Goal: Task Accomplishment & Management: Complete application form

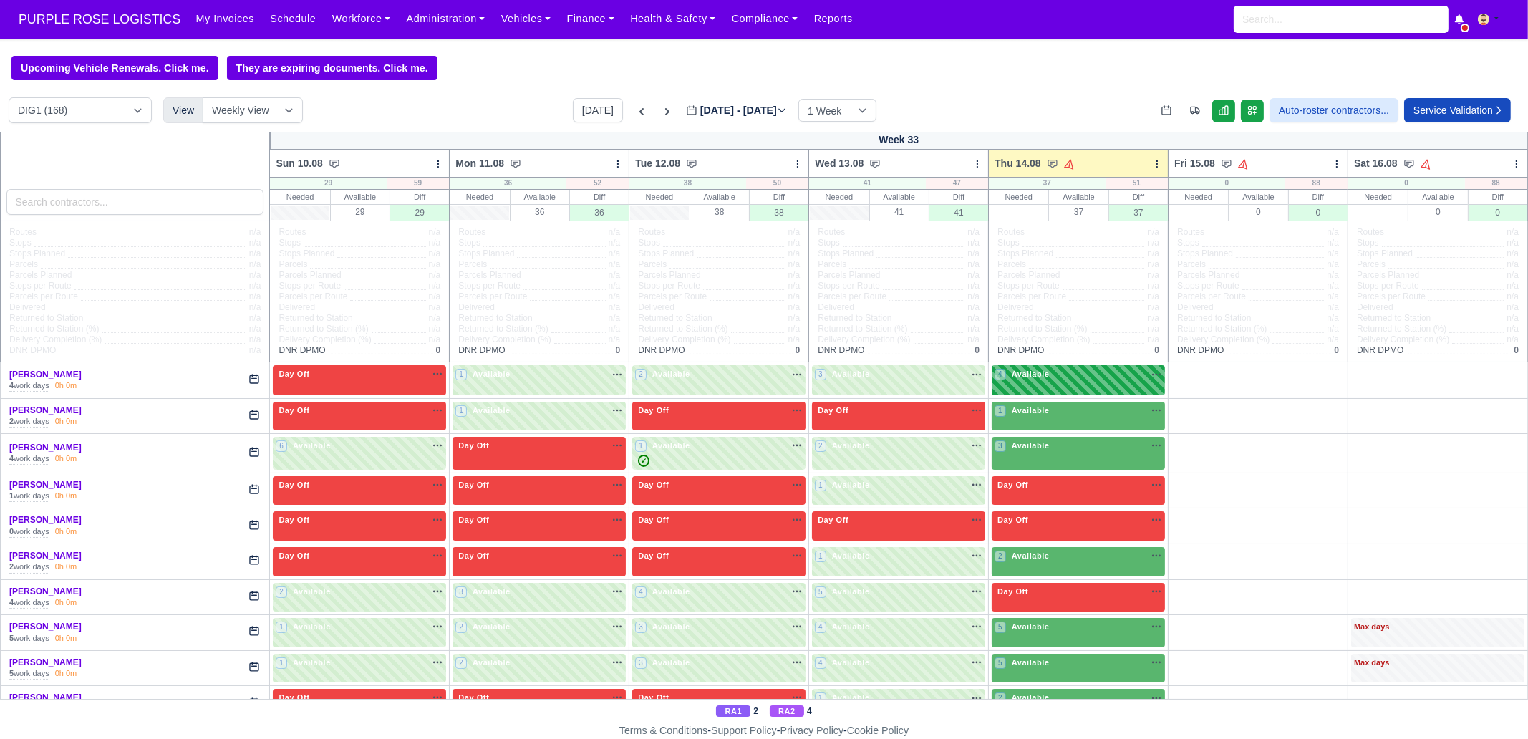
click at [1081, 380] on div "4 Available na" at bounding box center [1079, 374] width 168 height 12
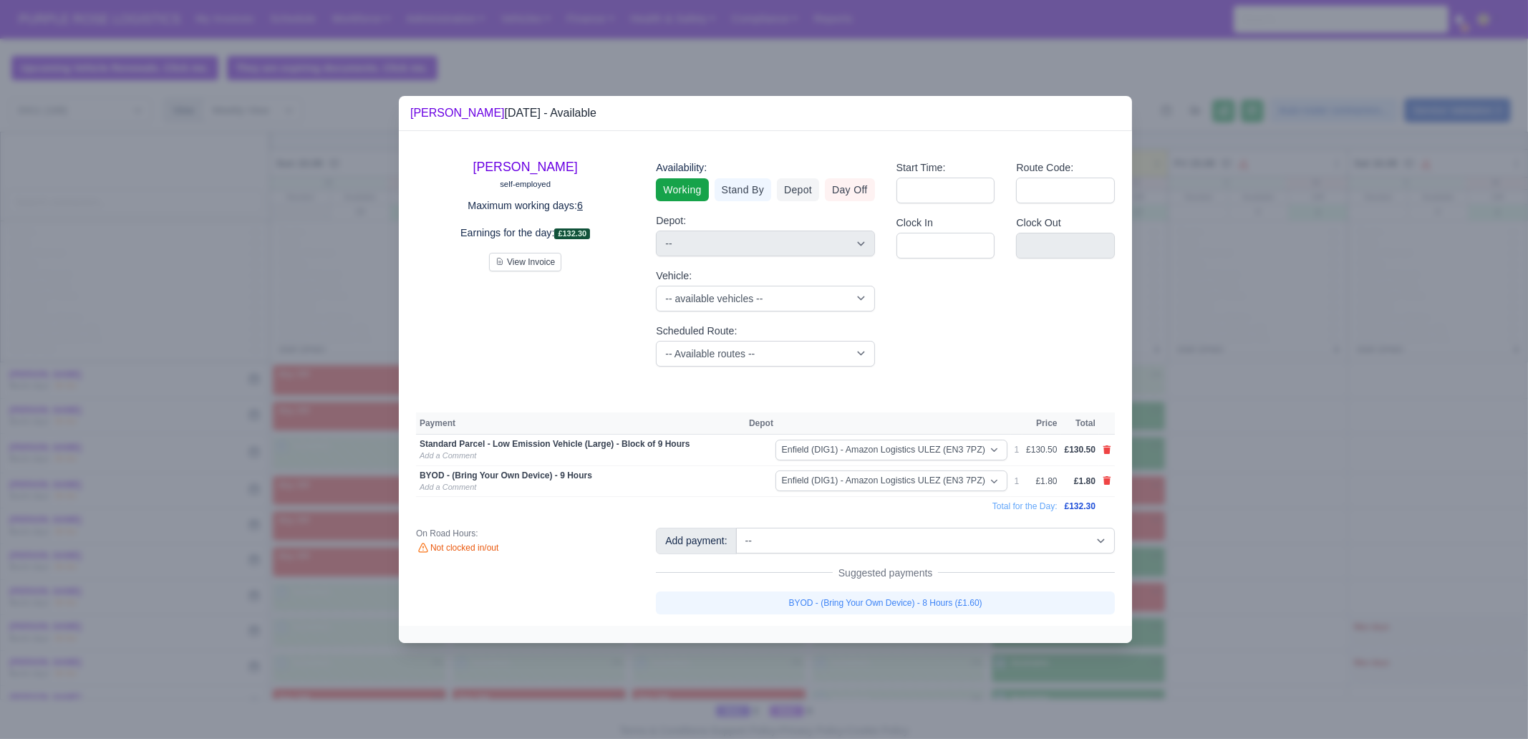
click at [1289, 413] on div at bounding box center [764, 369] width 1528 height 739
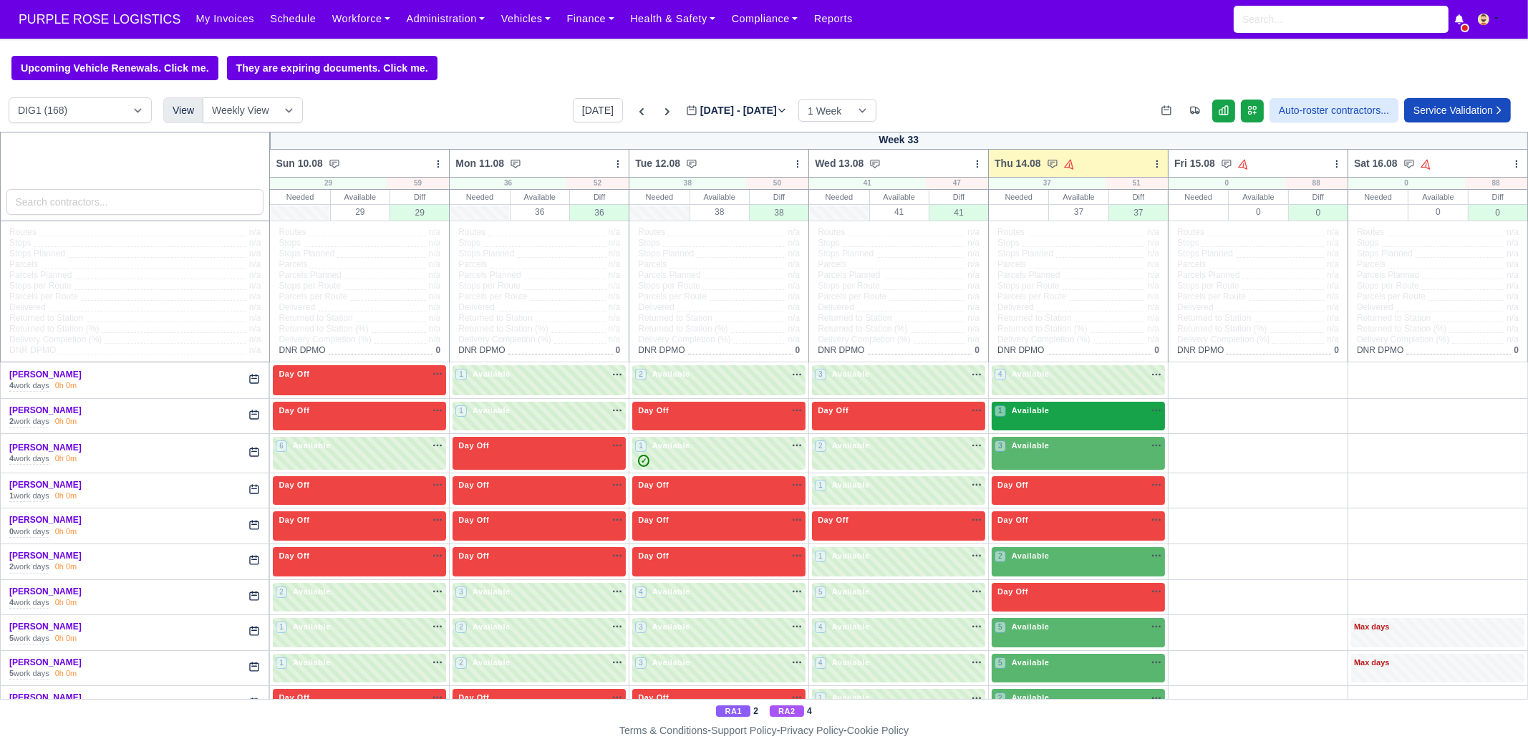
click at [1073, 413] on div "1 Available na" at bounding box center [1079, 411] width 168 height 12
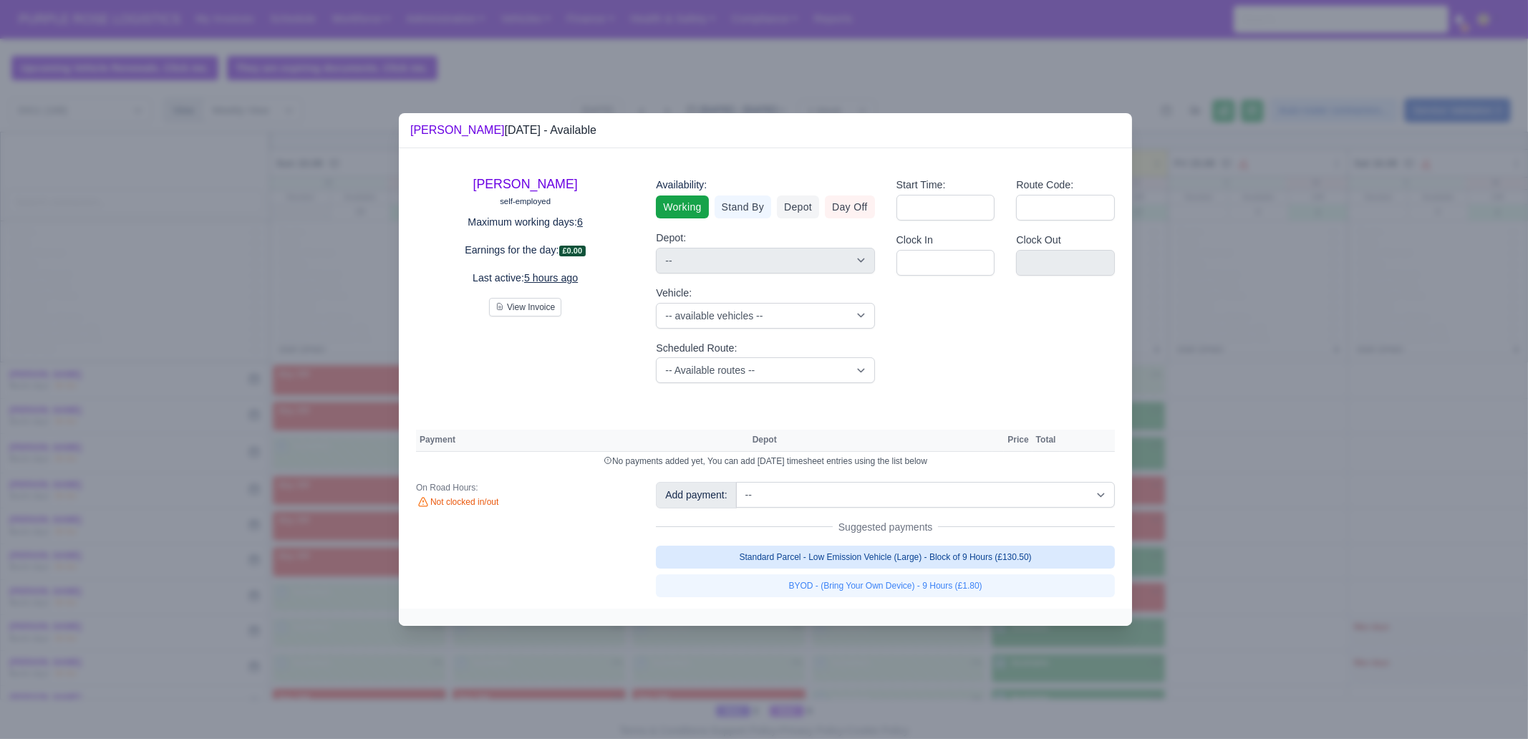
click at [928, 557] on link "Standard Parcel - Low Emission Vehicle (Large) - Block of 9 Hours (£130.50)" at bounding box center [885, 557] width 459 height 23
select select "1"
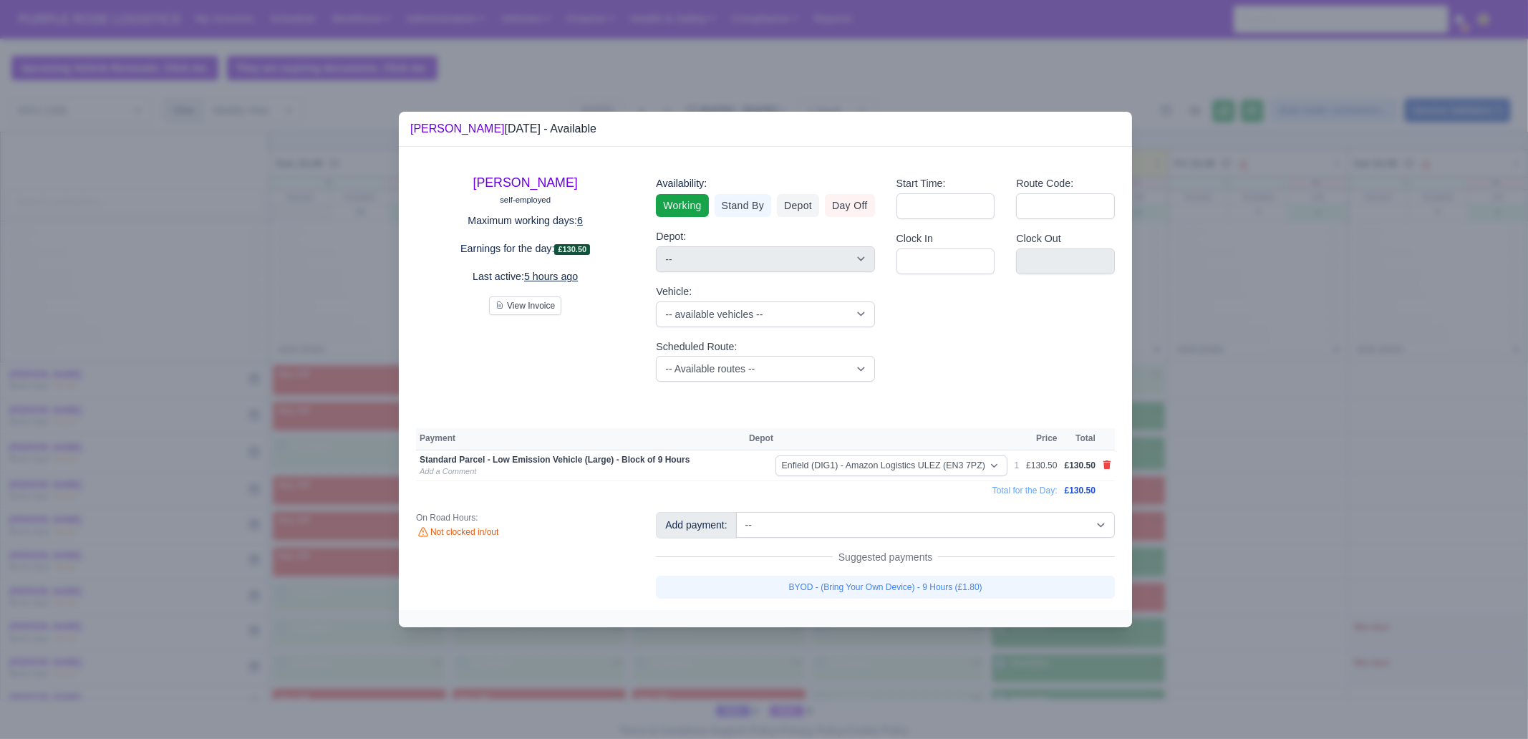
click at [934, 597] on link "BYOD - (Bring Your Own Device) - 9 Hours (£1.80)" at bounding box center [885, 587] width 459 height 23
click at [932, 589] on link "BYOD - (Bring Your Own Device) - 9 Hours (£1.80)" at bounding box center [885, 587] width 459 height 23
select select "1"
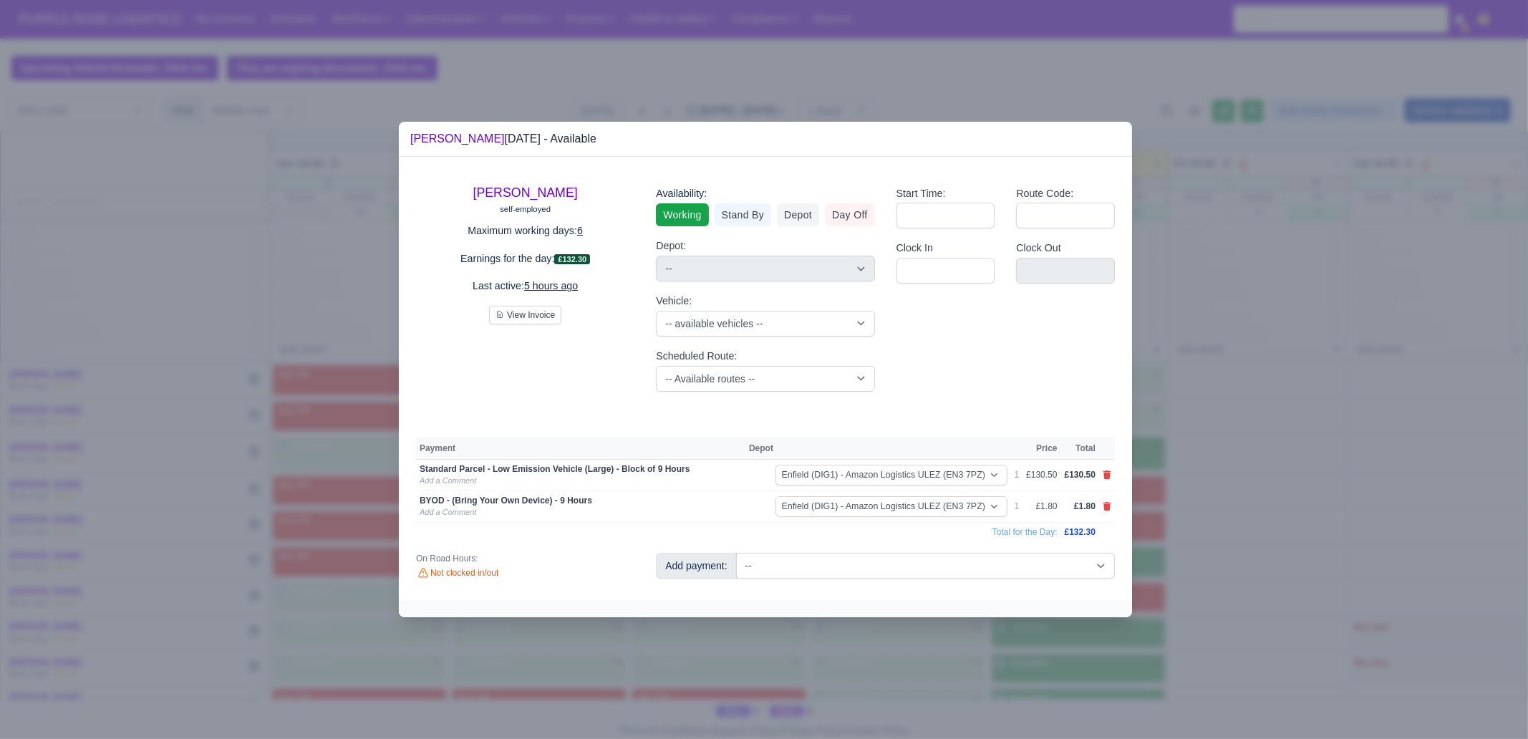
click at [920, 639] on div at bounding box center [764, 369] width 1528 height 739
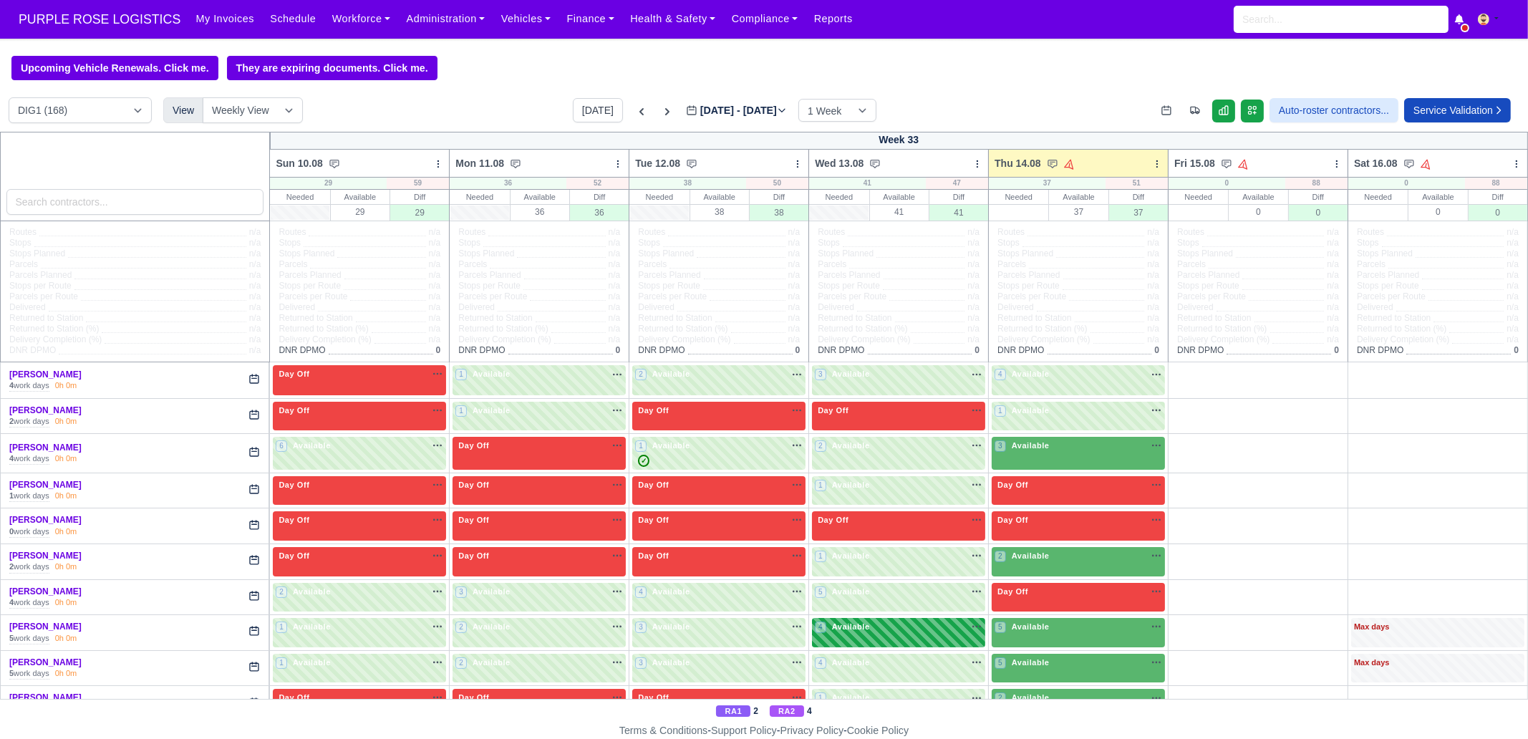
click at [907, 627] on div "4 Available na" at bounding box center [899, 627] width 168 height 12
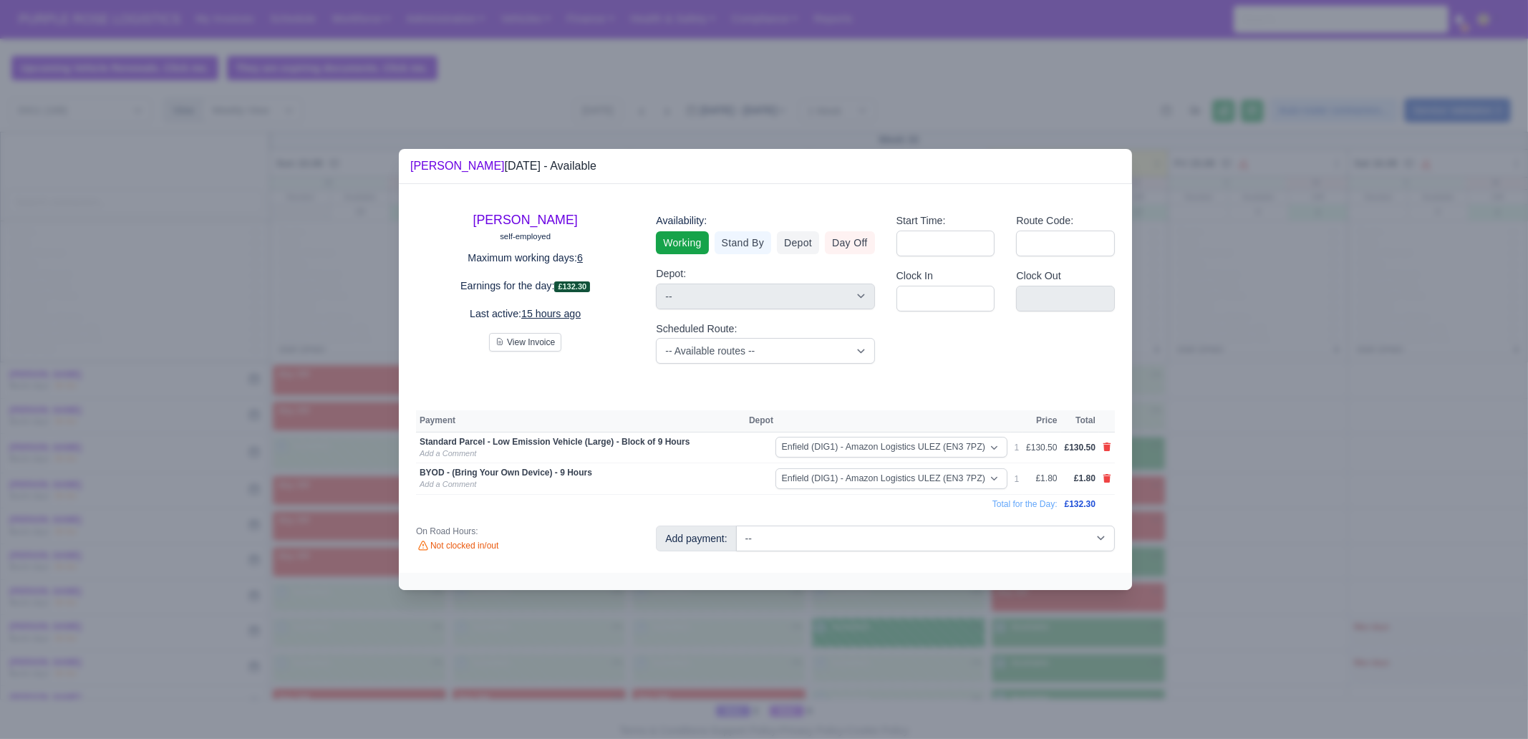
click at [907, 627] on div at bounding box center [764, 369] width 1528 height 739
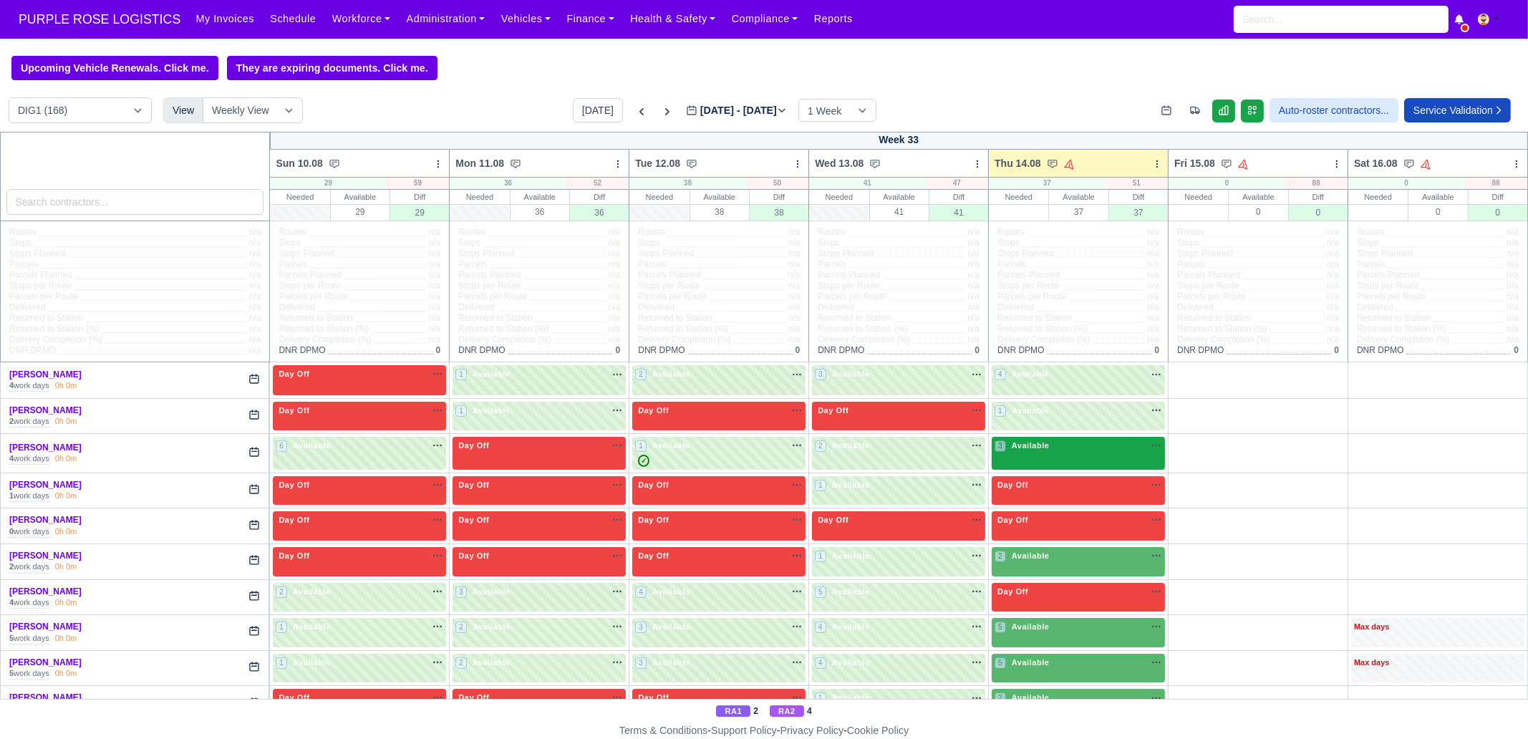
click at [1046, 453] on div "3 Available na" at bounding box center [1079, 447] width 168 height 15
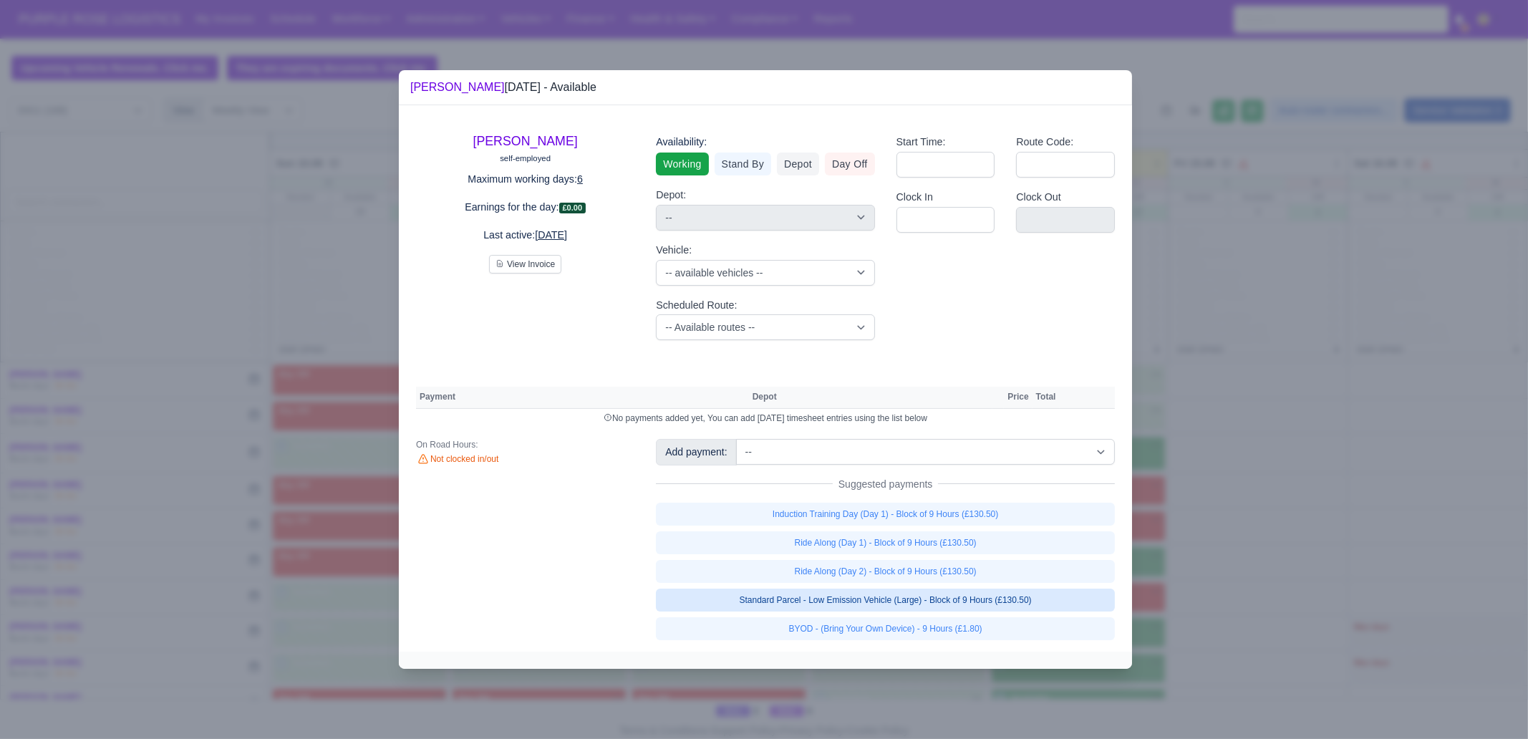
click at [1033, 596] on link "Standard Parcel - Low Emission Vehicle (Large) - Block of 9 Hours (£130.50)" at bounding box center [885, 600] width 459 height 23
select select "1"
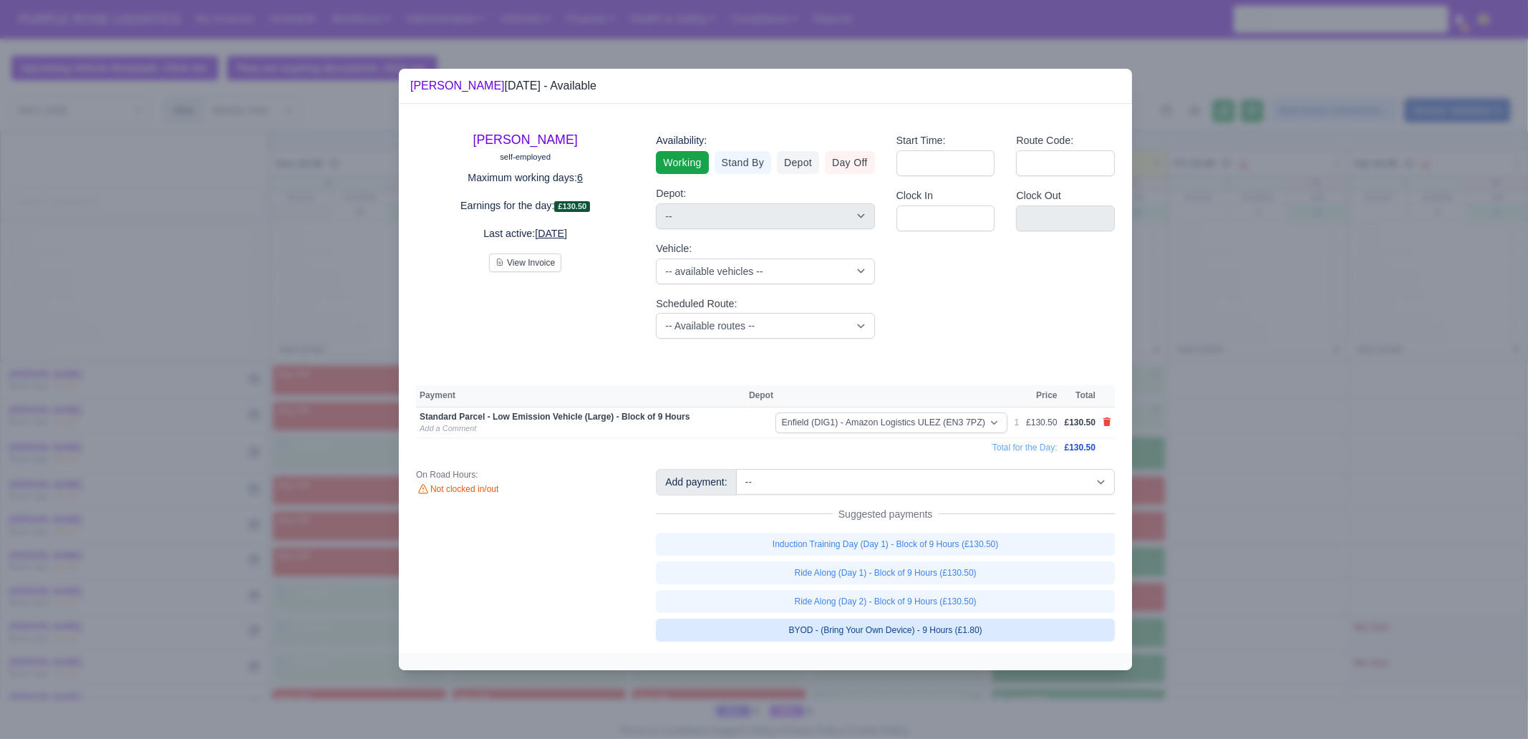
click at [1014, 625] on link "BYOD - (Bring Your Own Device) - 9 Hours (£1.80)" at bounding box center [885, 630] width 459 height 23
select select "1"
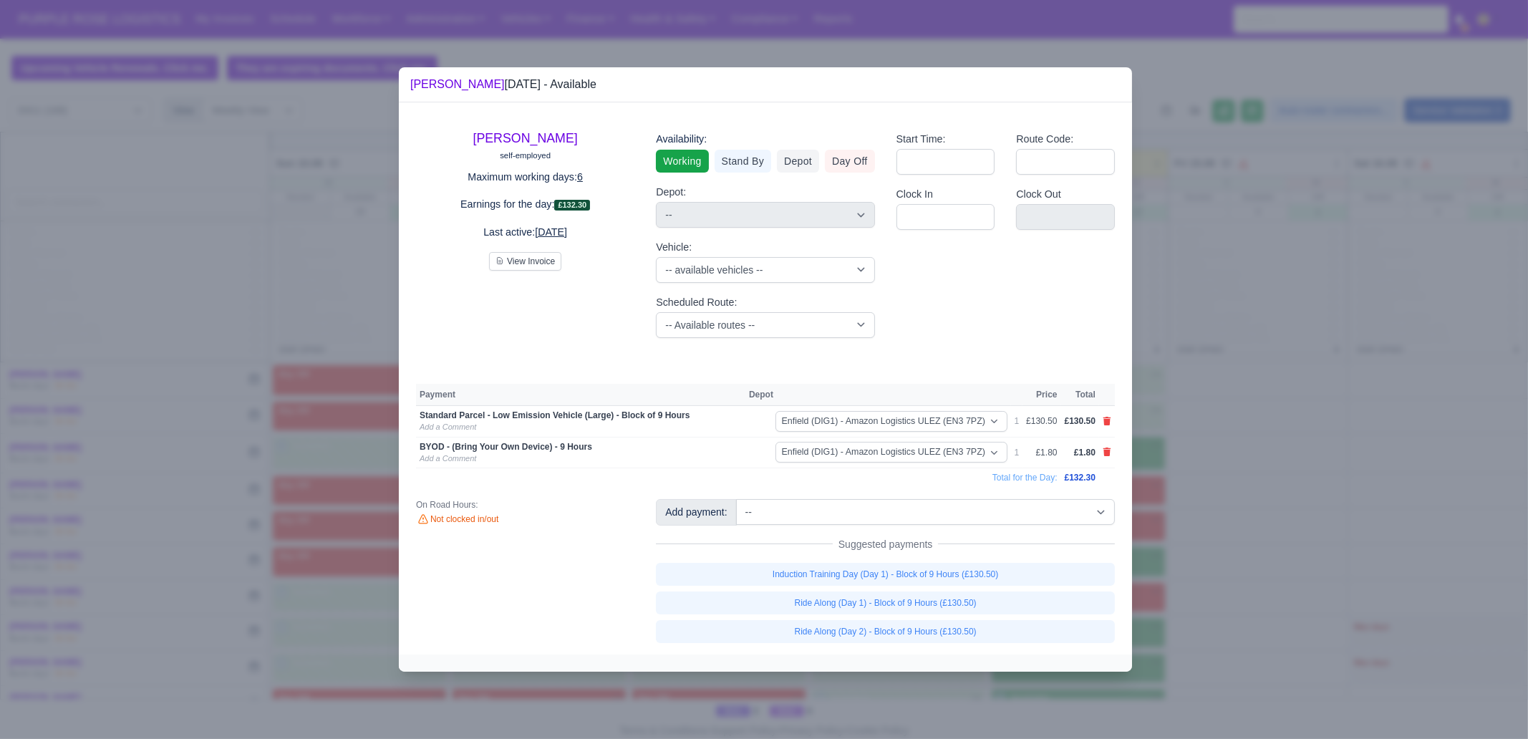
click at [1024, 682] on div at bounding box center [764, 369] width 1528 height 739
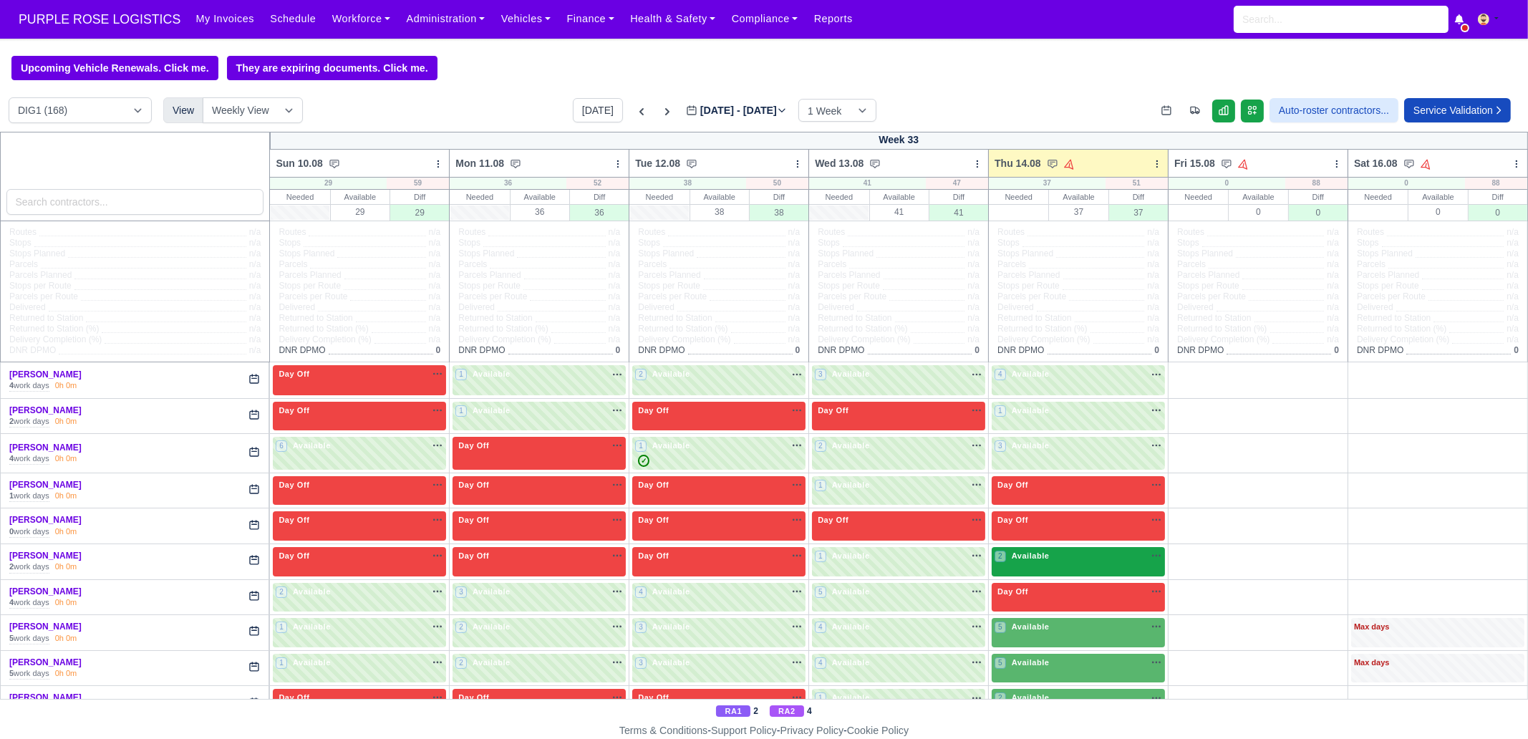
click at [1094, 562] on div "2 Available na" at bounding box center [1079, 557] width 168 height 15
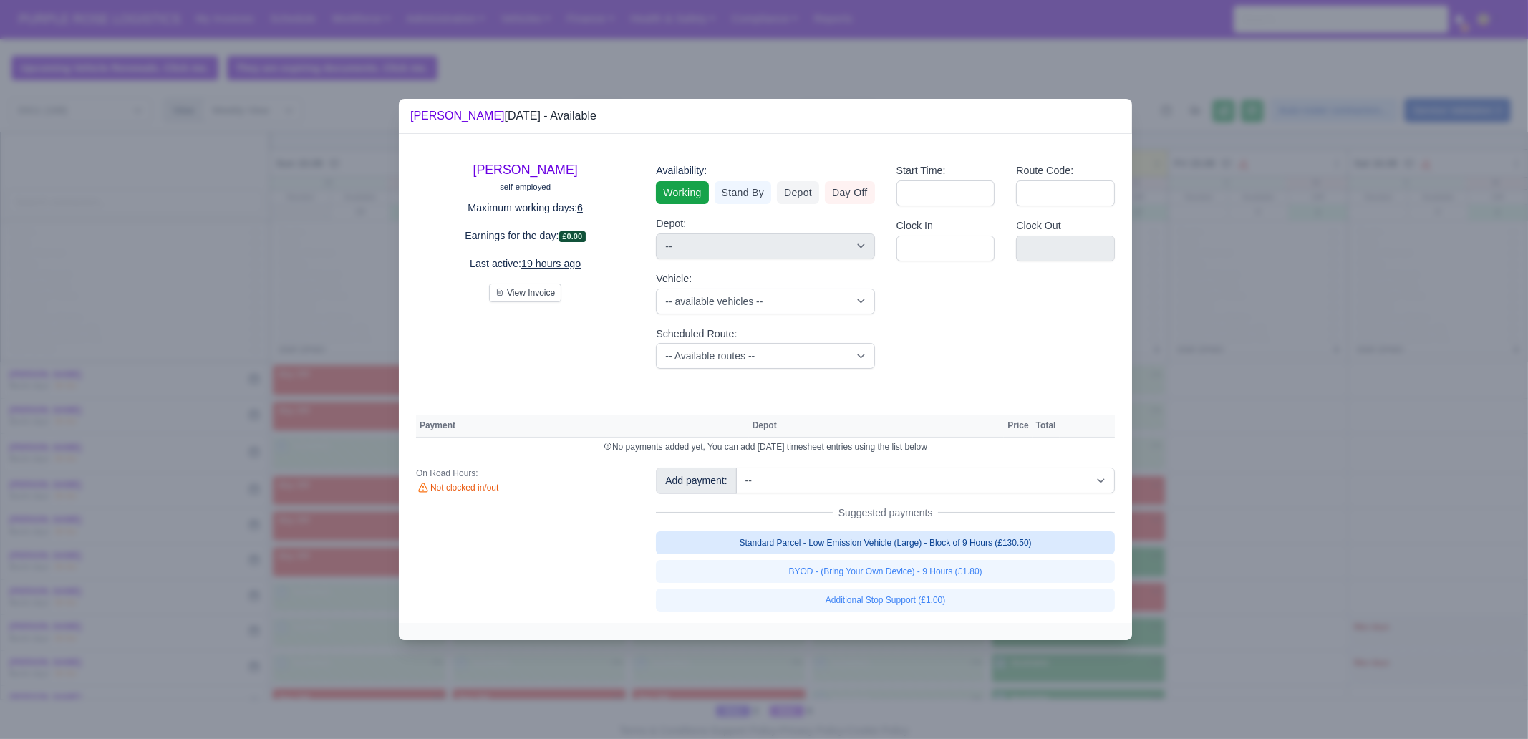
click at [950, 547] on link "Standard Parcel - Low Emission Vehicle (Large) - Block of 9 Hours (£130.50)" at bounding box center [885, 542] width 459 height 23
select select "1"
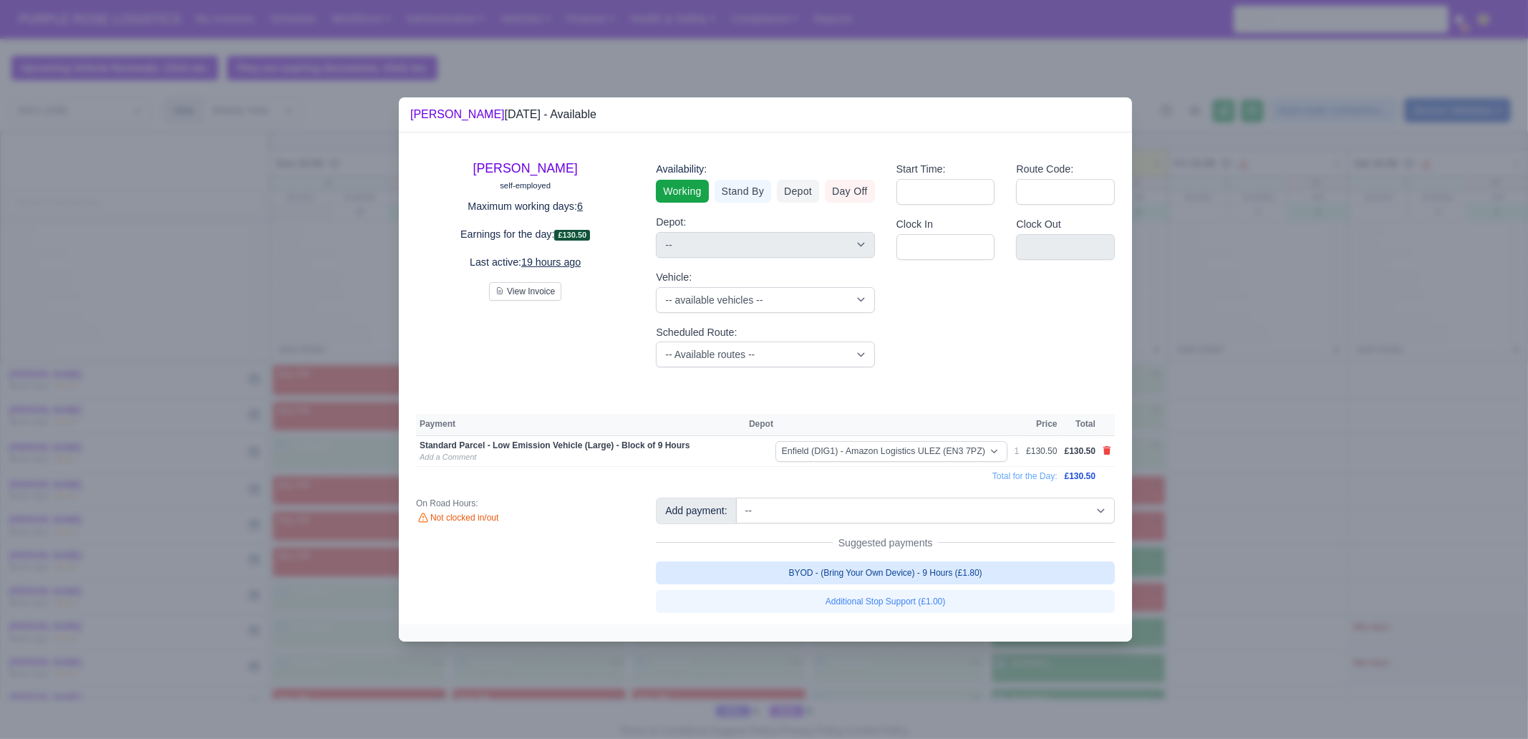
click at [950, 567] on link "BYOD - (Bring Your Own Device) - 9 Hours (£1.80)" at bounding box center [885, 573] width 459 height 23
select select "1"
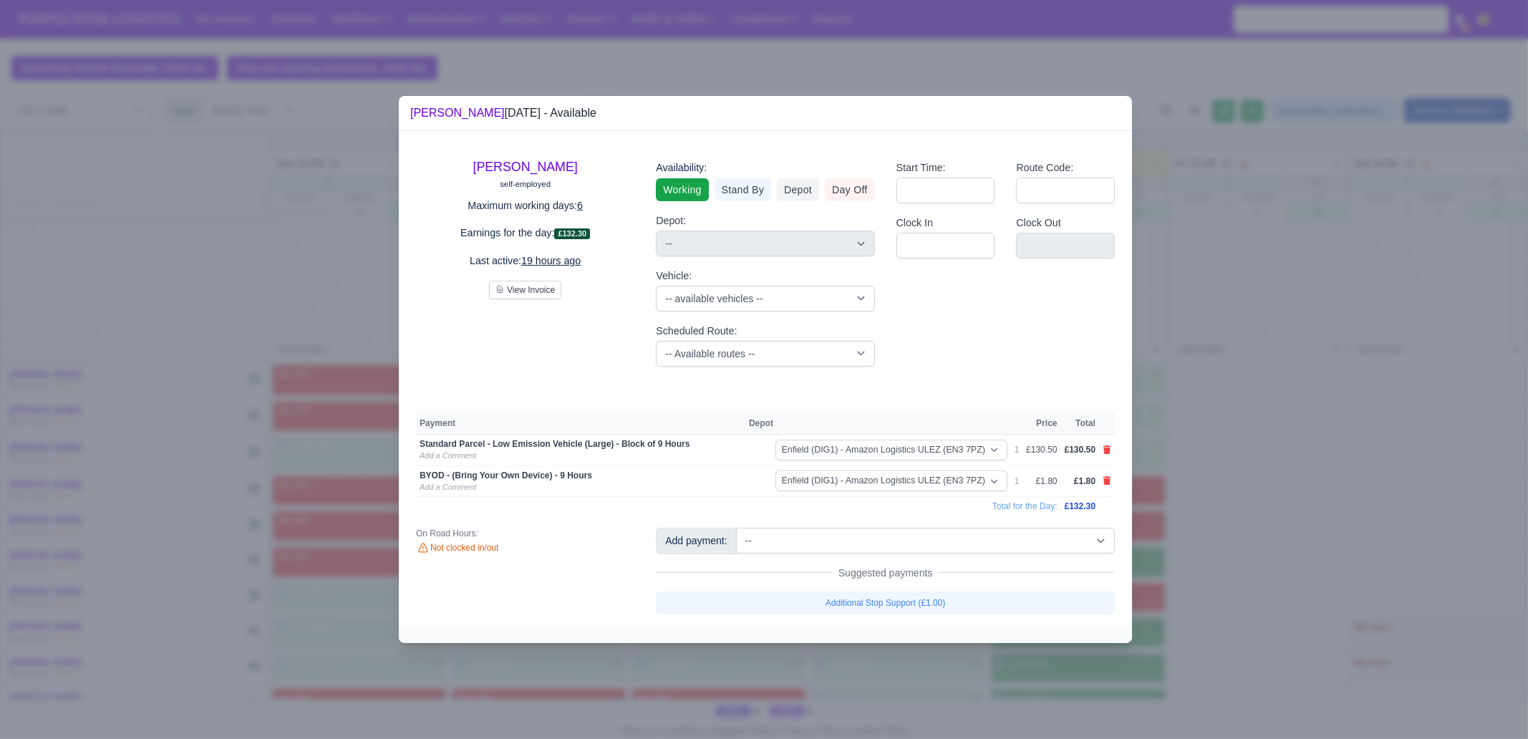
click at [1028, 668] on div at bounding box center [764, 369] width 1528 height 739
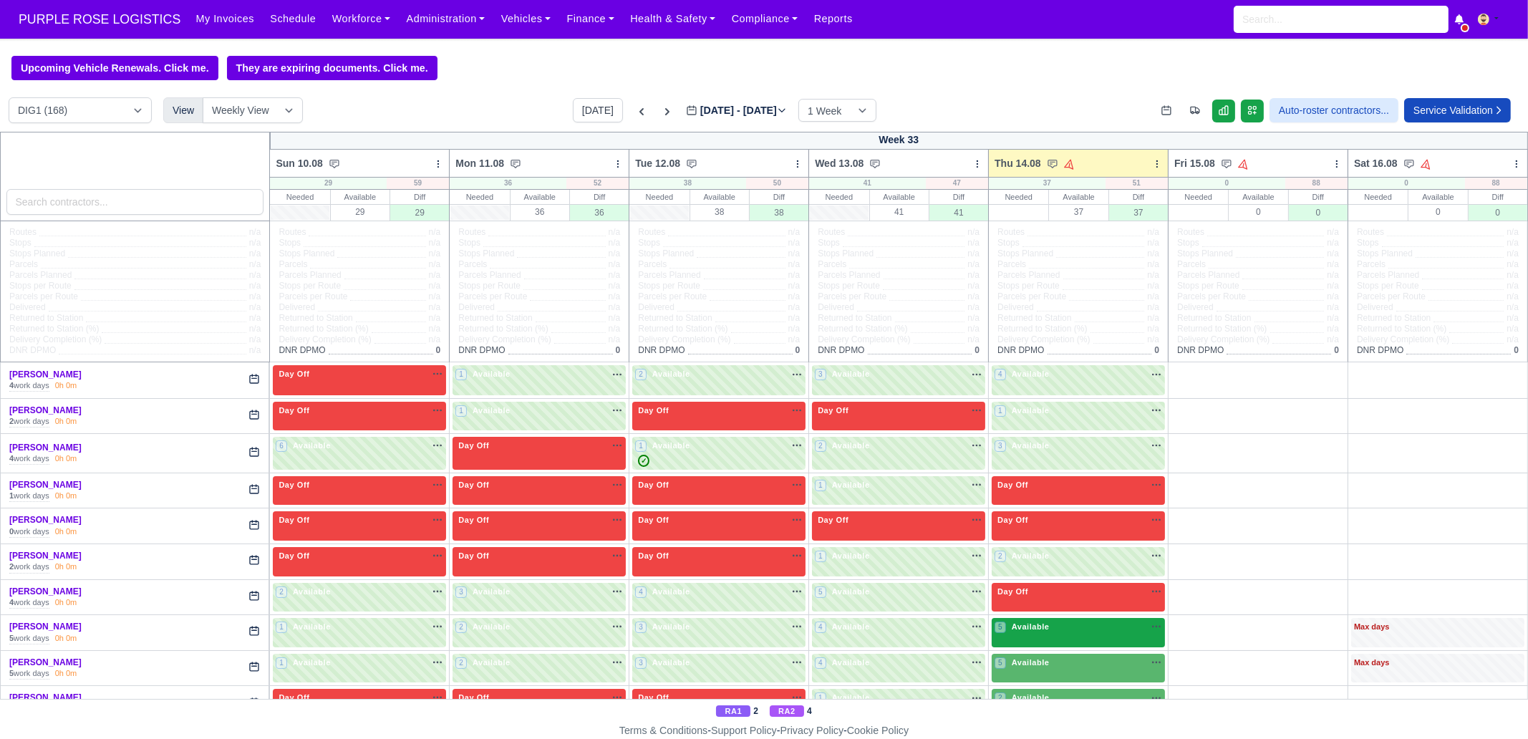
click at [1063, 621] on div "5 Available na" at bounding box center [1079, 627] width 168 height 12
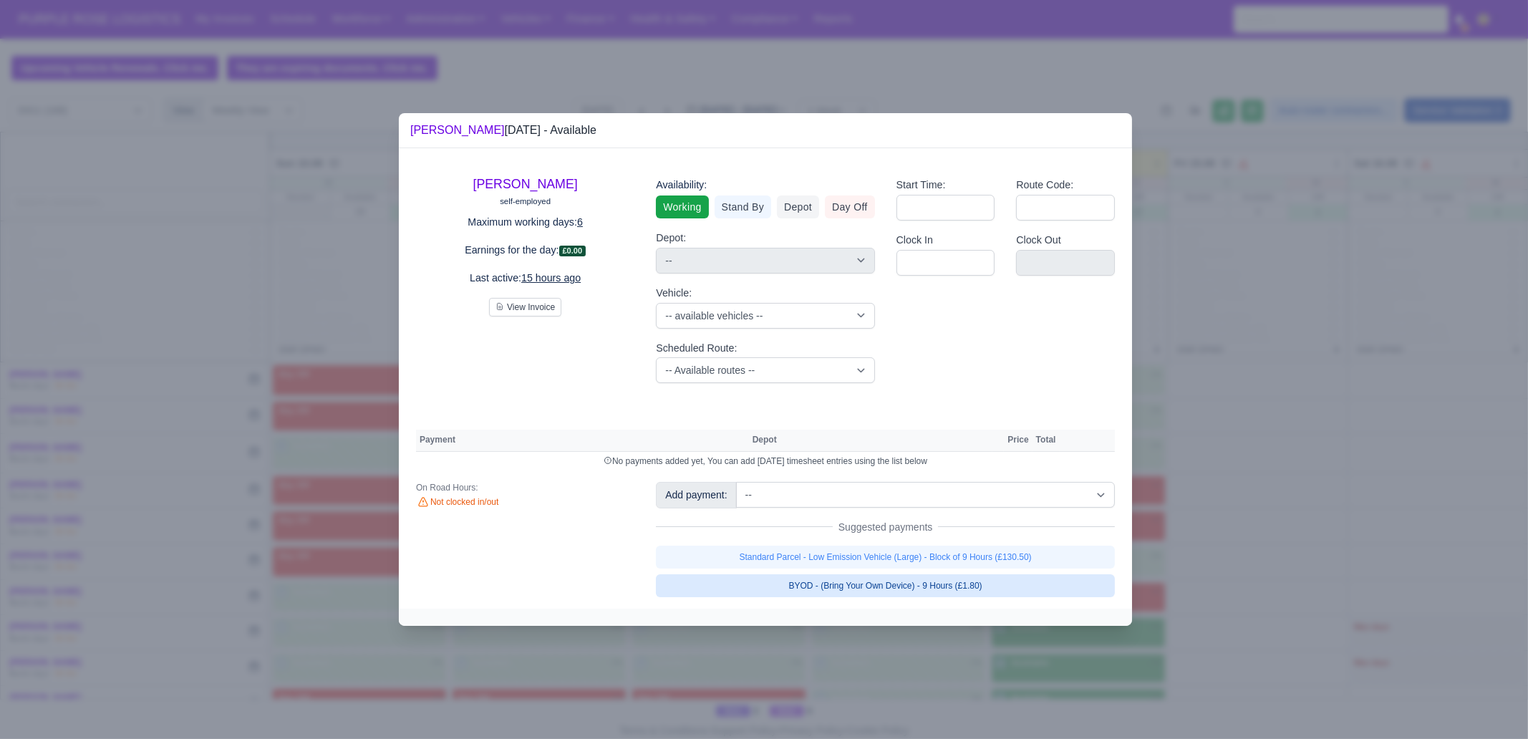
click at [994, 574] on link "BYOD - (Bring Your Own Device) - 9 Hours (£1.80)" at bounding box center [885, 585] width 459 height 23
select select "1"
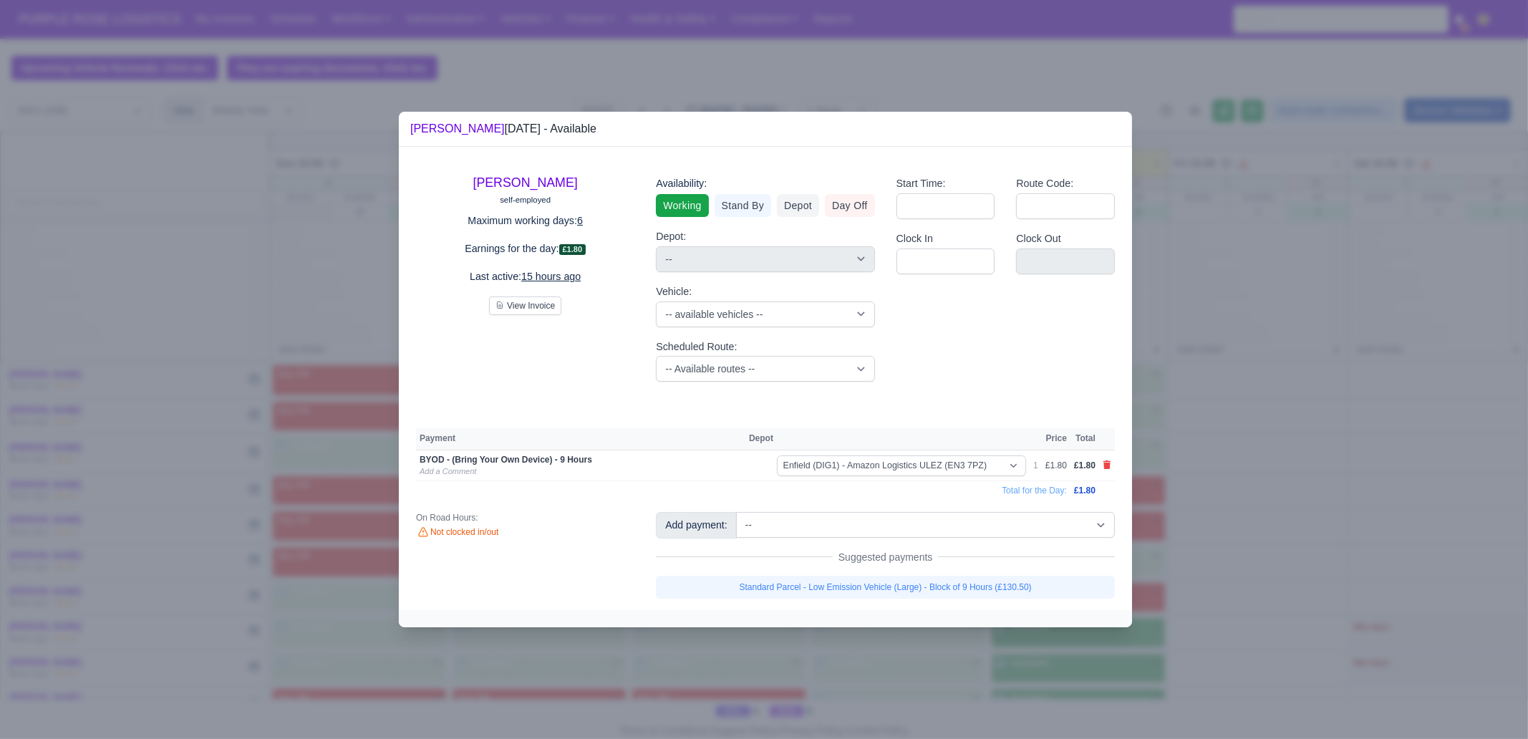
click at [994, 574] on div "Add payment: -- Additional Hour Support (£14.50) Additional Stop Support (£1.00…" at bounding box center [885, 555] width 481 height 86
click at [982, 589] on link "Standard Parcel - Low Emission Vehicle (Large) - Block of 9 Hours (£130.50)" at bounding box center [885, 587] width 459 height 23
select select "1"
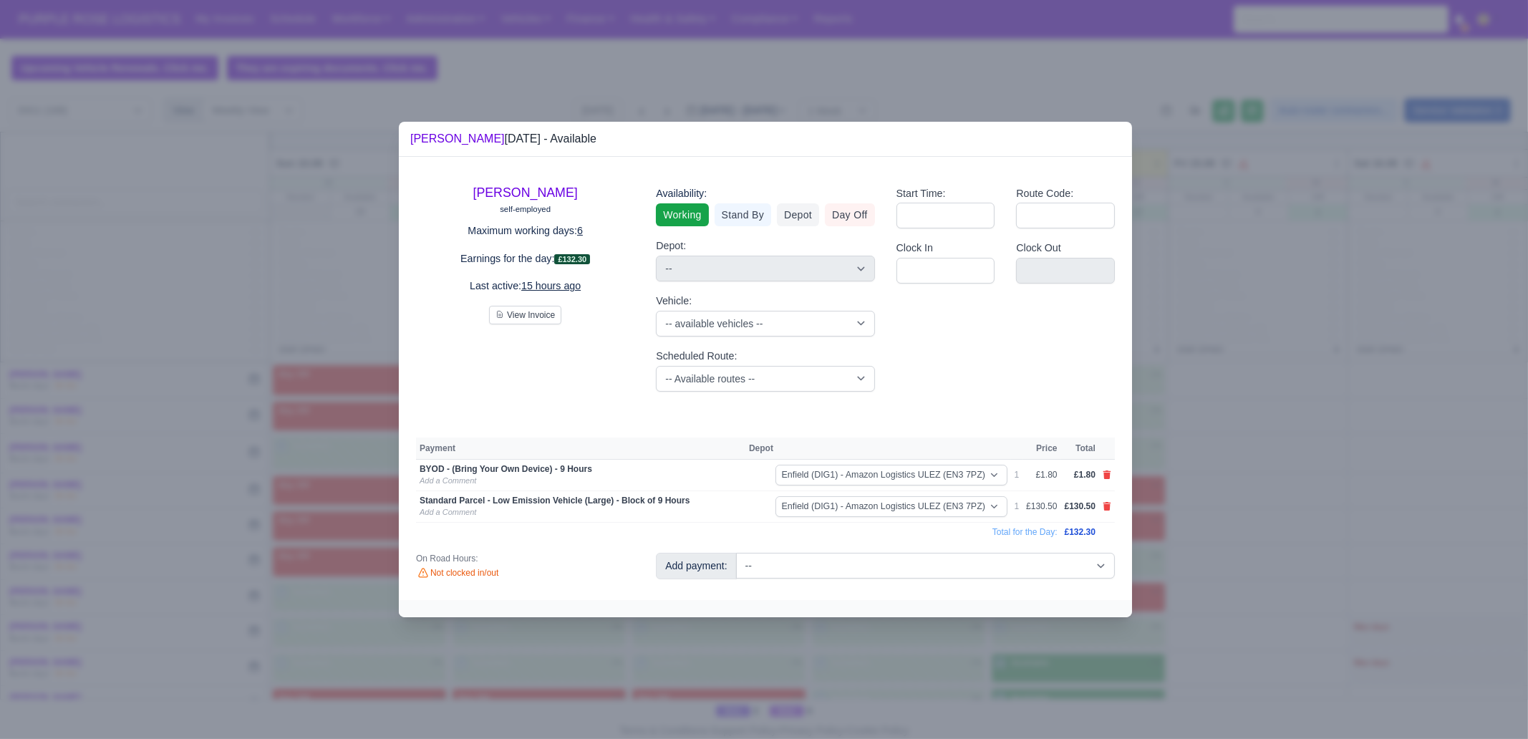
click at [1042, 655] on div at bounding box center [764, 369] width 1528 height 739
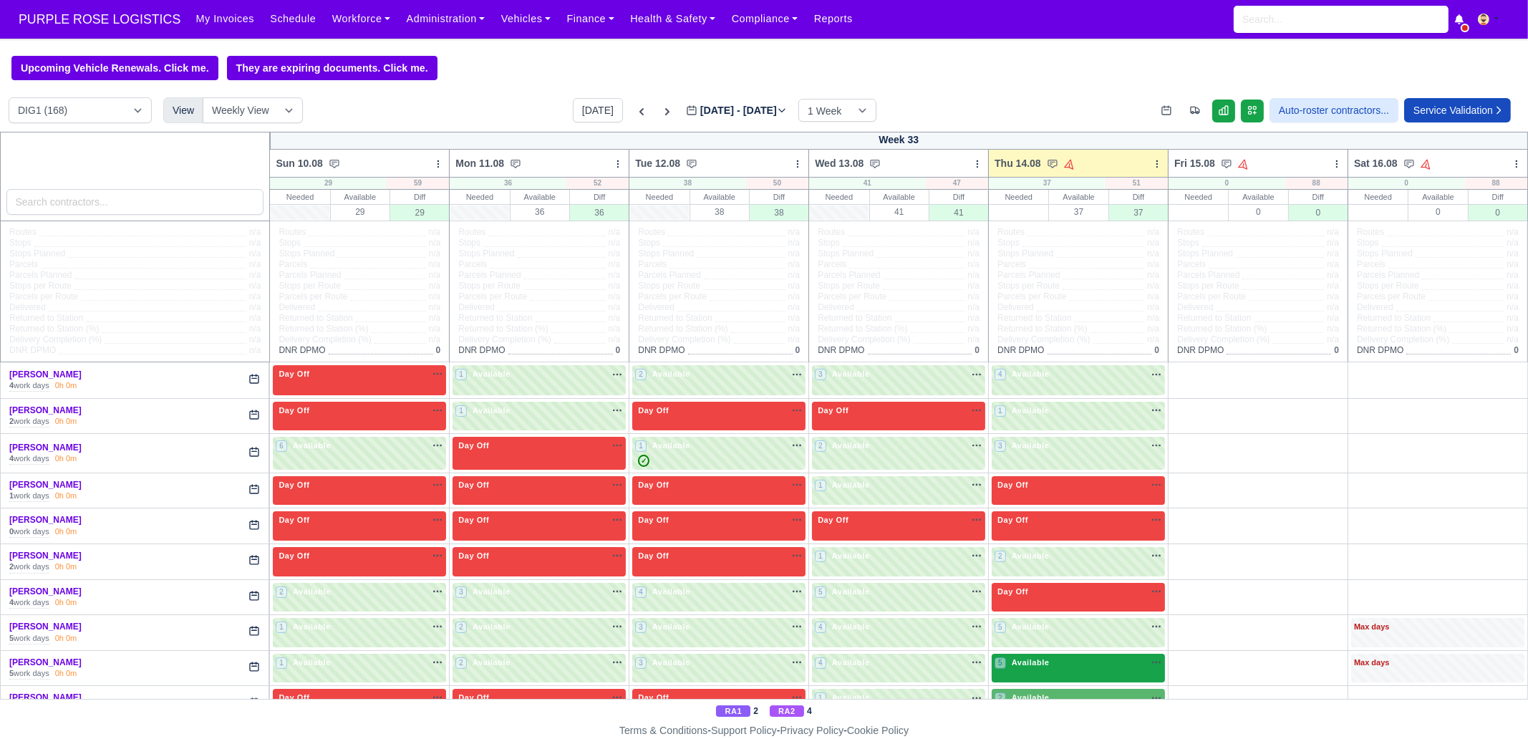
click at [1061, 663] on div "5 Available na" at bounding box center [1079, 663] width 168 height 12
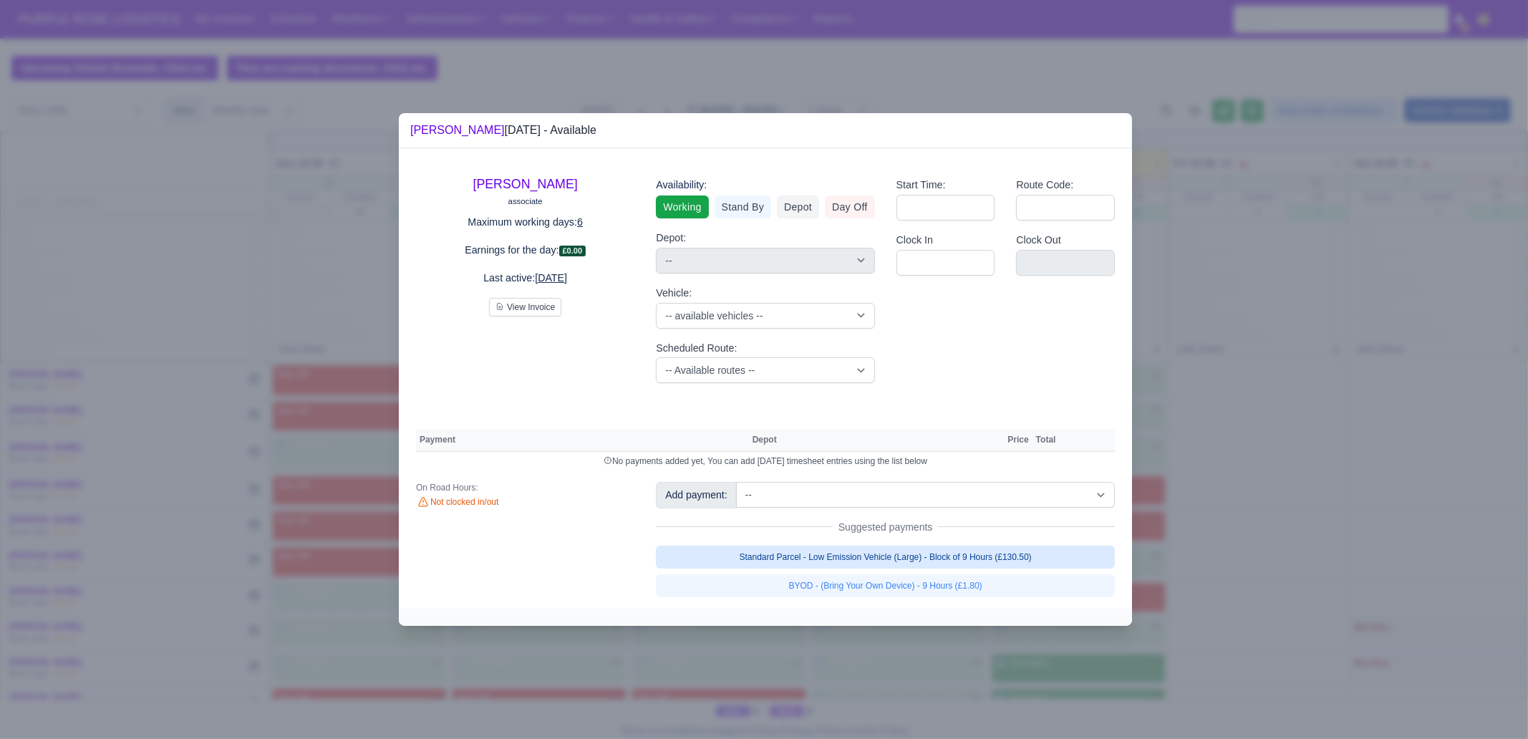
click at [943, 557] on link "Standard Parcel - Low Emission Vehicle (Large) - Block of 9 Hours (£130.50)" at bounding box center [885, 557] width 459 height 23
select select "1"
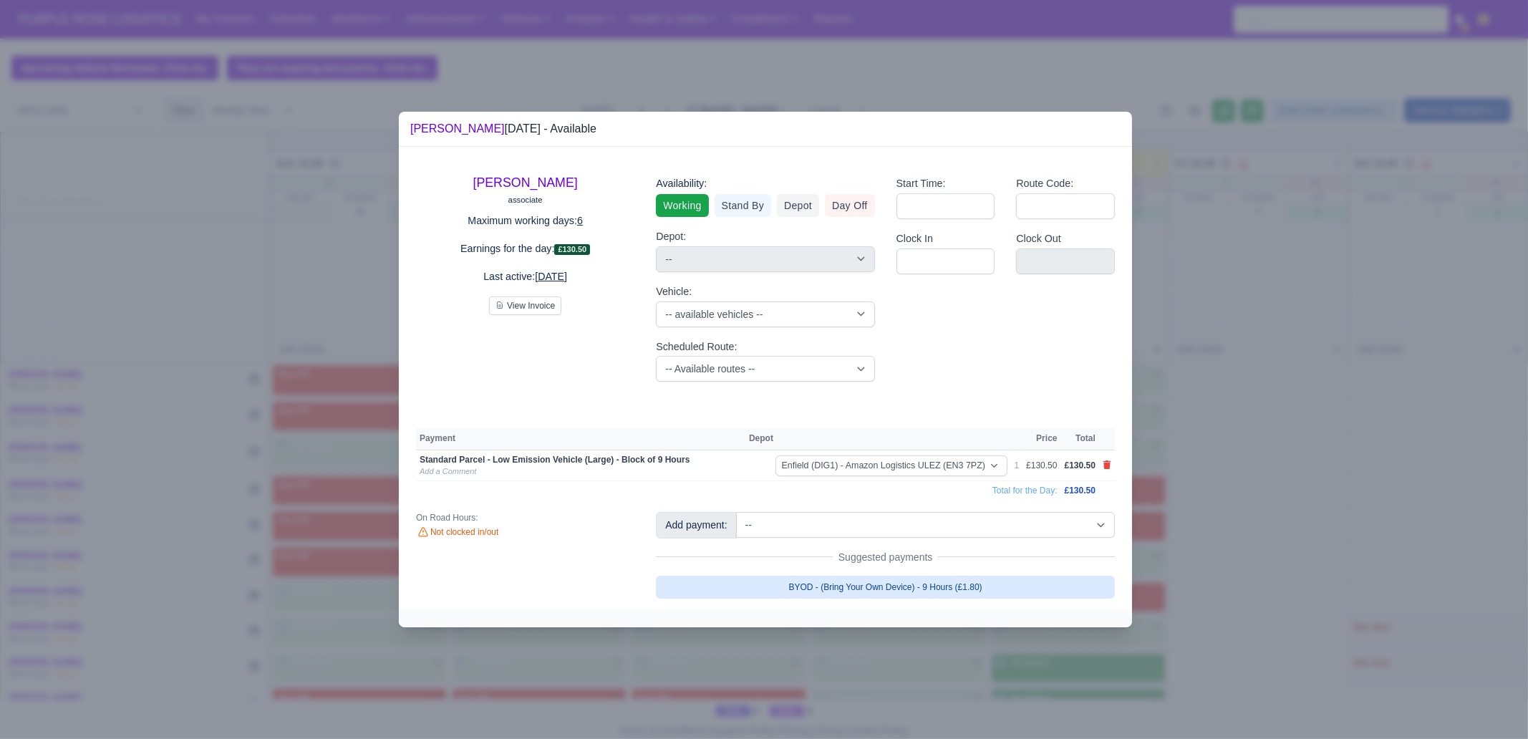
click at [967, 596] on link "BYOD - (Bring Your Own Device) - 9 Hours (£1.80)" at bounding box center [885, 587] width 459 height 23
select select "1"
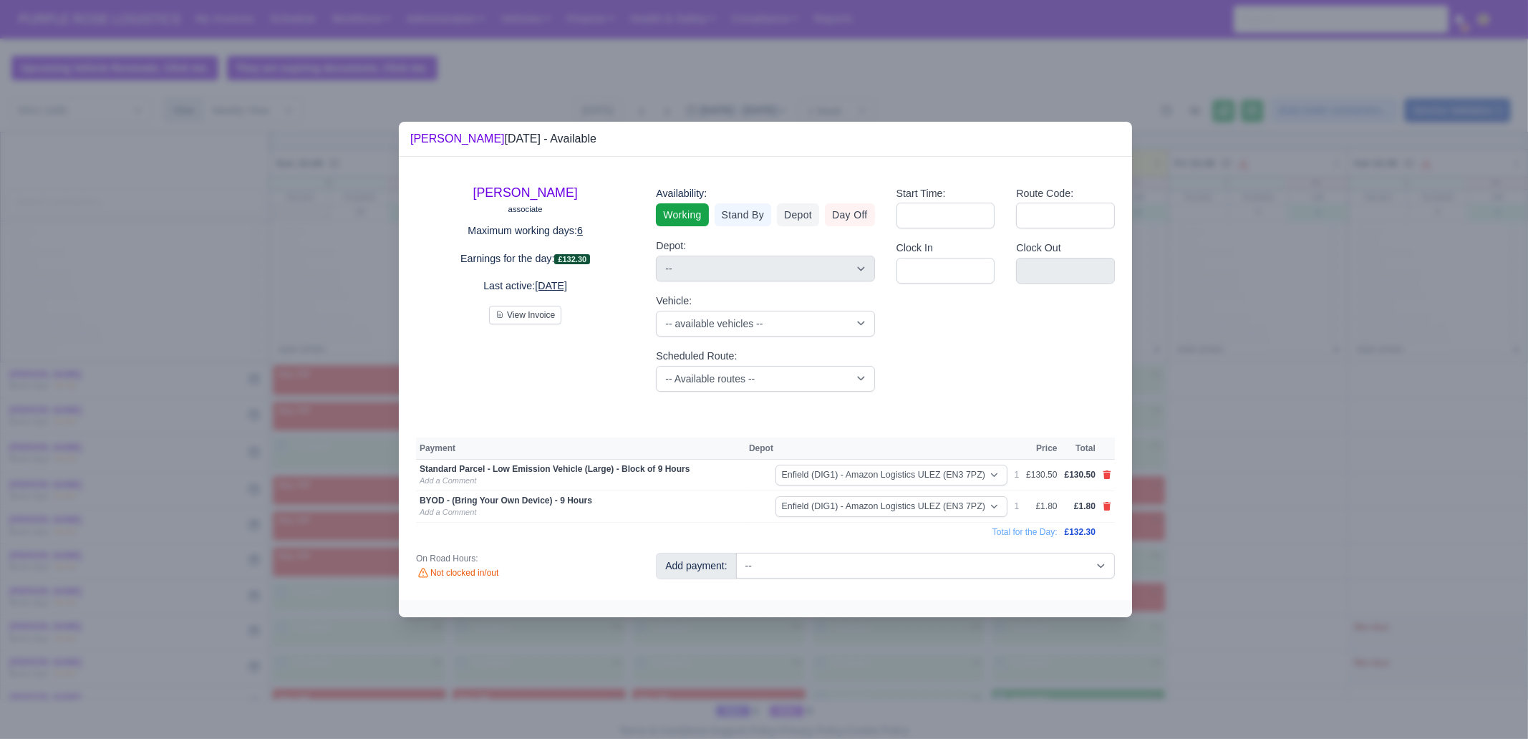
click at [1000, 655] on div at bounding box center [764, 369] width 1528 height 739
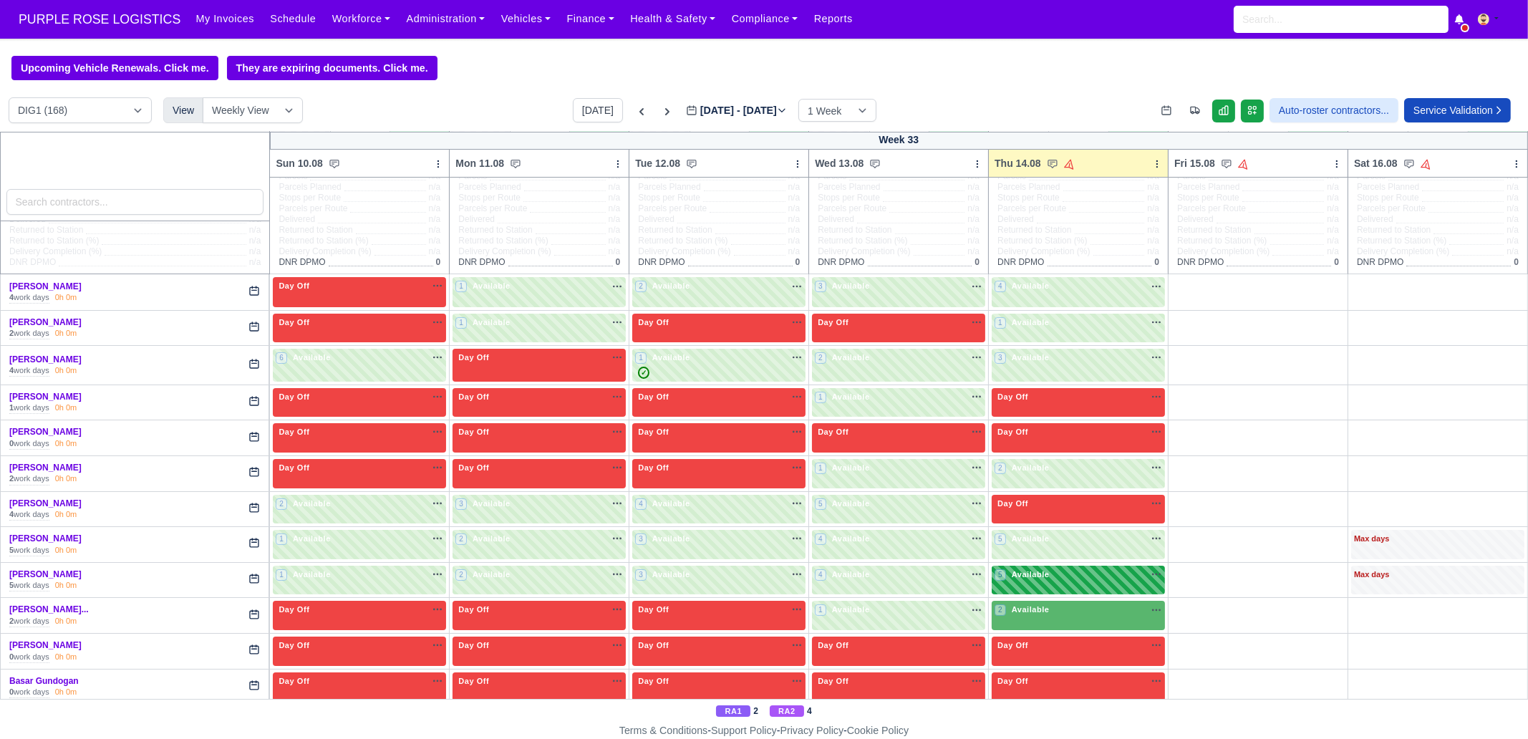
scroll to position [178, 0]
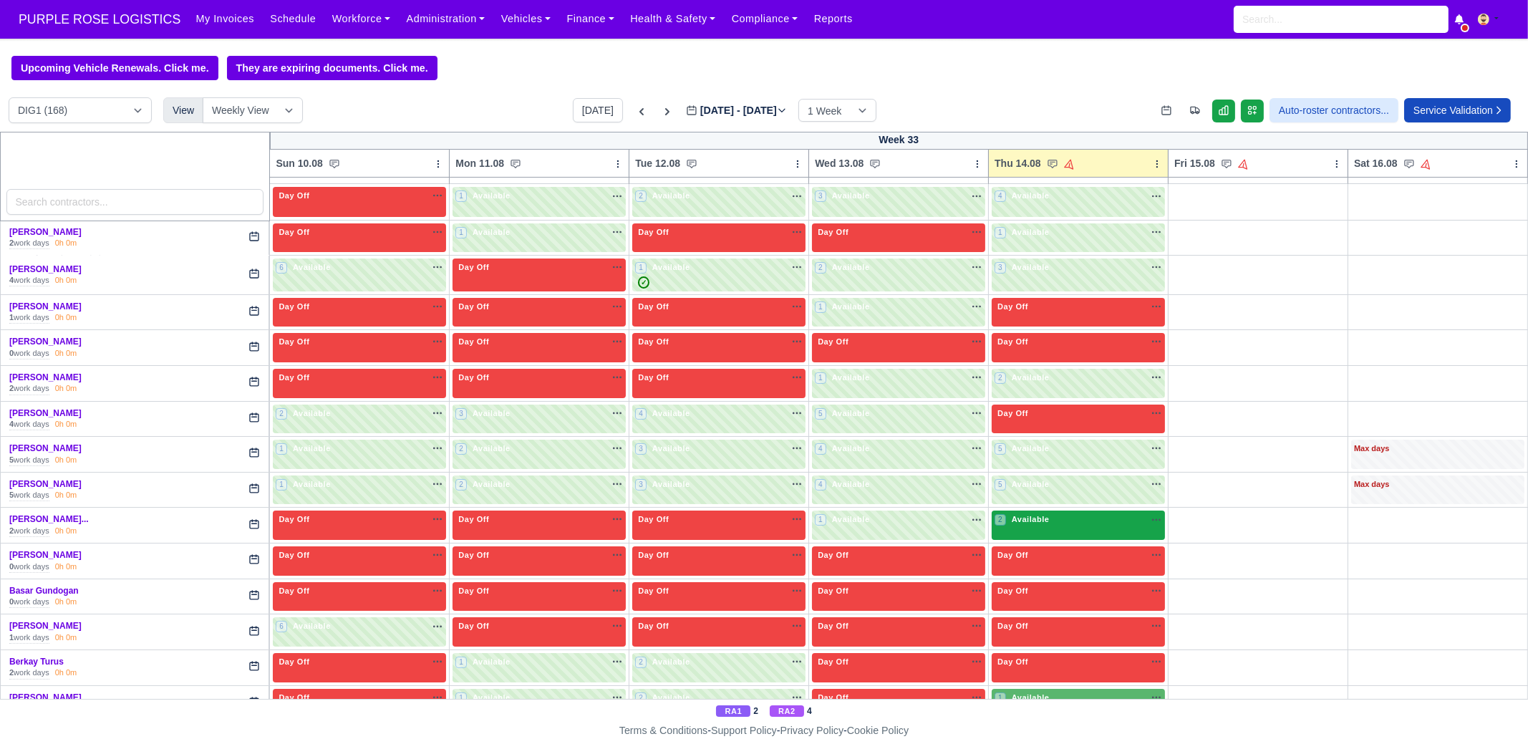
click at [1012, 515] on span "Available" at bounding box center [1031, 519] width 44 height 10
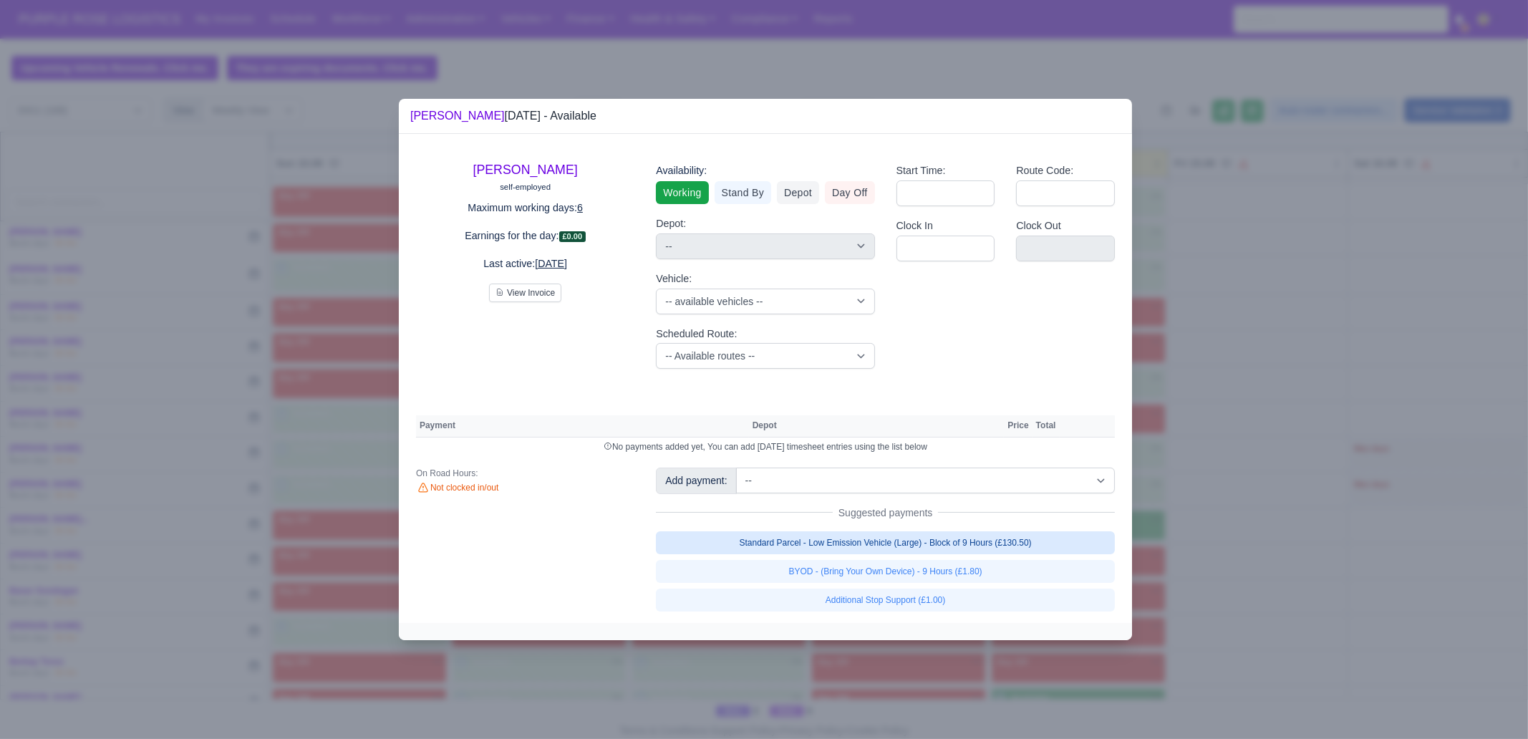
click at [888, 545] on link "Standard Parcel - Low Emission Vehicle (Large) - Block of 9 Hours (£130.50)" at bounding box center [885, 542] width 459 height 23
select select "1"
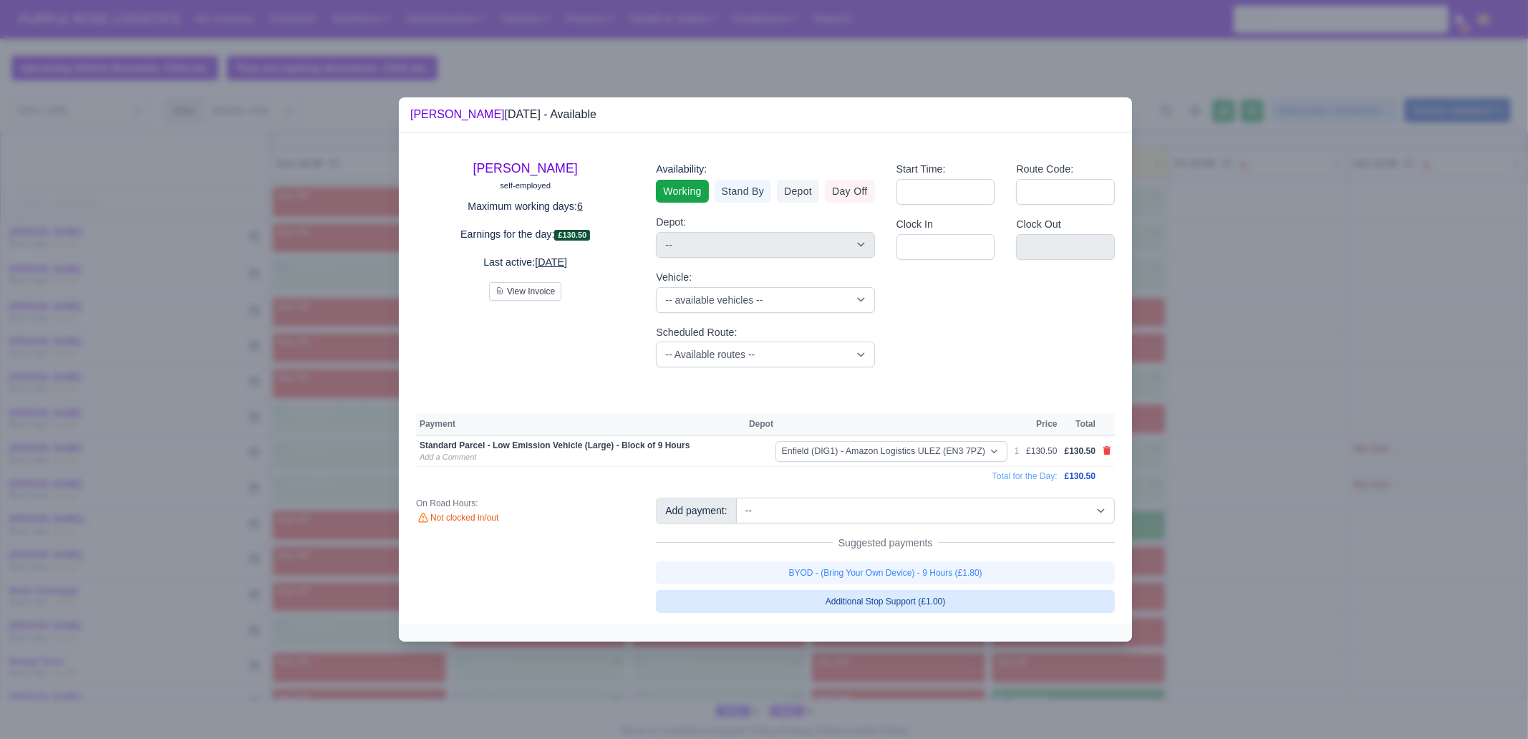
click at [888, 564] on div "BYOD - (Bring Your Own Device) - 9 Hours (£1.80) Additional Stop Support (£1.00)" at bounding box center [885, 588] width 459 height 52
click at [961, 567] on link "BYOD - (Bring Your Own Device) - 9 Hours (£1.80)" at bounding box center [885, 573] width 459 height 23
select select "1"
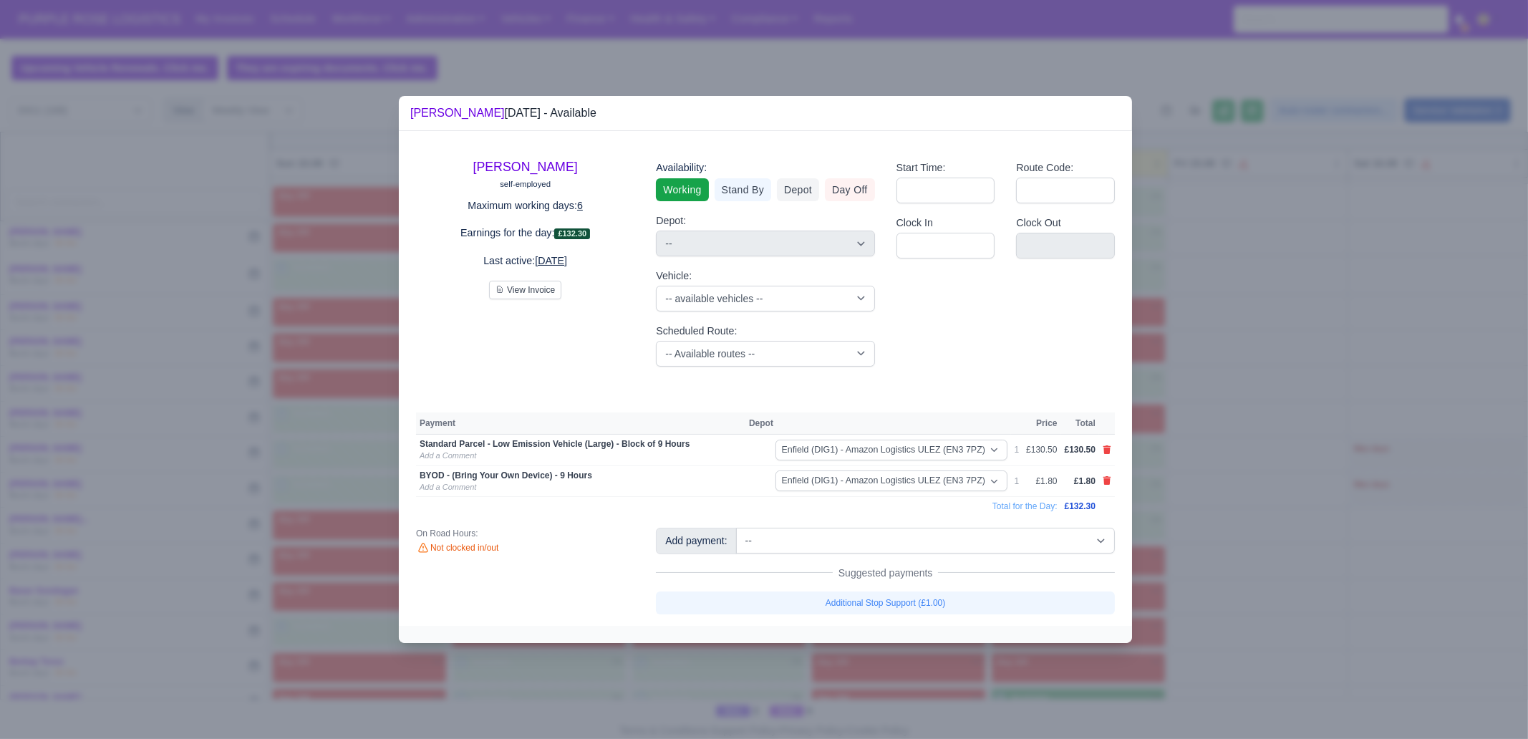
click at [1183, 530] on div at bounding box center [764, 369] width 1528 height 739
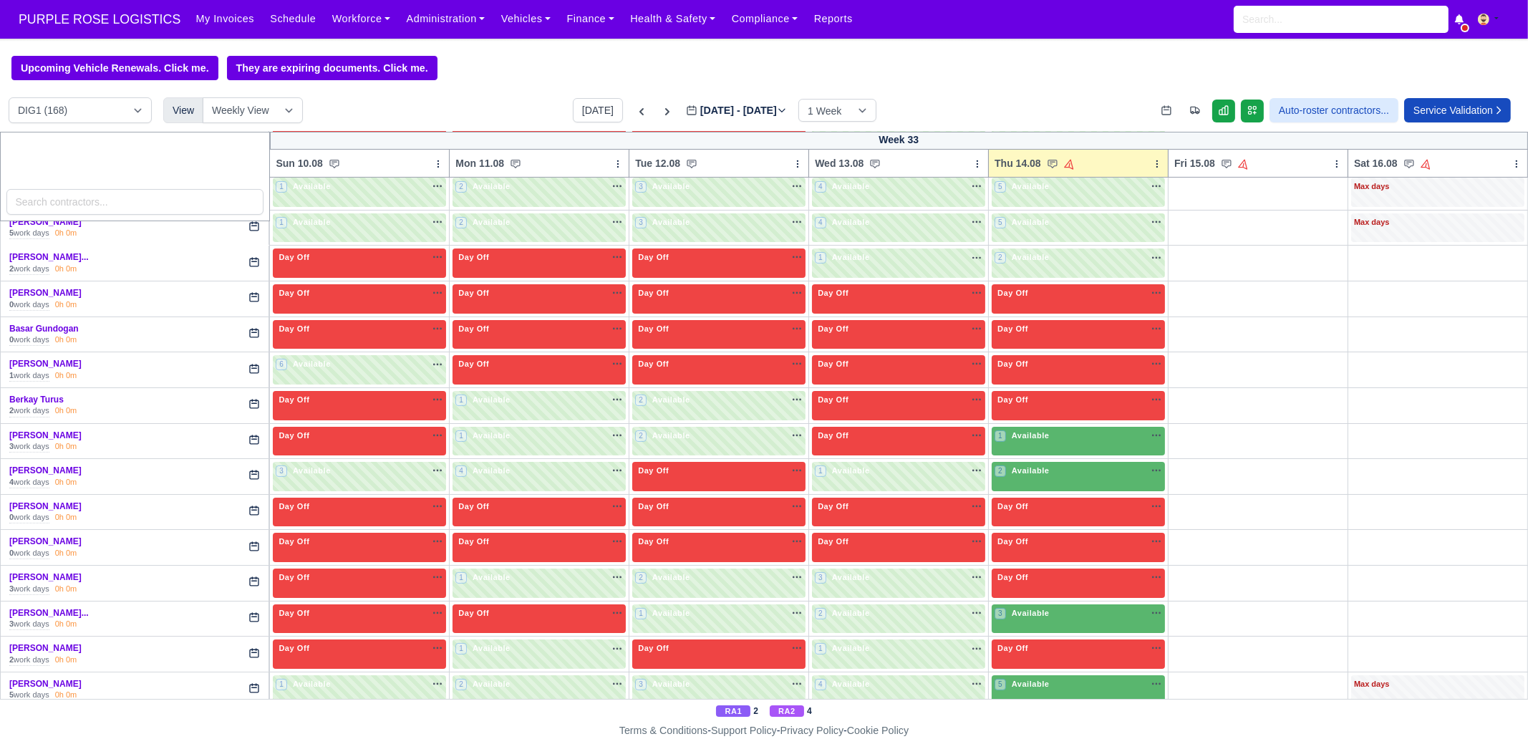
scroll to position [448, 0]
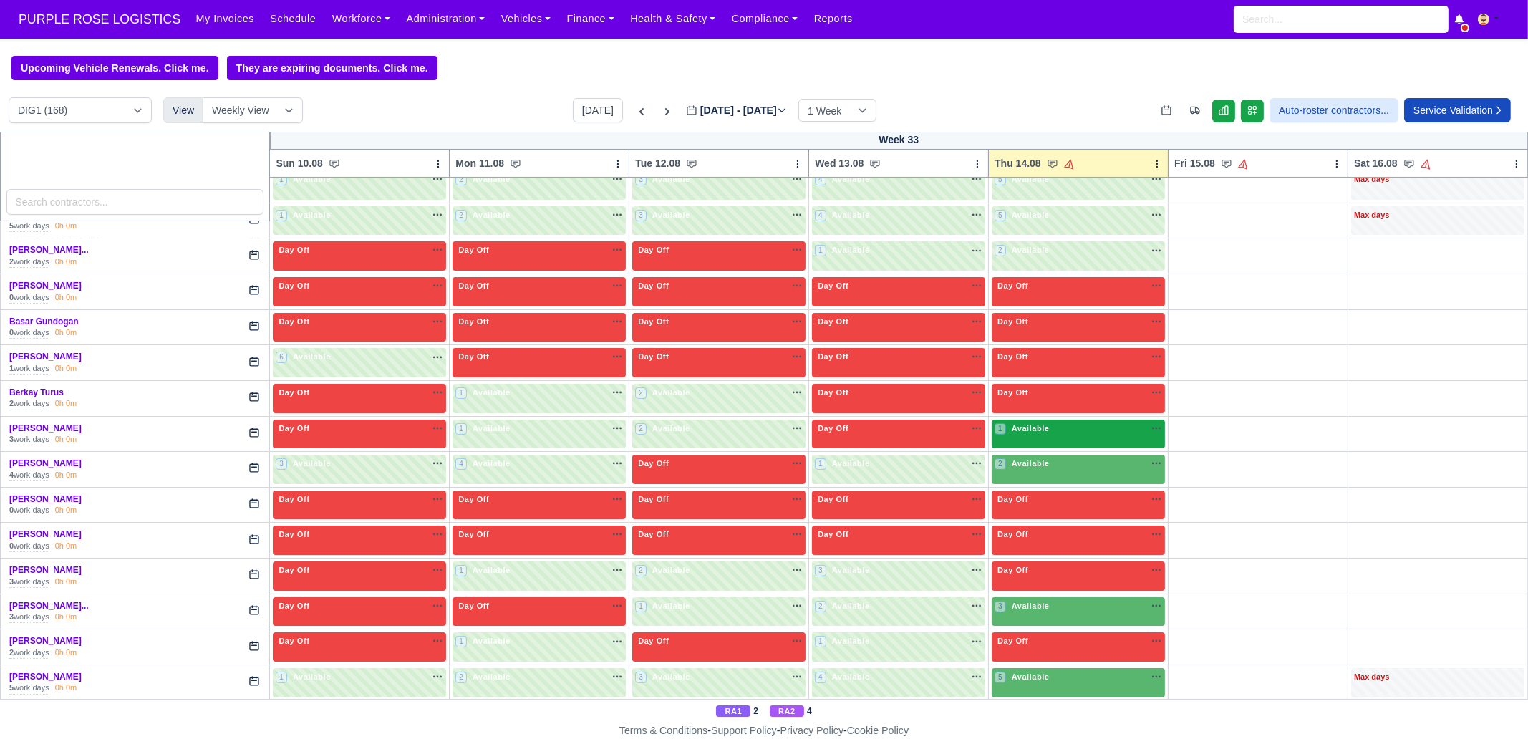
click at [1032, 426] on span "Available" at bounding box center [1031, 428] width 44 height 10
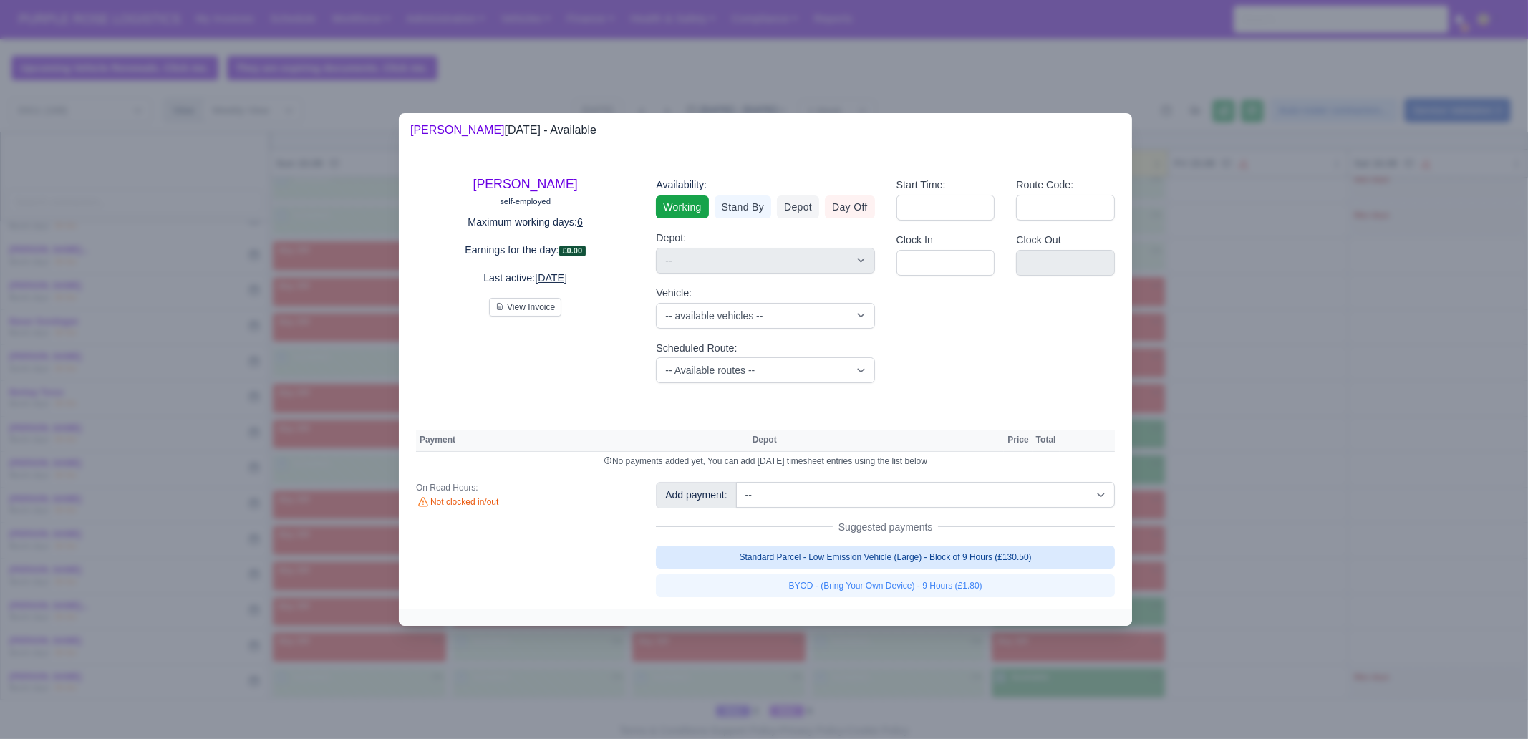
click at [956, 559] on link "Standard Parcel - Low Emission Vehicle (Large) - Block of 9 Hours (£130.50)" at bounding box center [885, 557] width 459 height 23
select select "1"
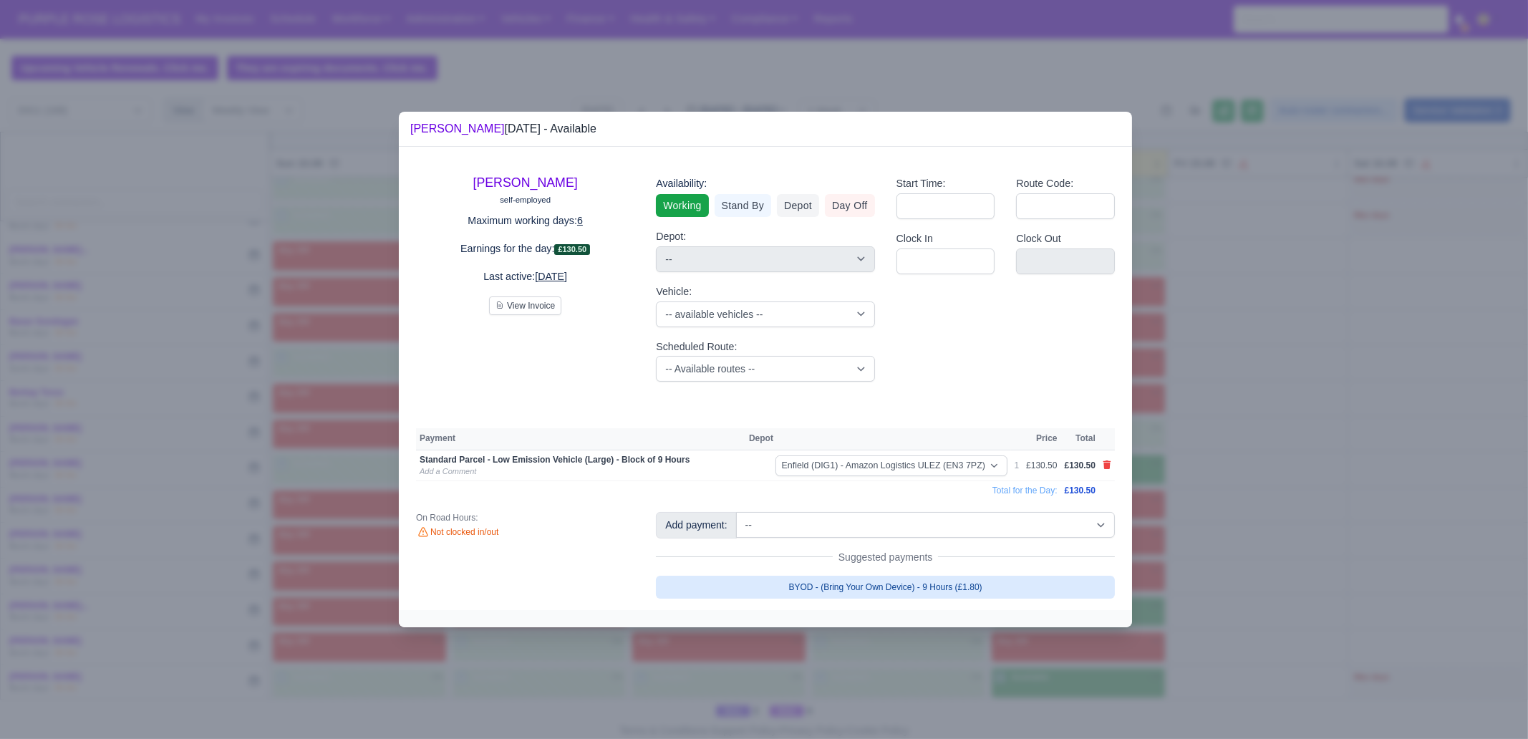
drag, startPoint x: 963, startPoint y: 589, endPoint x: 981, endPoint y: 584, distance: 18.8
click at [963, 589] on link "BYOD - (Bring Your Own Device) - 9 Hours (£1.80)" at bounding box center [885, 587] width 459 height 23
select select "1"
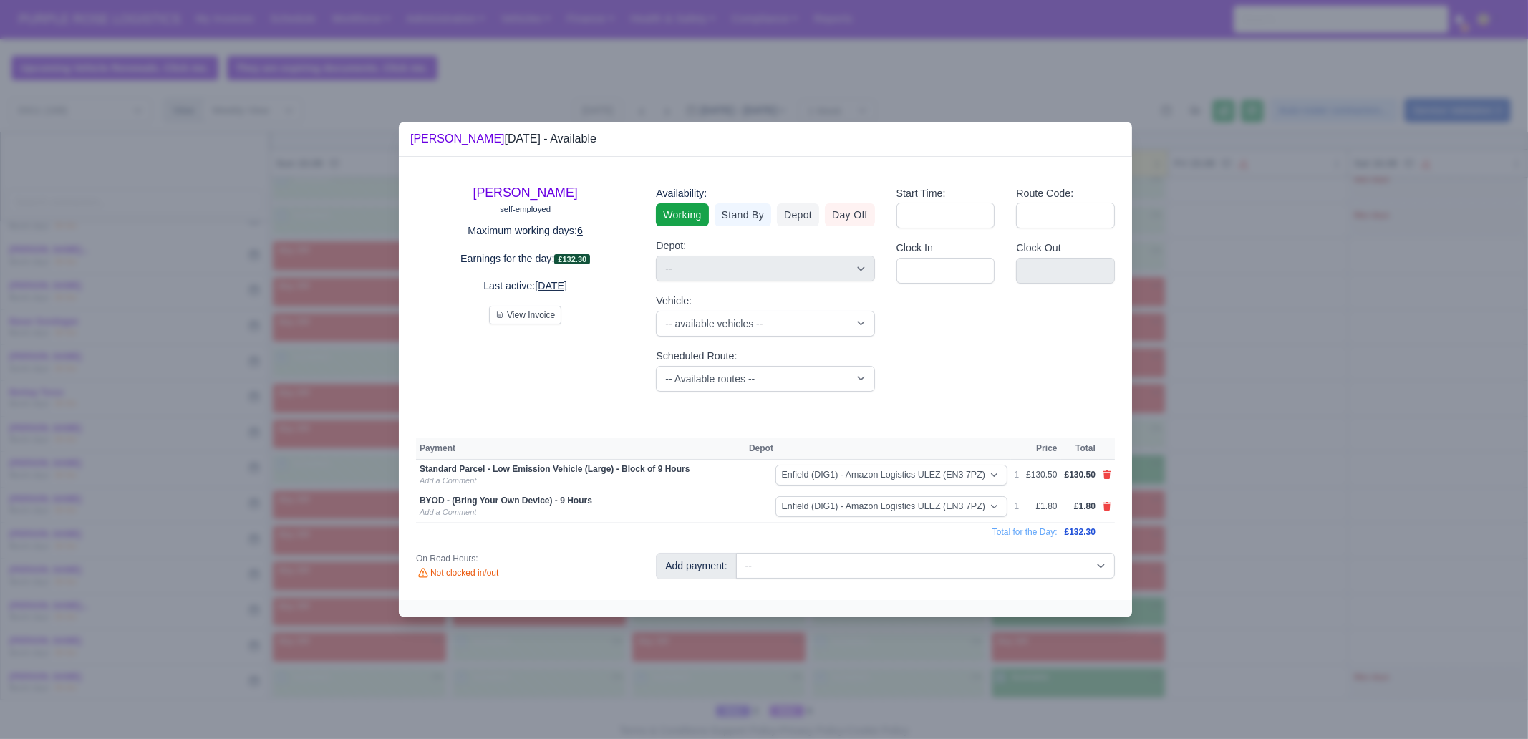
click at [1257, 543] on div at bounding box center [764, 369] width 1528 height 739
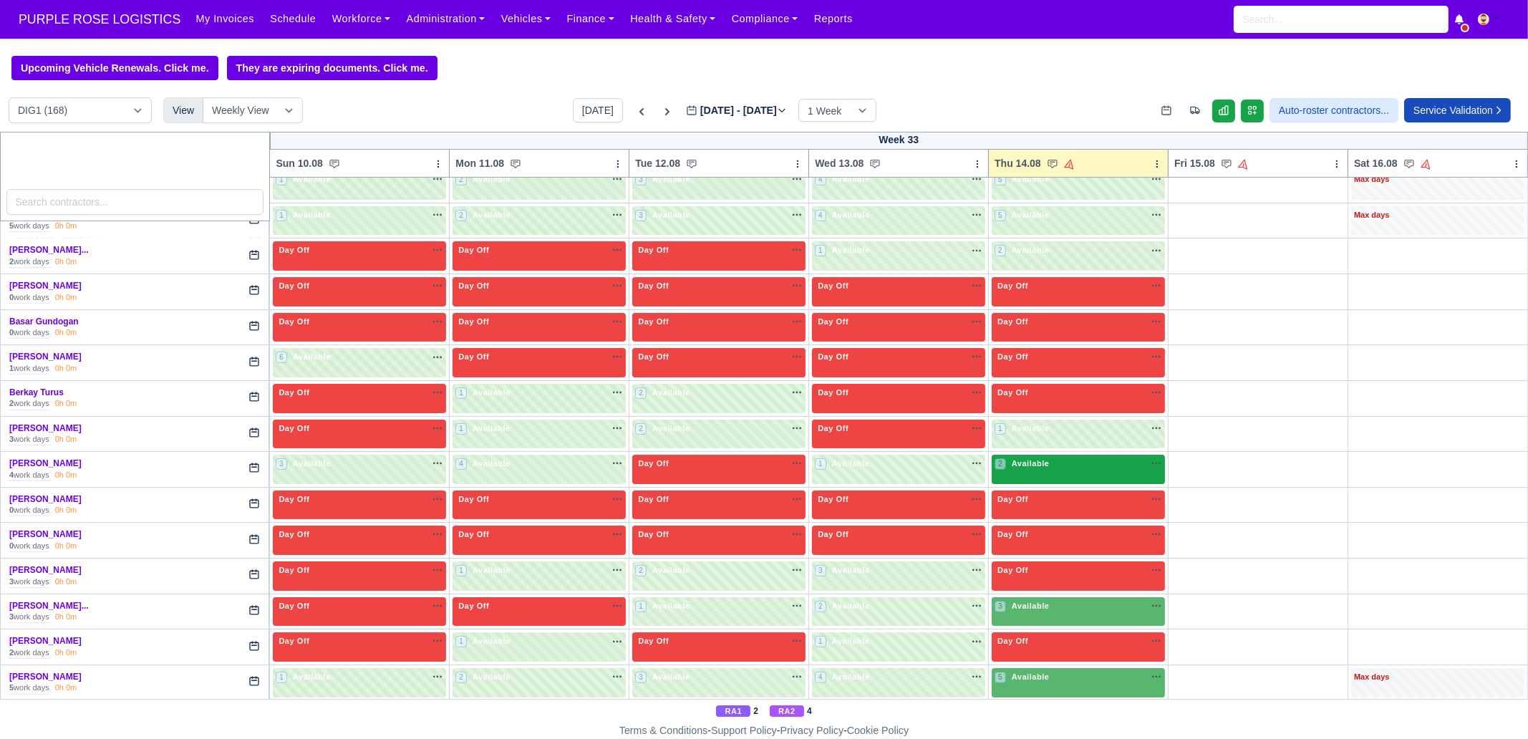
click at [1021, 469] on div "2 Available na" at bounding box center [1079, 465] width 168 height 15
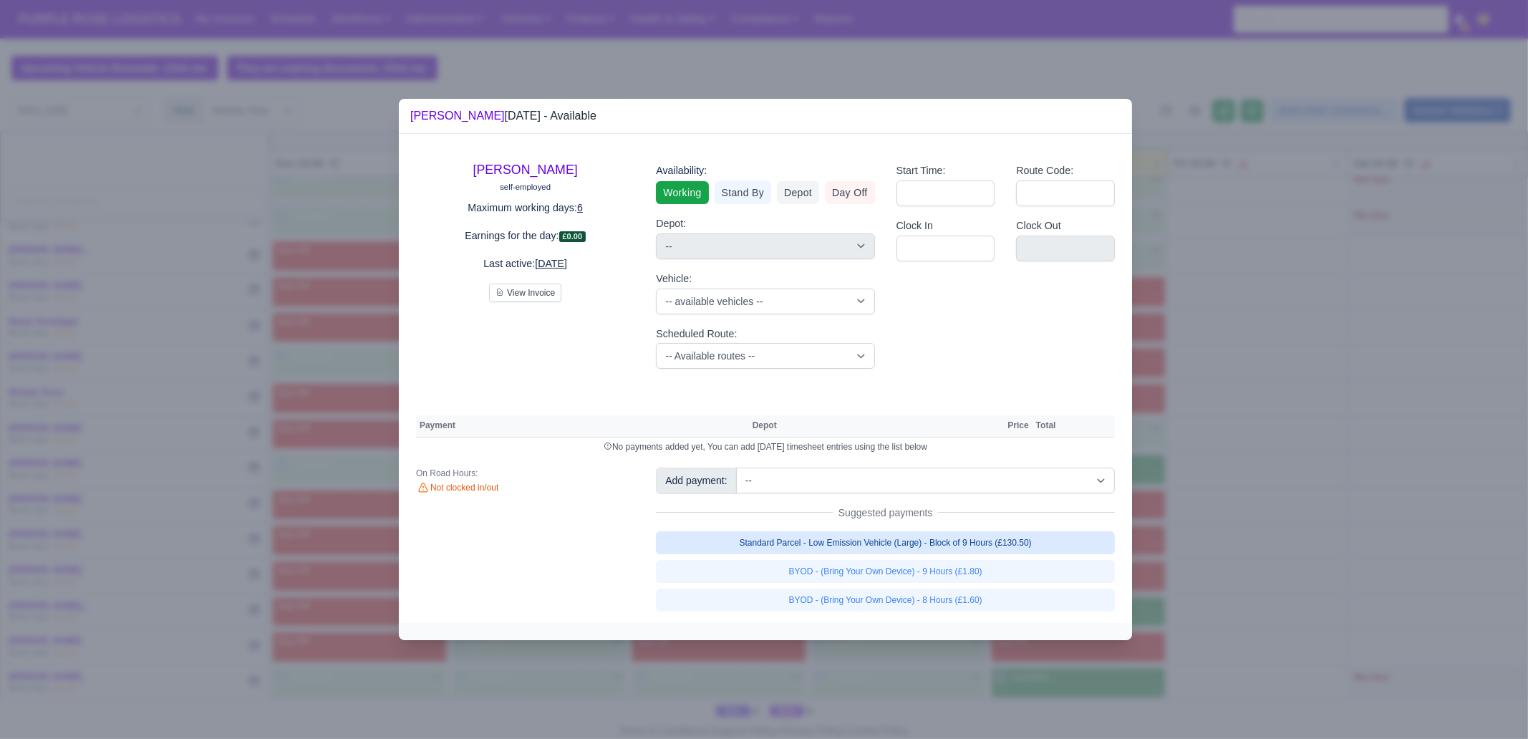
click at [966, 538] on link "Standard Parcel - Low Emission Vehicle (Large) - Block of 9 Hours (£130.50)" at bounding box center [885, 542] width 459 height 23
select select "1"
click at [965, 554] on link "Standard Parcel - Low Emission Vehicle (Large) - Block of 9 Hours (£130.50)" at bounding box center [885, 542] width 459 height 23
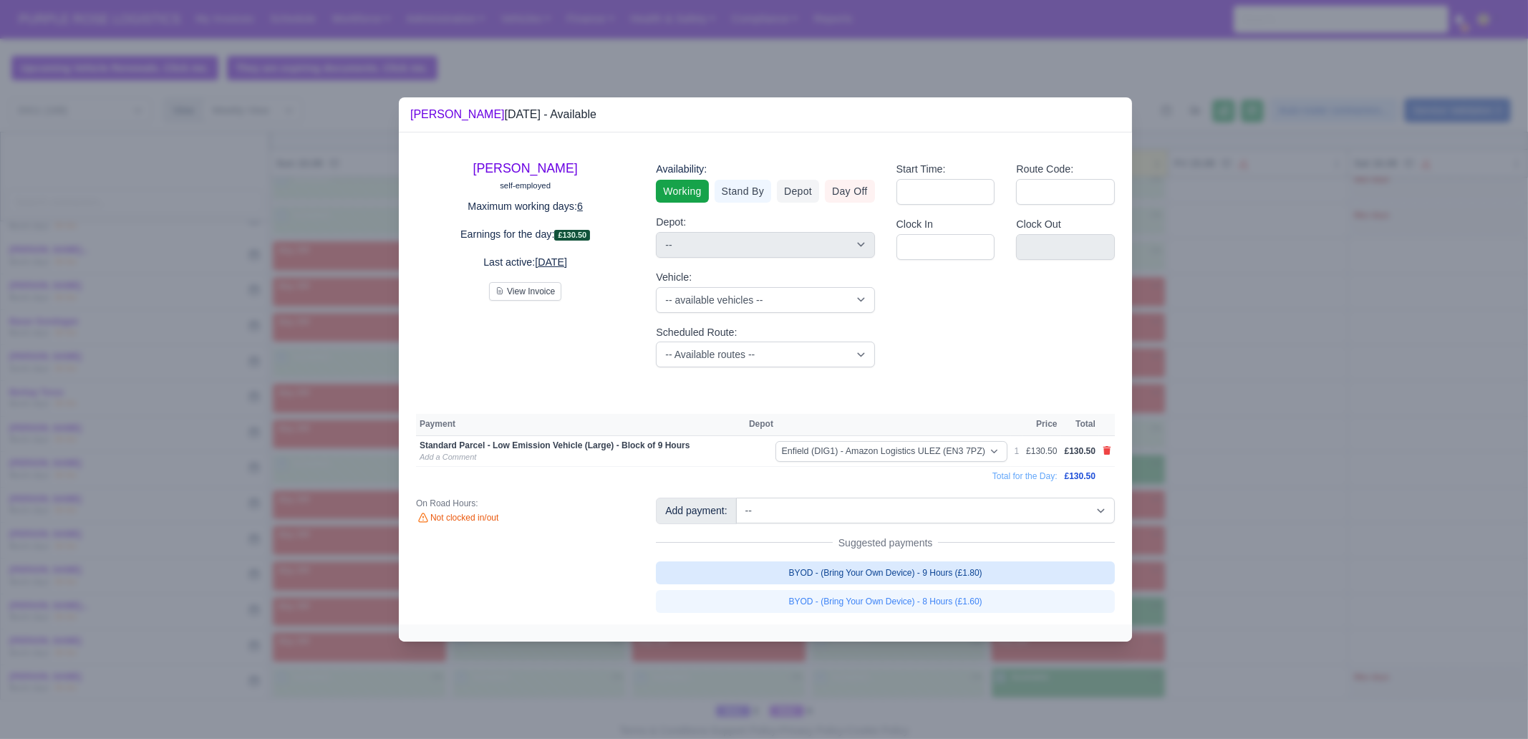
select select "1"
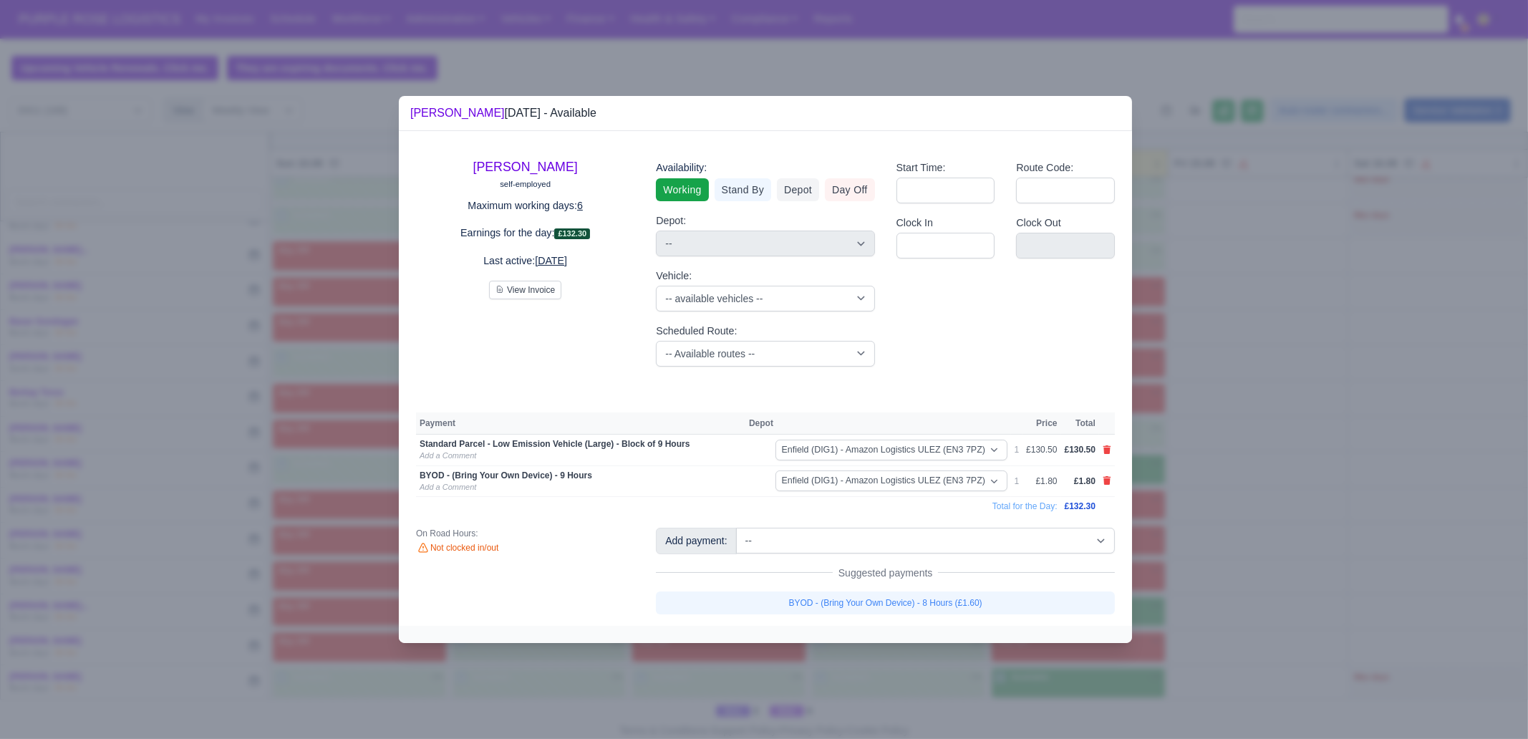
click at [1226, 542] on div at bounding box center [764, 369] width 1528 height 739
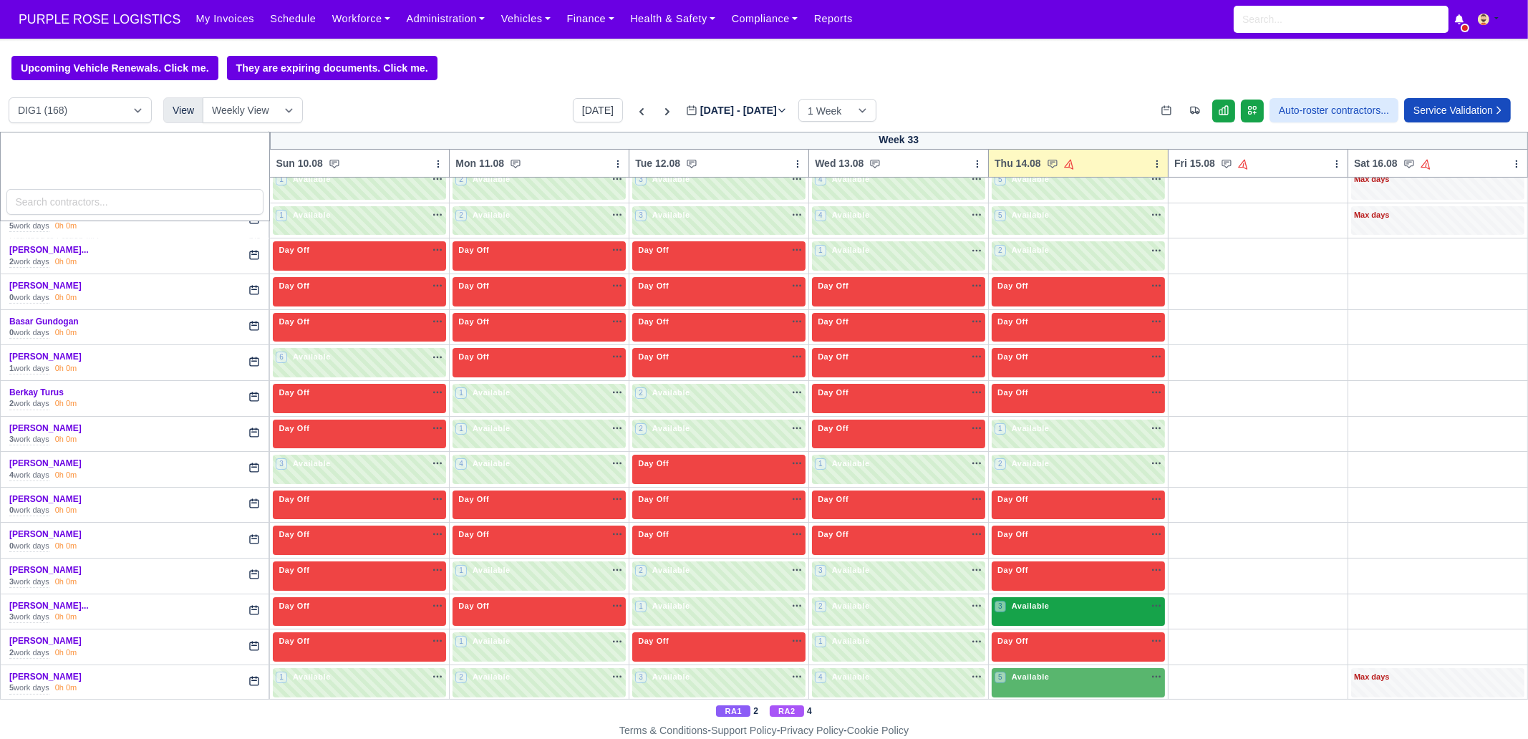
click at [1069, 612] on div "3 Available" at bounding box center [1078, 611] width 173 height 29
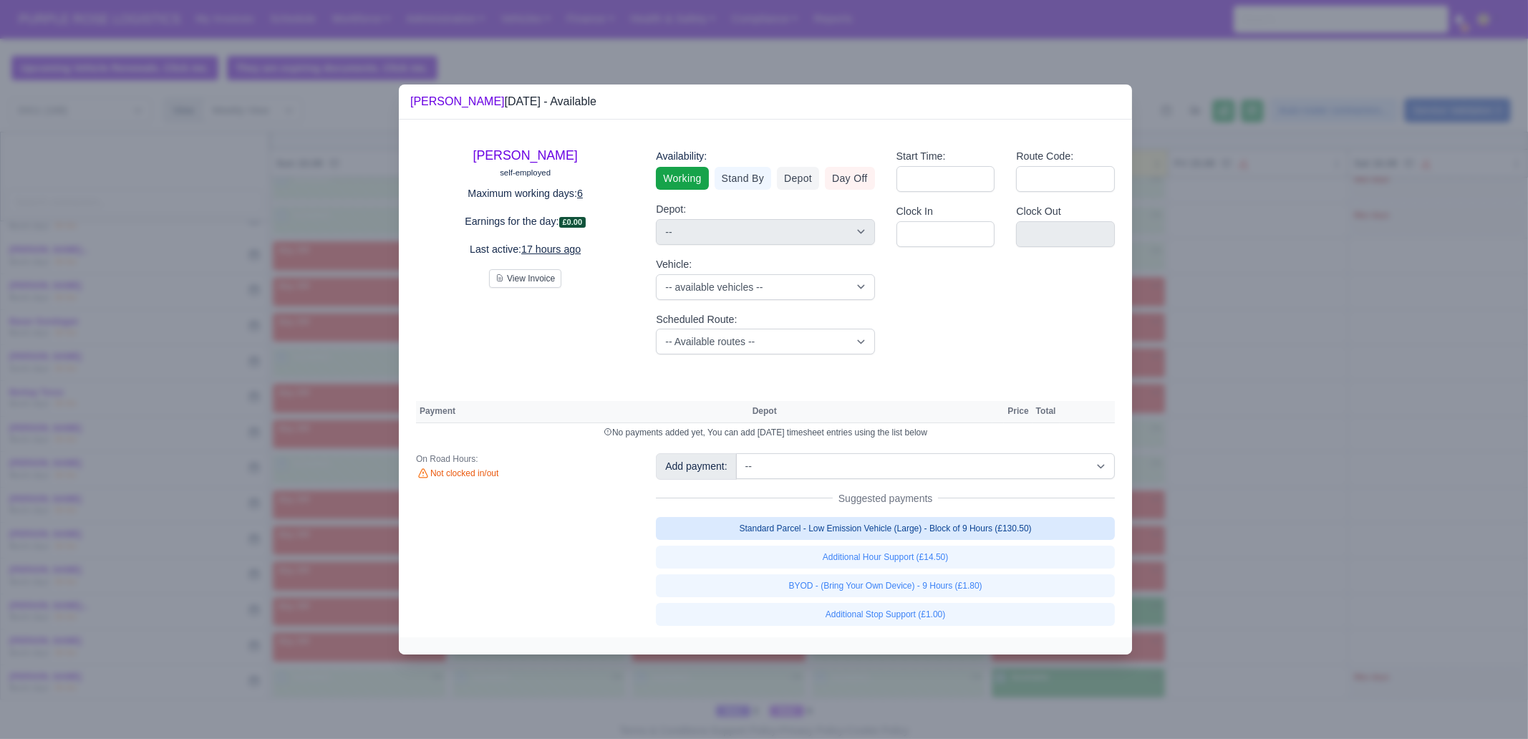
click at [1003, 535] on link "Standard Parcel - Low Emission Vehicle (Large) - Block of 9 Hours (£130.50)" at bounding box center [885, 528] width 459 height 23
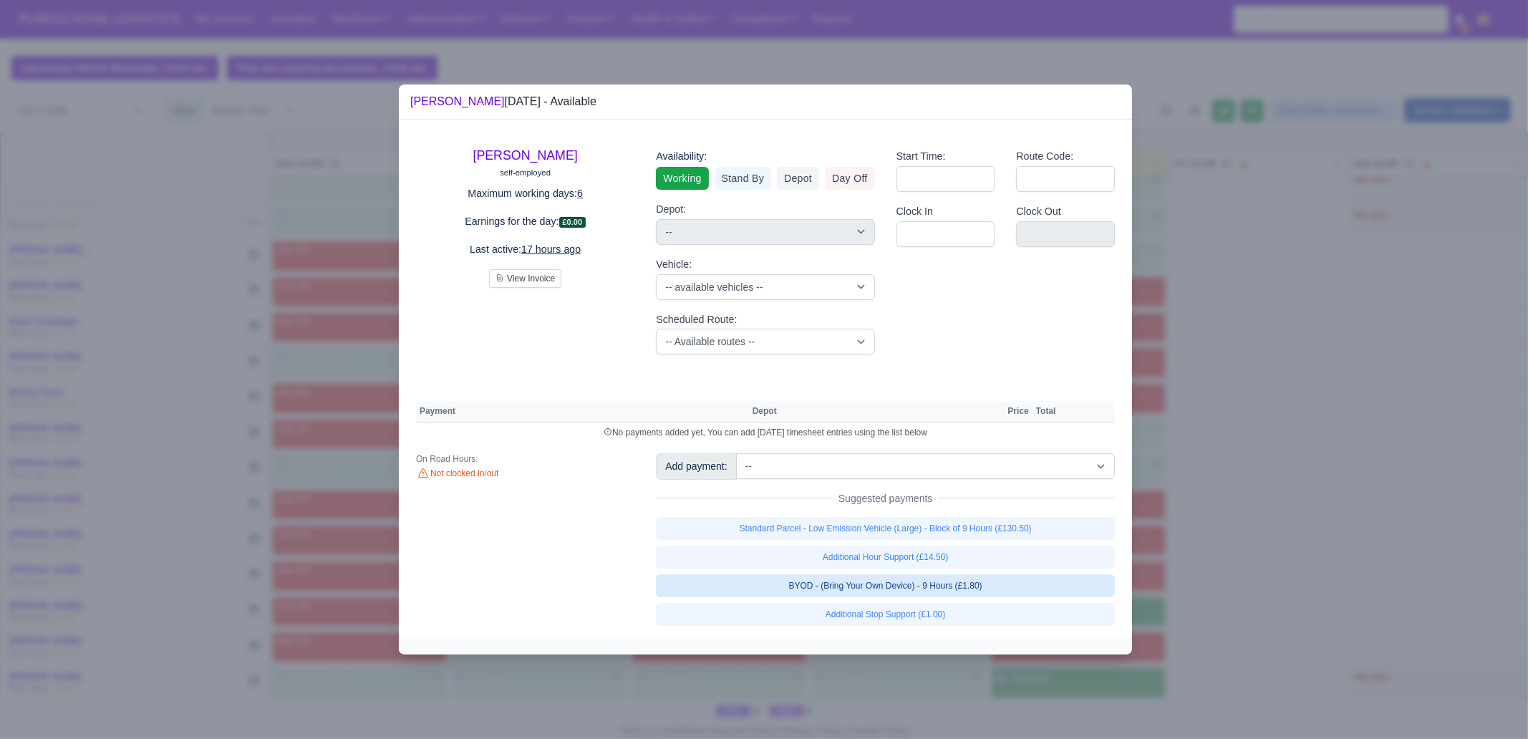
select select "1"
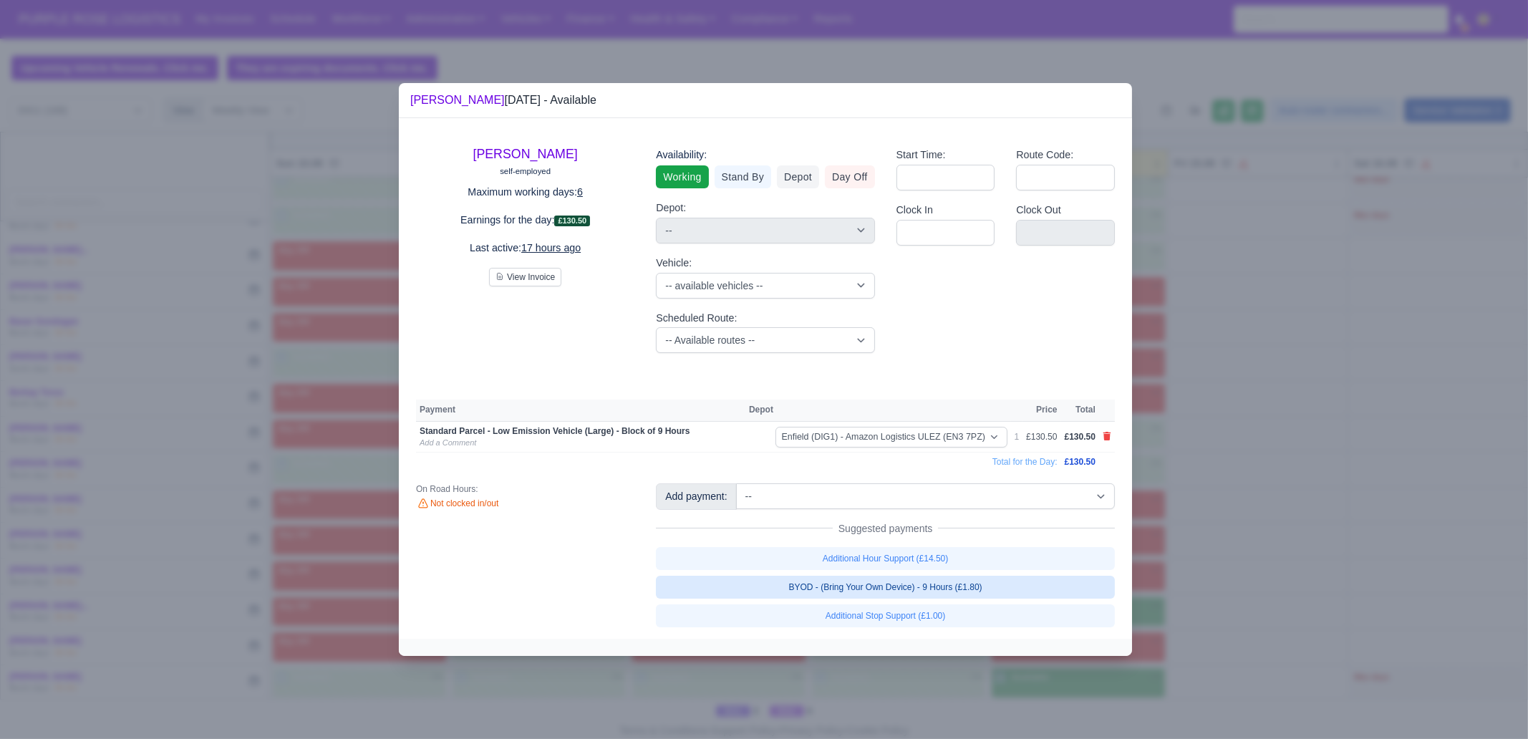
click at [1000, 585] on link "BYOD - (Bring Your Own Device) - 9 Hours (£1.80)" at bounding box center [885, 587] width 459 height 23
select select "1"
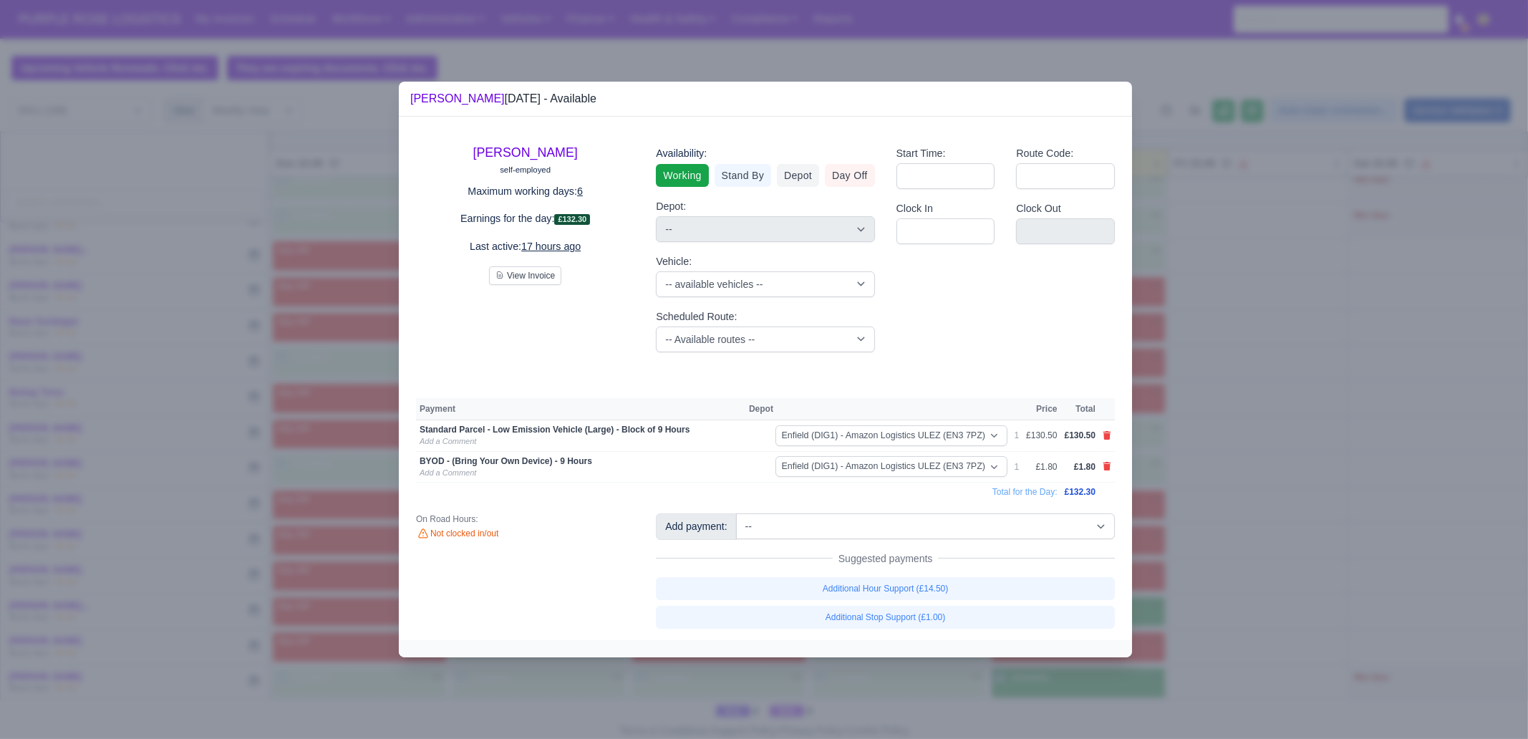
click at [1286, 546] on div at bounding box center [764, 369] width 1528 height 739
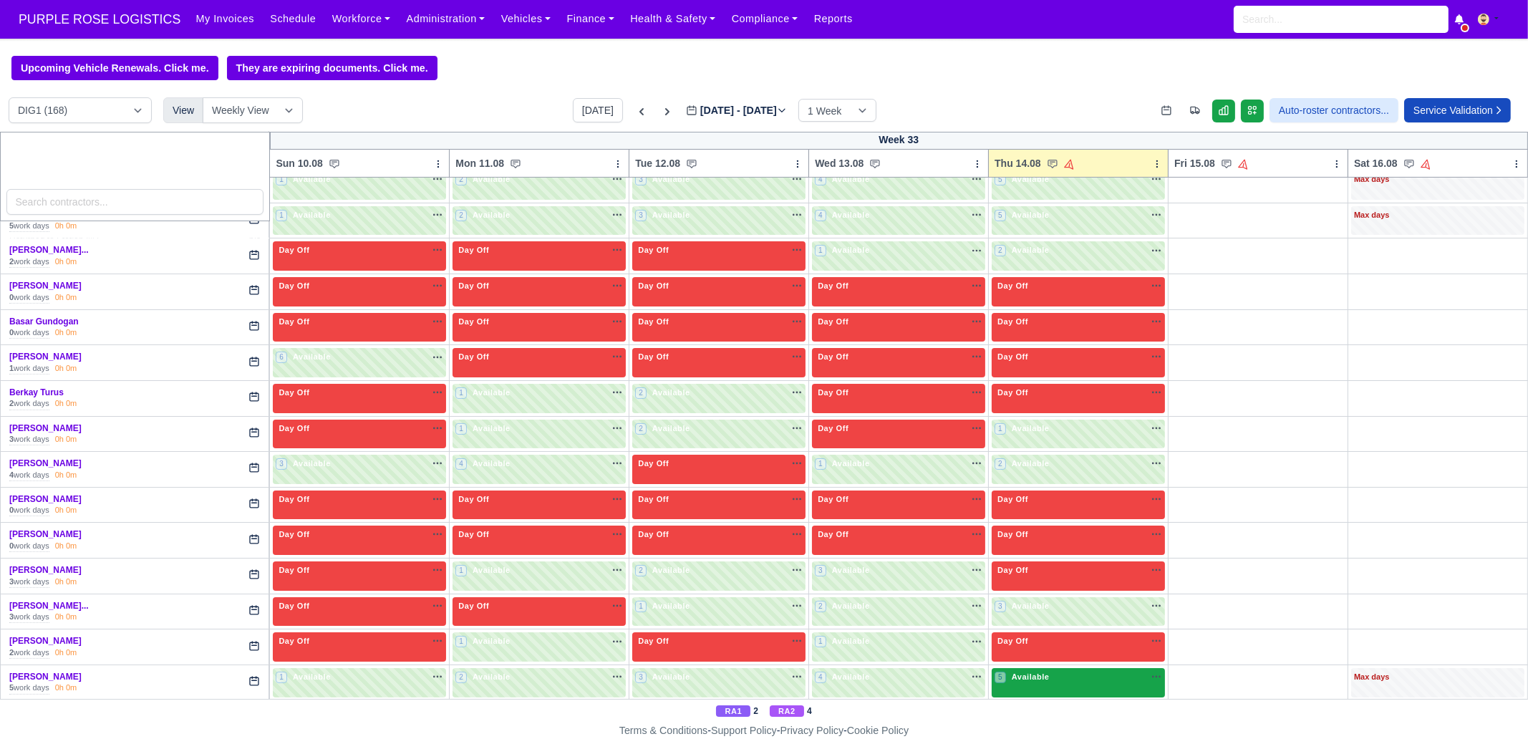
click at [1049, 671] on div "5 Available na" at bounding box center [1079, 677] width 168 height 12
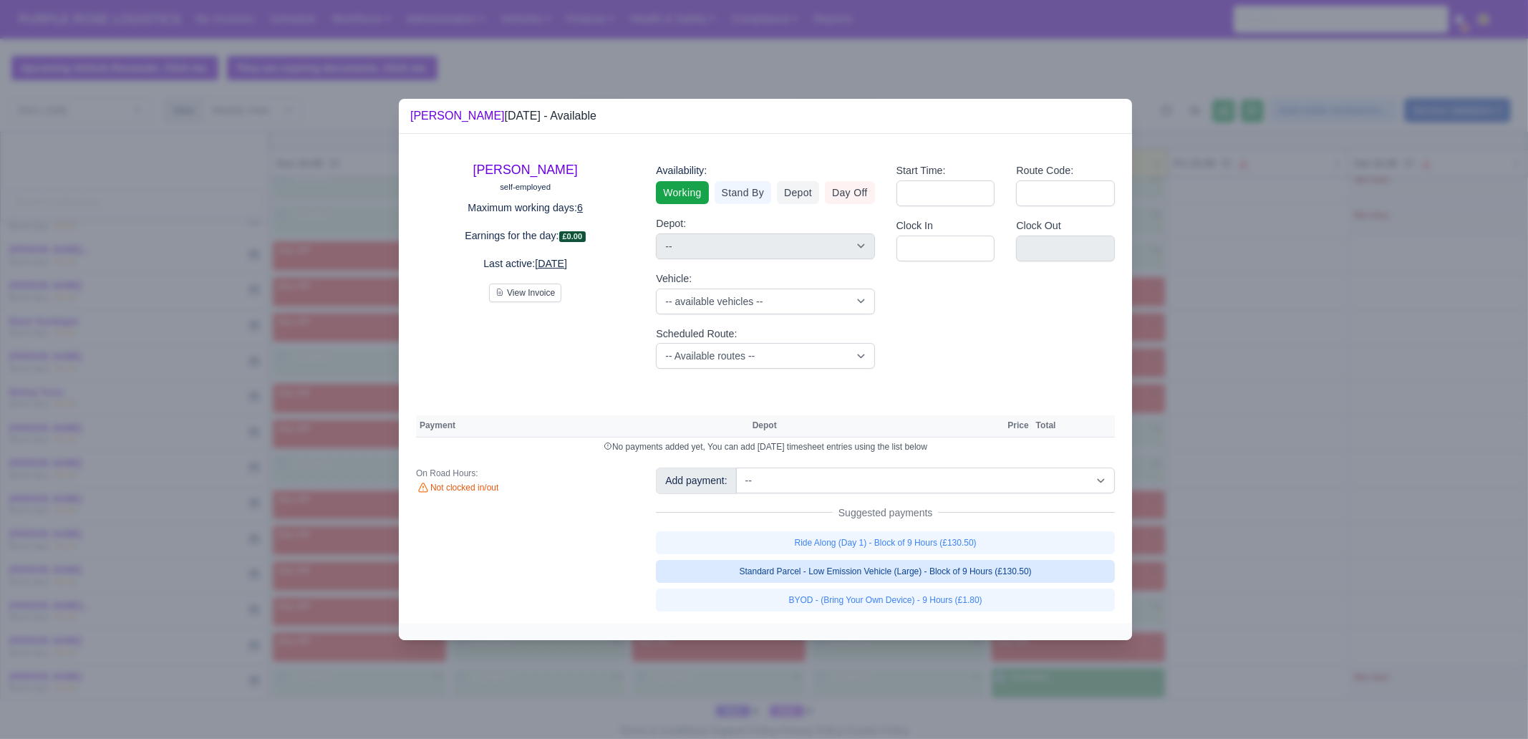
click at [1003, 569] on link "Standard Parcel - Low Emission Vehicle (Large) - Block of 9 Hours (£130.50)" at bounding box center [885, 571] width 459 height 23
select select "1"
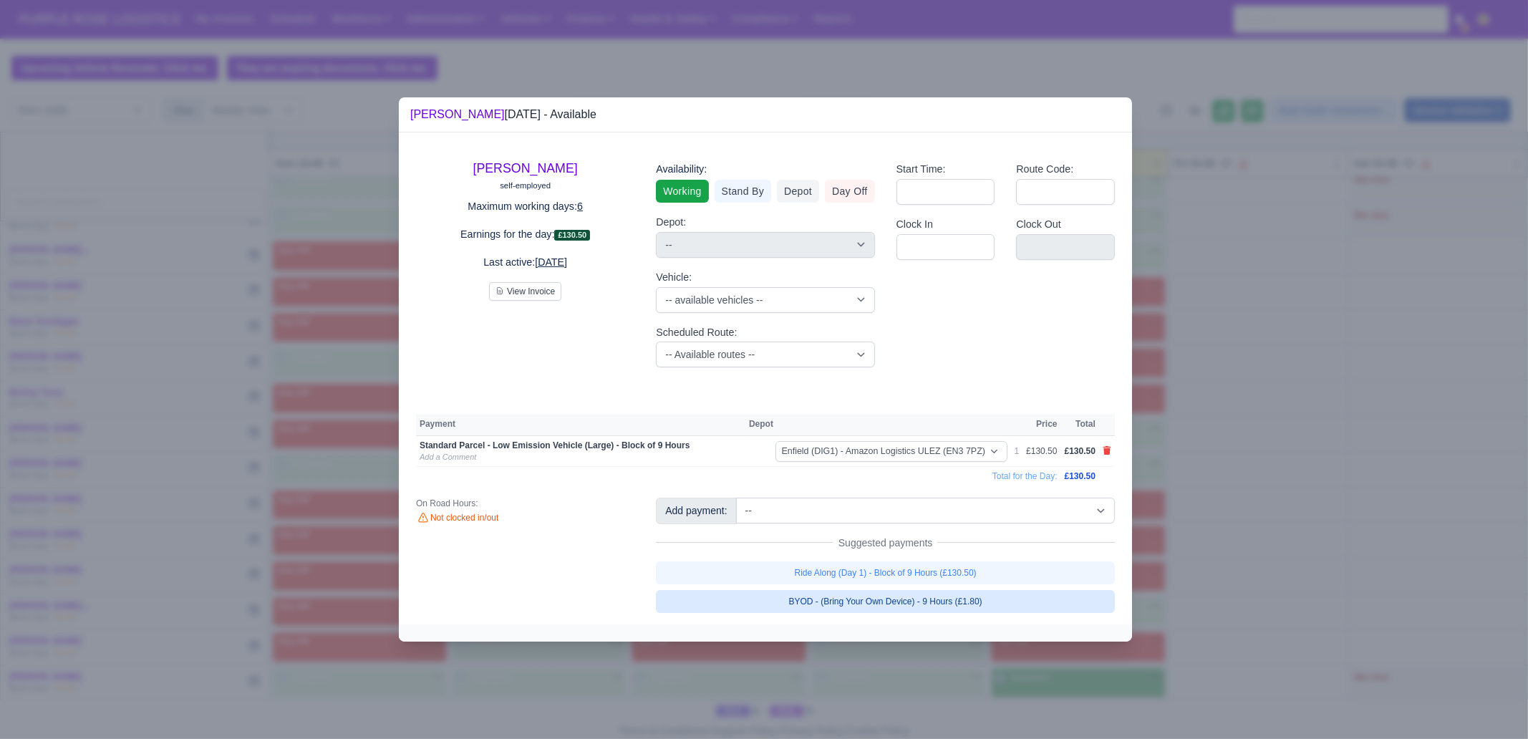
click at [1003, 597] on link "BYOD - (Bring Your Own Device) - 9 Hours (£1.80)" at bounding box center [885, 601] width 459 height 23
select select "1"
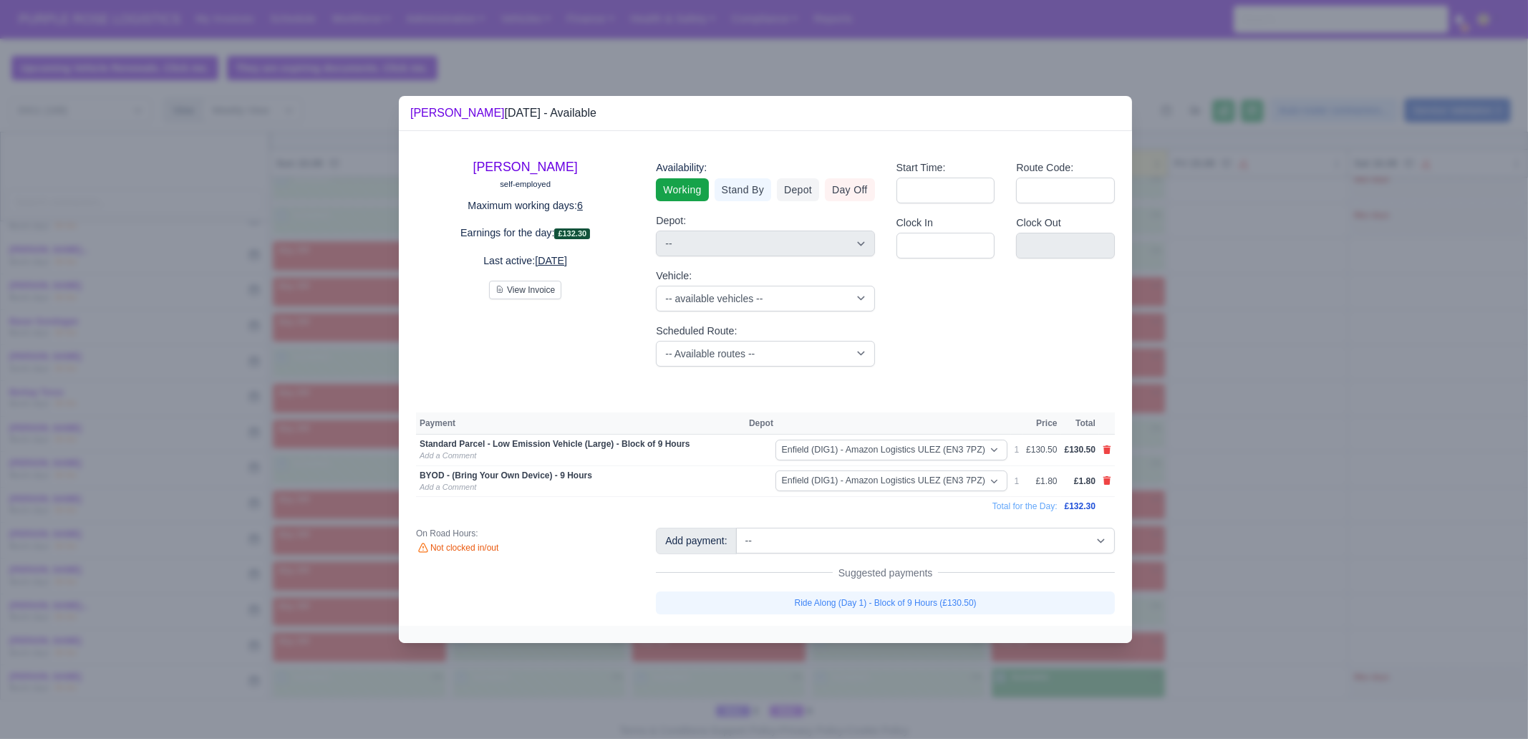
click at [1087, 670] on div at bounding box center [764, 369] width 1528 height 739
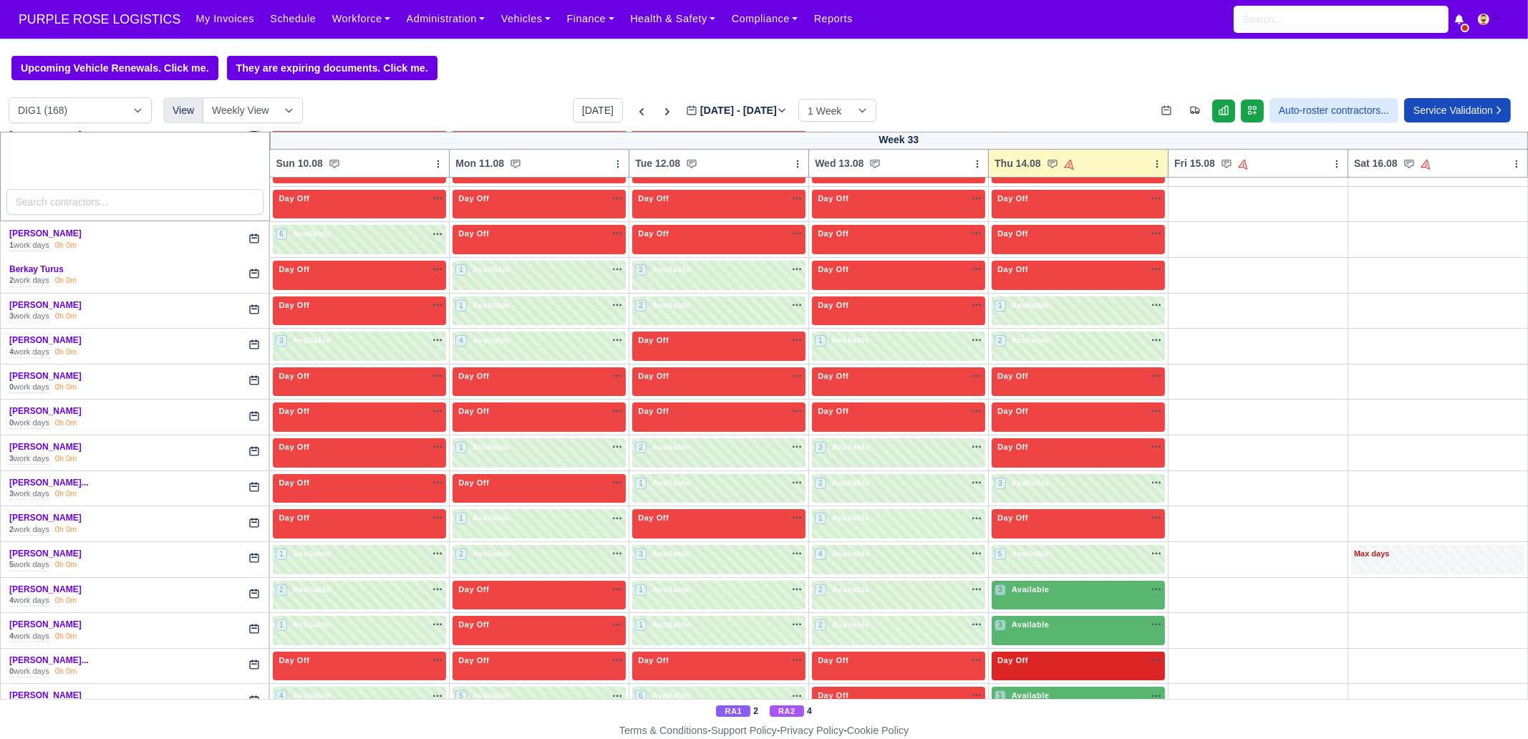
scroll to position [626, 0]
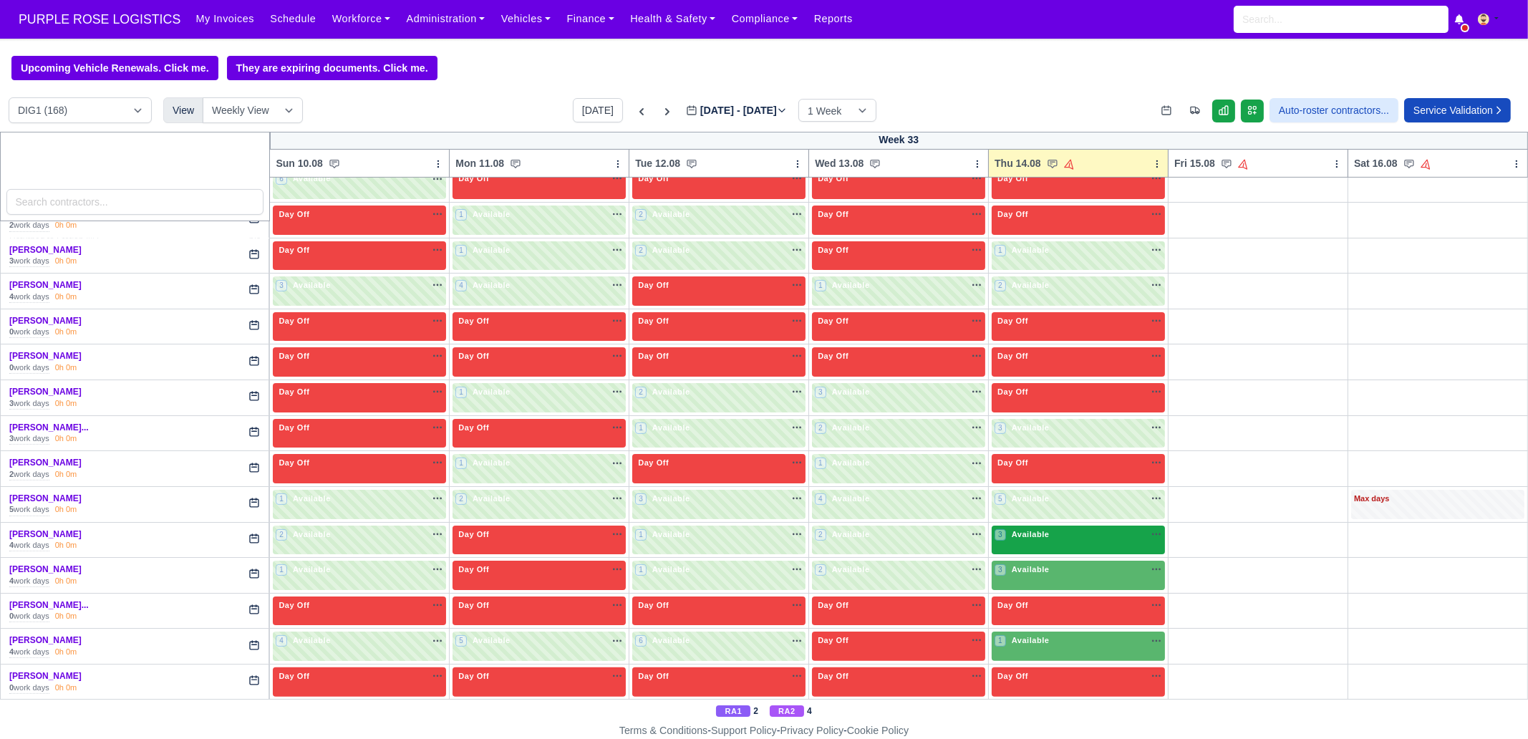
click at [1053, 530] on div "3 Available na" at bounding box center [1079, 535] width 168 height 12
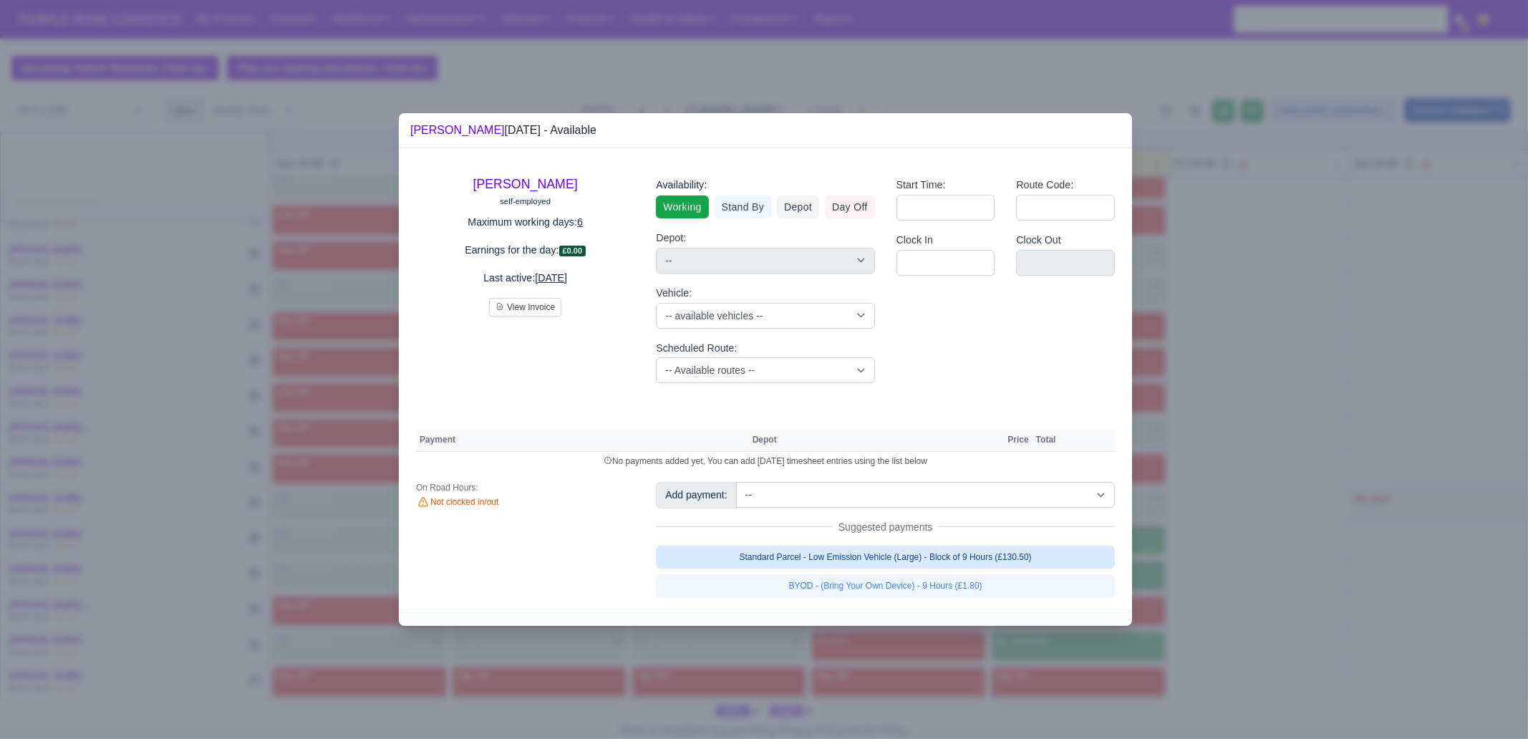
click at [1059, 551] on link "Standard Parcel - Low Emission Vehicle (Large) - Block of 9 Hours (£130.50)" at bounding box center [885, 557] width 459 height 23
select select "1"
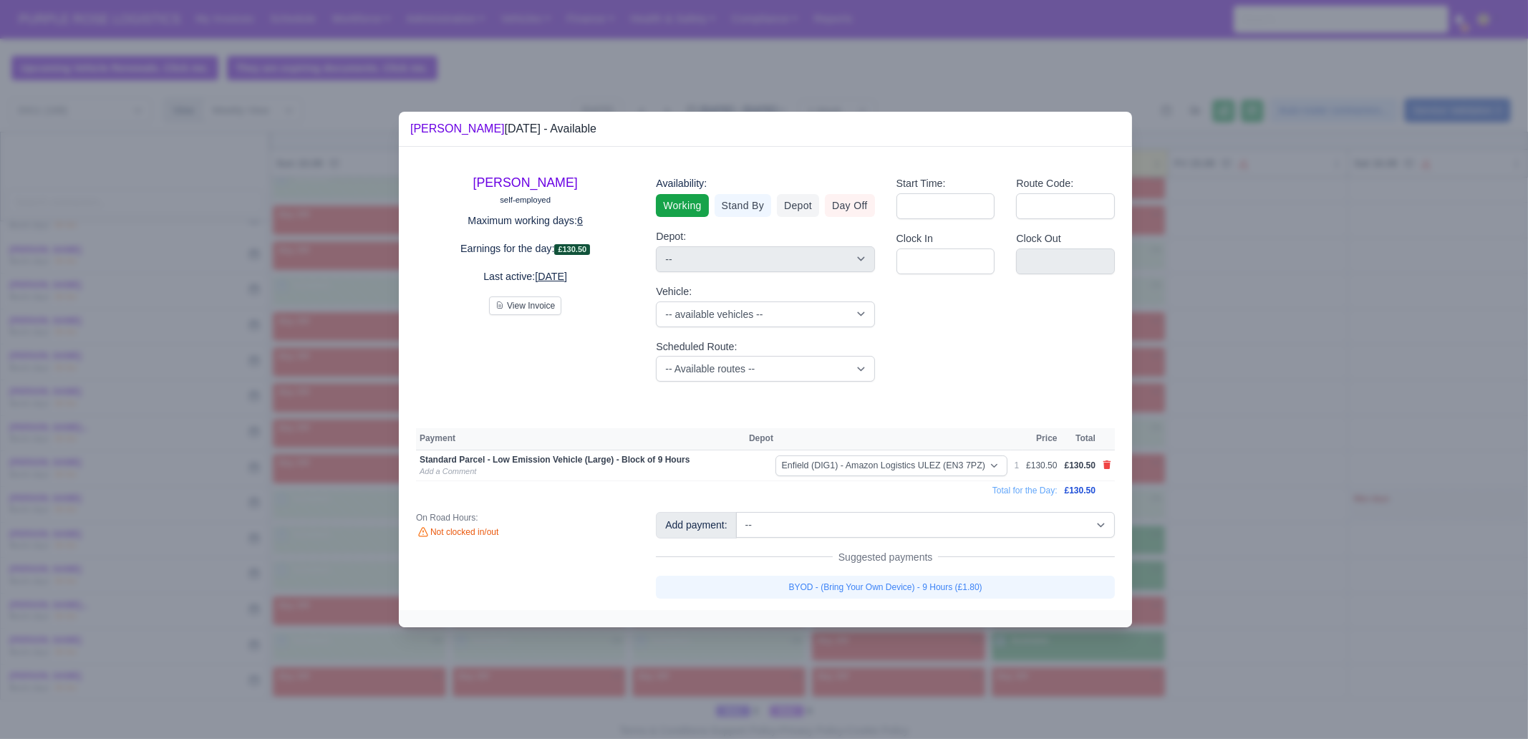
click at [1014, 582] on link "BYOD - (Bring Your Own Device) - 9 Hours (£1.80)" at bounding box center [885, 587] width 459 height 23
select select "1"
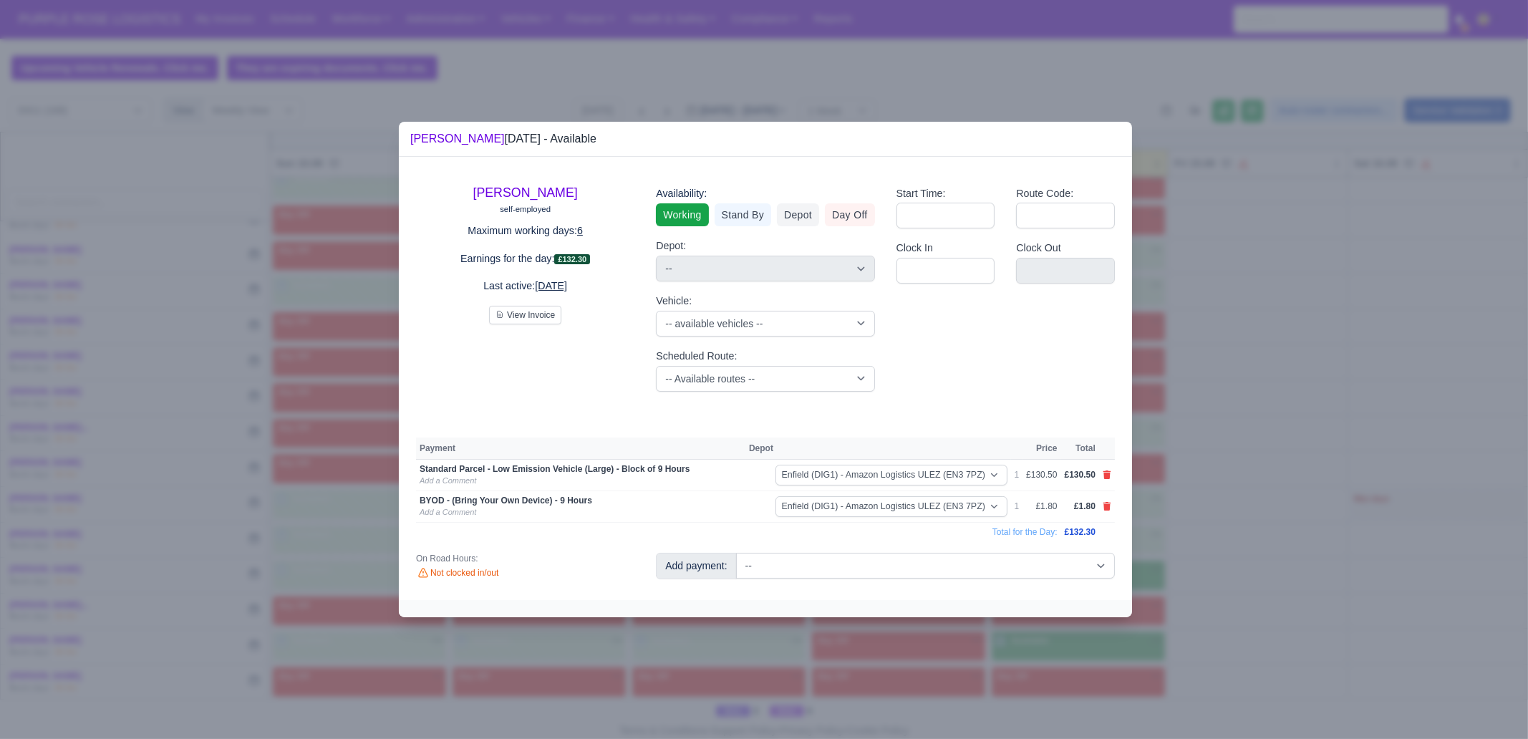
click at [1216, 588] on div at bounding box center [764, 369] width 1528 height 739
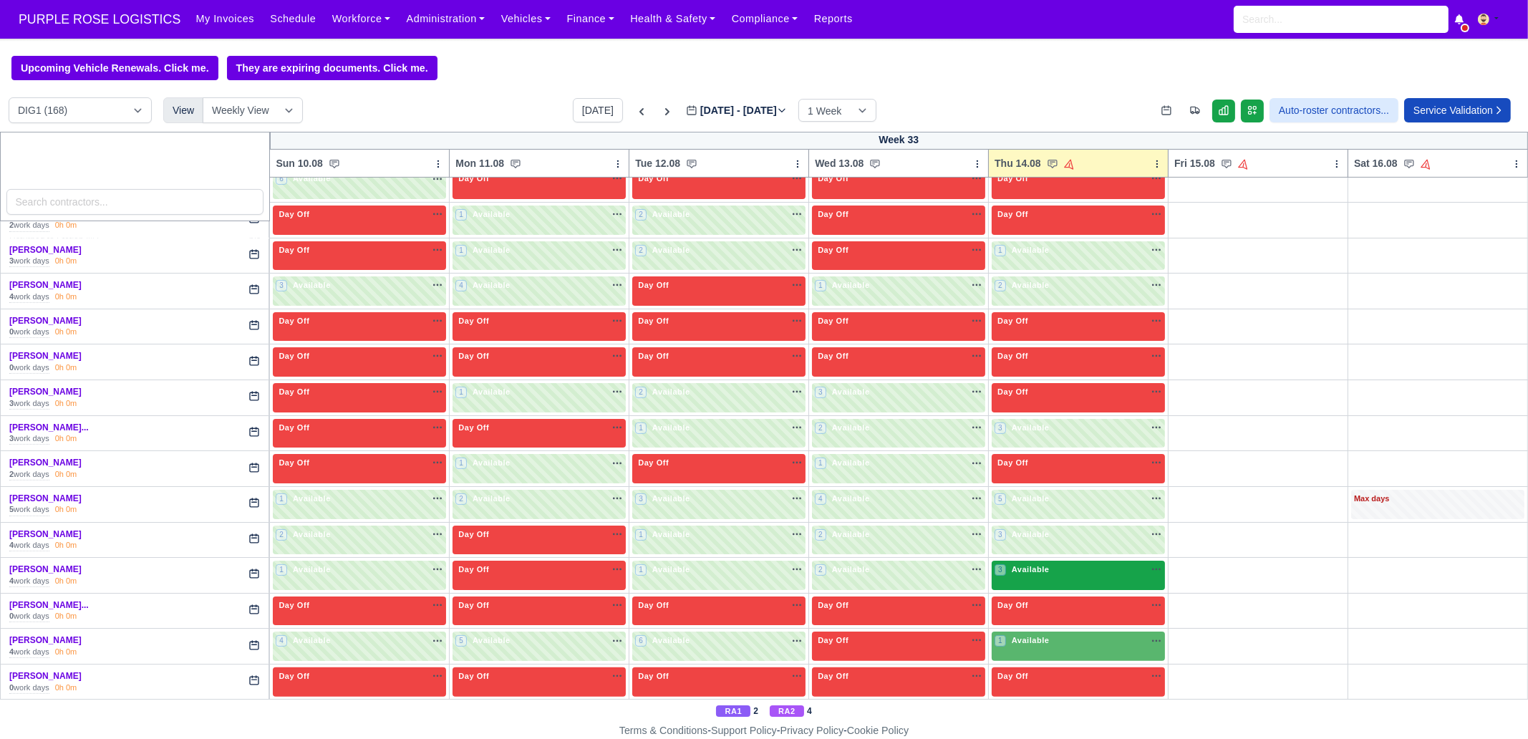
click at [1061, 564] on div "3 Available na" at bounding box center [1079, 570] width 168 height 12
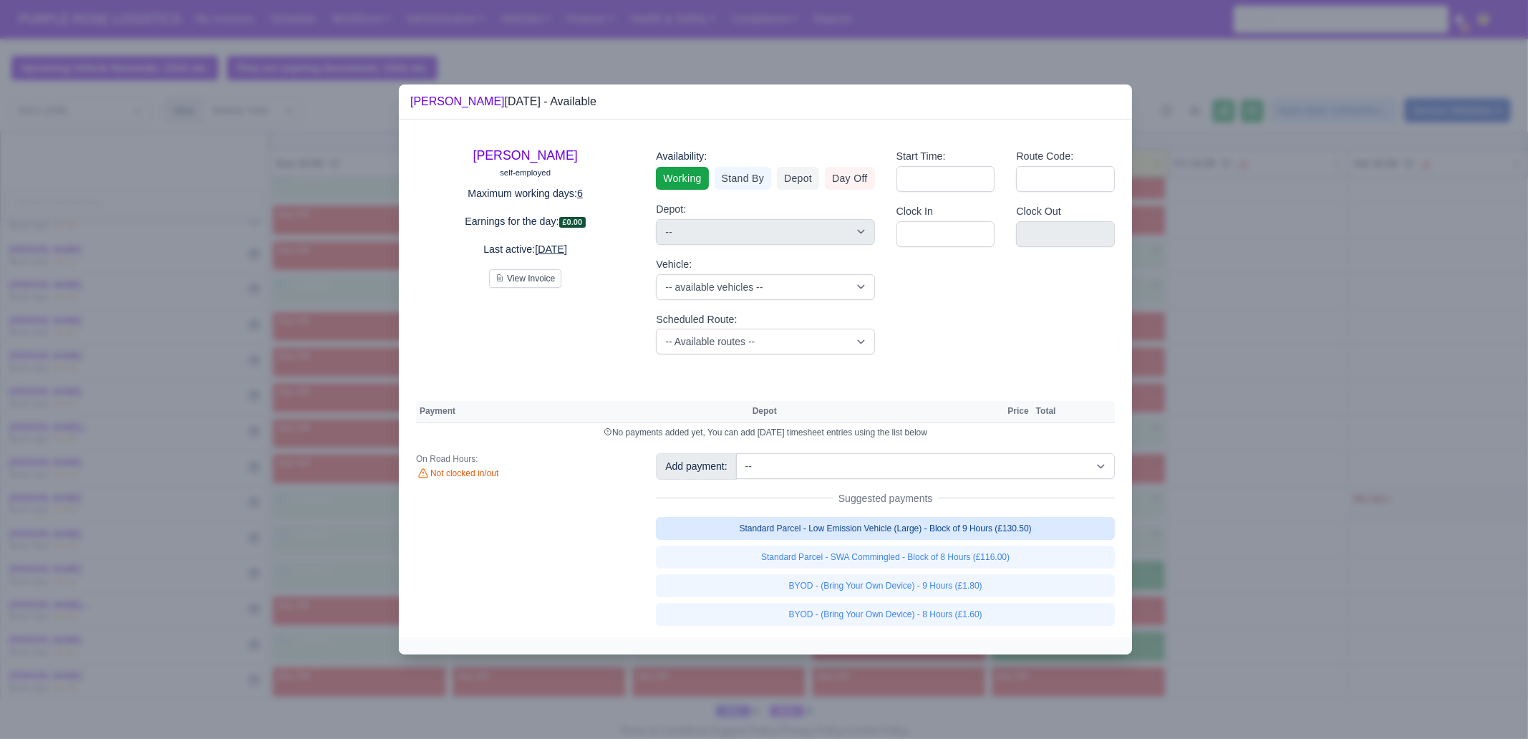
click at [992, 521] on link "Standard Parcel - Low Emission Vehicle (Large) - Block of 9 Hours (£130.50)" at bounding box center [885, 528] width 459 height 23
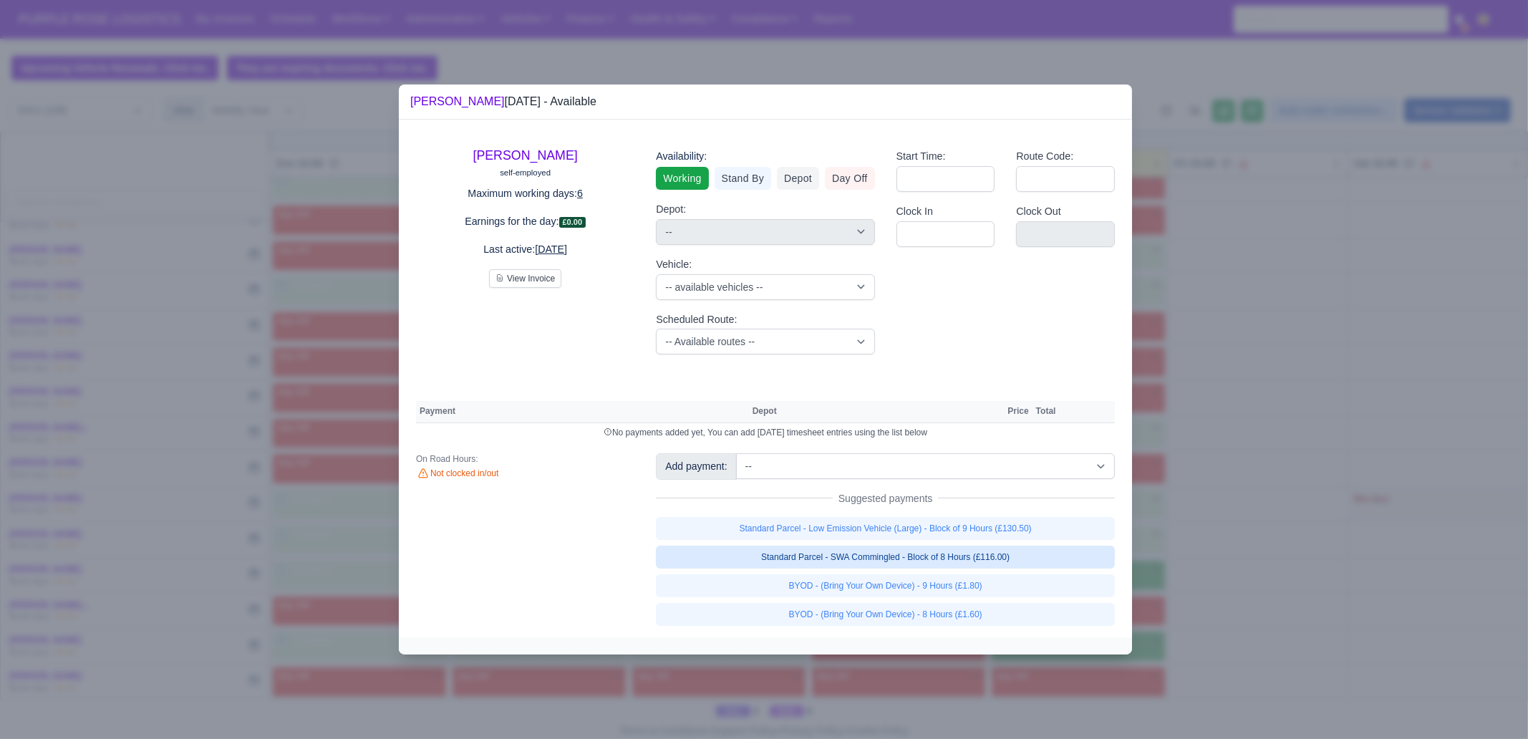
select select "1"
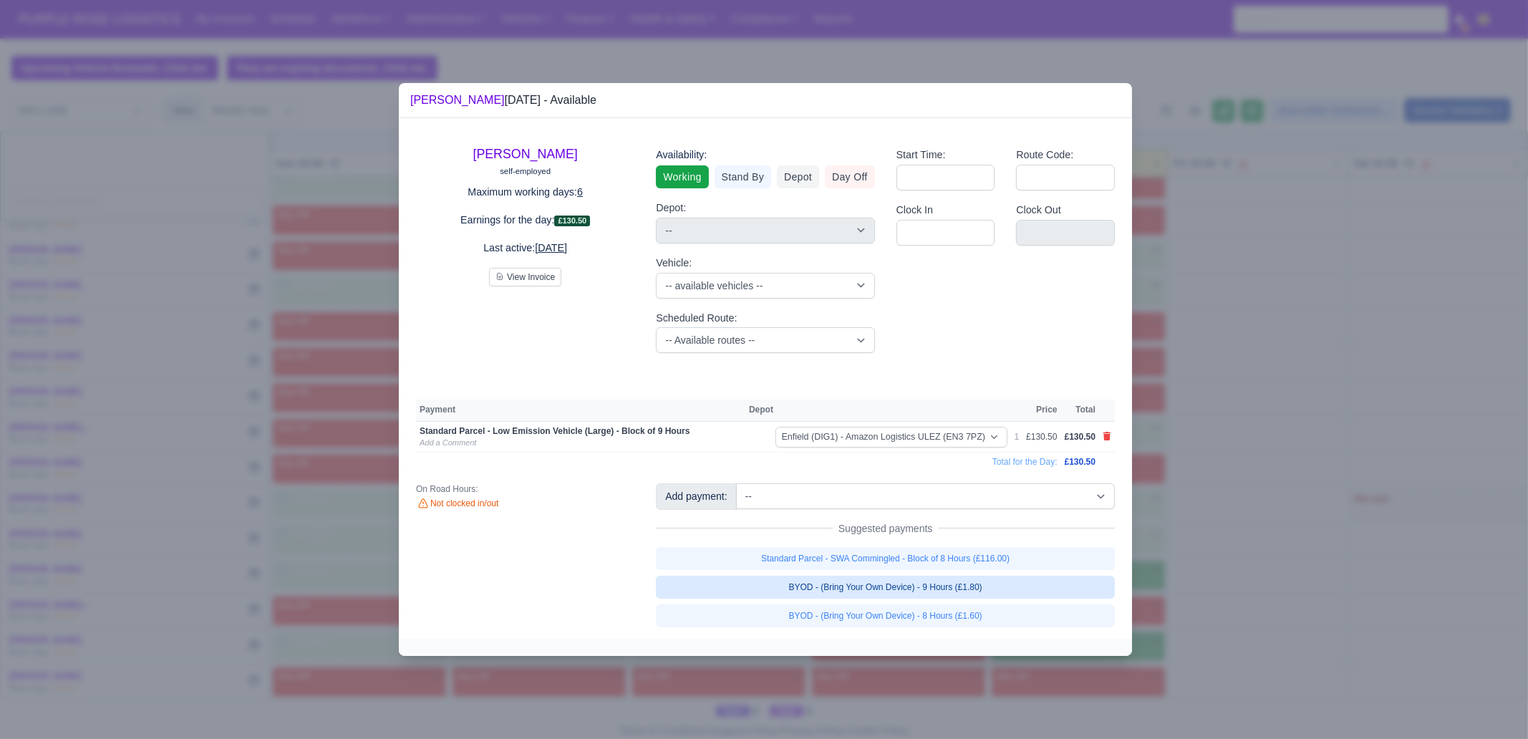
click at [992, 594] on link "BYOD - (Bring Your Own Device) - 9 Hours (£1.80)" at bounding box center [885, 587] width 459 height 23
select select "1"
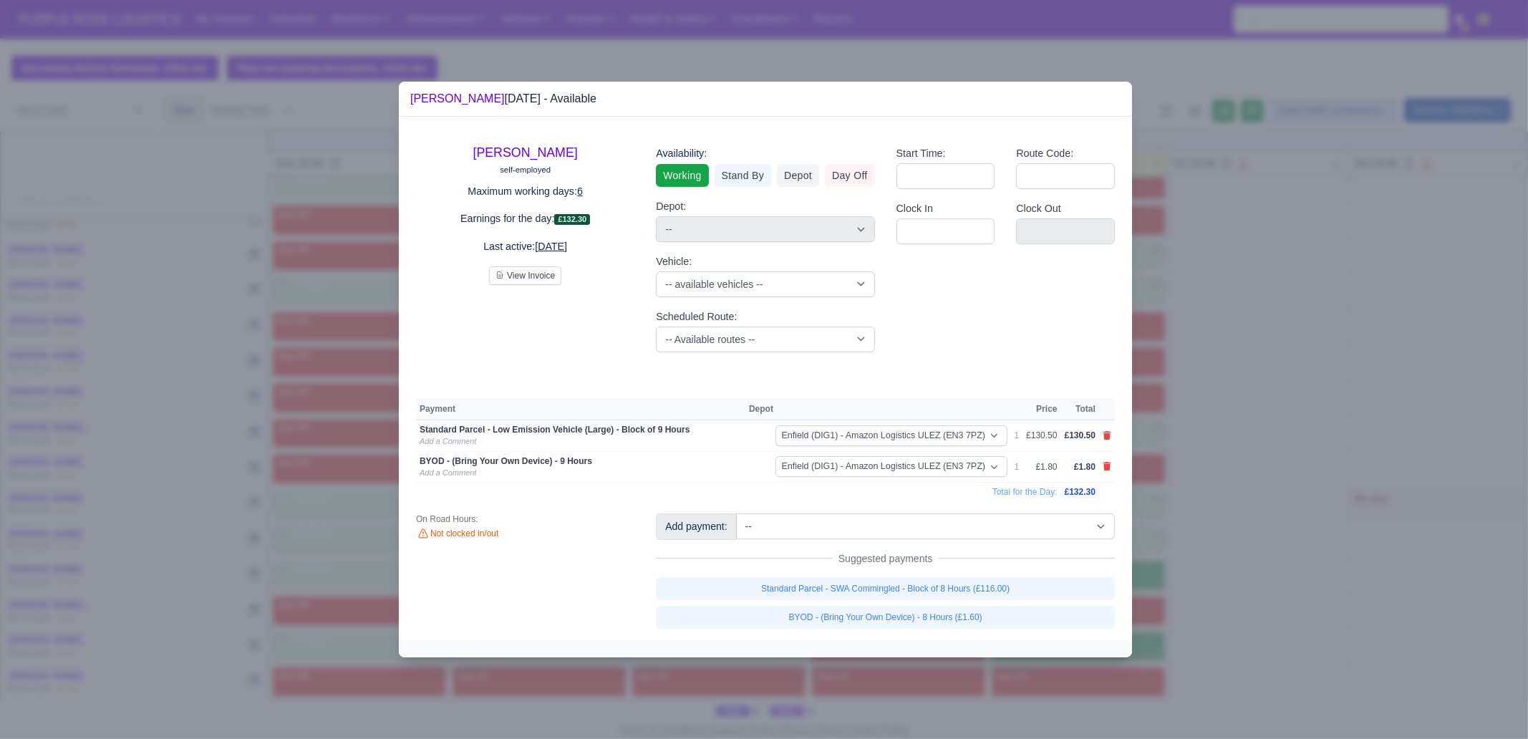
click at [1251, 550] on div at bounding box center [764, 369] width 1528 height 739
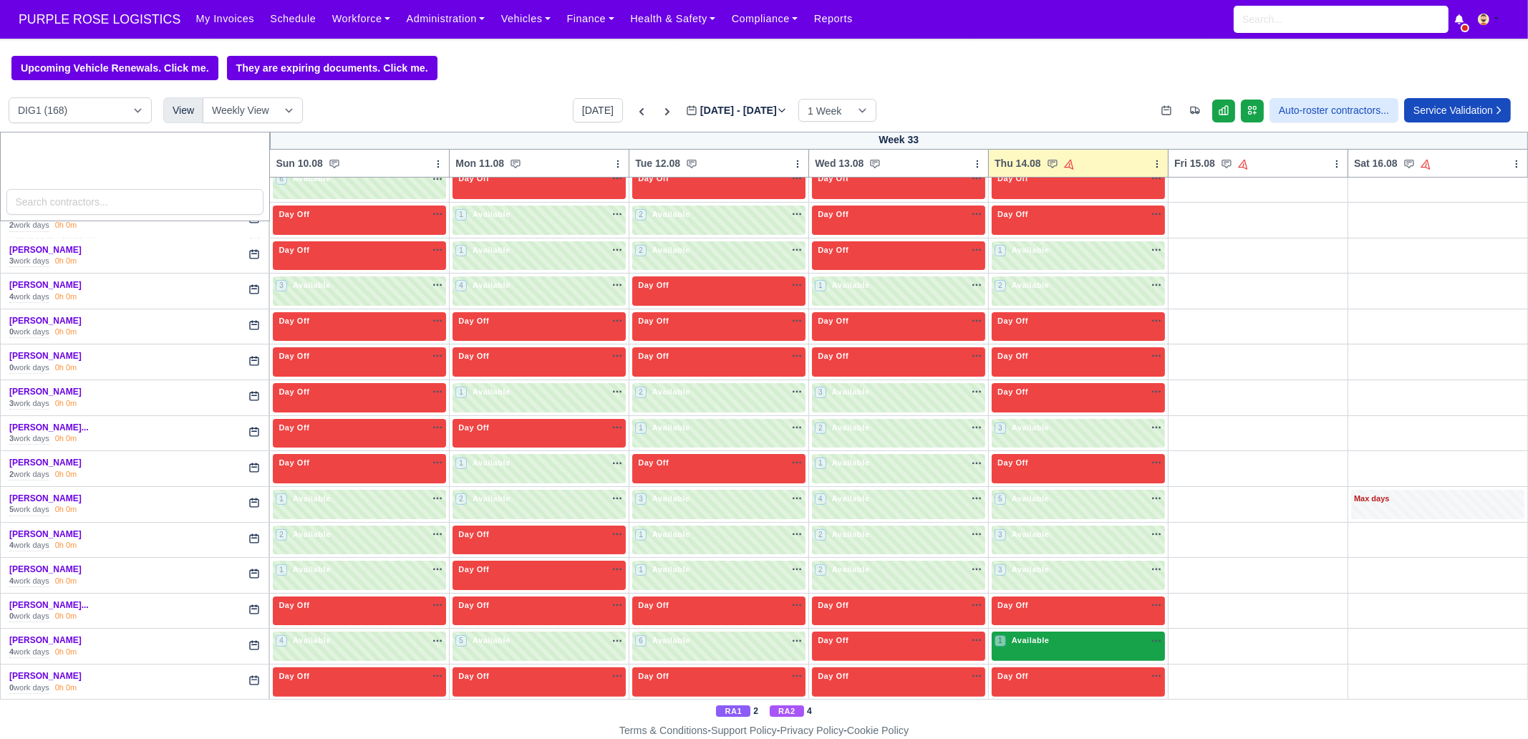
click at [1089, 635] on div "1 Available na" at bounding box center [1079, 641] width 168 height 12
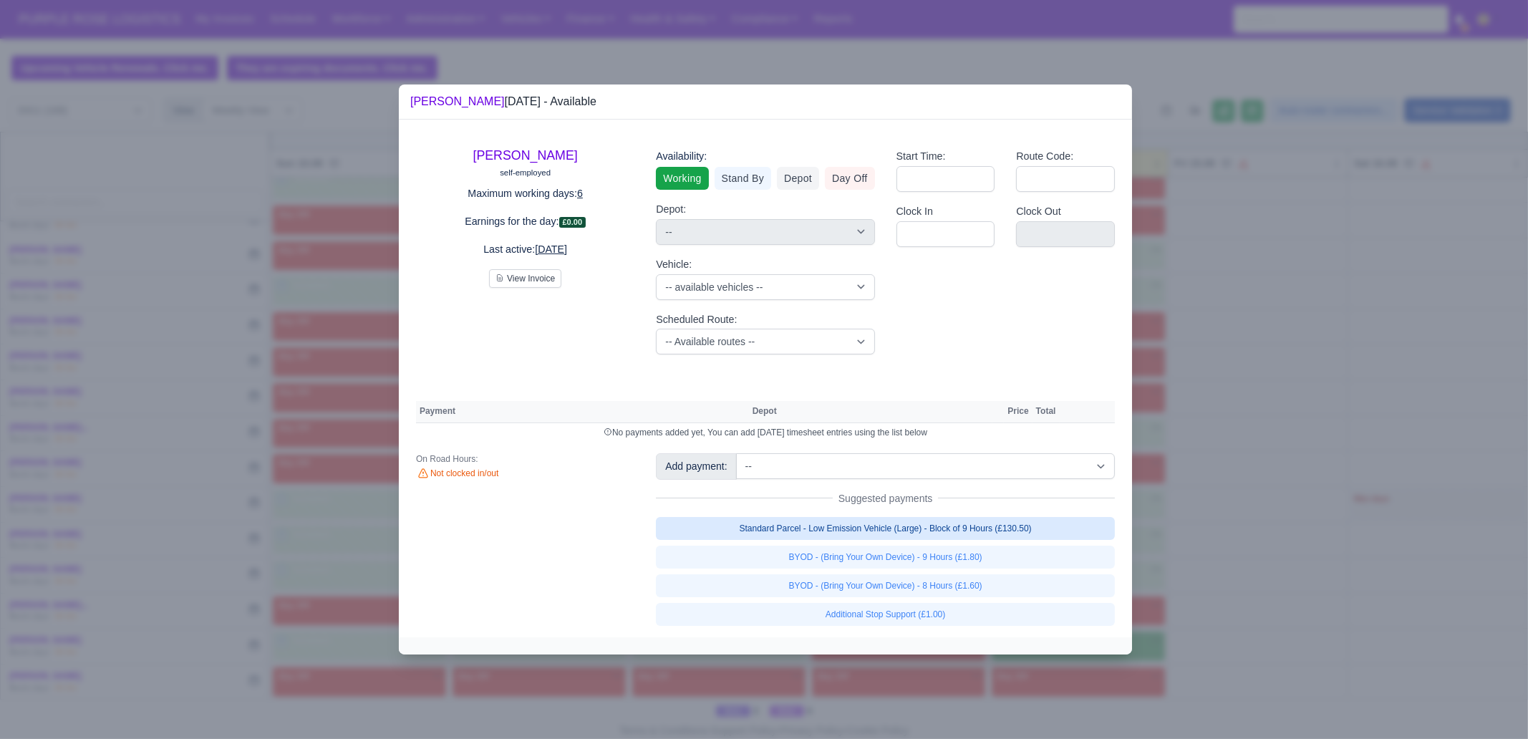
click at [1031, 530] on link "Standard Parcel - Low Emission Vehicle (Large) - Block of 9 Hours (£130.50)" at bounding box center [885, 528] width 459 height 23
select select "1"
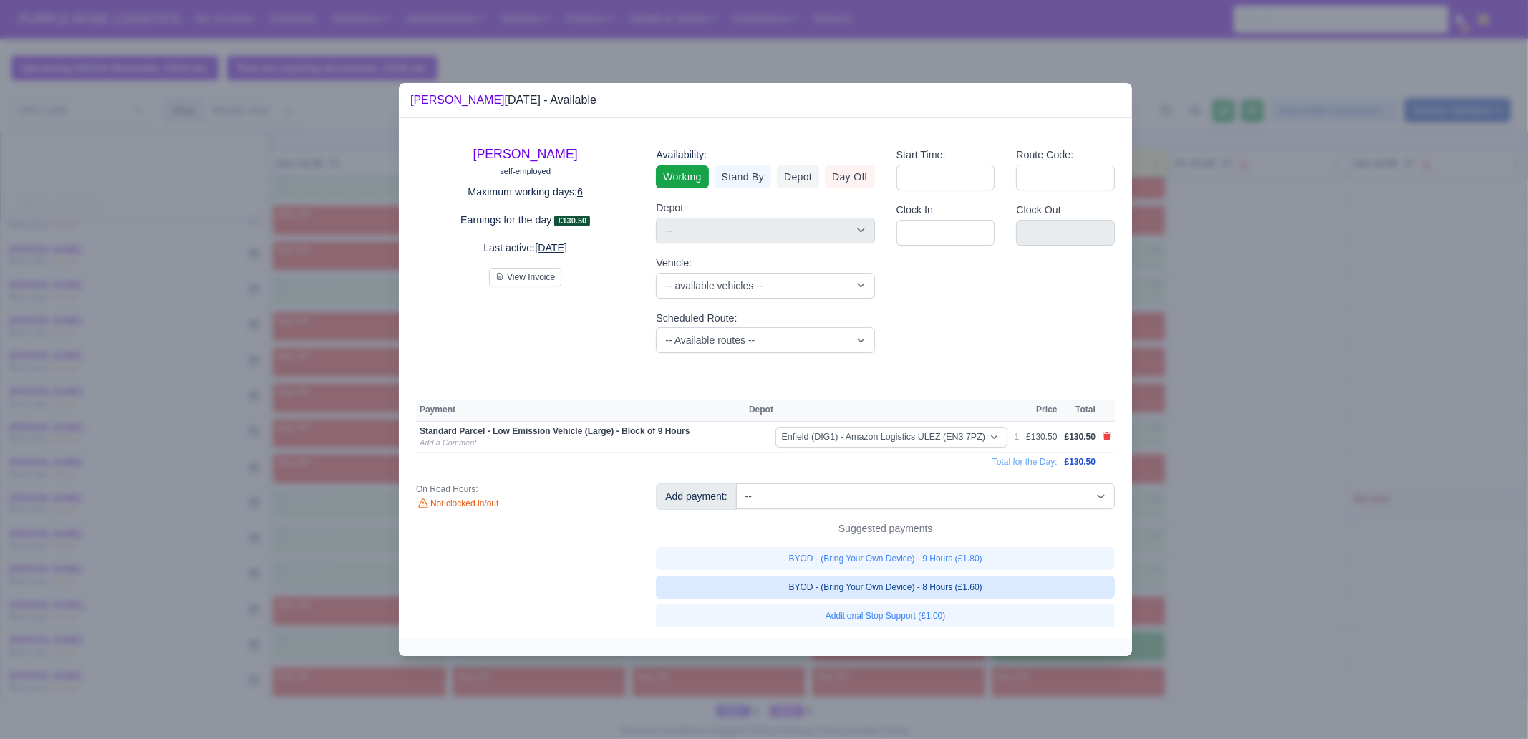
click at [1001, 576] on link "BYOD - (Bring Your Own Device) - 8 Hours (£1.60)" at bounding box center [885, 587] width 459 height 23
select select "1"
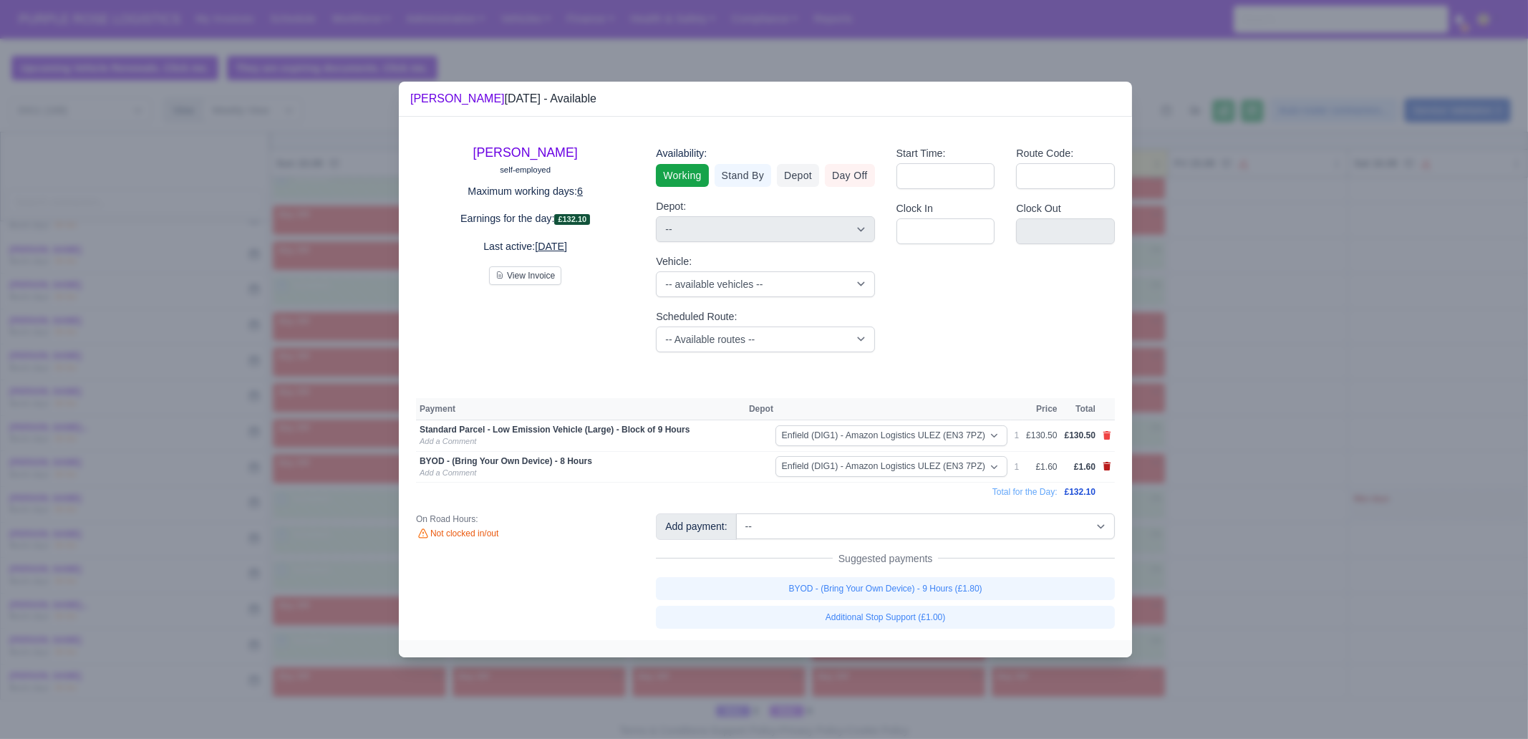
click at [1108, 468] on icon at bounding box center [1108, 466] width 8 height 9
select select
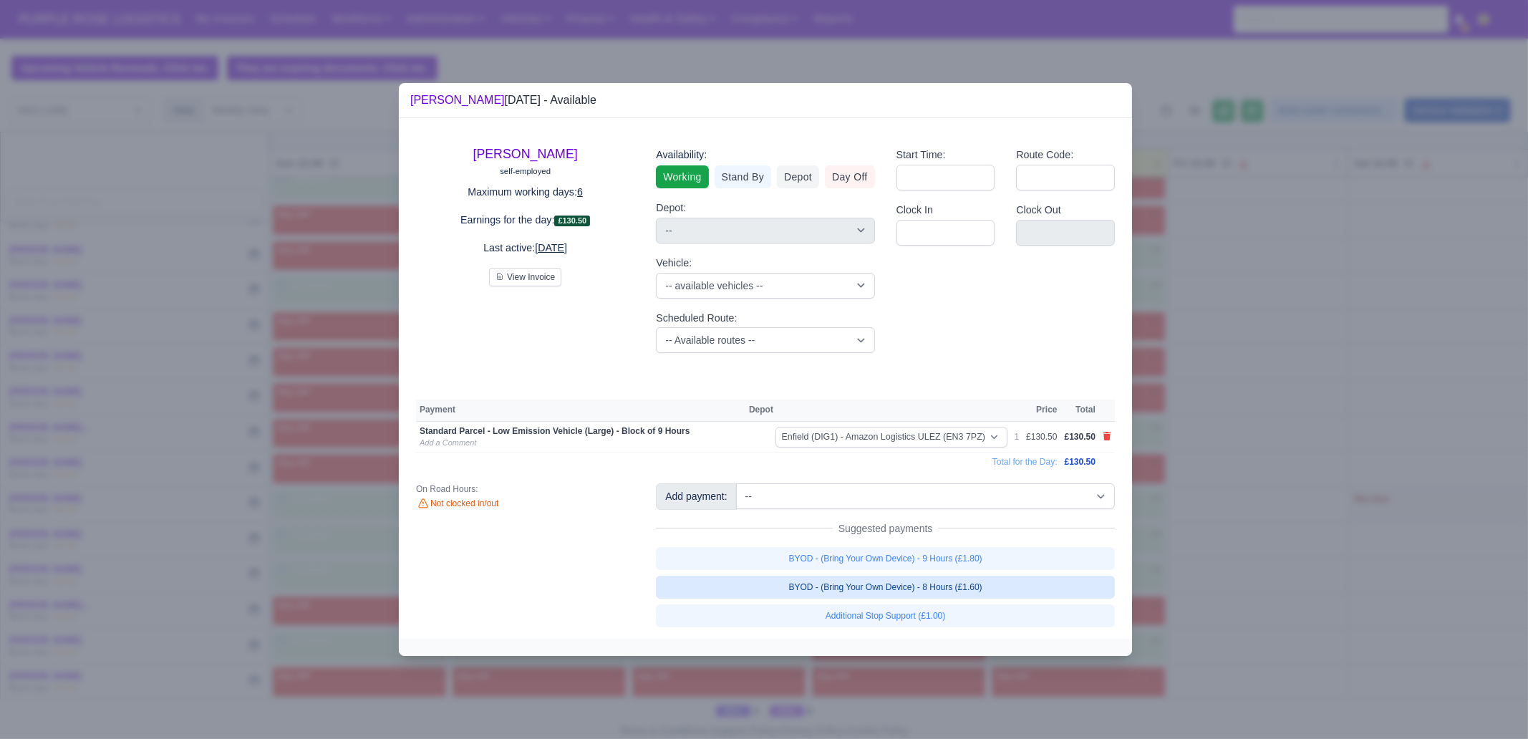
click at [1010, 583] on link "BYOD - (Bring Your Own Device) - 8 Hours (£1.60)" at bounding box center [885, 587] width 459 height 23
select select "1"
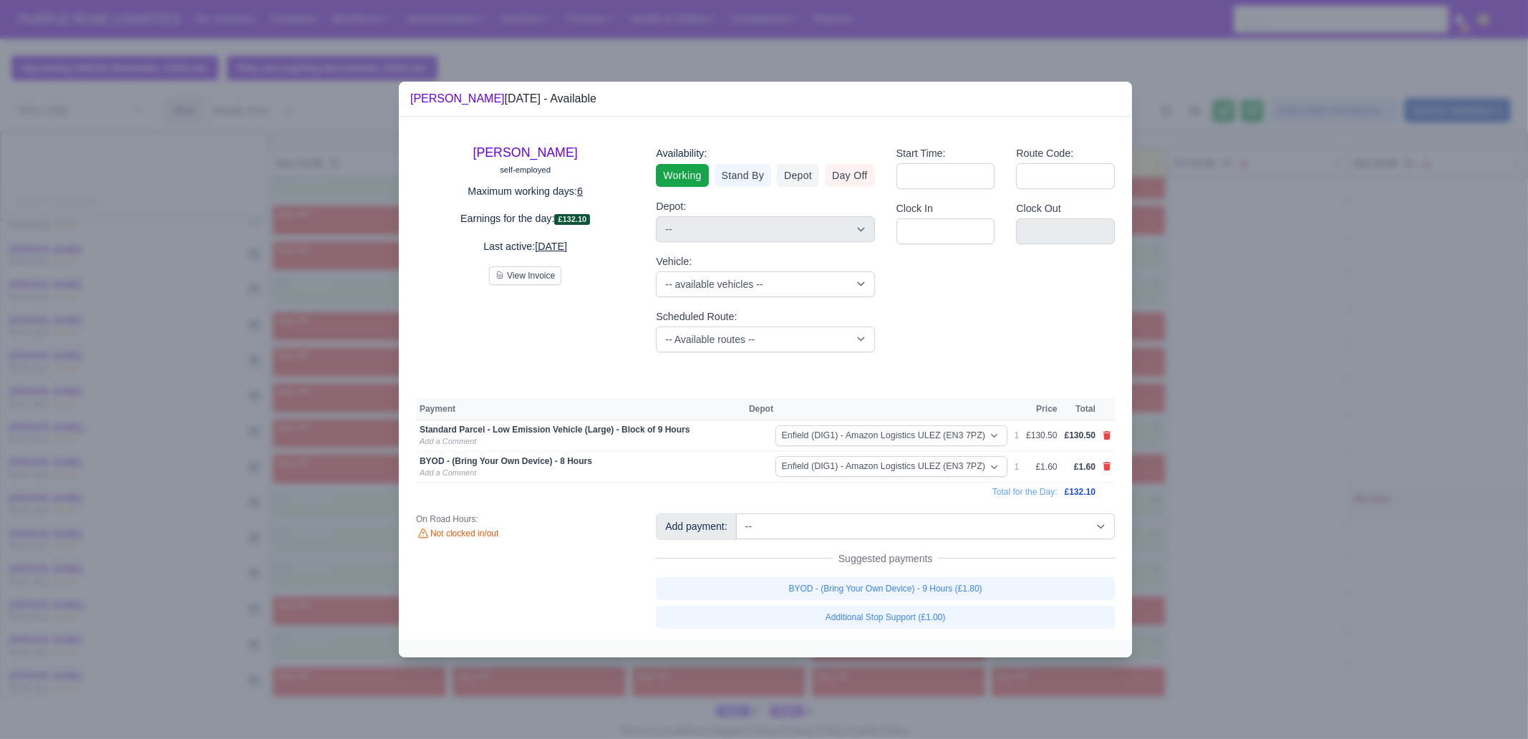
drag, startPoint x: 1010, startPoint y: 582, endPoint x: 1028, endPoint y: 529, distance: 56.6
click at [1028, 529] on div "Add payment: -- Additional Hour Support (£14.50) Additional Stop Support (£1.00…" at bounding box center [885, 571] width 481 height 115
click at [1108, 468] on icon at bounding box center [1108, 466] width 8 height 9
select select
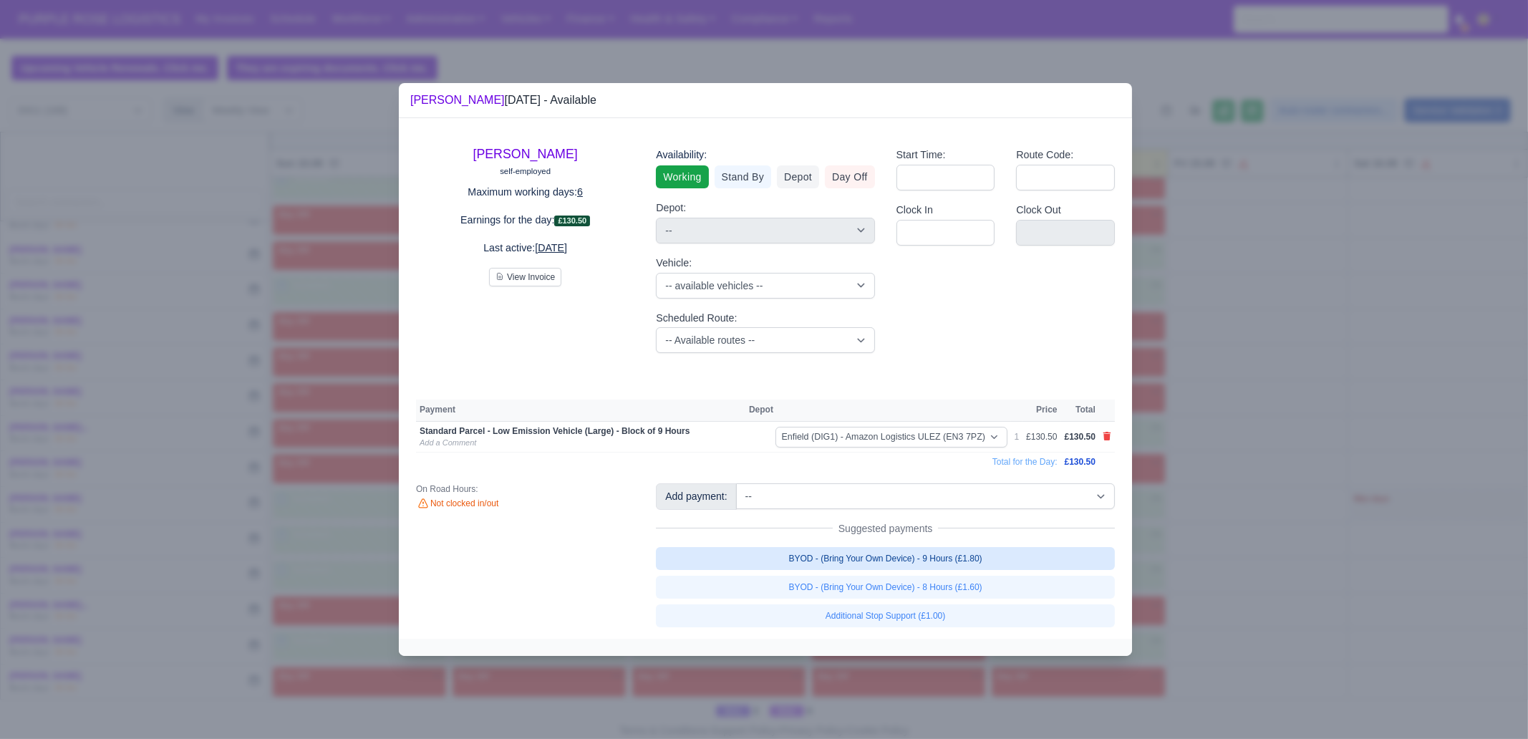
click at [978, 564] on link "BYOD - (Bring Your Own Device) - 9 Hours (£1.80)" at bounding box center [885, 558] width 459 height 23
select select "1"
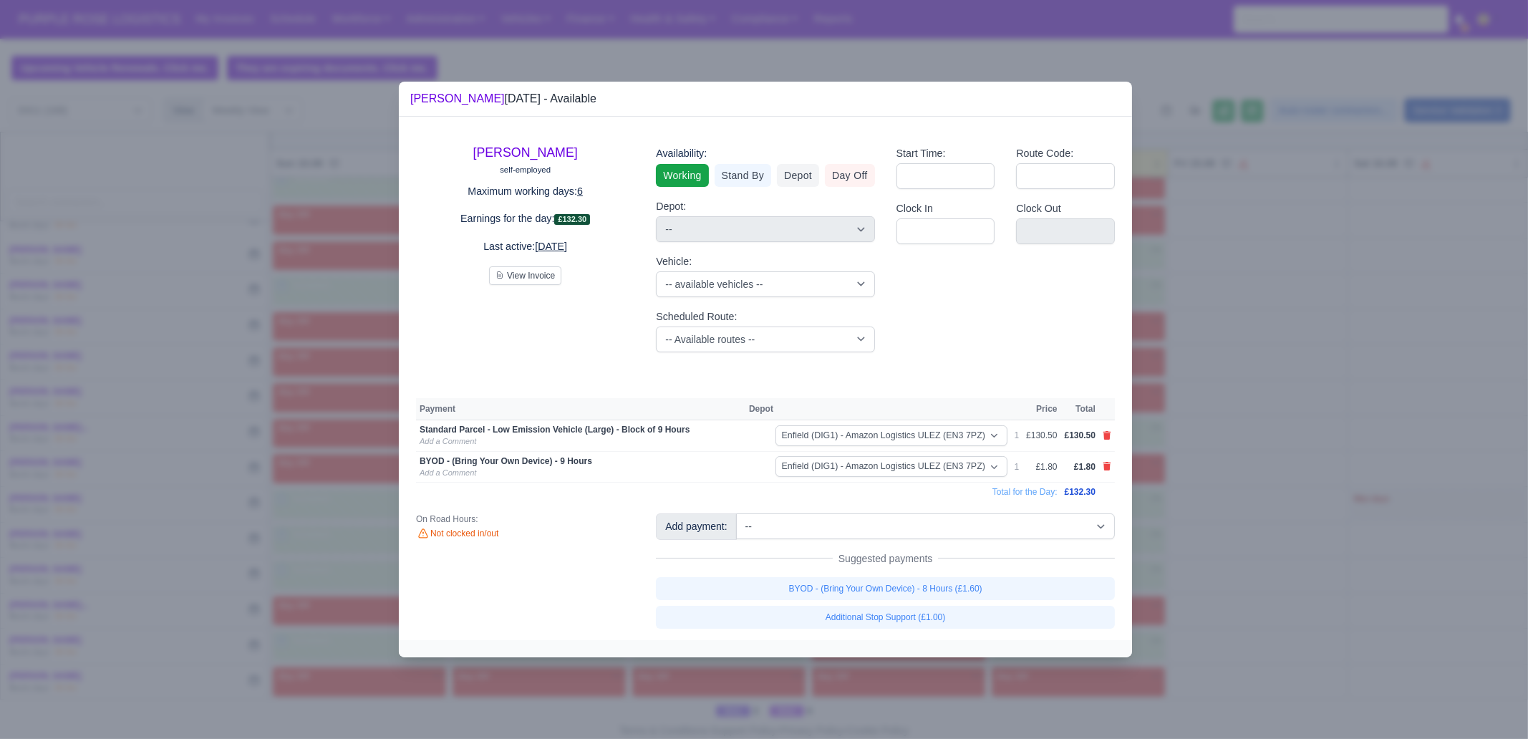
click at [1206, 574] on div at bounding box center [764, 369] width 1528 height 739
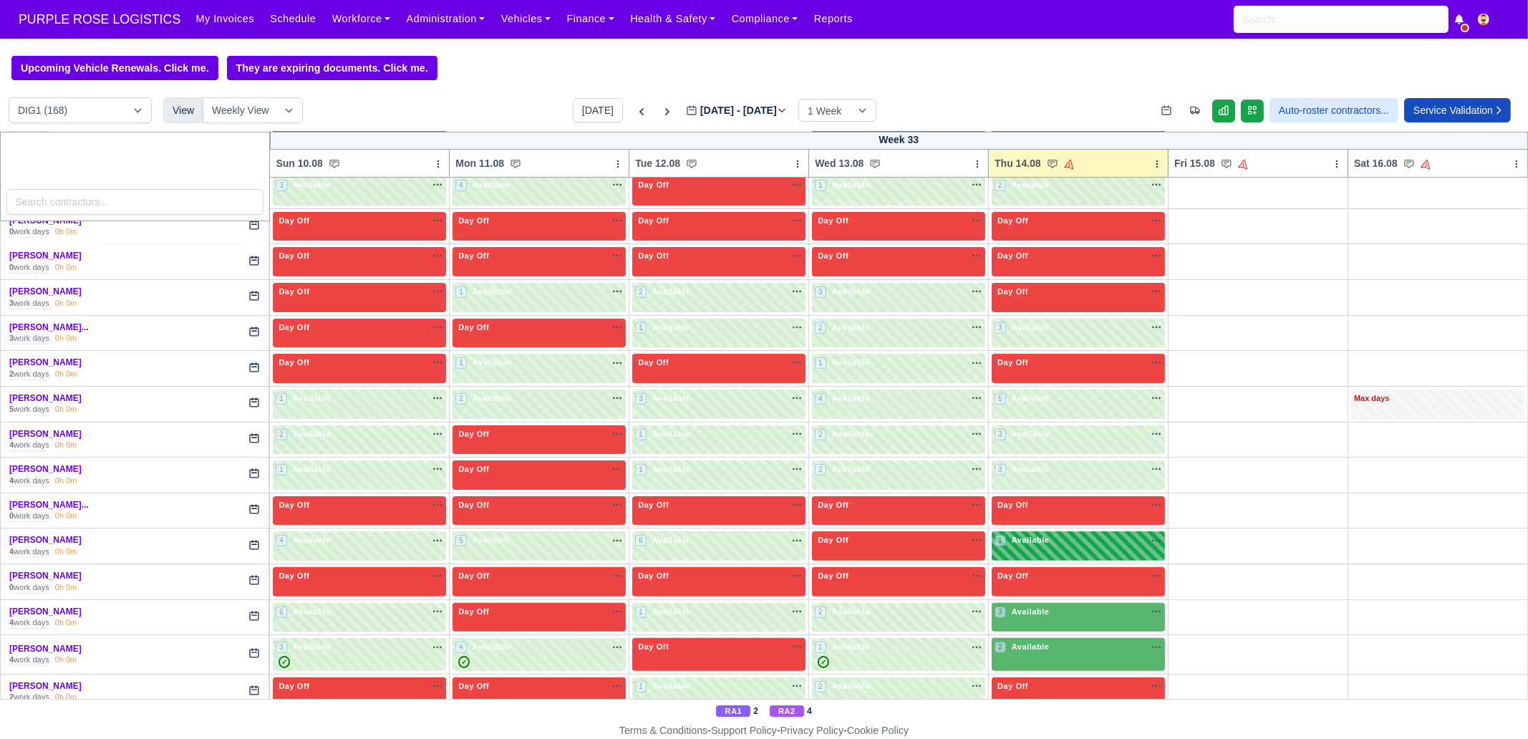
scroll to position [806, 0]
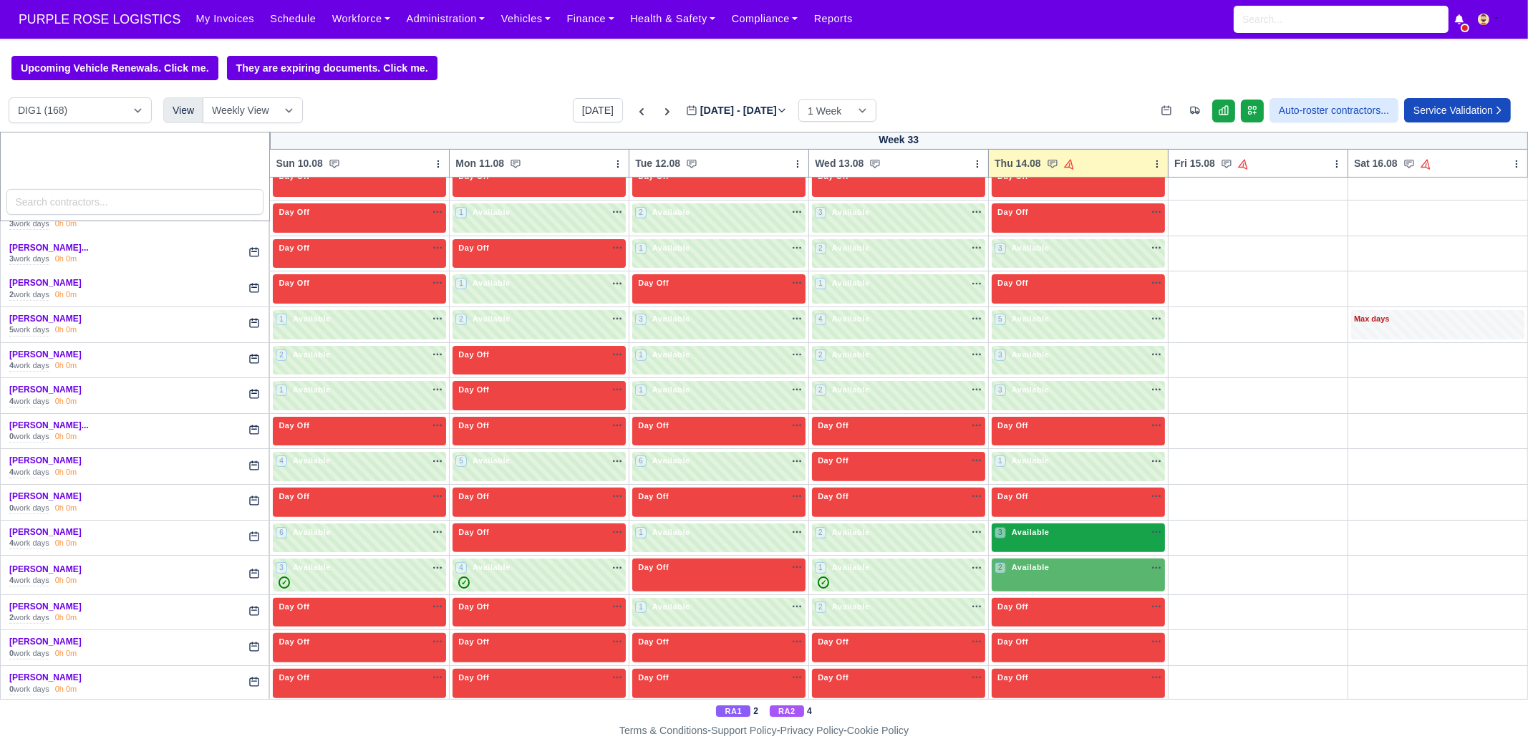
click at [1031, 528] on span "Available" at bounding box center [1031, 532] width 44 height 10
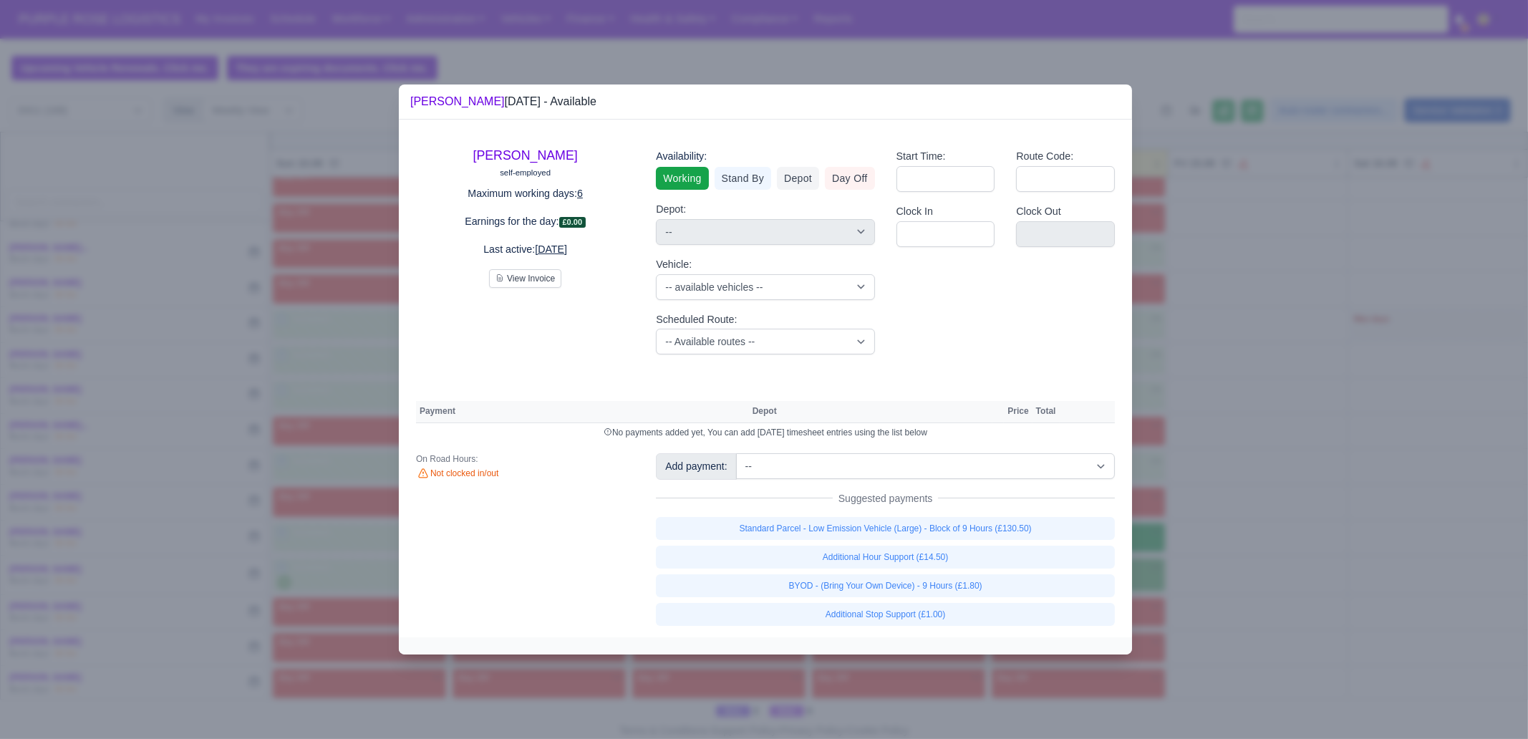
click at [1031, 528] on link "Standard Parcel - Low Emission Vehicle (Large) - Block of 9 Hours (£130.50)" at bounding box center [885, 528] width 459 height 23
select select "1"
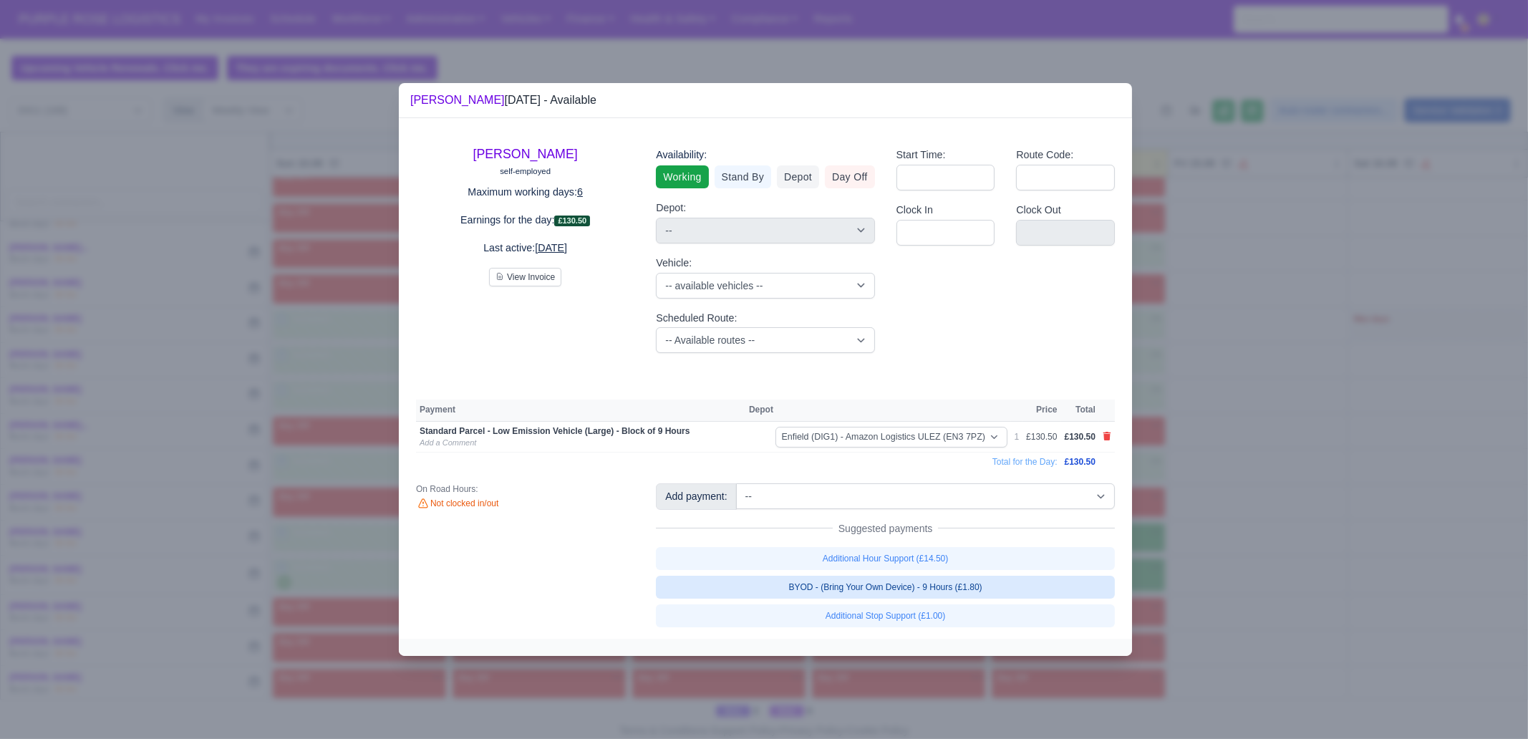
click at [1014, 589] on link "BYOD - (Bring Your Own Device) - 9 Hours (£1.80)" at bounding box center [885, 587] width 459 height 23
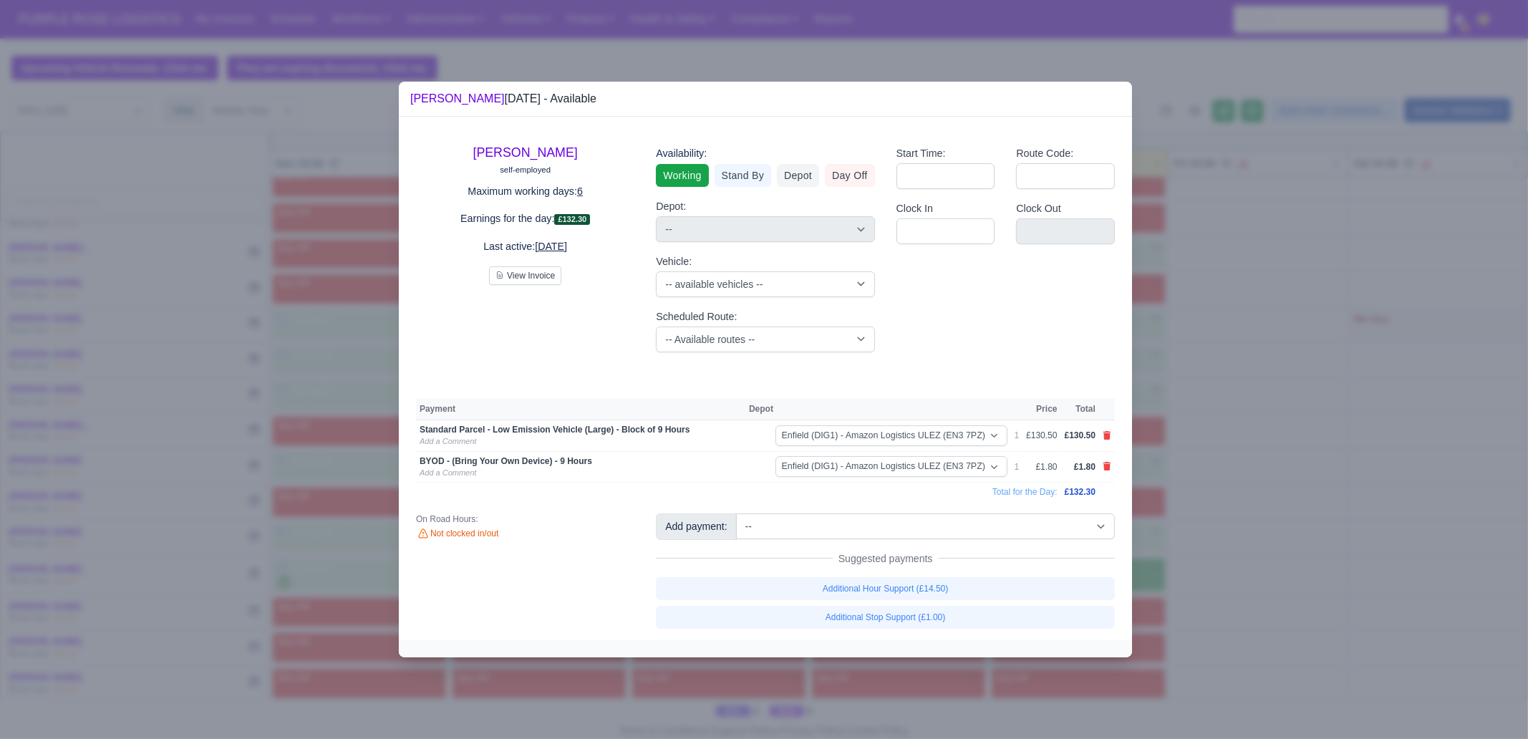
click at [1217, 585] on div at bounding box center [764, 369] width 1528 height 739
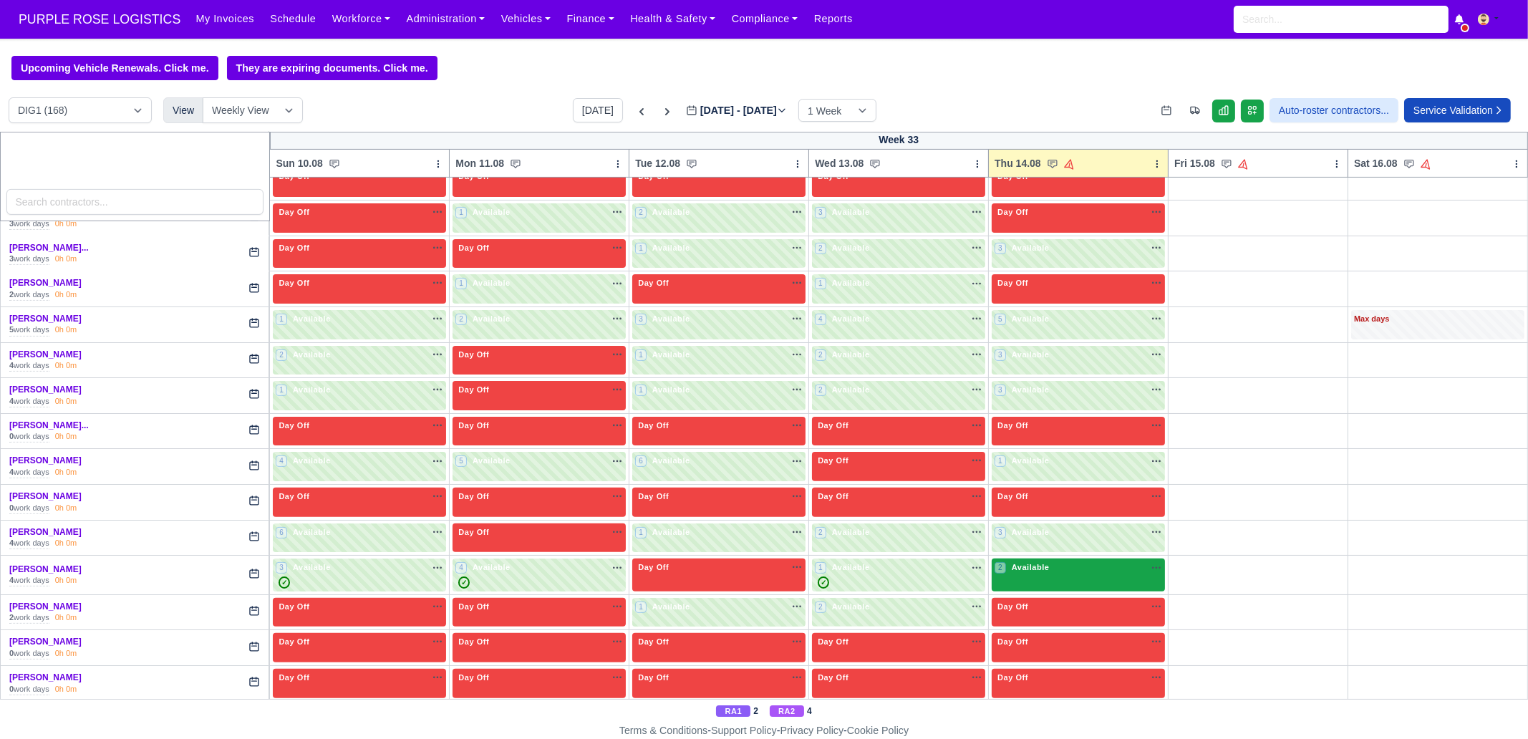
click at [1121, 576] on div "2 Available" at bounding box center [1078, 575] width 173 height 33
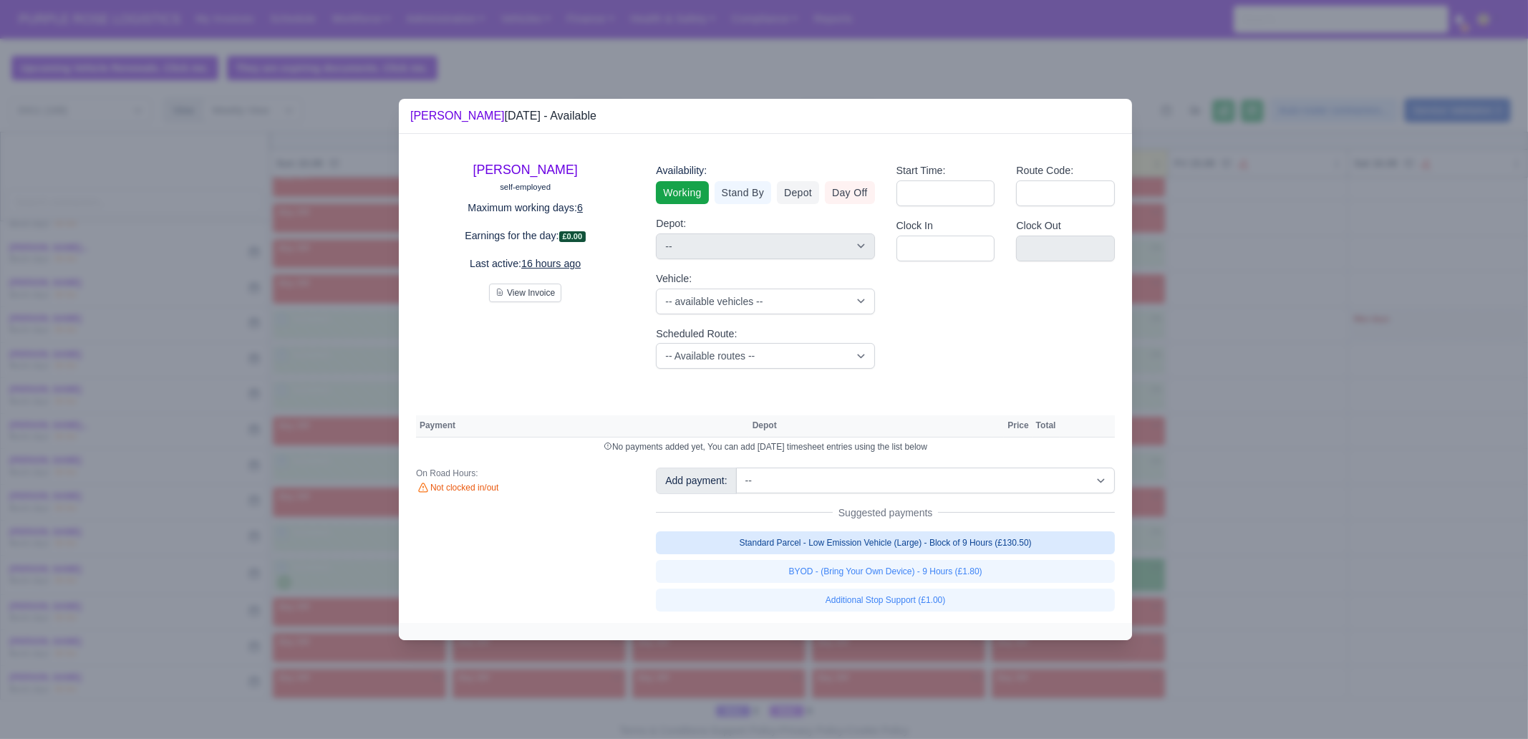
click at [1035, 542] on link "Standard Parcel - Low Emission Vehicle (Large) - Block of 9 Hours (£130.50)" at bounding box center [885, 542] width 459 height 23
select select "1"
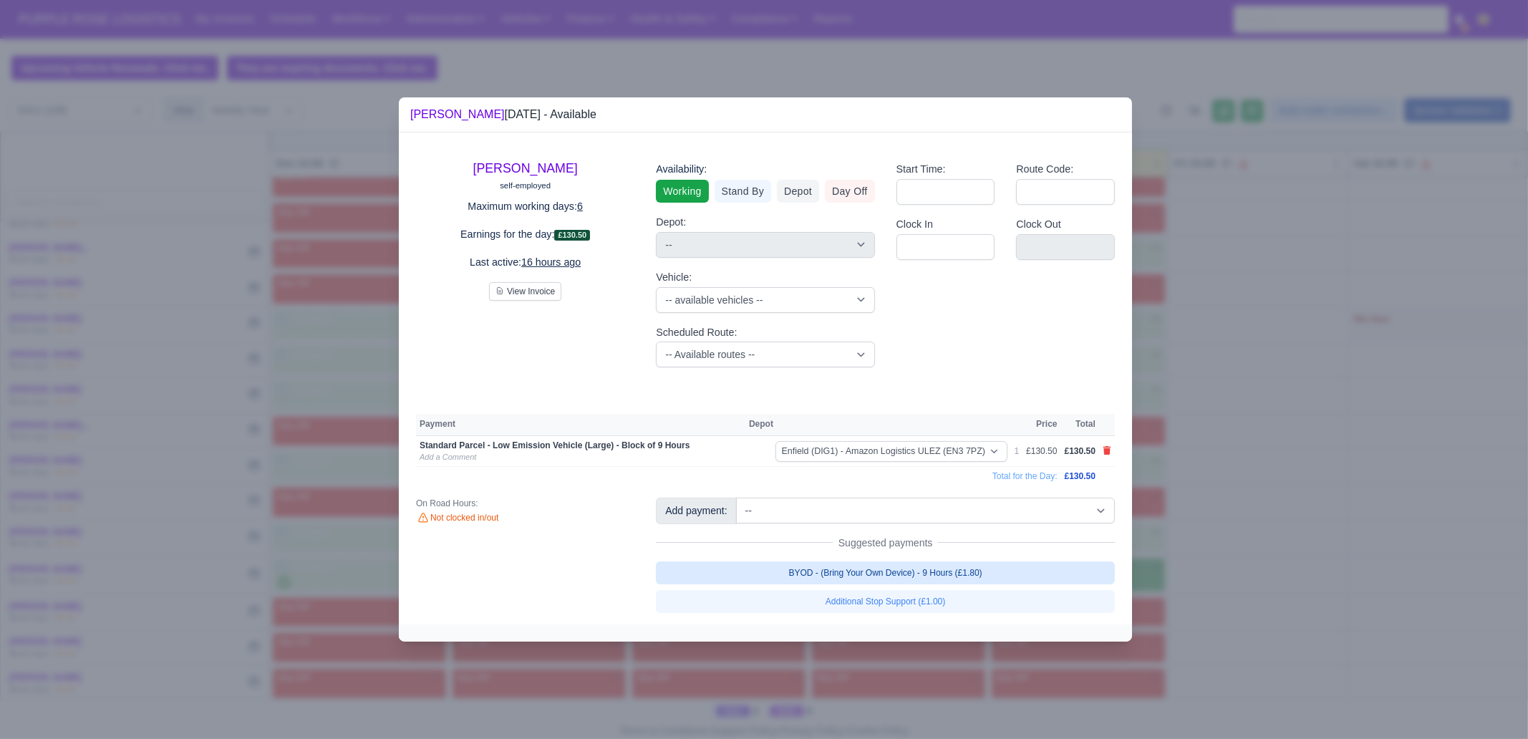
click at [1017, 564] on link "BYOD - (Bring Your Own Device) - 9 Hours (£1.80)" at bounding box center [885, 573] width 459 height 23
select select "1"
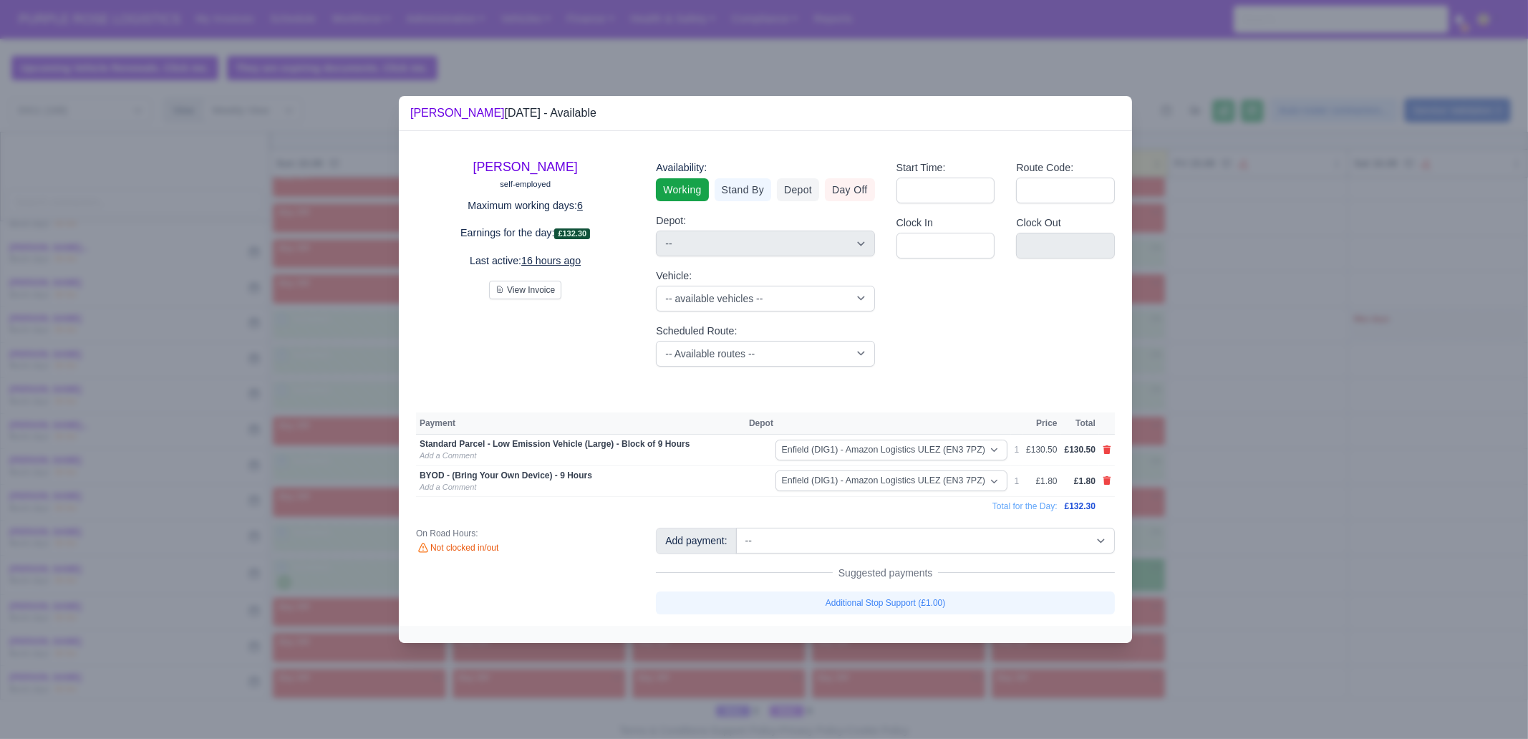
drag, startPoint x: 1169, startPoint y: 568, endPoint x: 1177, endPoint y: 564, distance: 9.0
click at [1169, 568] on div at bounding box center [764, 369] width 1528 height 739
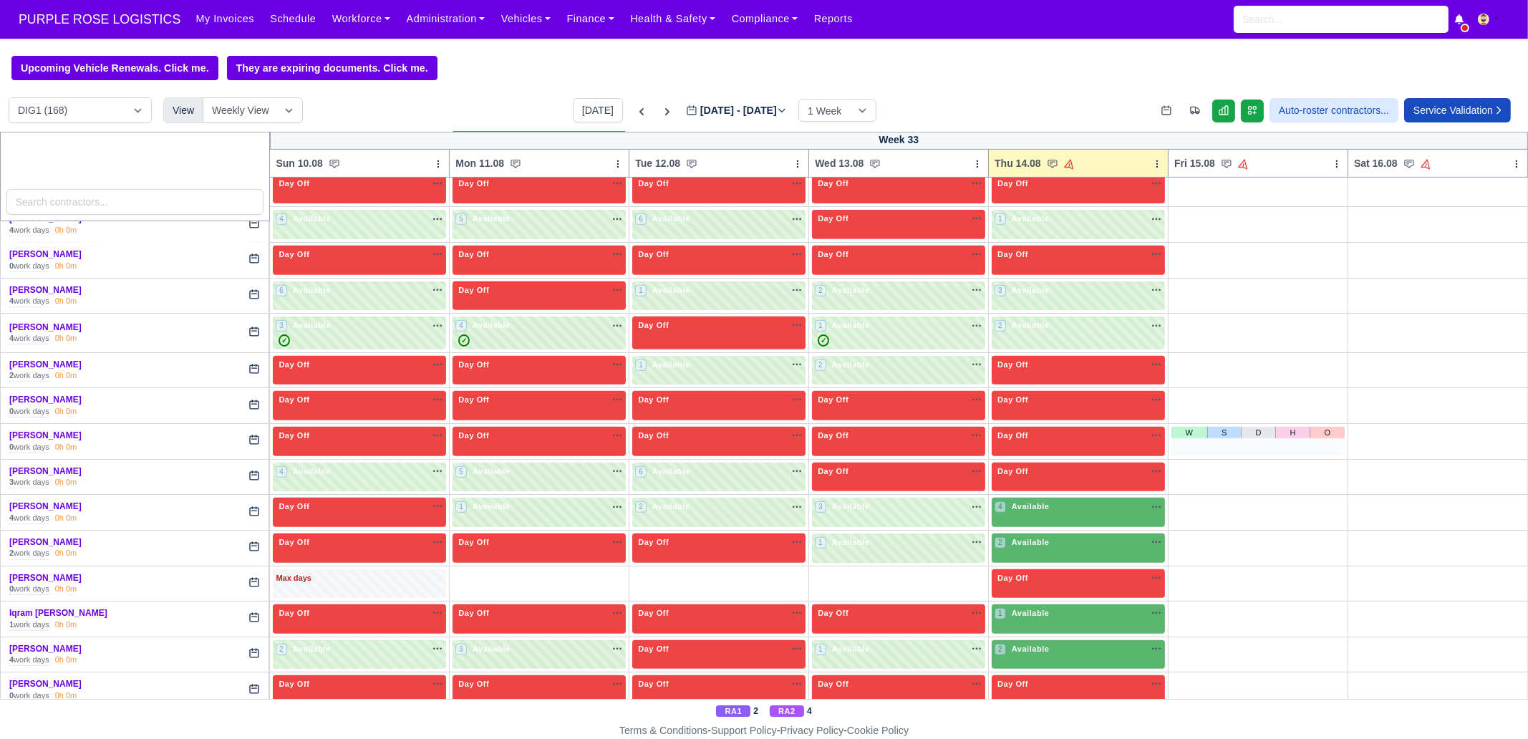
scroll to position [1074, 0]
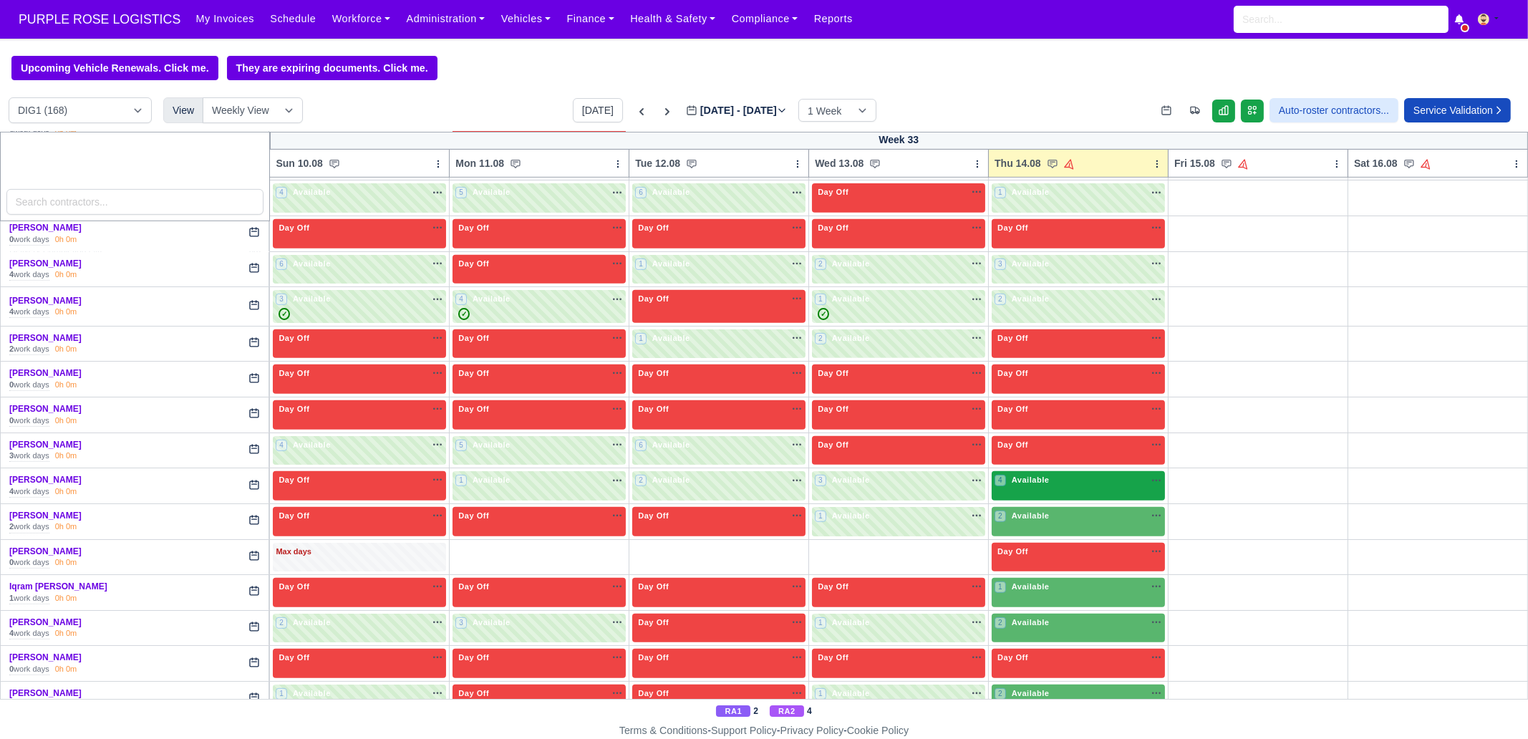
click at [1041, 474] on div "4 Available" at bounding box center [1023, 480] width 57 height 12
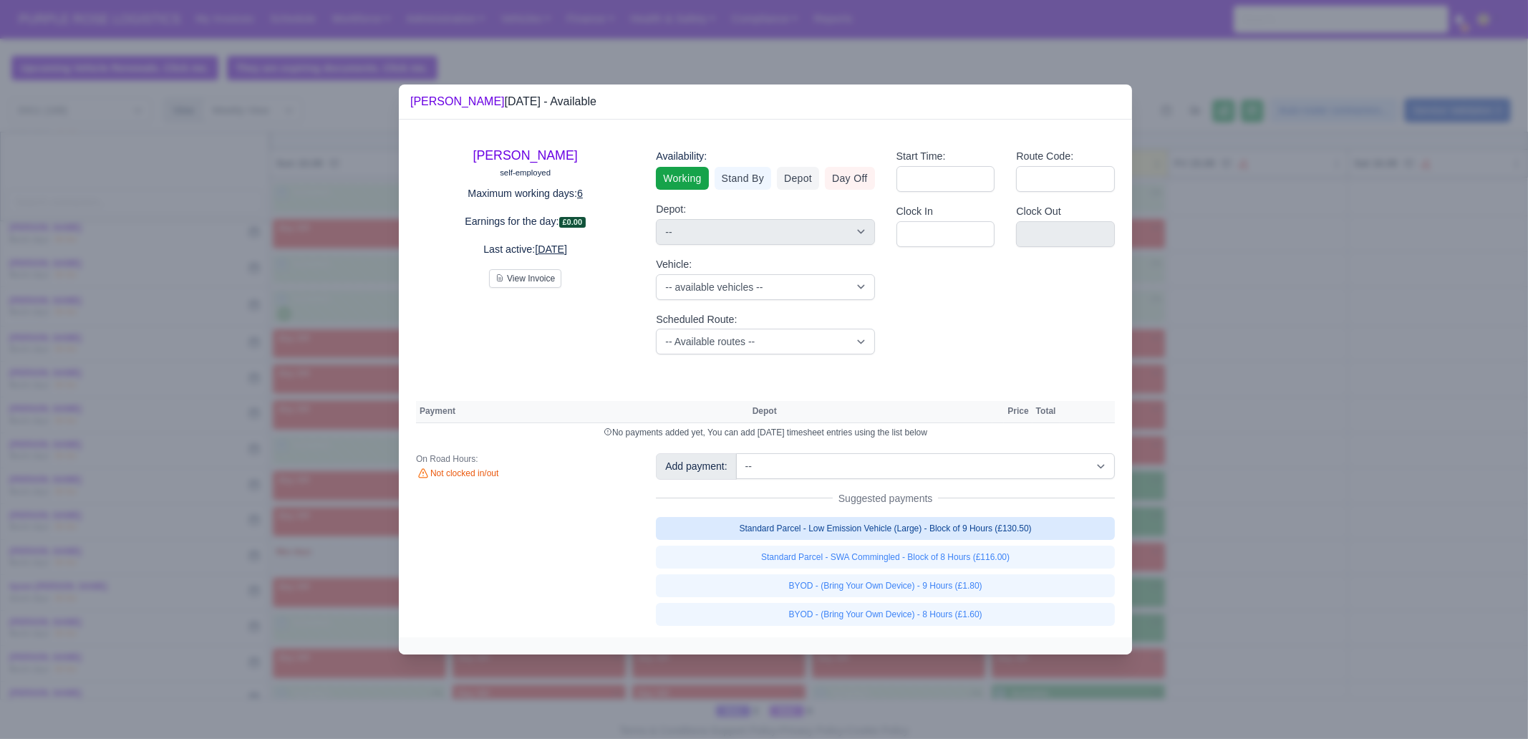
click at [1024, 528] on link "Standard Parcel - Low Emission Vehicle (Large) - Block of 9 Hours (£130.50)" at bounding box center [885, 528] width 459 height 23
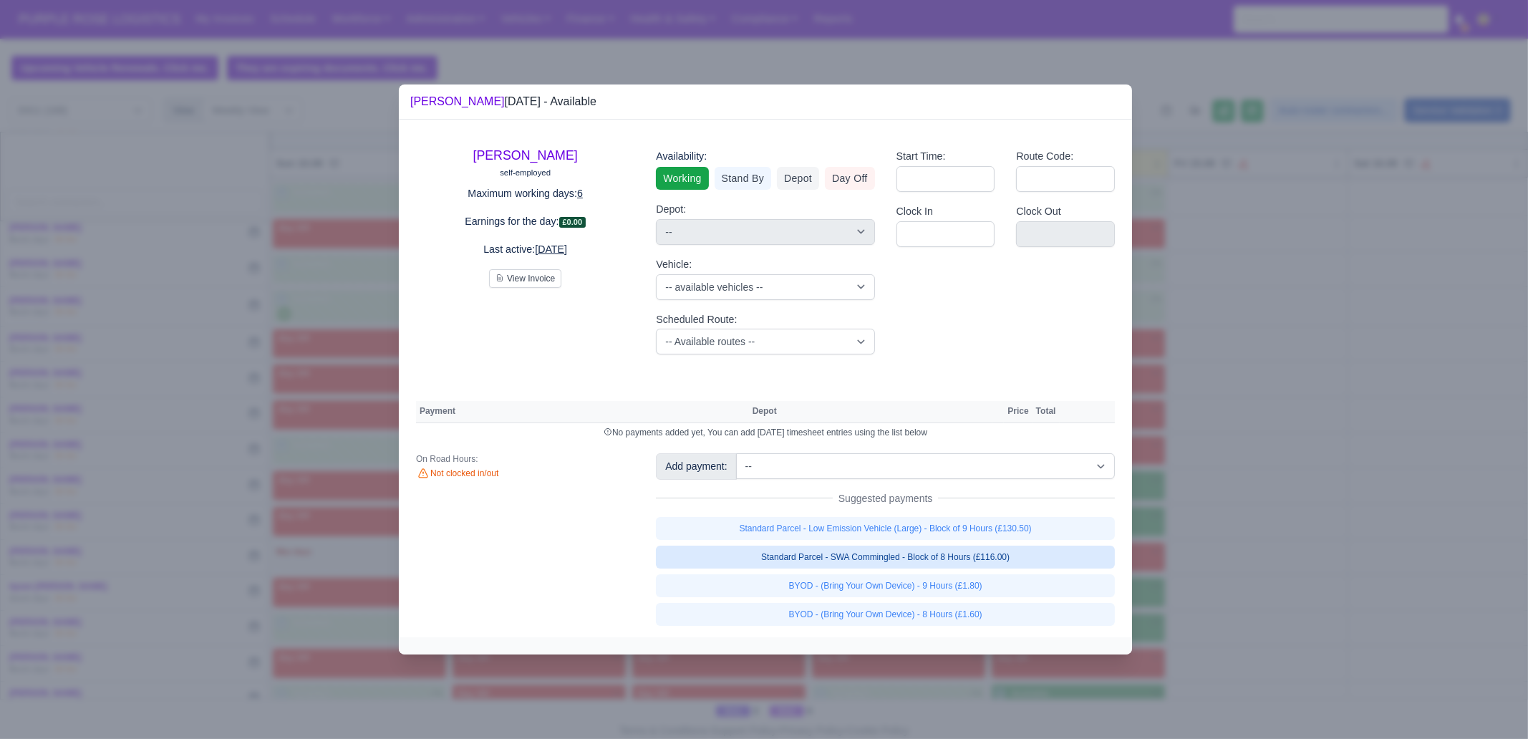
select select "1"
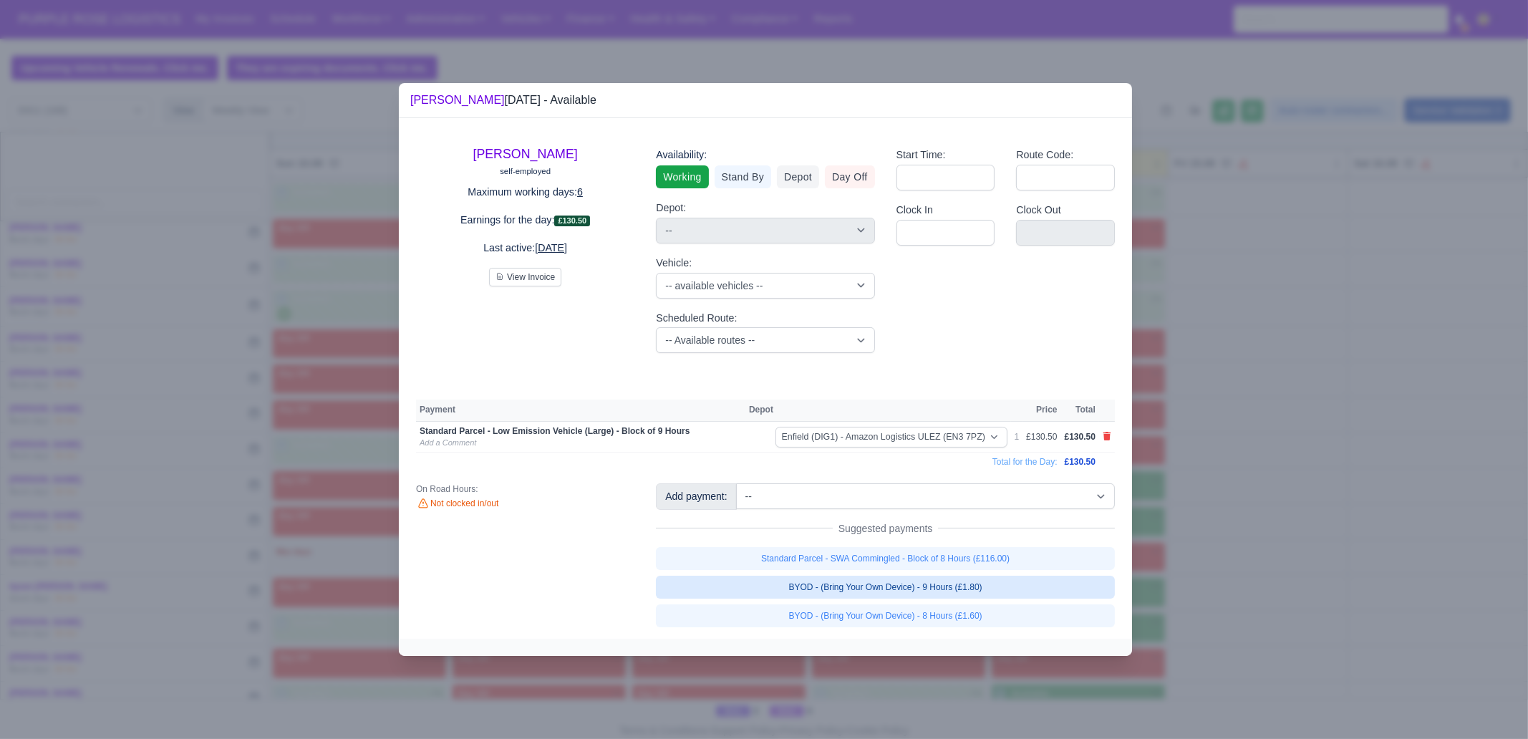
click at [1010, 585] on link "BYOD - (Bring Your Own Device) - 9 Hours (£1.80)" at bounding box center [885, 587] width 459 height 23
select select "1"
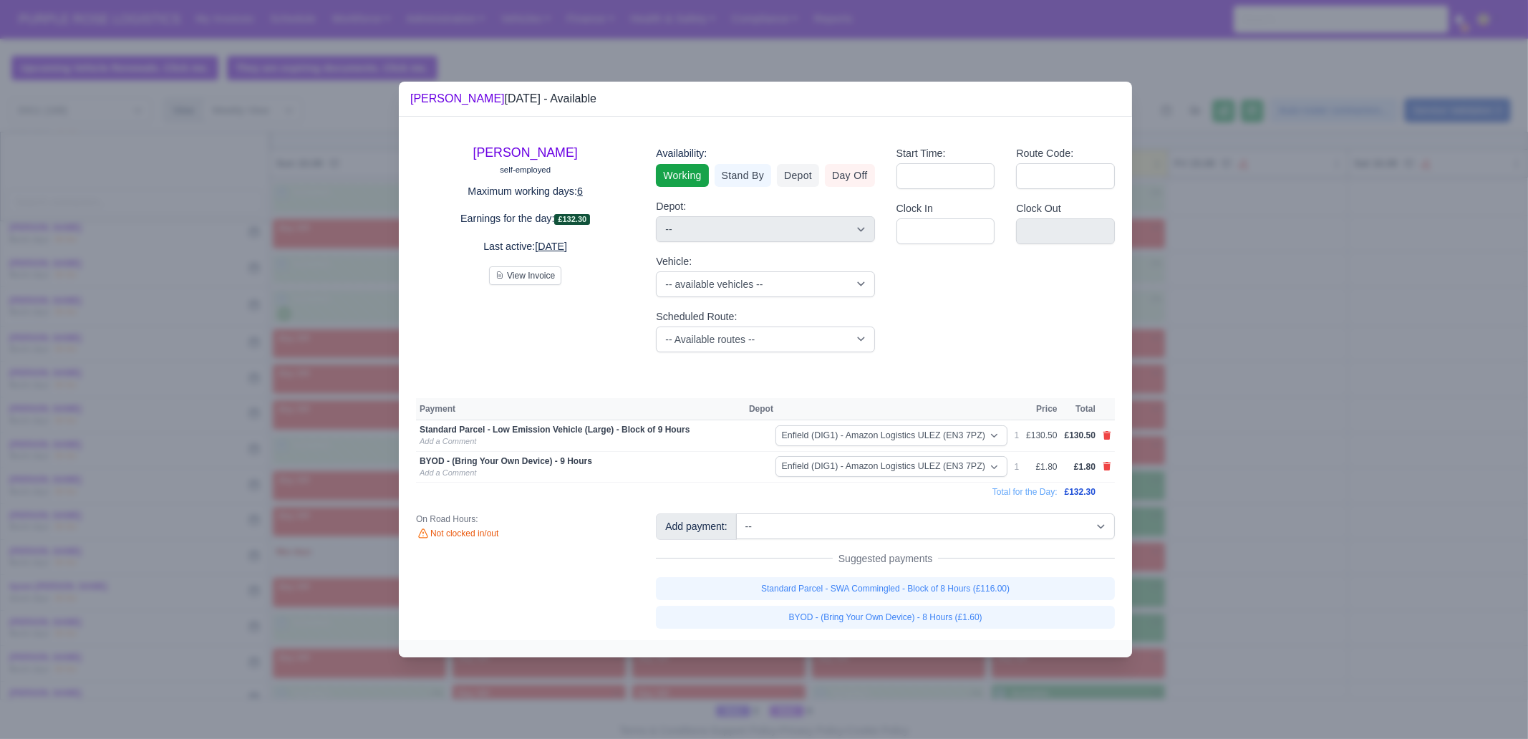
click at [1231, 587] on div at bounding box center [764, 369] width 1528 height 739
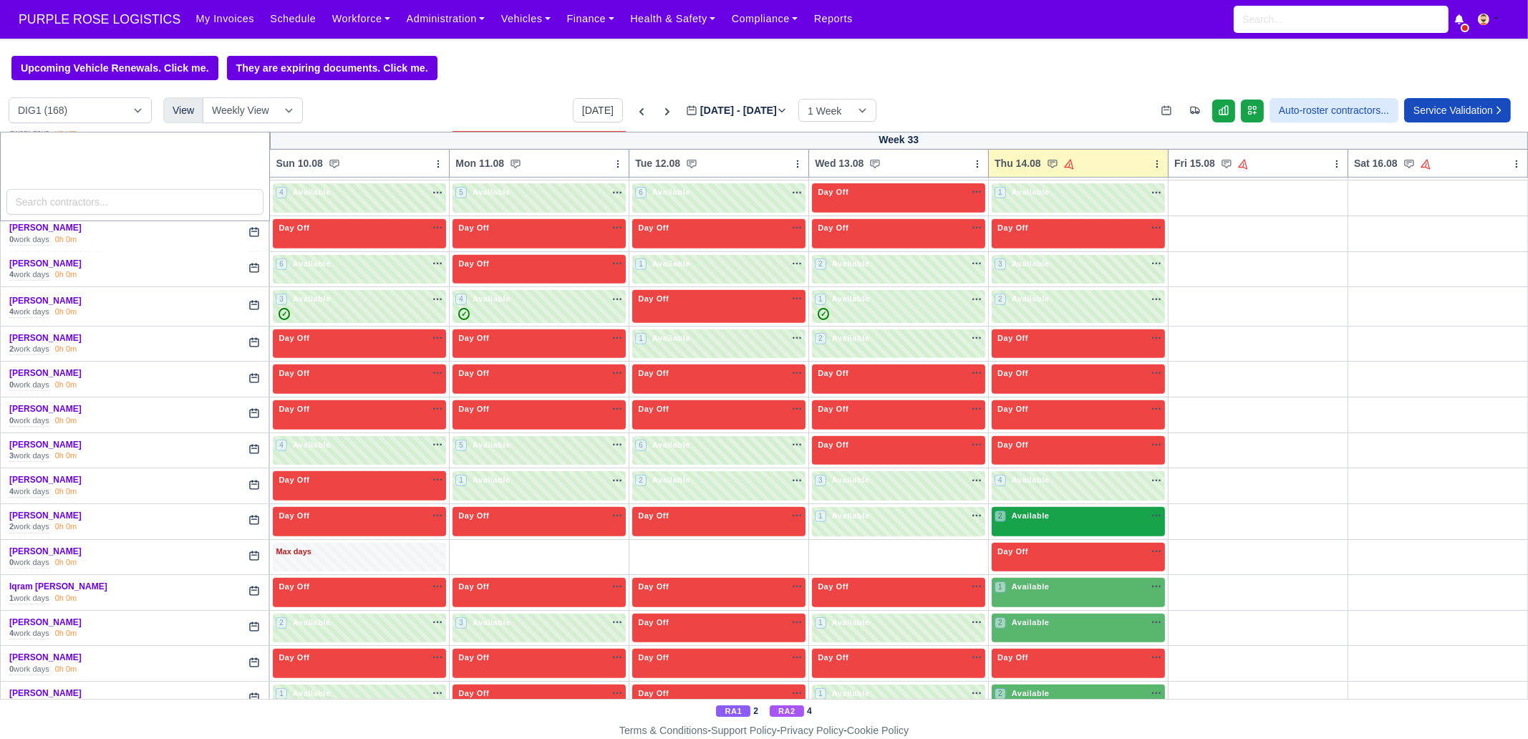
click at [1074, 513] on div "2 Available na" at bounding box center [1079, 516] width 168 height 12
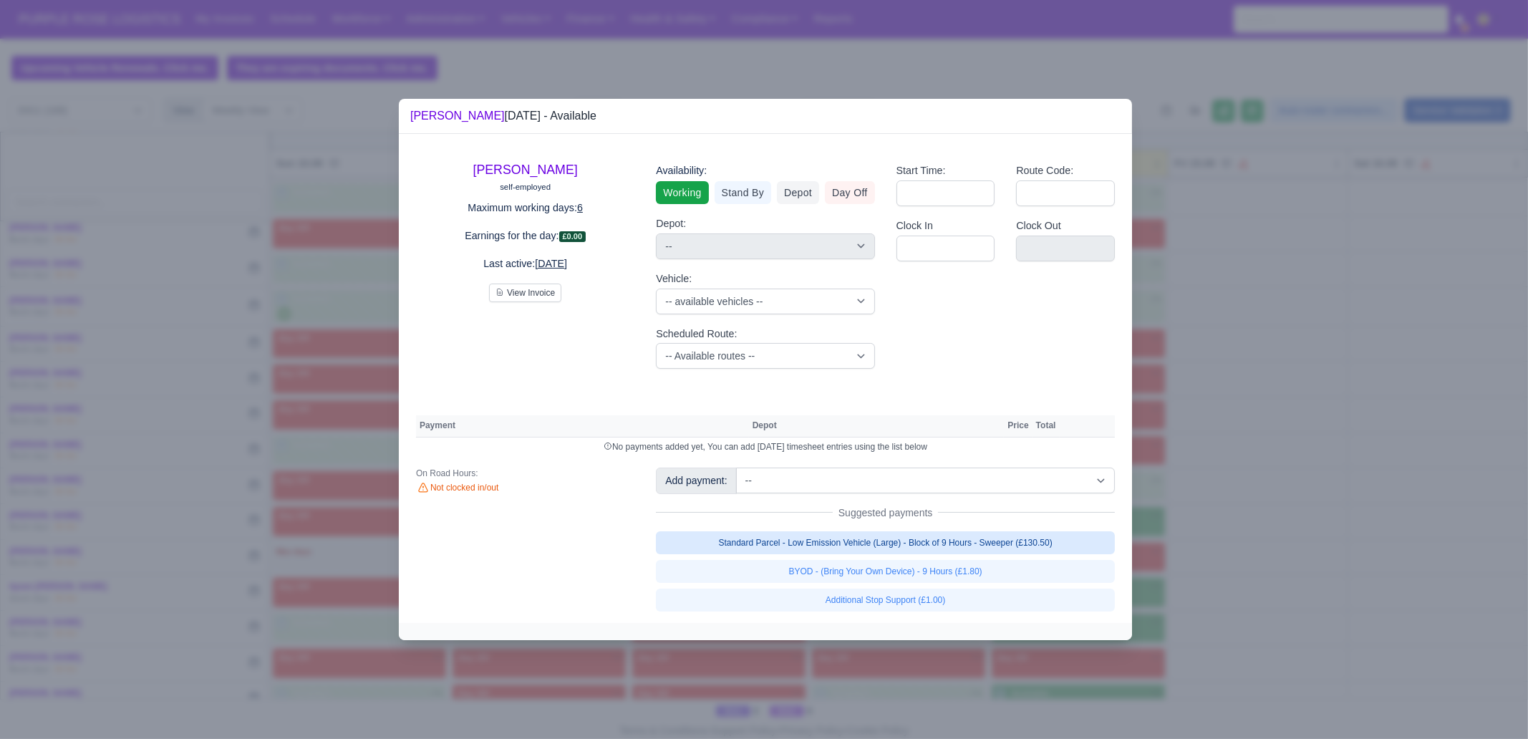
click at [1054, 539] on link "Standard Parcel - Low Emission Vehicle (Large) - Block of 9 Hours - Sweeper (£1…" at bounding box center [885, 542] width 459 height 23
select select "1"
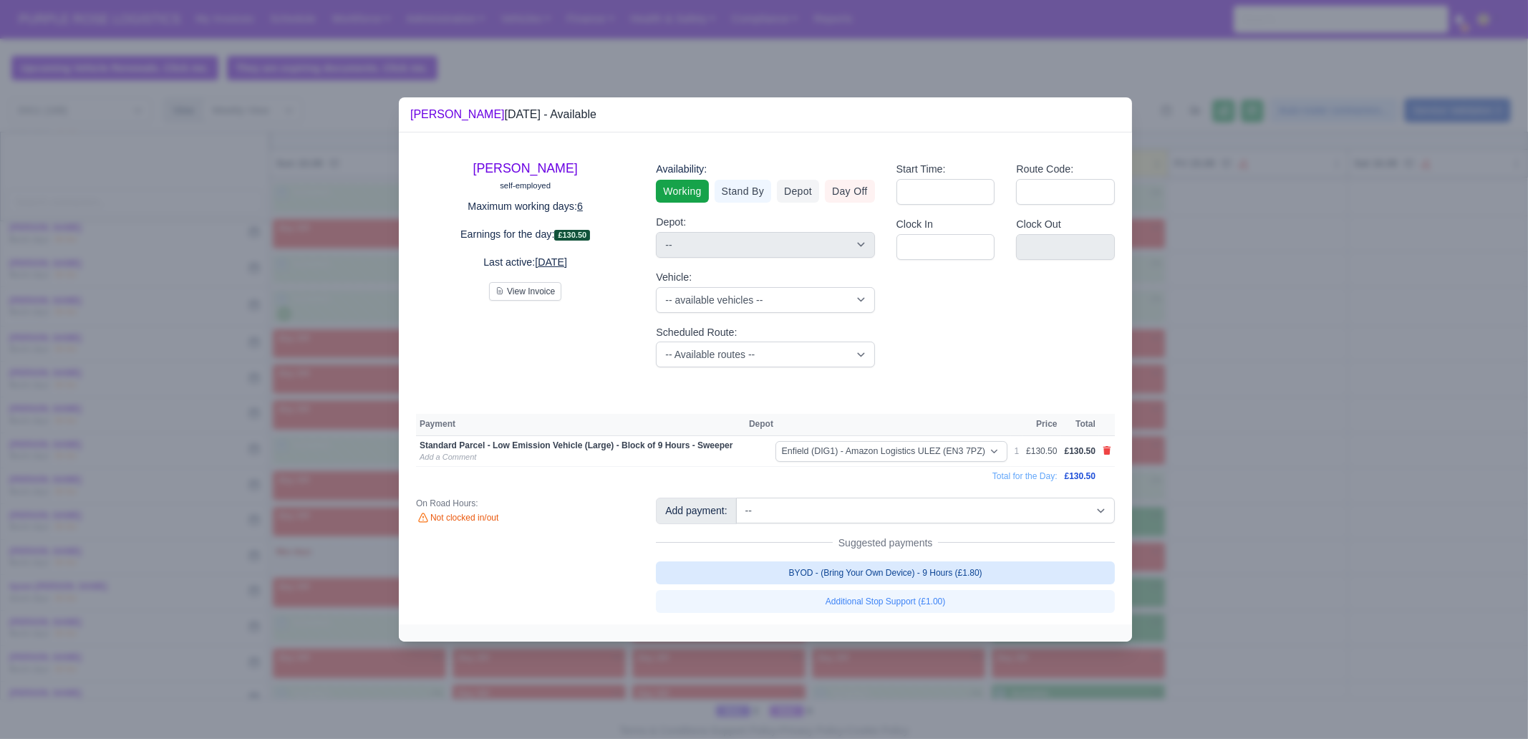
click at [1037, 578] on link "BYOD - (Bring Your Own Device) - 9 Hours (£1.80)" at bounding box center [885, 573] width 459 height 23
click at [1207, 560] on div at bounding box center [764, 369] width 1528 height 739
select select "1"
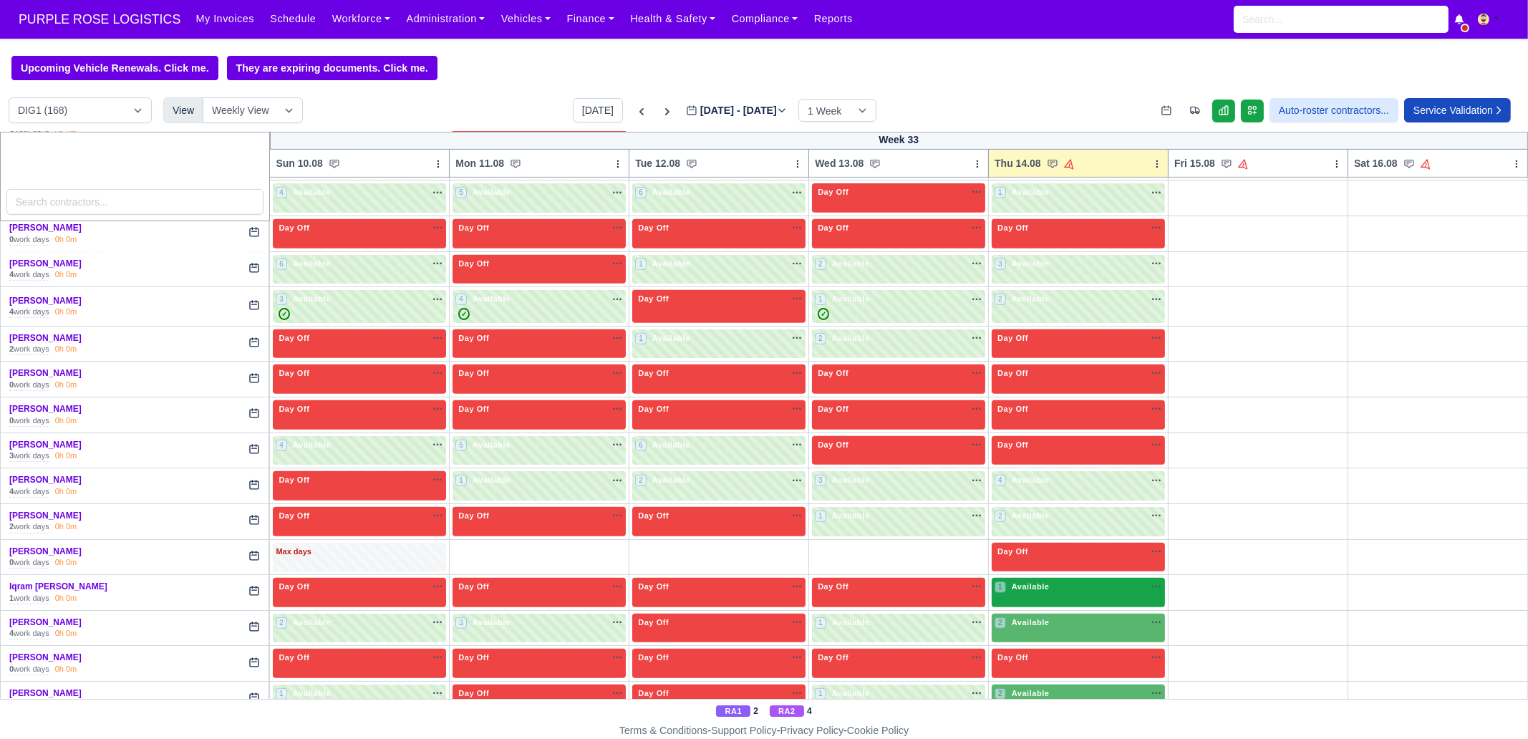
click at [1047, 590] on div "1 Available" at bounding box center [1078, 592] width 173 height 29
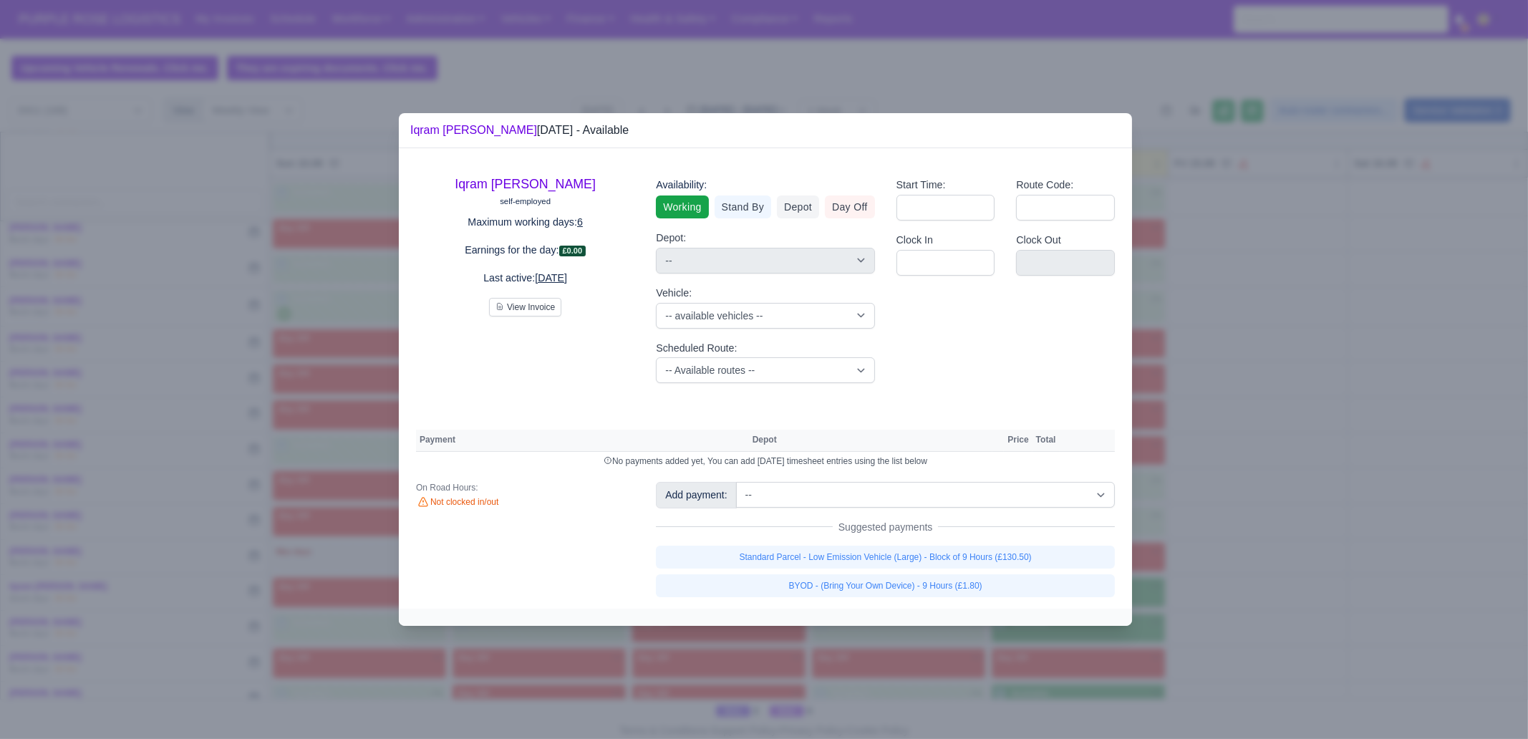
click at [1012, 541] on div "Add payment: -- Additional Hour Support (£14.50) Additional Stop Support (£1.00…" at bounding box center [885, 539] width 481 height 115
click at [1012, 553] on link "Standard Parcel - Low Emission Vehicle (Large) - Block of 9 Hours (£130.50)" at bounding box center [885, 557] width 459 height 23
select select "1"
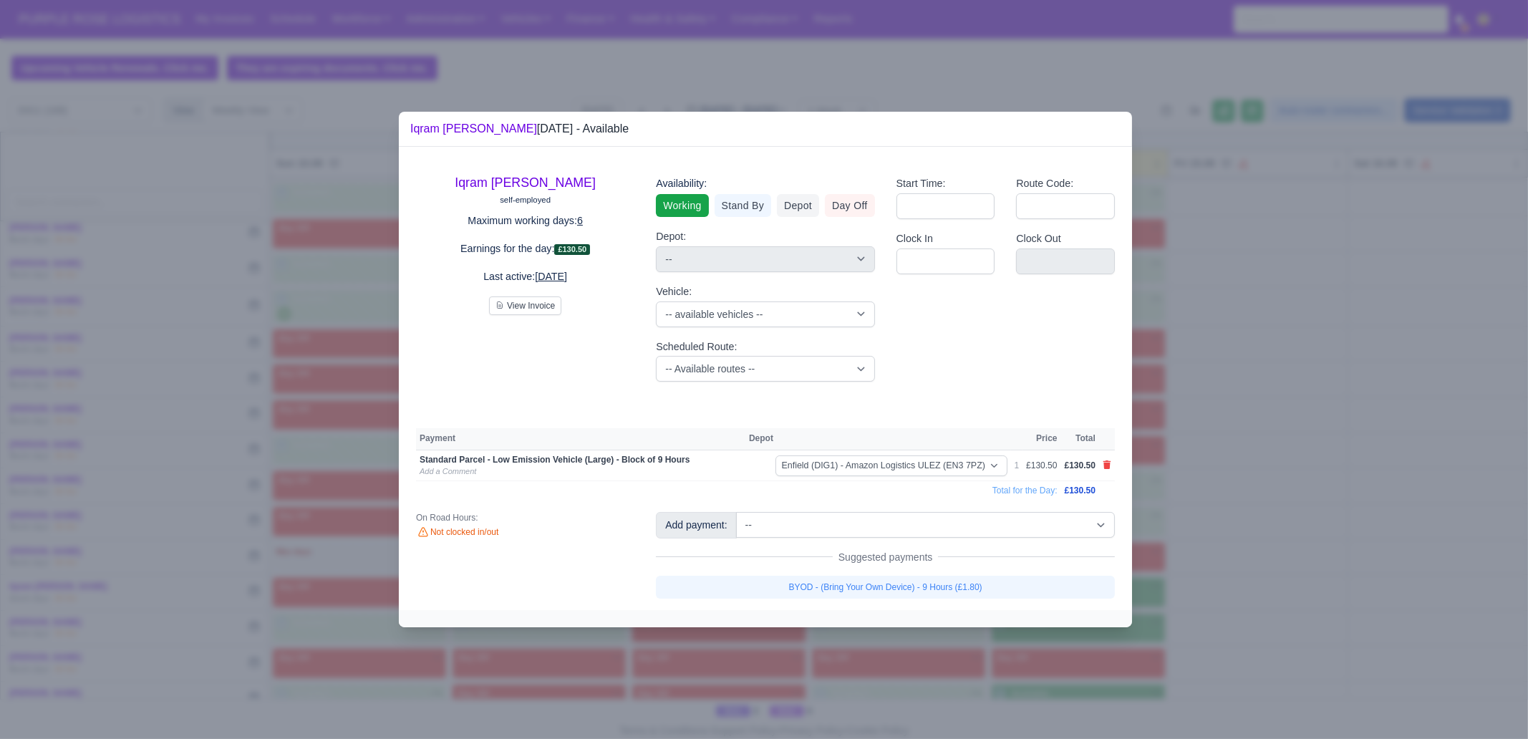
click at [1003, 577] on link "BYOD - (Bring Your Own Device) - 9 Hours (£1.80)" at bounding box center [885, 587] width 459 height 23
select select "1"
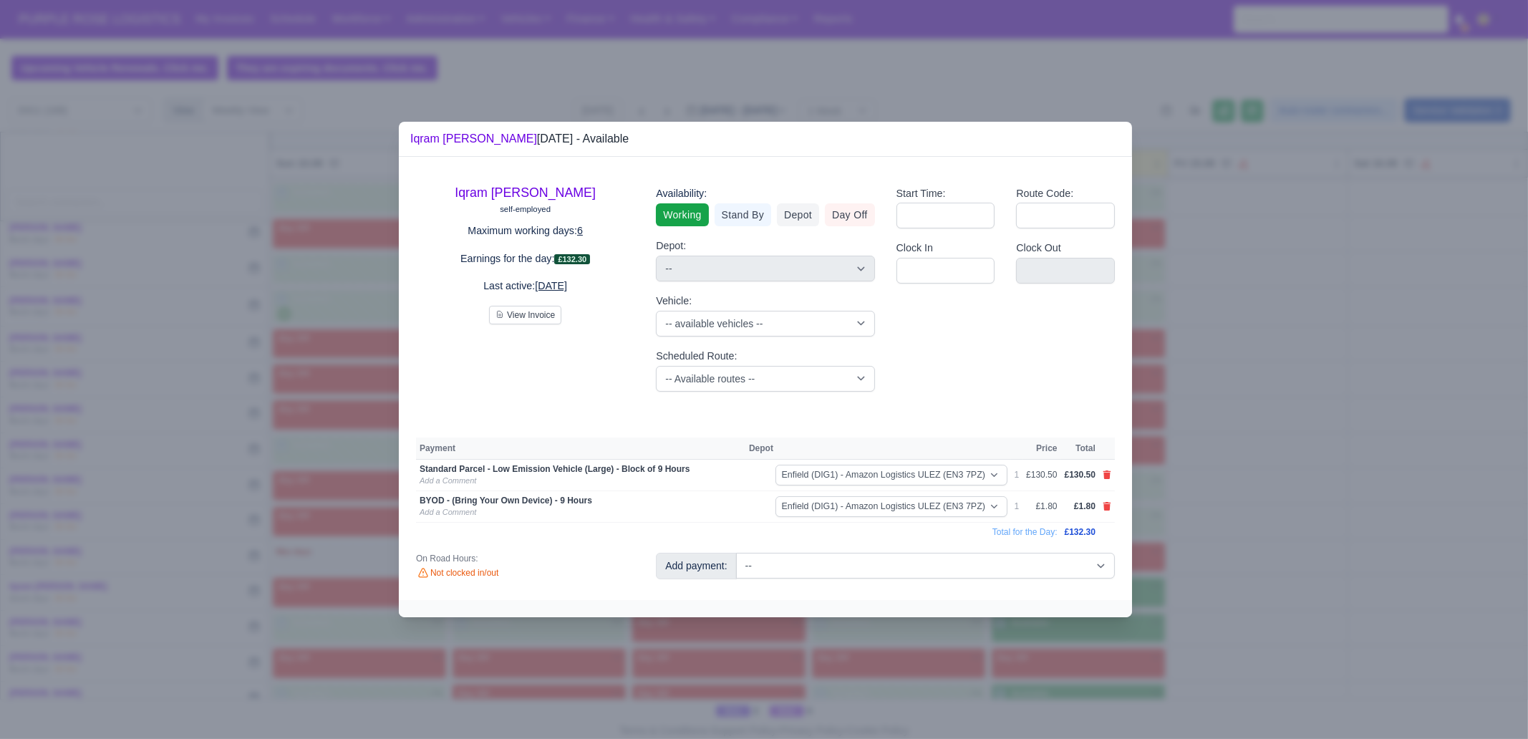
click at [1245, 578] on div at bounding box center [764, 369] width 1528 height 739
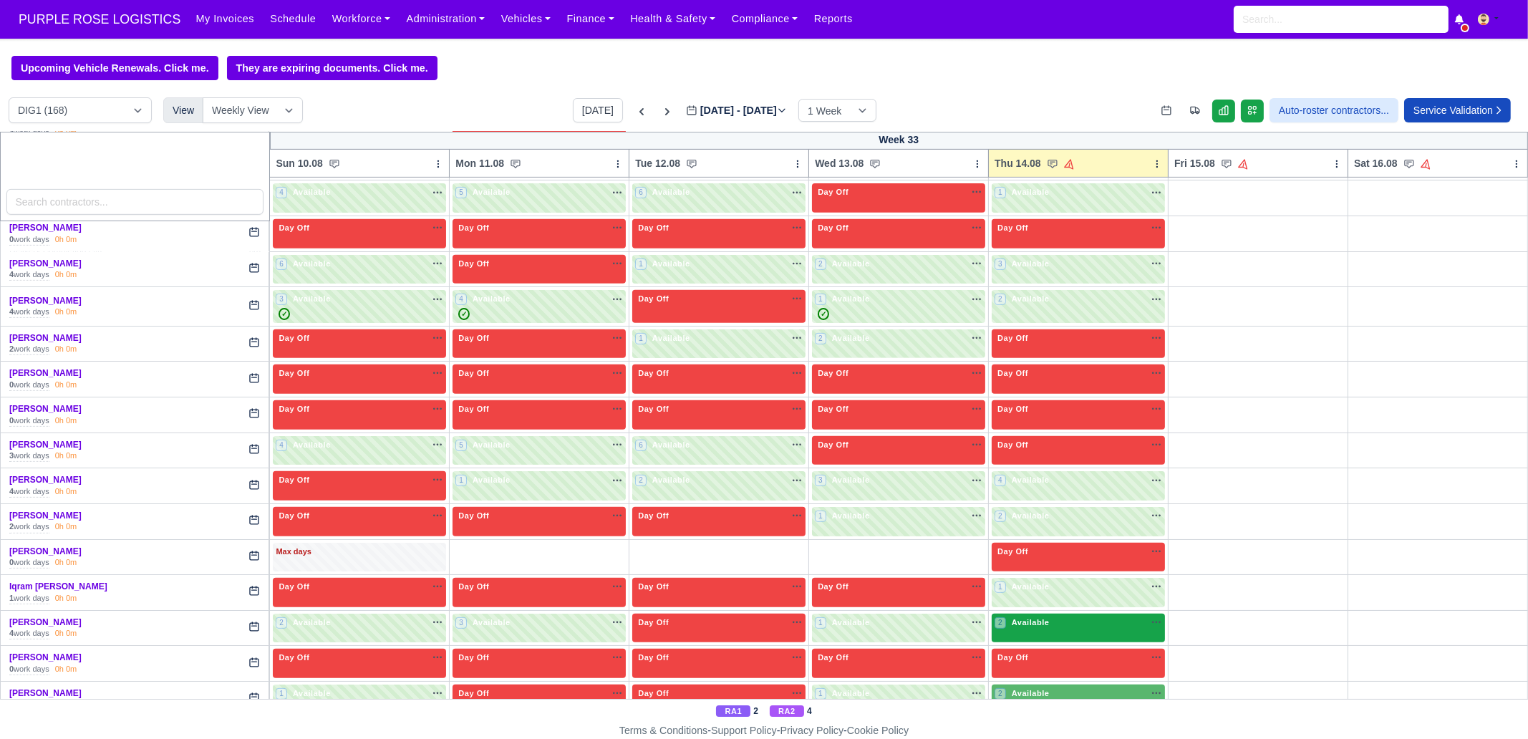
click at [1063, 625] on div "2 Available" at bounding box center [1078, 628] width 173 height 29
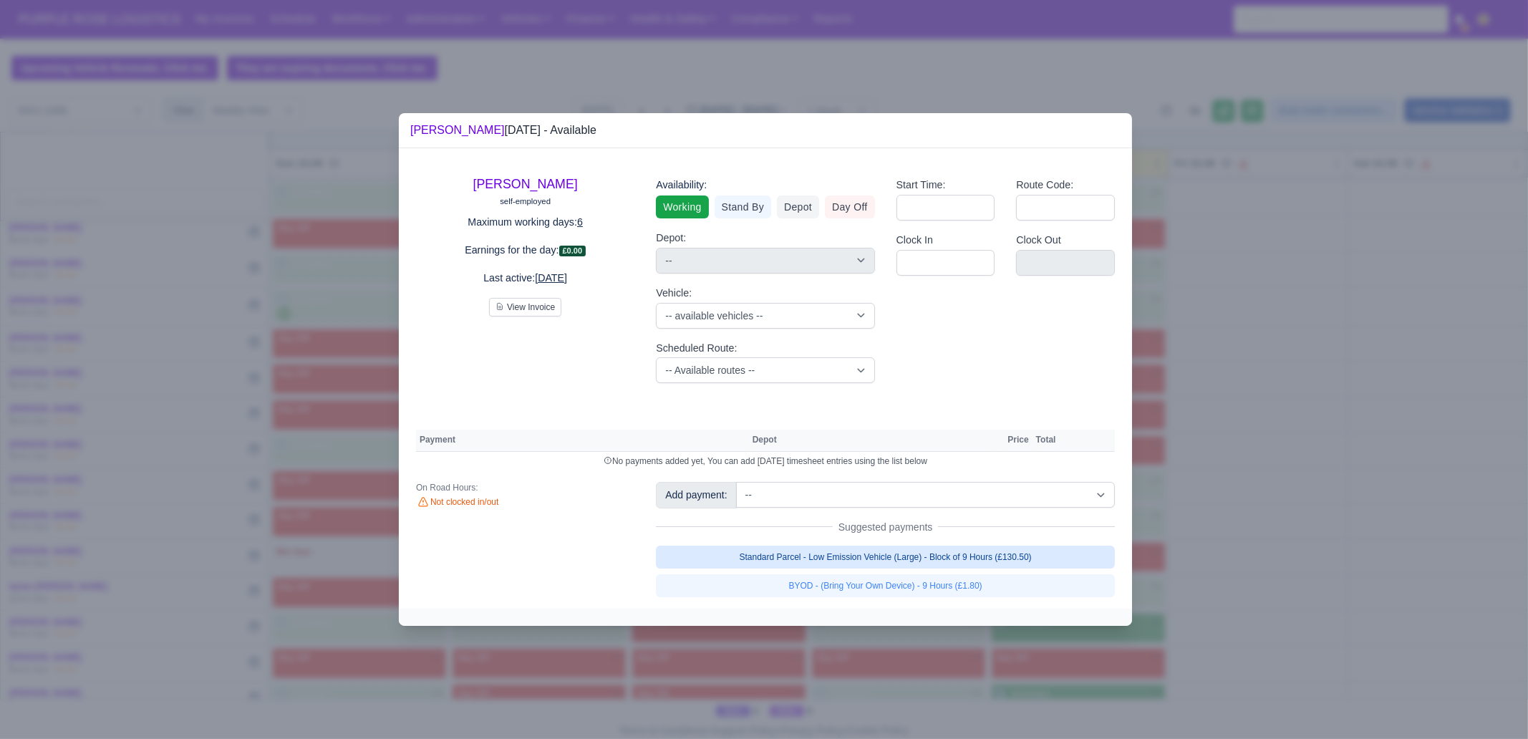
click at [1010, 559] on link "Standard Parcel - Low Emission Vehicle (Large) - Block of 9 Hours (£130.50)" at bounding box center [885, 557] width 459 height 23
click at [1003, 569] on link "Standard Parcel - Low Emission Vehicle (Large) - Block of 9 Hours (£130.50)" at bounding box center [885, 557] width 459 height 23
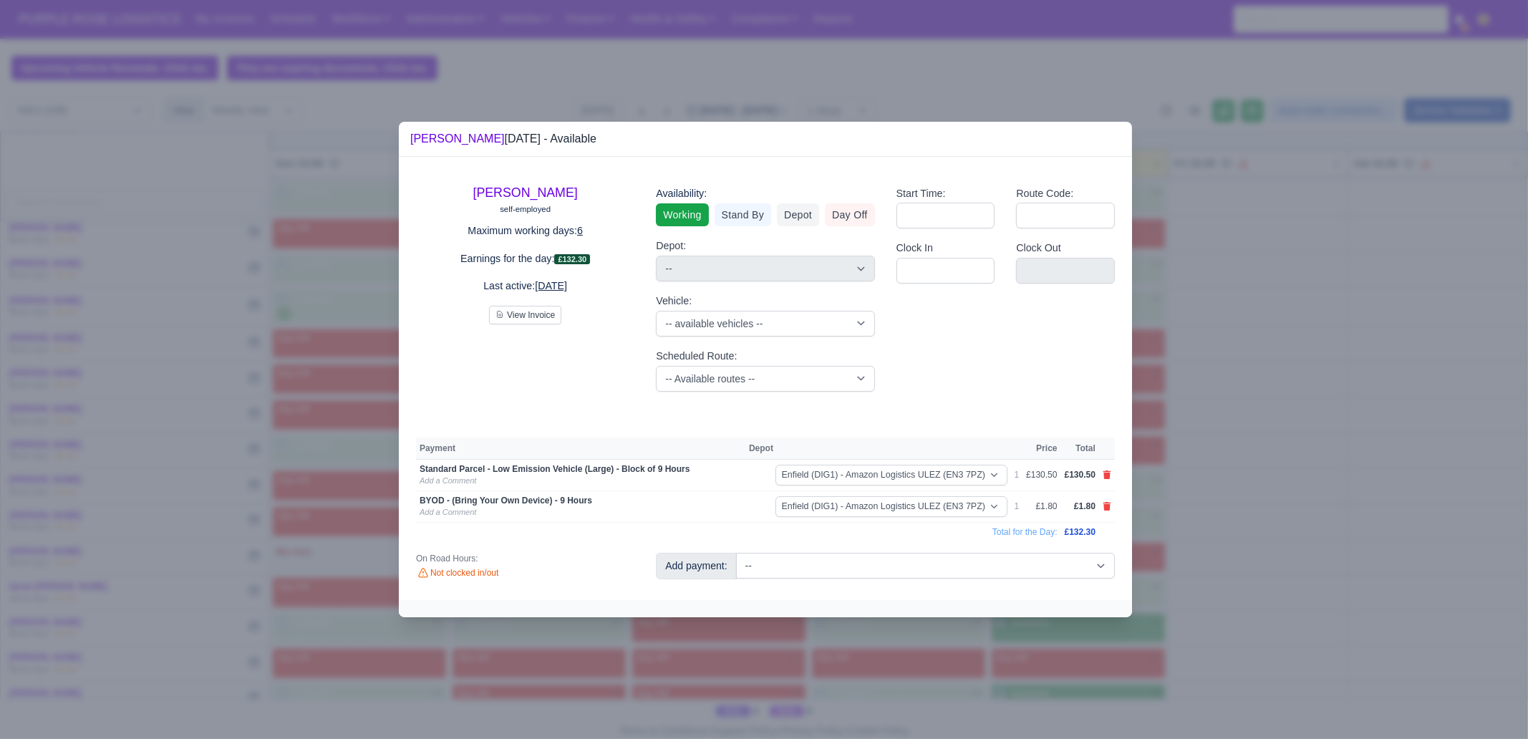
click at [1172, 660] on div at bounding box center [764, 369] width 1528 height 739
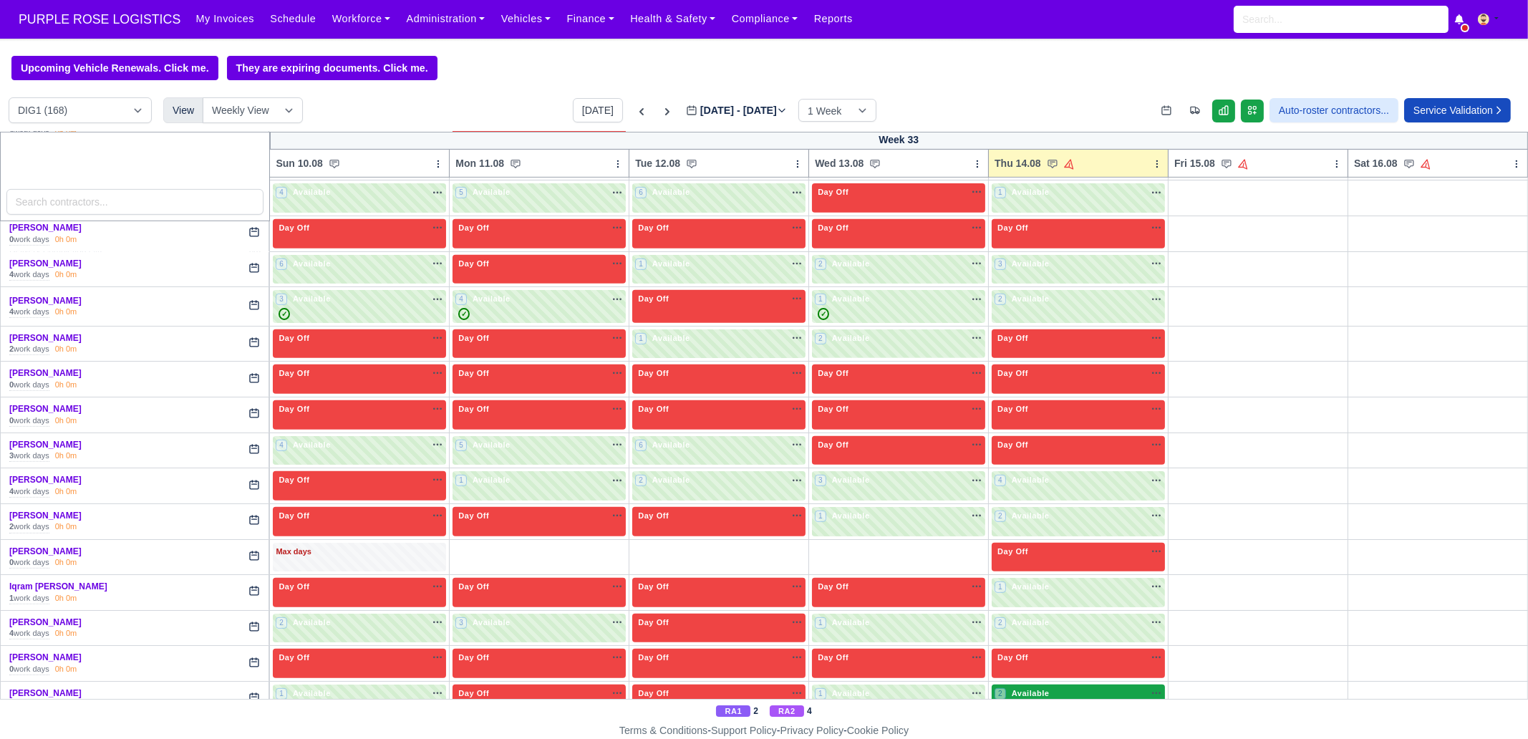
click at [1028, 688] on span "Available" at bounding box center [1031, 693] width 44 height 10
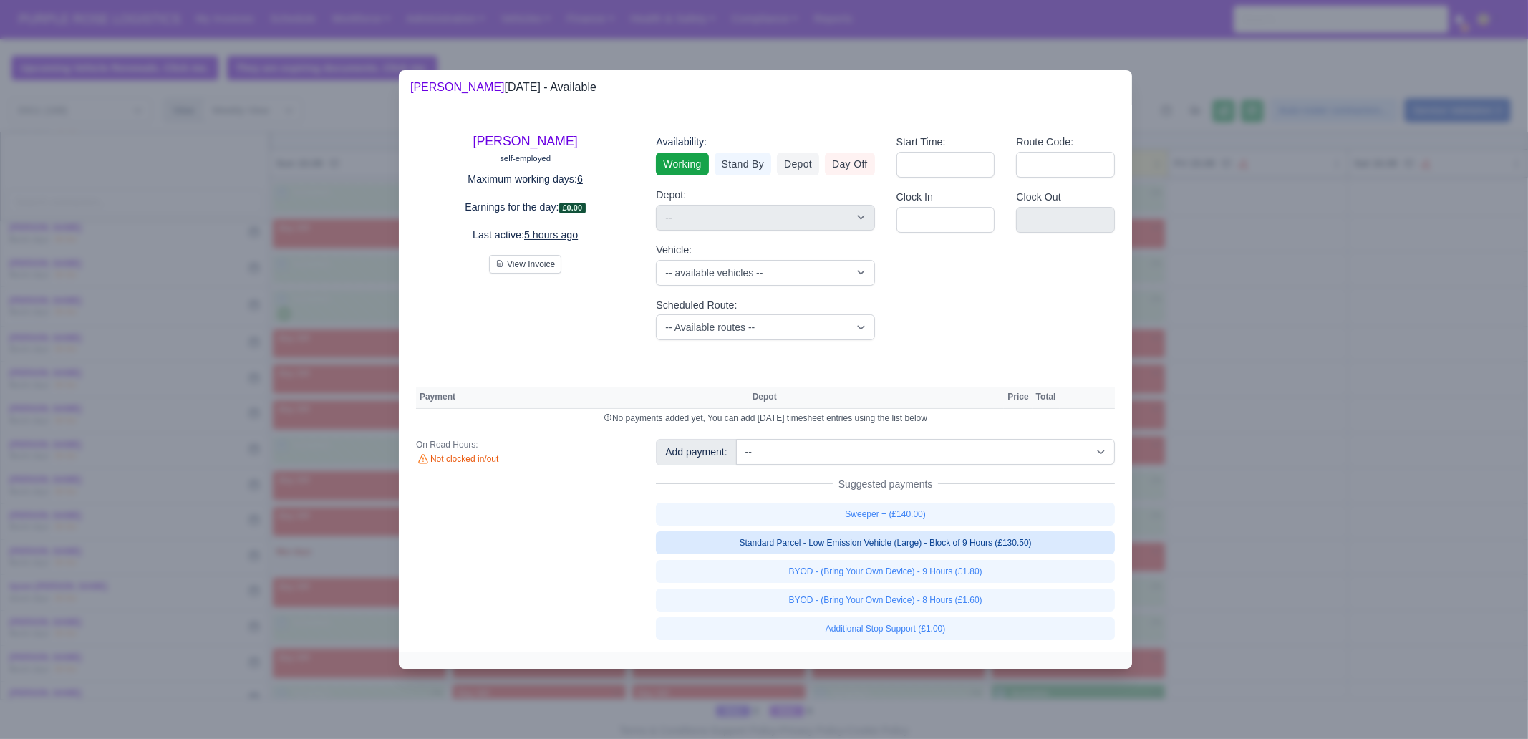
click at [1023, 543] on link "Standard Parcel - Low Emission Vehicle (Large) - Block of 9 Hours (£130.50)" at bounding box center [885, 542] width 459 height 23
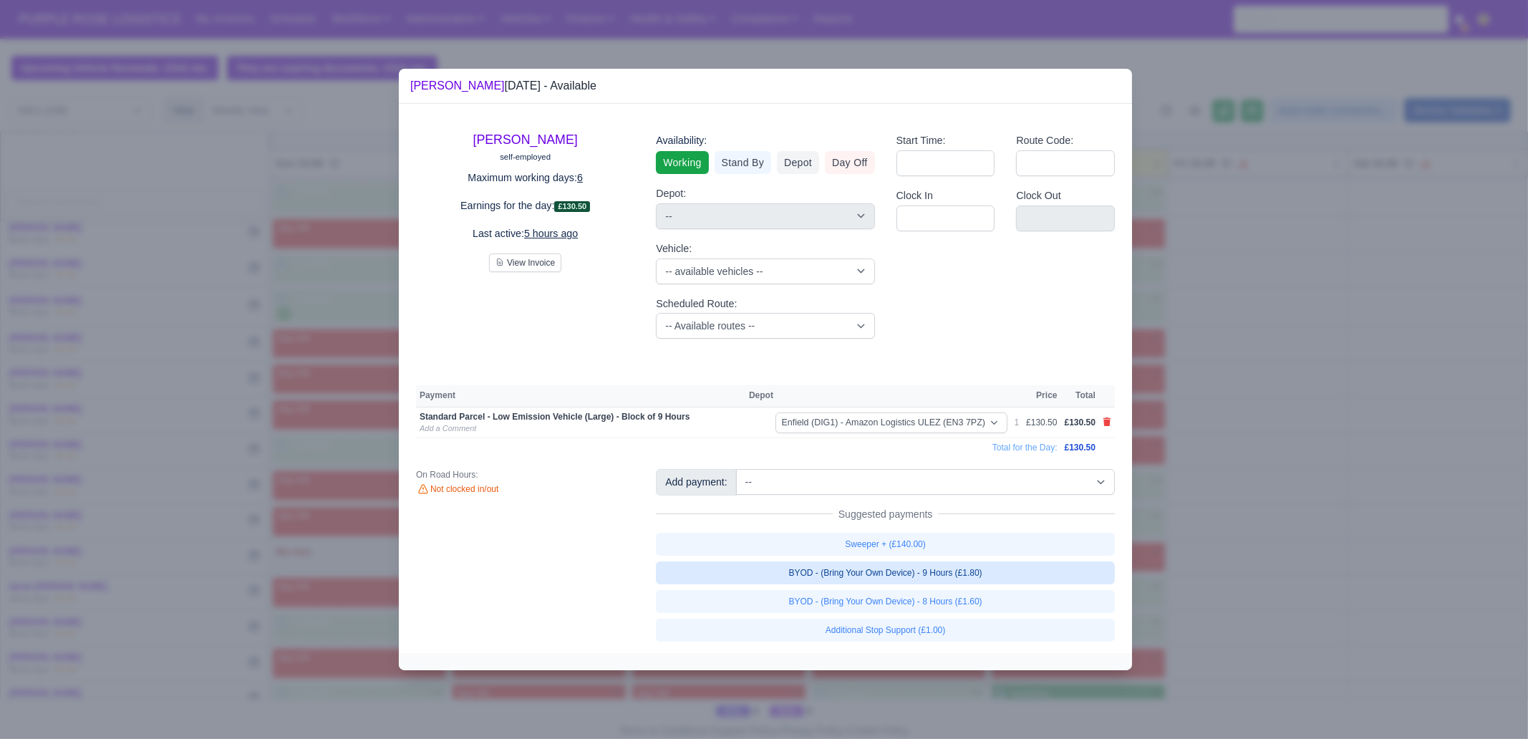
click at [1010, 574] on link "BYOD - (Bring Your Own Device) - 9 Hours (£1.80)" at bounding box center [885, 573] width 459 height 23
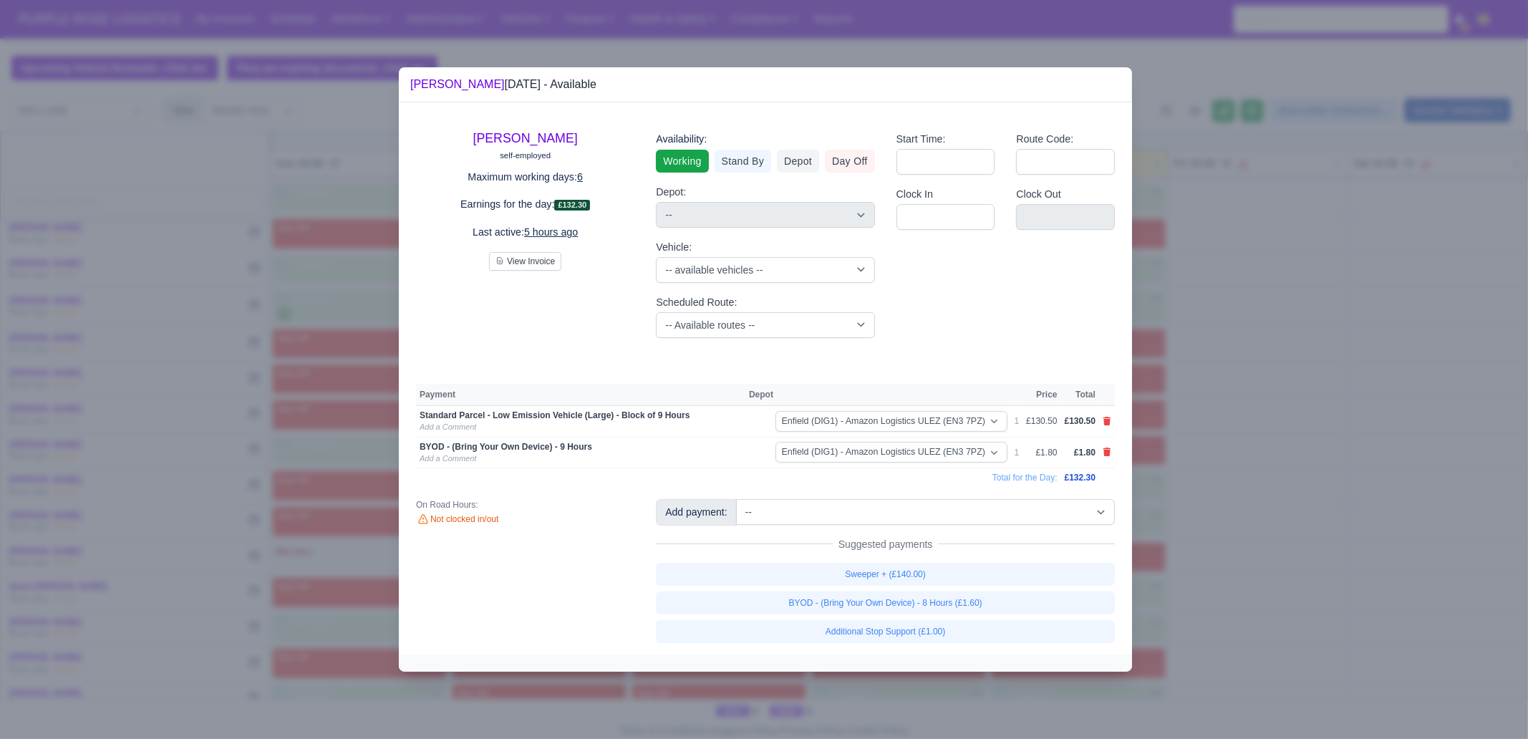
click at [1200, 607] on div at bounding box center [764, 369] width 1528 height 739
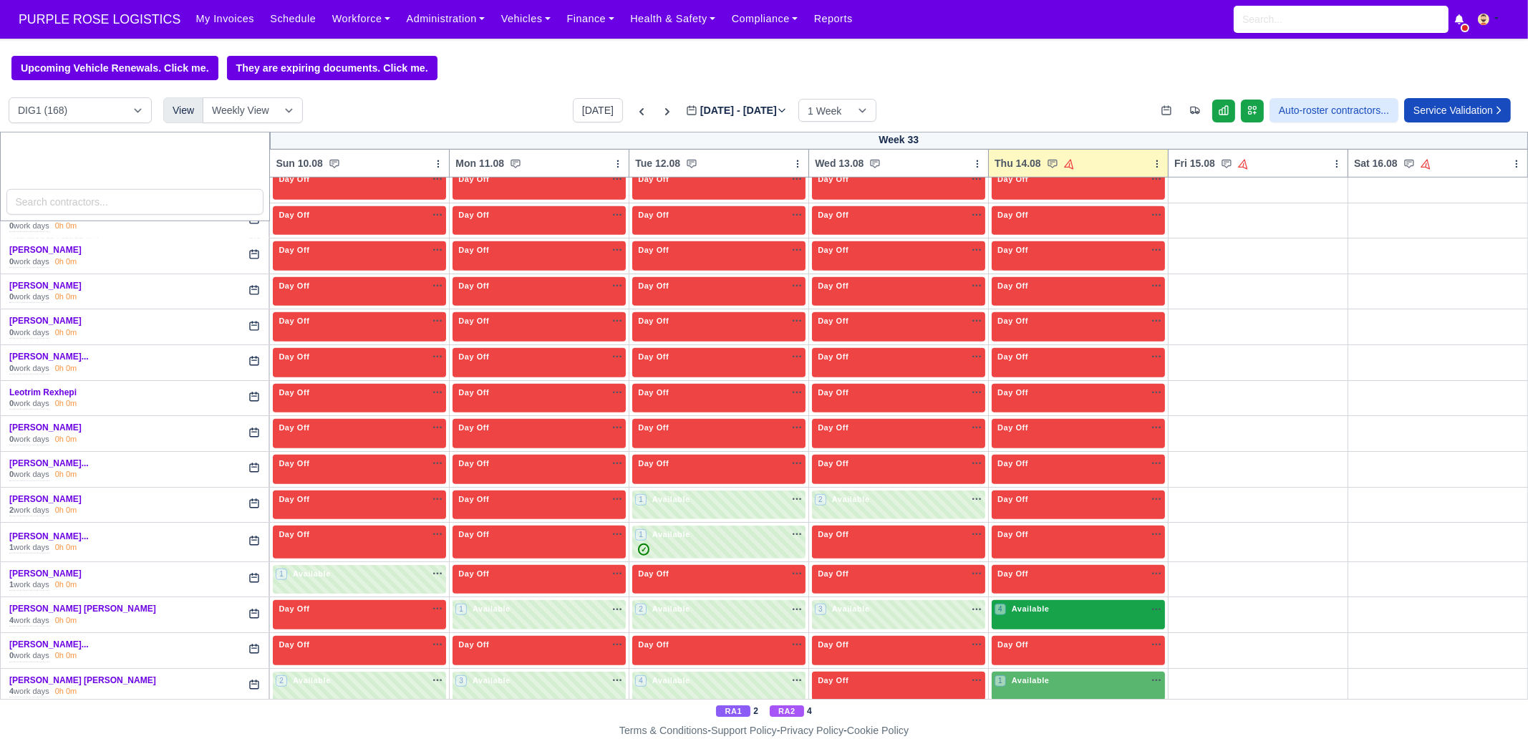
scroll to position [1701, 0]
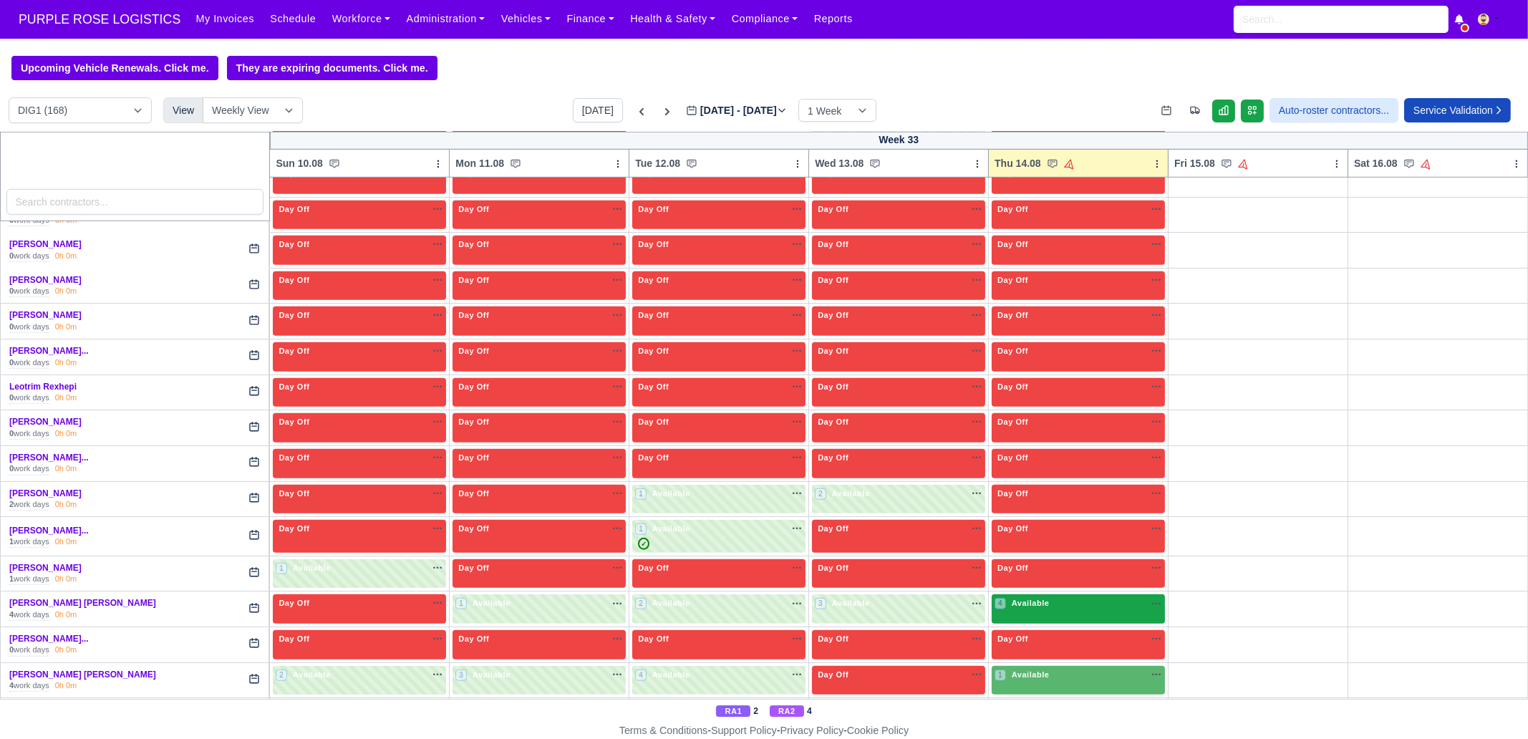
click at [1066, 597] on div "4 Available na" at bounding box center [1079, 604] width 168 height 15
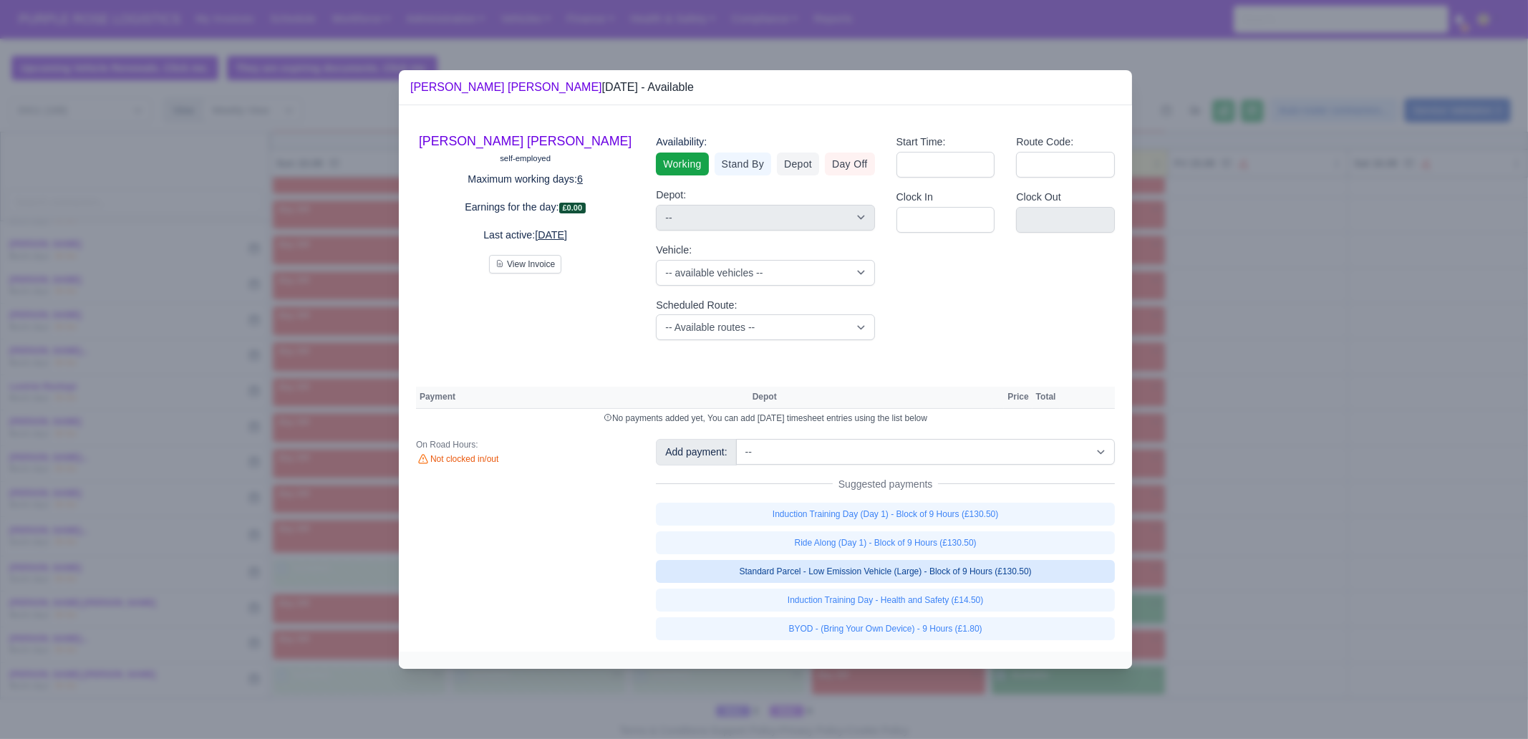
drag, startPoint x: 1028, startPoint y: 569, endPoint x: 1027, endPoint y: 578, distance: 8.6
click at [1028, 569] on link "Standard Parcel - Low Emission Vehicle (Large) - Block of 9 Hours (£130.50)" at bounding box center [885, 571] width 459 height 23
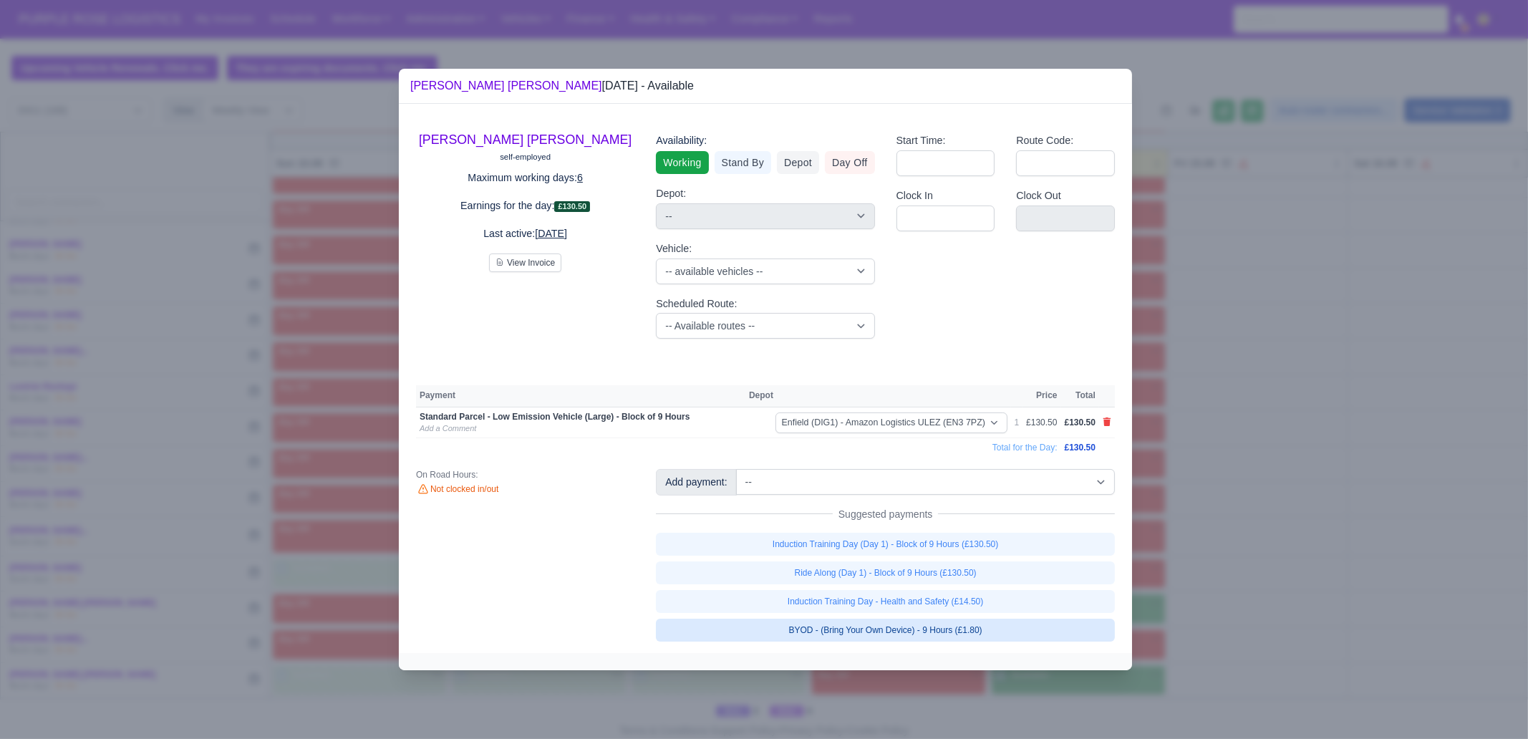
click at [1005, 628] on link "BYOD - (Bring Your Own Device) - 9 Hours (£1.80)" at bounding box center [885, 630] width 459 height 23
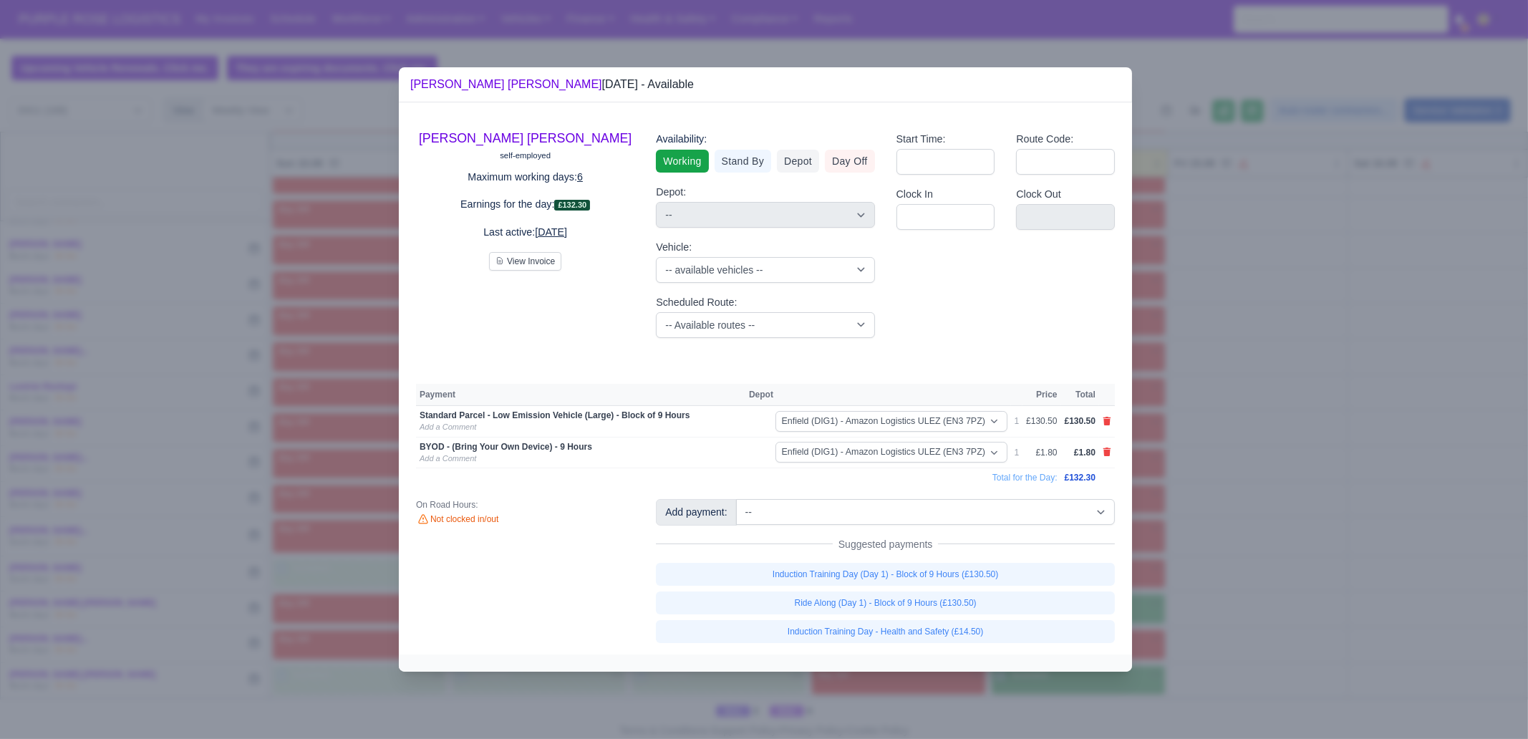
click at [1185, 601] on div at bounding box center [764, 369] width 1528 height 739
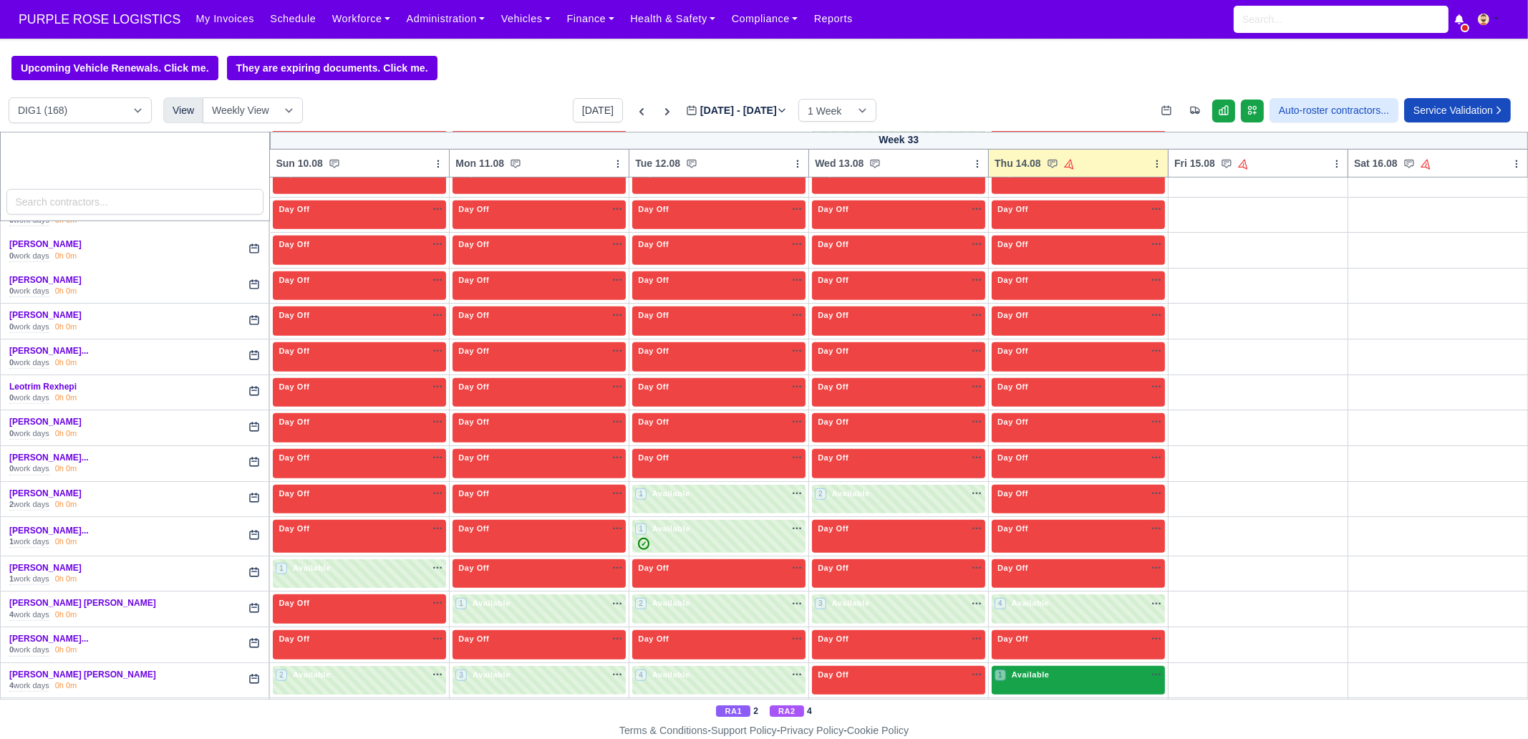
click at [1054, 669] on div "1 Available na" at bounding box center [1079, 675] width 168 height 12
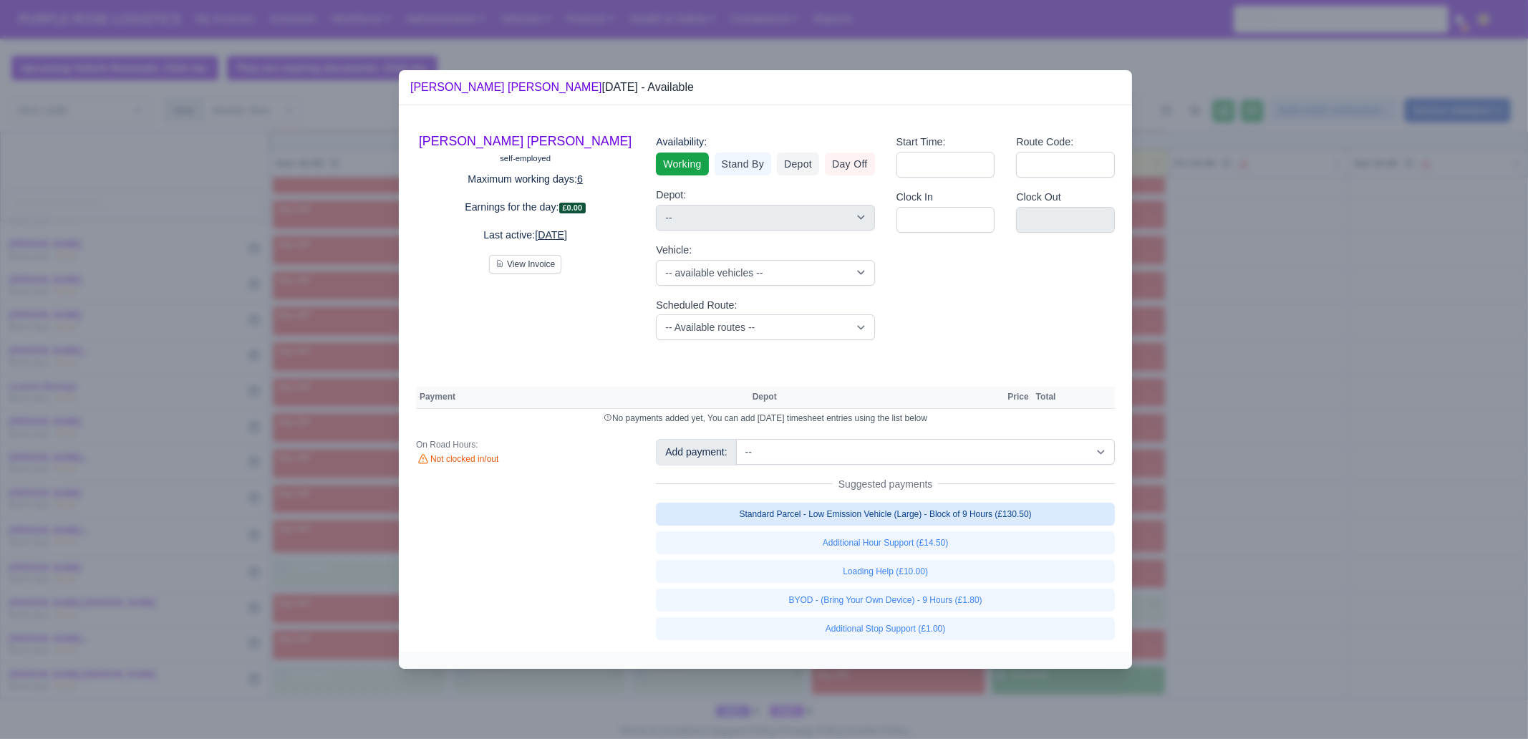
click at [1014, 514] on link "Standard Parcel - Low Emission Vehicle (Large) - Block of 9 Hours (£130.50)" at bounding box center [885, 514] width 459 height 23
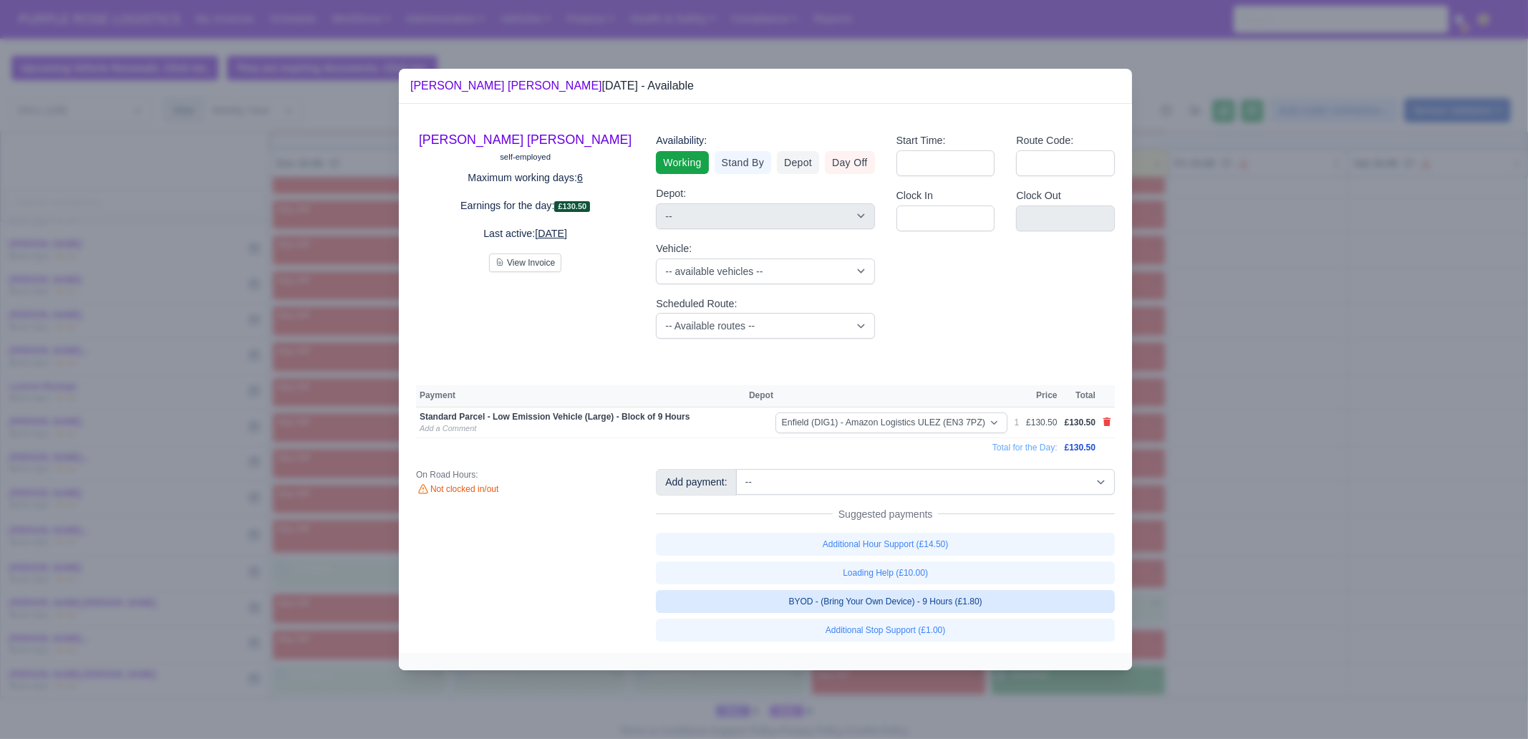
click at [996, 602] on link "BYOD - (Bring Your Own Device) - 9 Hours (£1.80)" at bounding box center [885, 601] width 459 height 23
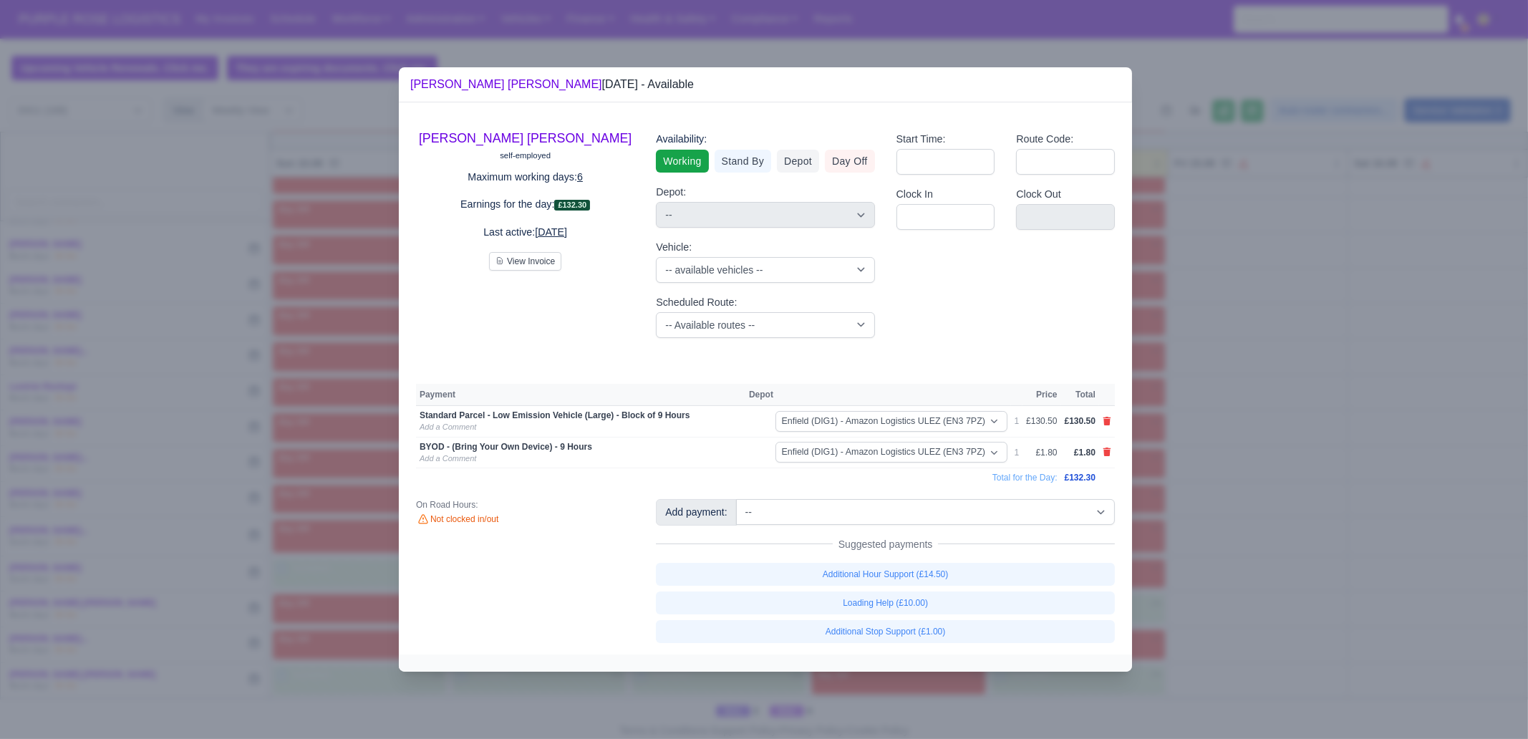
click at [1223, 600] on div at bounding box center [764, 369] width 1528 height 739
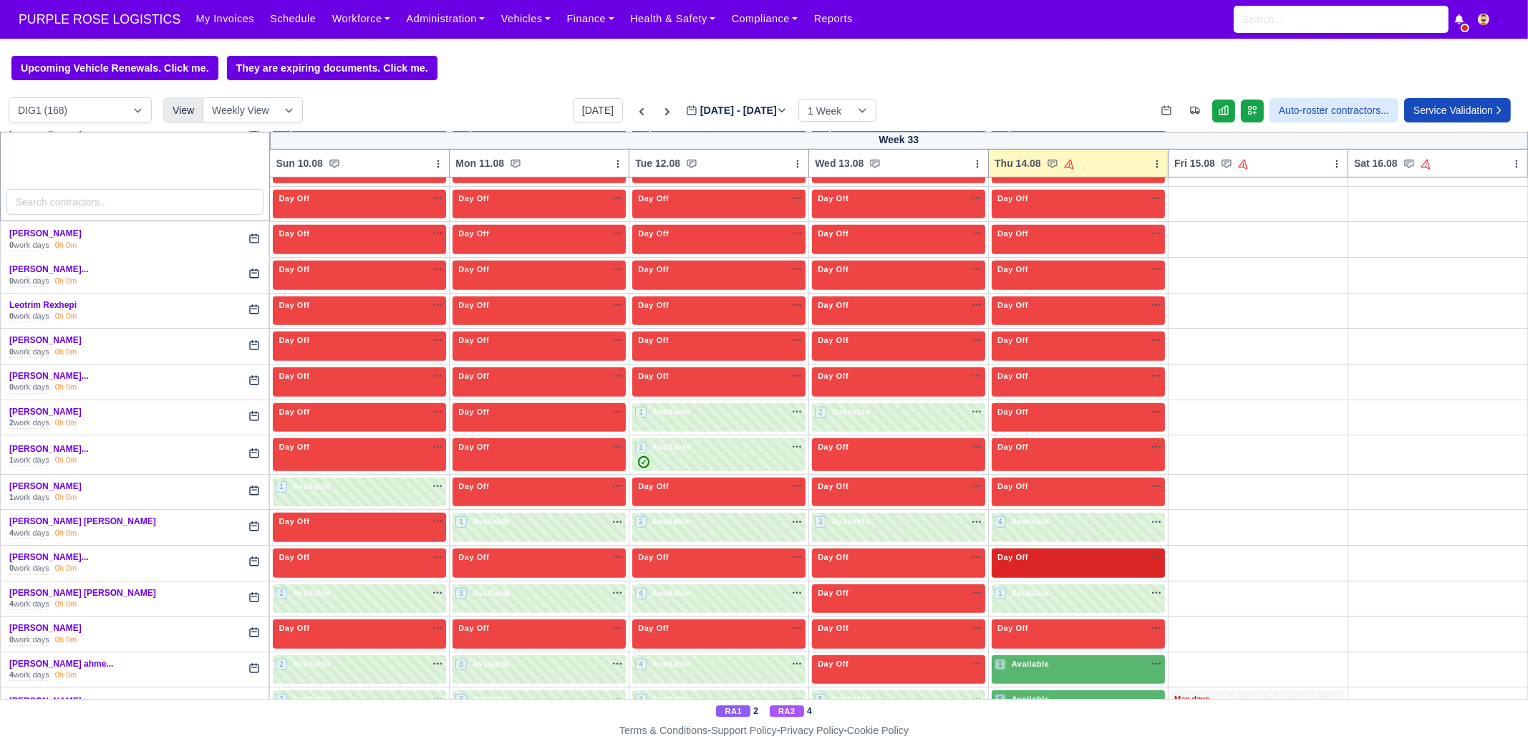
scroll to position [1791, 0]
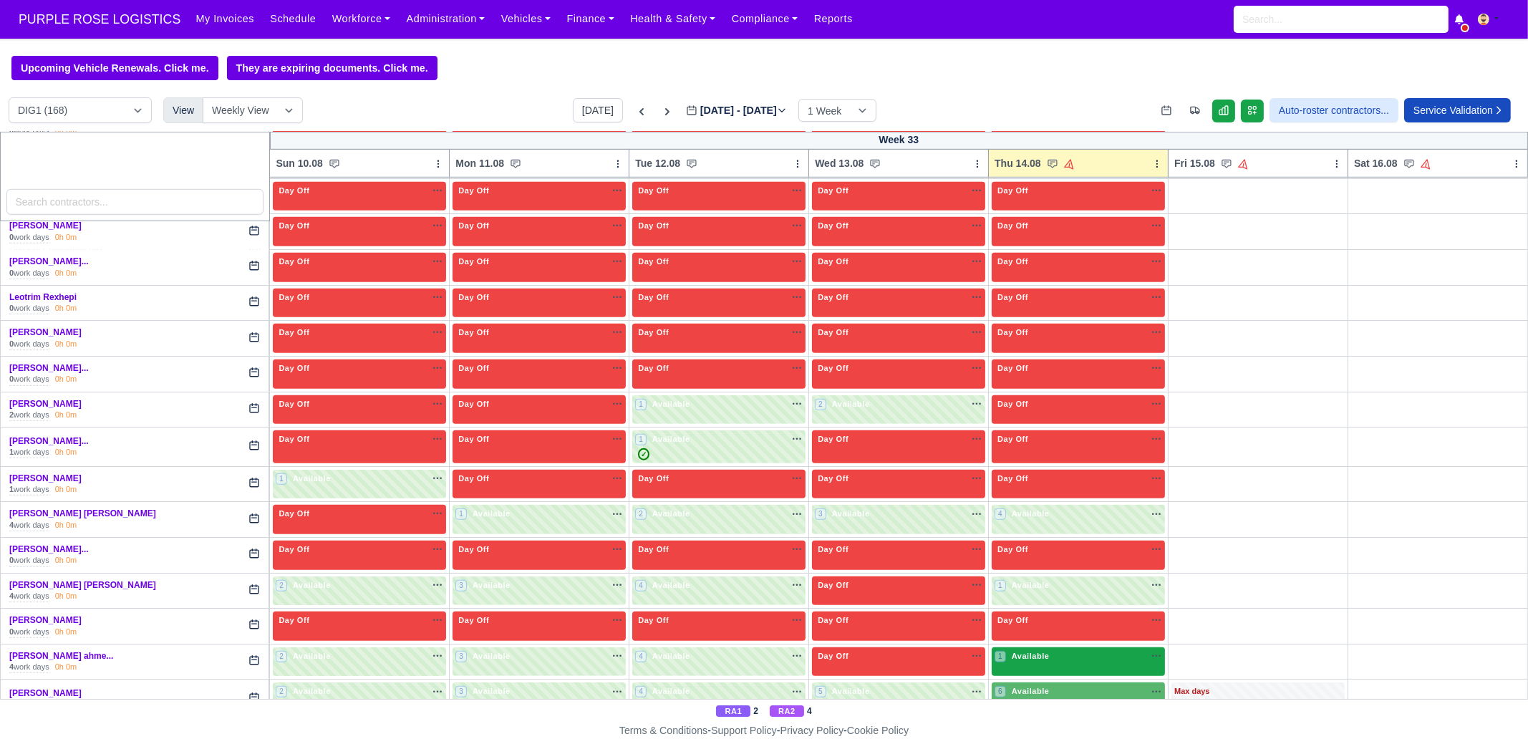
click at [1067, 650] on div "1 Available na" at bounding box center [1079, 656] width 168 height 12
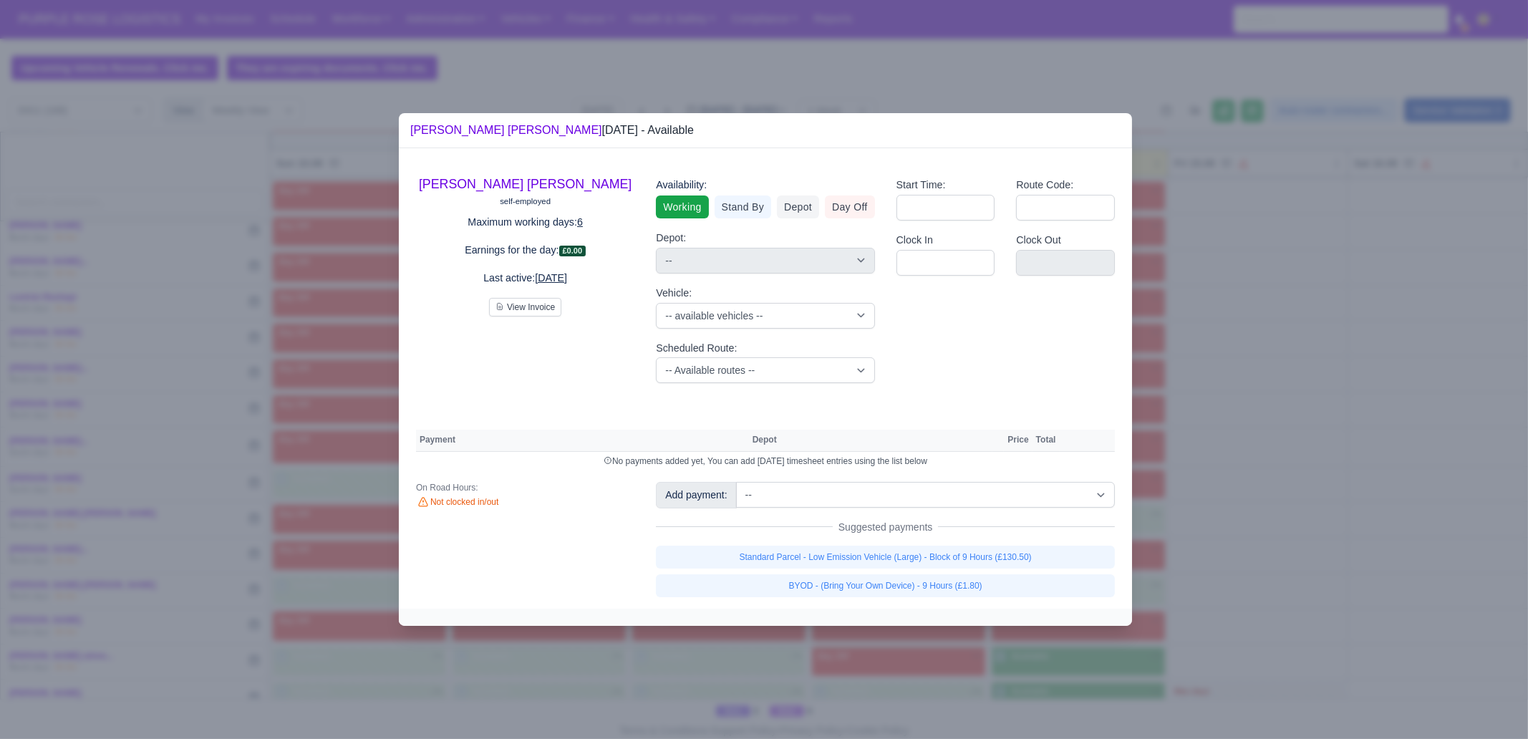
click at [1017, 568] on div "Standard Parcel - Low Emission Vehicle (Large) - Block of 9 Hours (£130.50) BYO…" at bounding box center [885, 572] width 459 height 52
click at [1018, 556] on link "Standard Parcel - Low Emission Vehicle (Large) - Block of 9 Hours (£130.50)" at bounding box center [885, 557] width 459 height 23
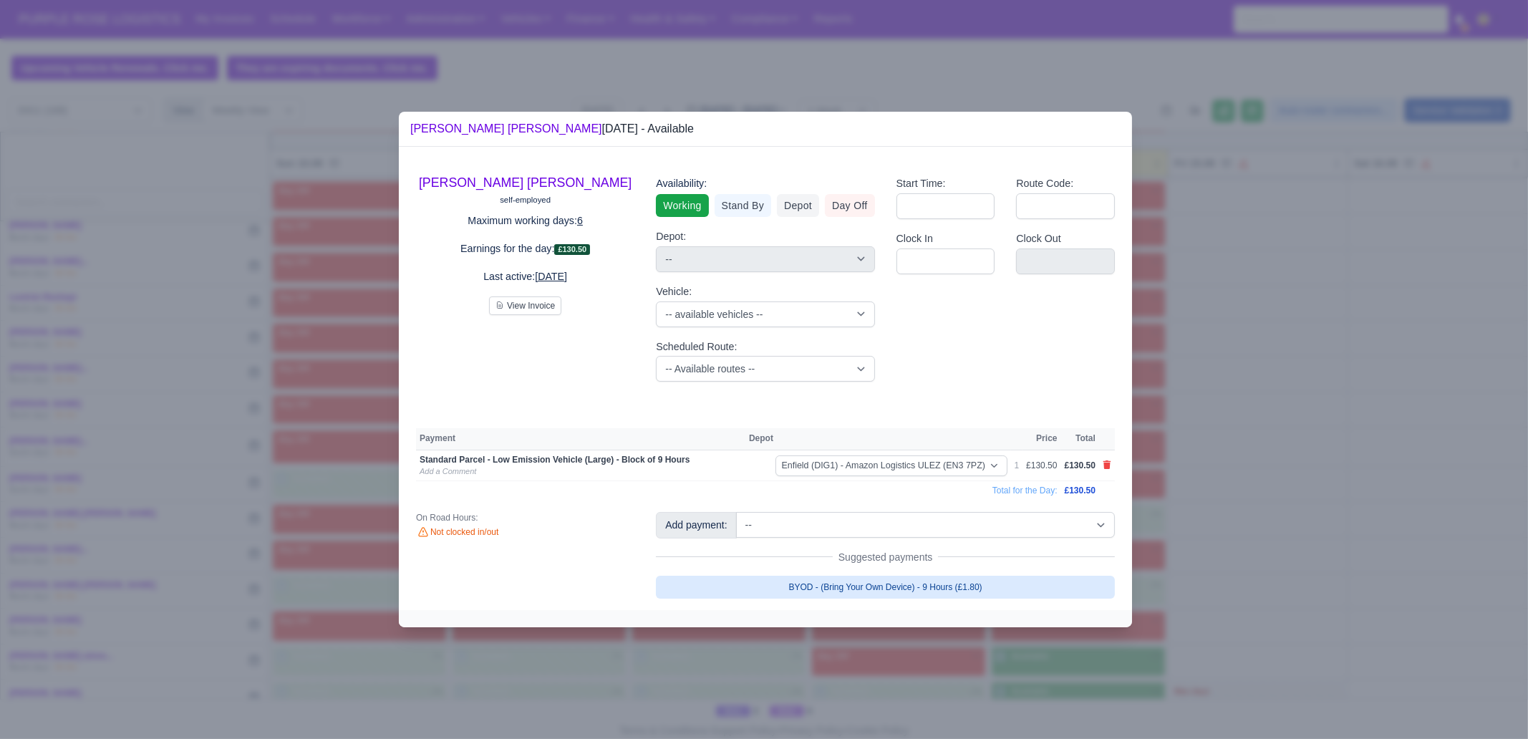
click at [1010, 592] on link "BYOD - (Bring Your Own Device) - 9 Hours (£1.80)" at bounding box center [885, 587] width 459 height 23
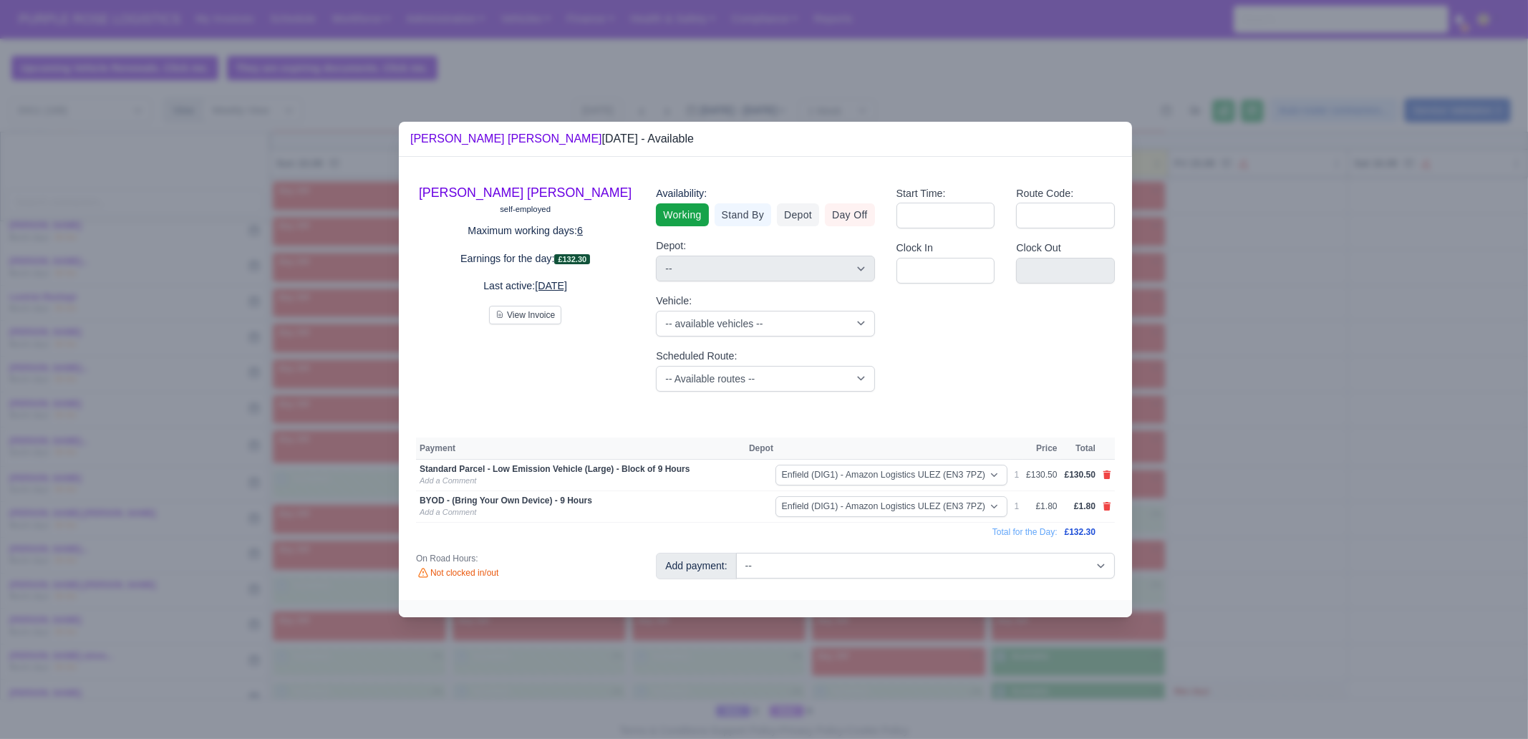
drag, startPoint x: 1155, startPoint y: 605, endPoint x: 1082, endPoint y: 679, distance: 103.8
click at [1155, 605] on div at bounding box center [764, 369] width 1528 height 739
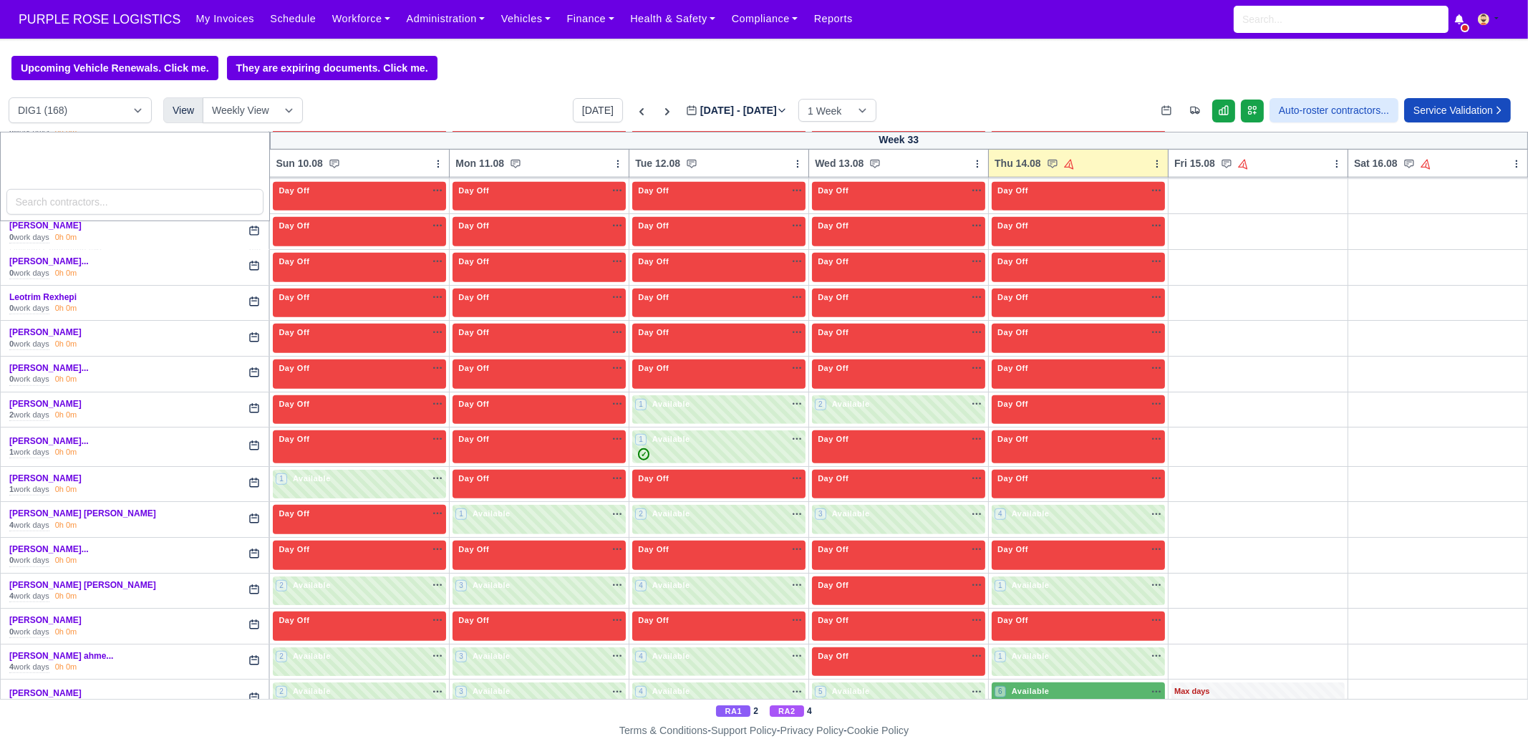
click at [1056, 685] on div "6 Available na" at bounding box center [1079, 691] width 168 height 12
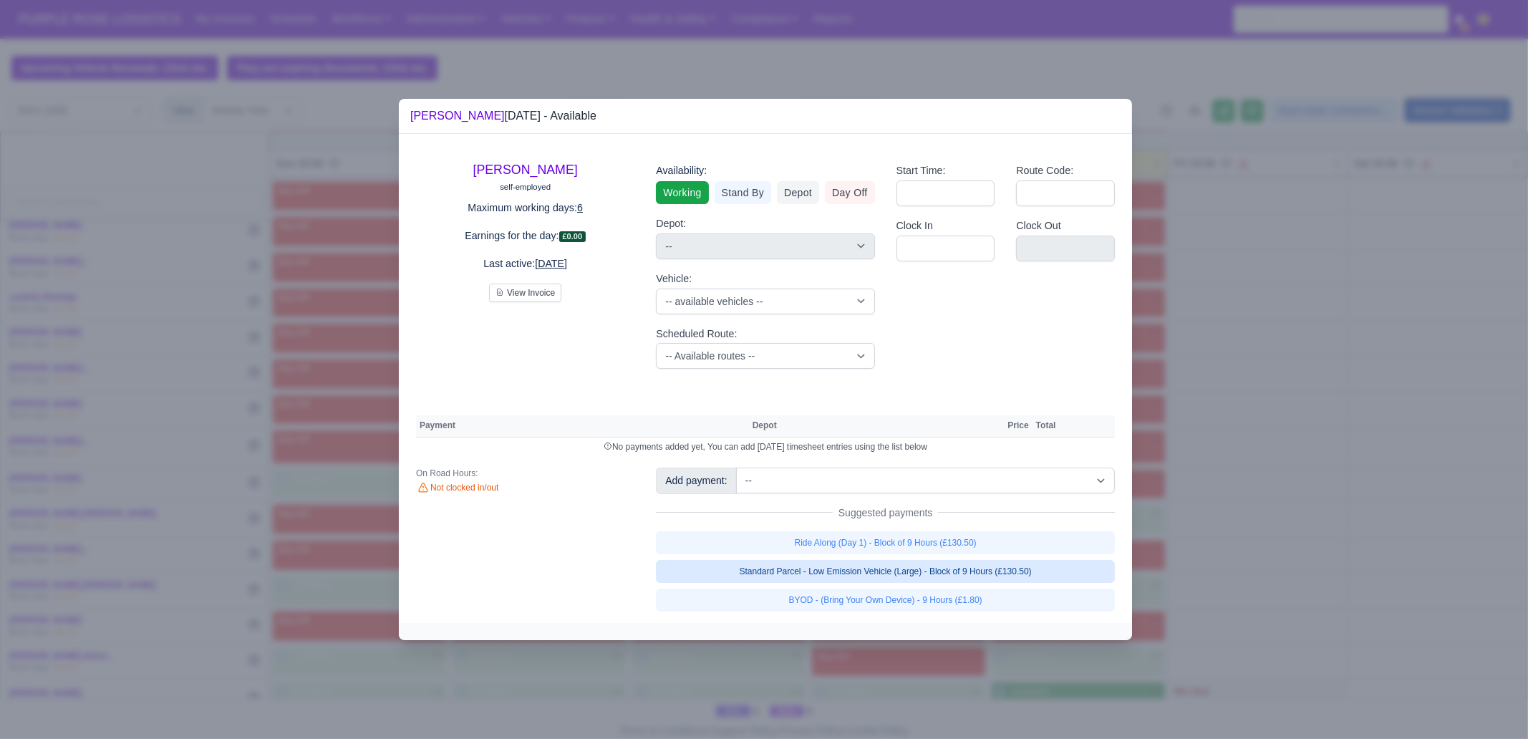
click at [1003, 577] on link "Standard Parcel - Low Emission Vehicle (Large) - Block of 9 Hours (£130.50)" at bounding box center [885, 571] width 459 height 23
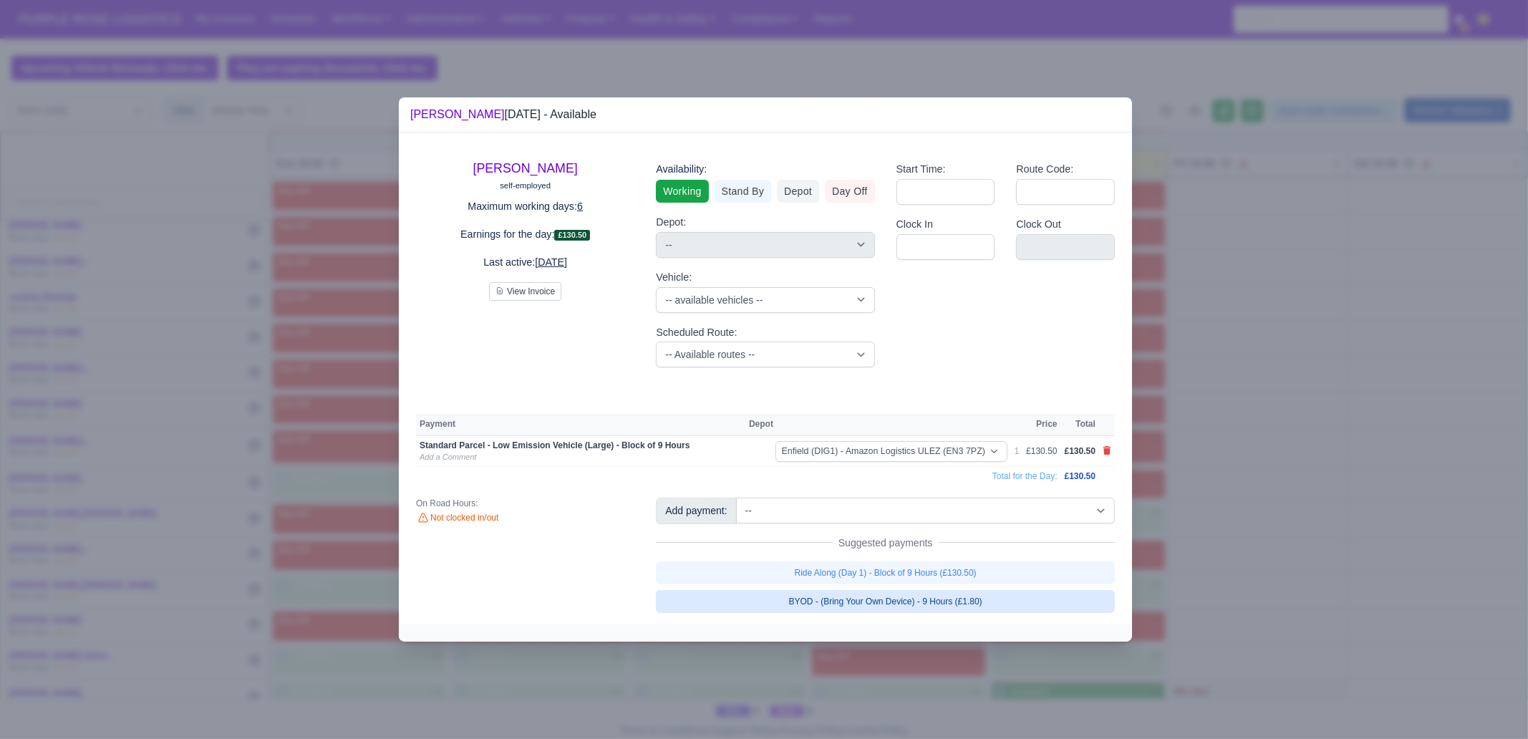
click at [1002, 603] on link "BYOD - (Bring Your Own Device) - 9 Hours (£1.80)" at bounding box center [885, 601] width 459 height 23
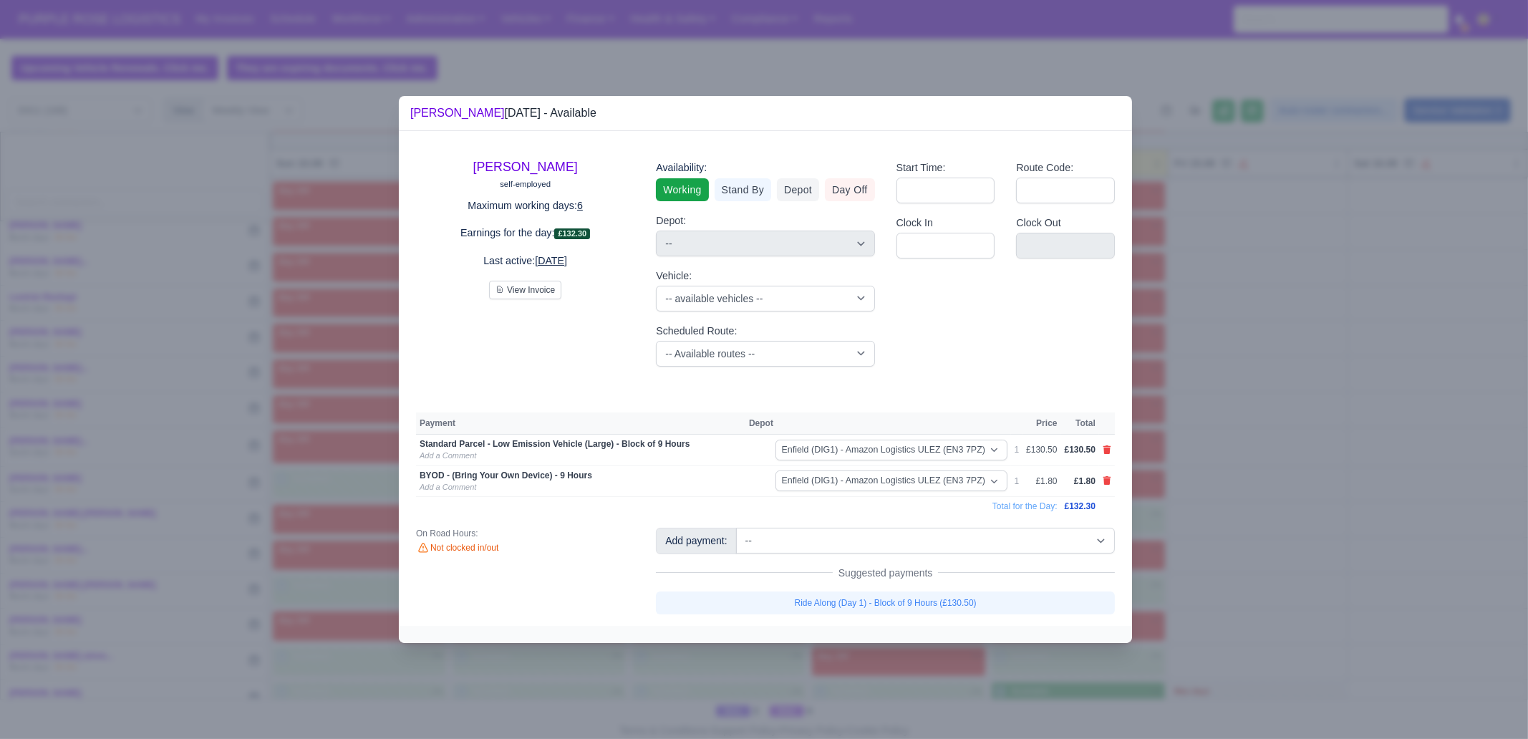
click at [1203, 639] on div at bounding box center [764, 369] width 1528 height 739
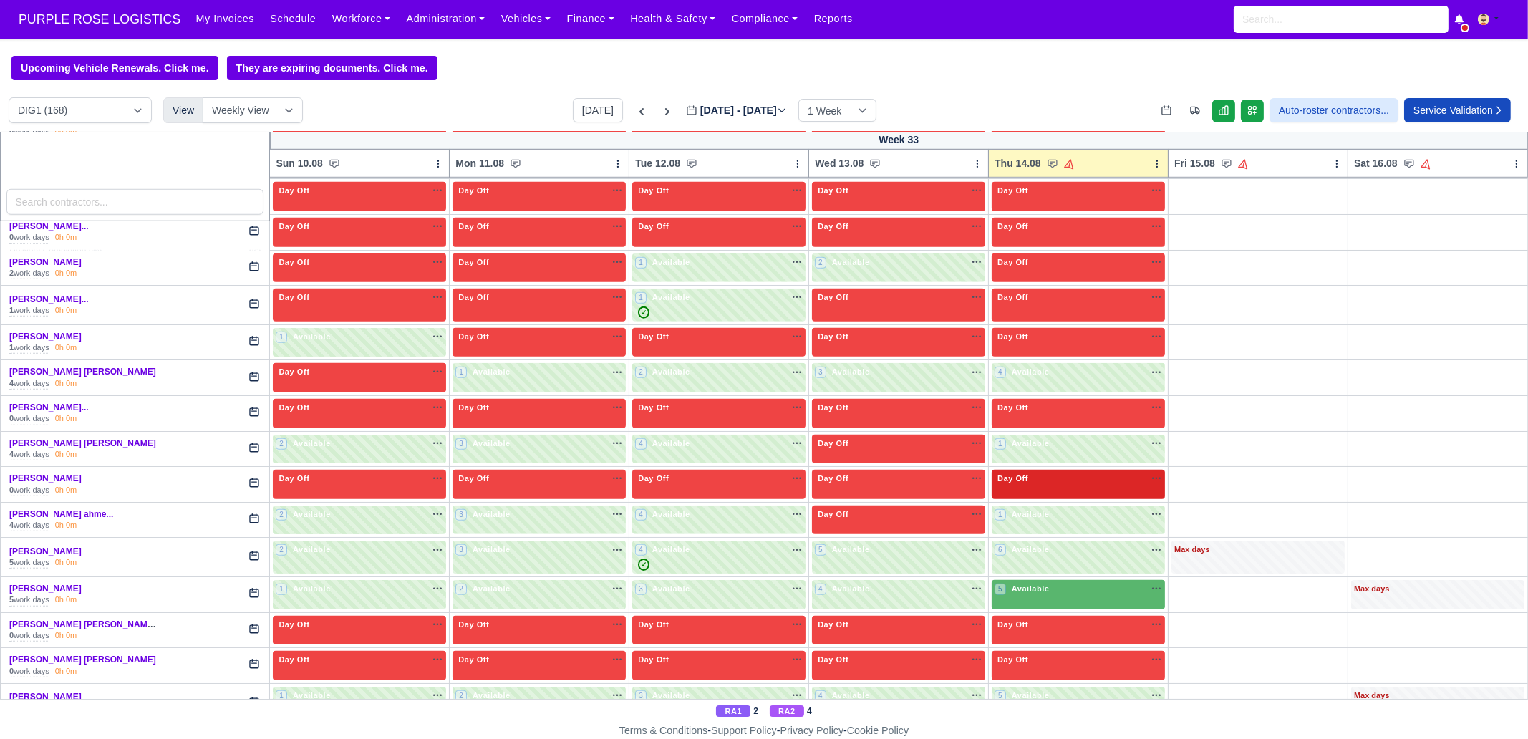
scroll to position [2059, 0]
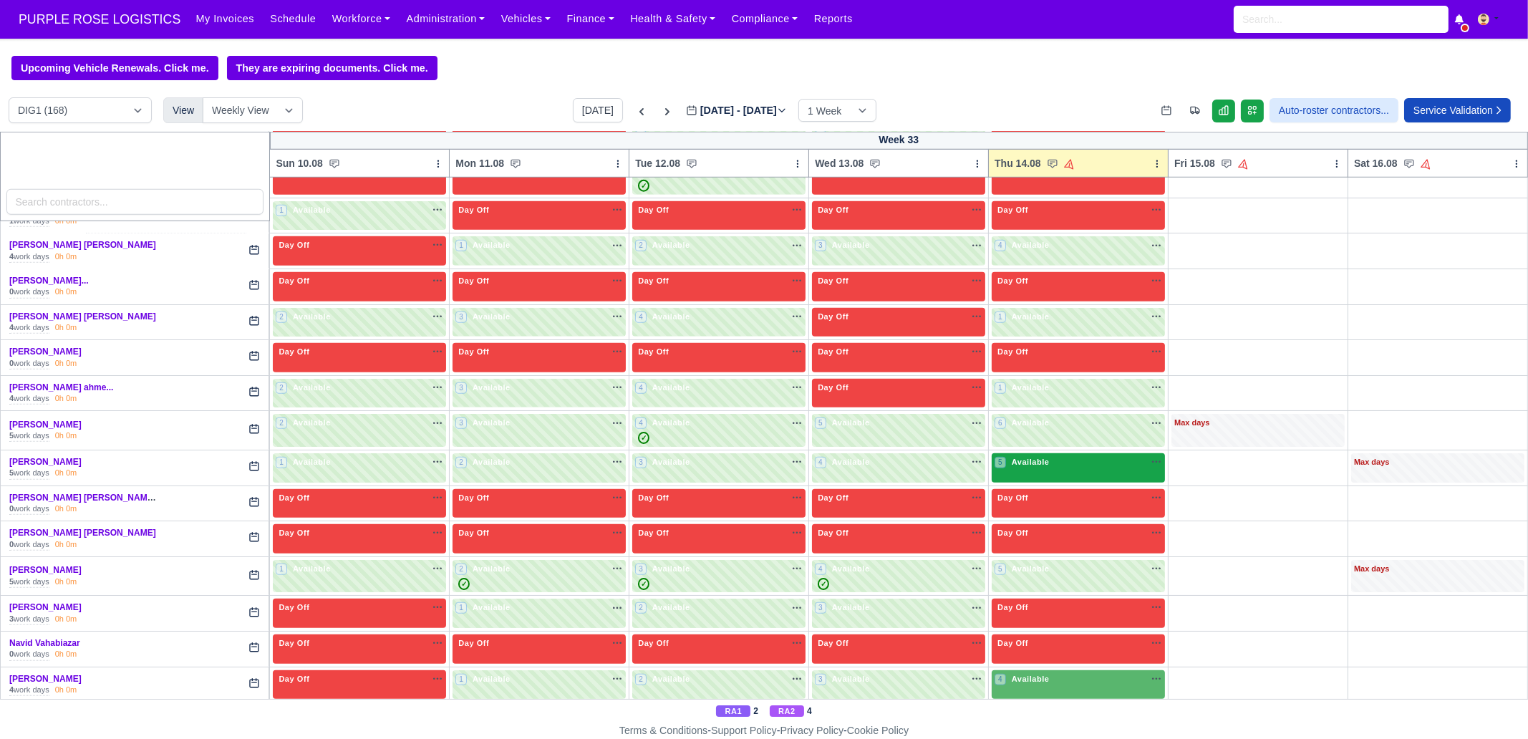
click at [1012, 457] on span "Available" at bounding box center [1031, 462] width 44 height 10
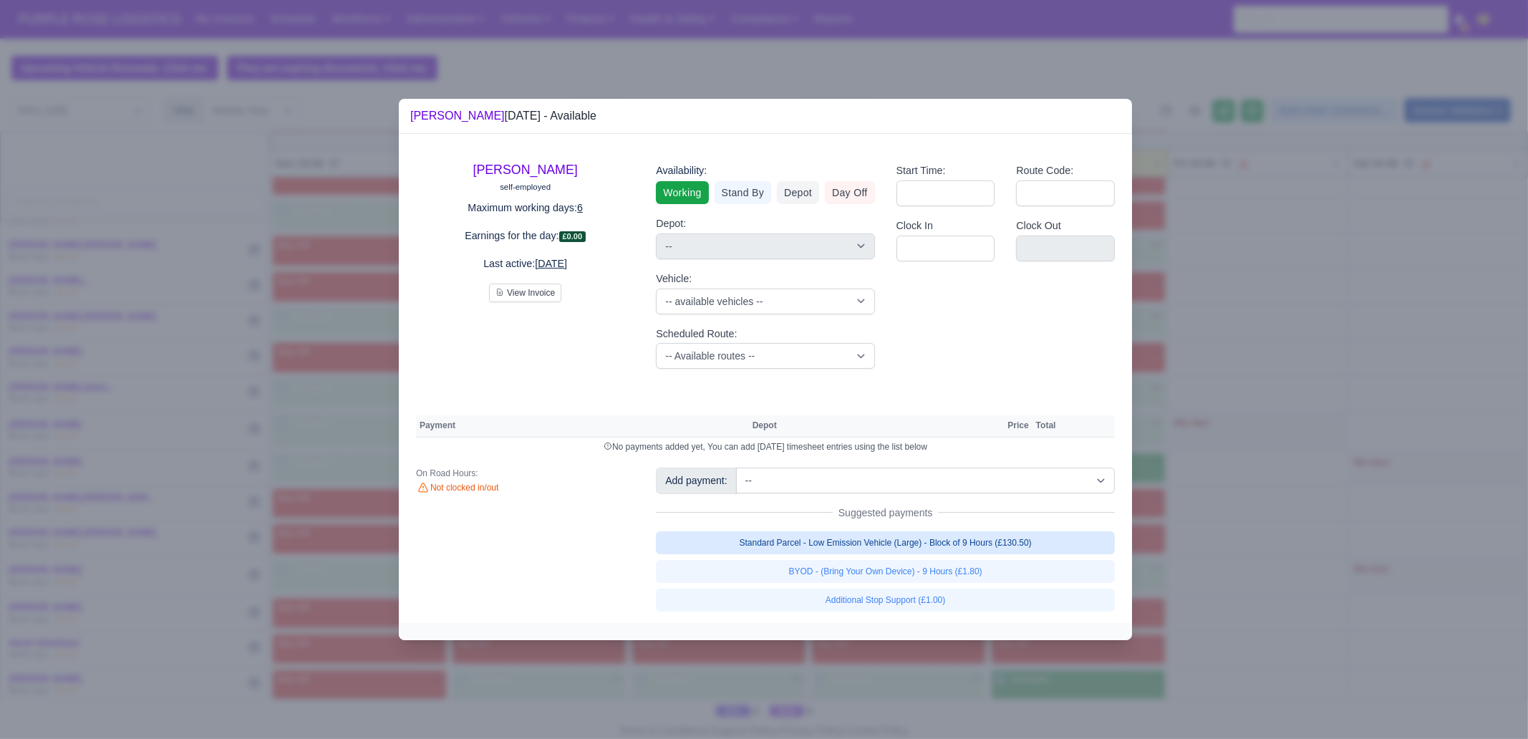
click at [983, 540] on link "Standard Parcel - Low Emission Vehicle (Large) - Block of 9 Hours (£130.50)" at bounding box center [885, 542] width 459 height 23
click at [984, 554] on link "Standard Parcel - Low Emission Vehicle (Large) - Block of 9 Hours (£130.50)" at bounding box center [885, 542] width 459 height 23
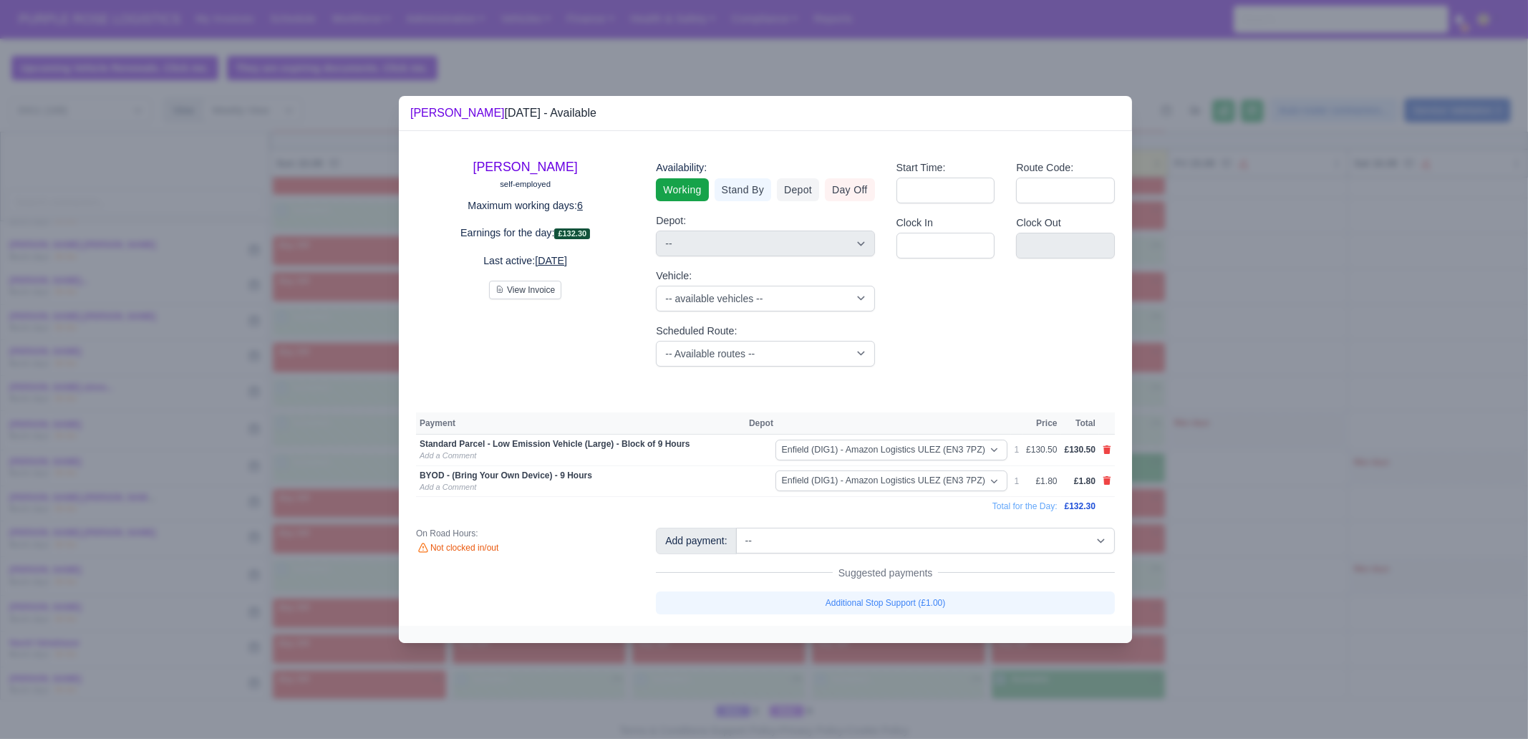
click at [1117, 671] on div at bounding box center [764, 369] width 1528 height 739
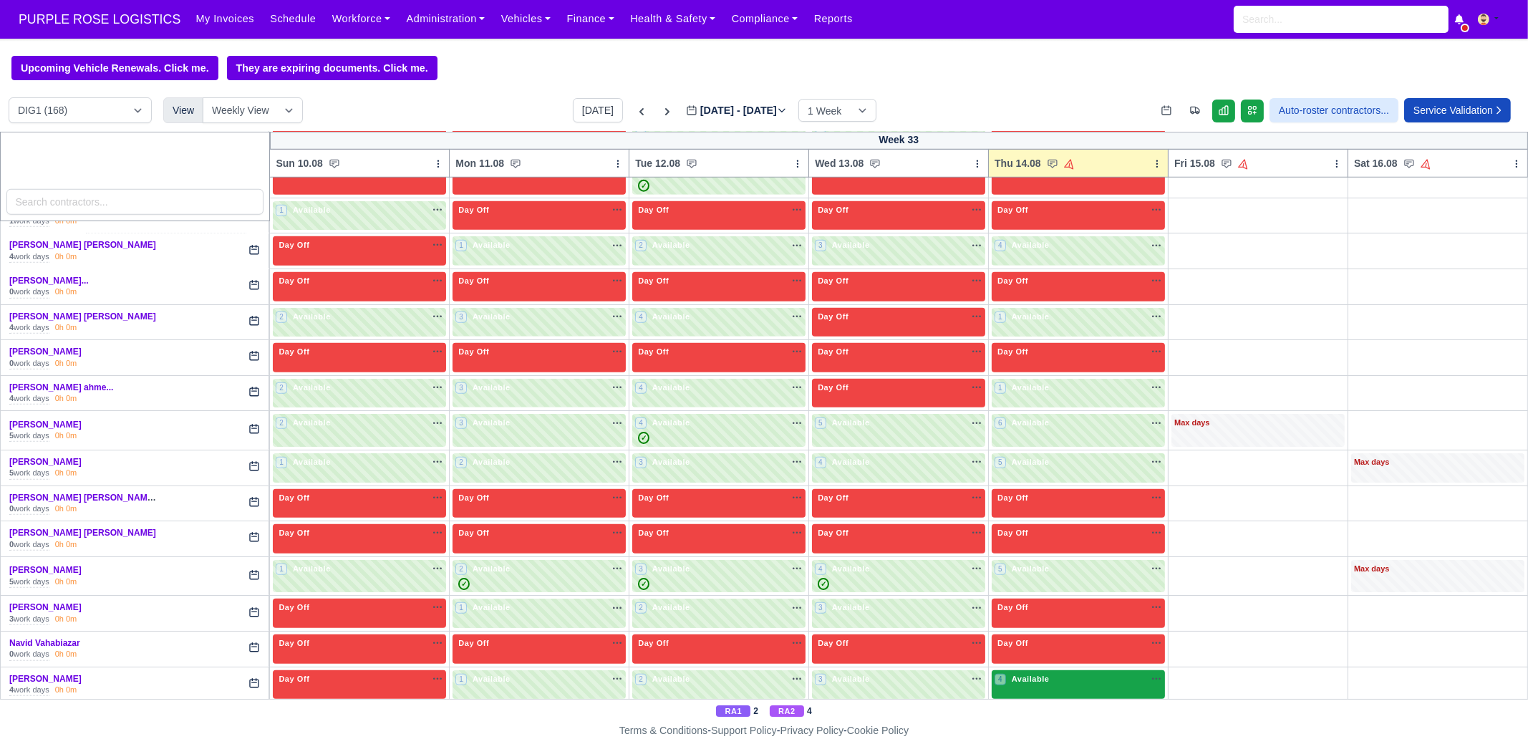
click at [1093, 673] on div "4 Available na" at bounding box center [1079, 679] width 168 height 12
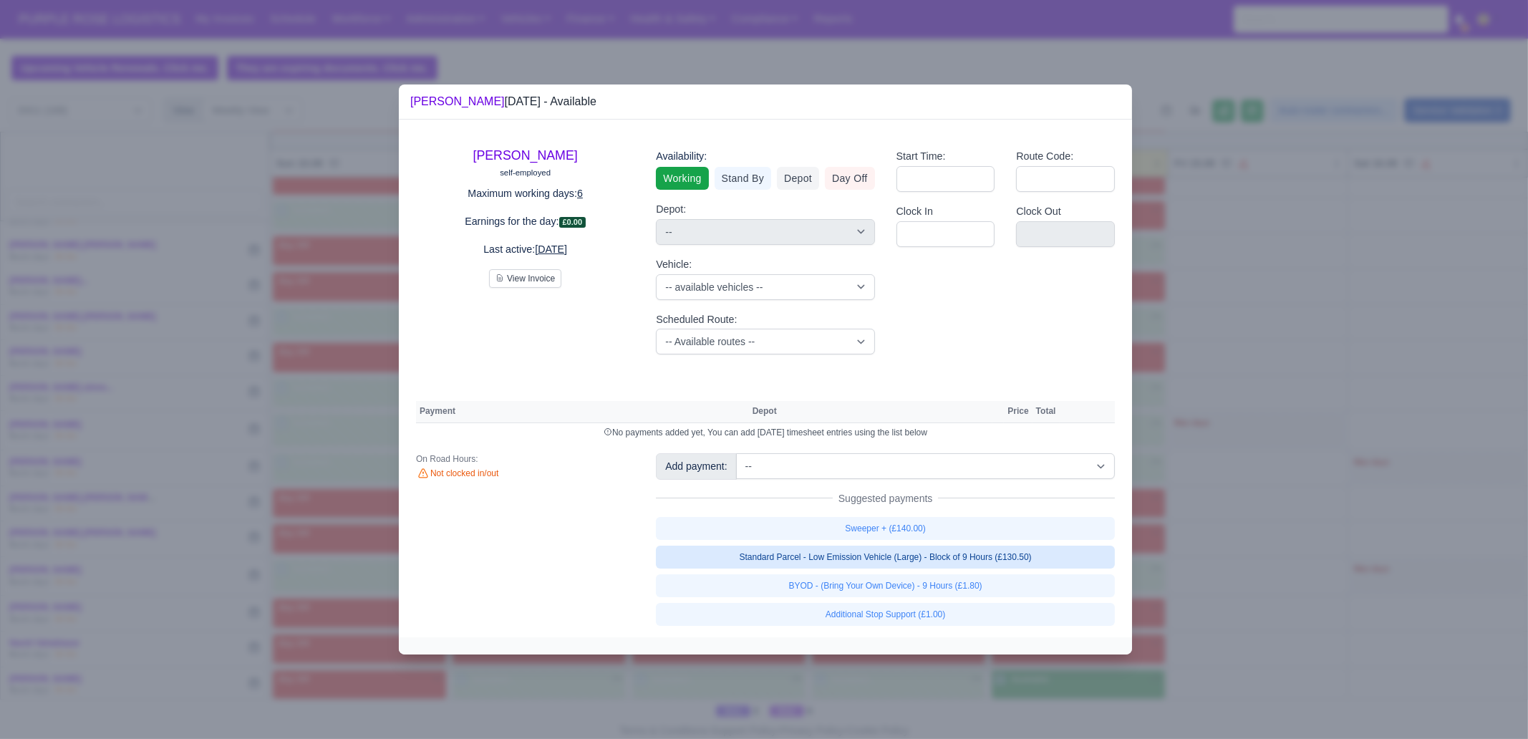
click at [1018, 556] on link "Standard Parcel - Low Emission Vehicle (Large) - Block of 9 Hours (£130.50)" at bounding box center [885, 557] width 459 height 23
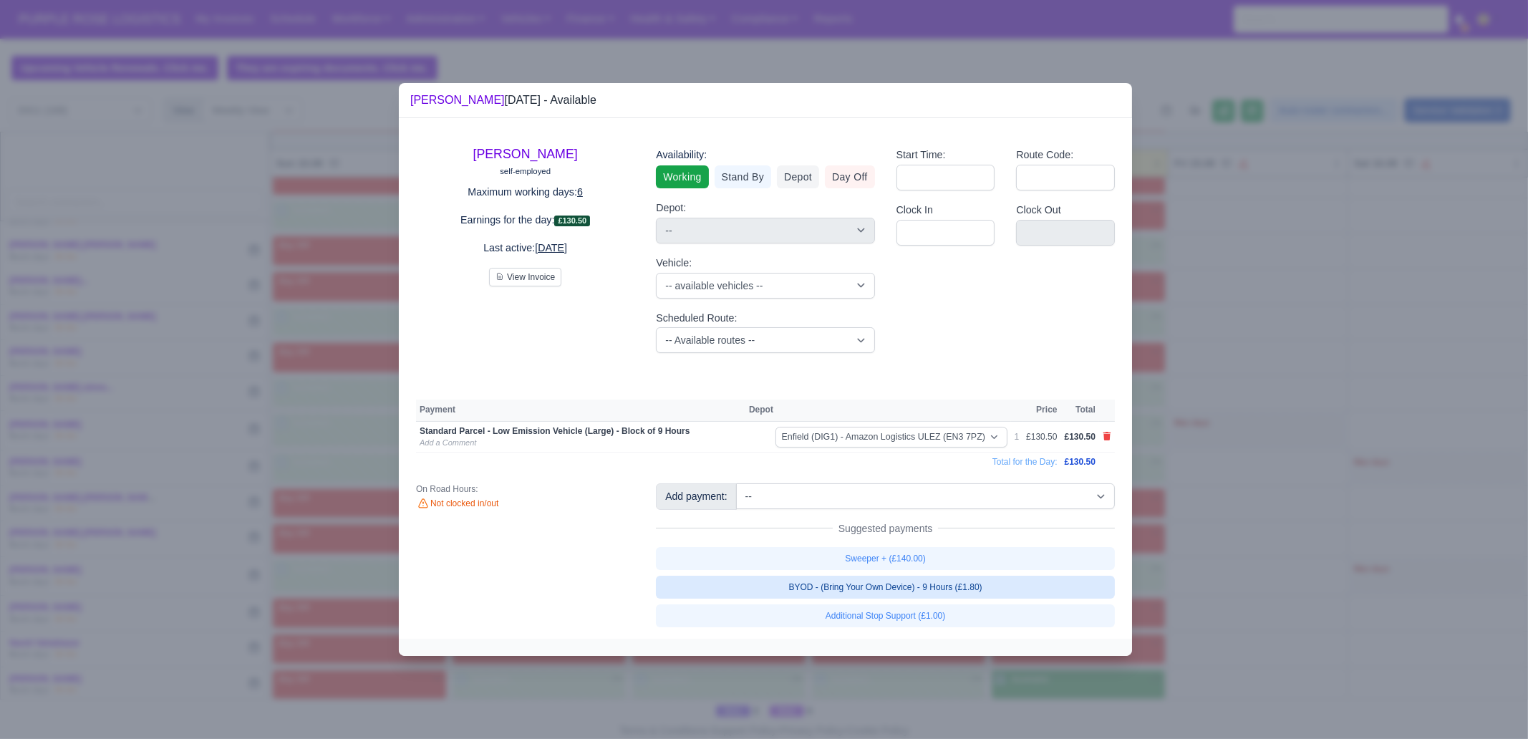
click at [1018, 592] on link "BYOD - (Bring Your Own Device) - 9 Hours (£1.80)" at bounding box center [885, 587] width 459 height 23
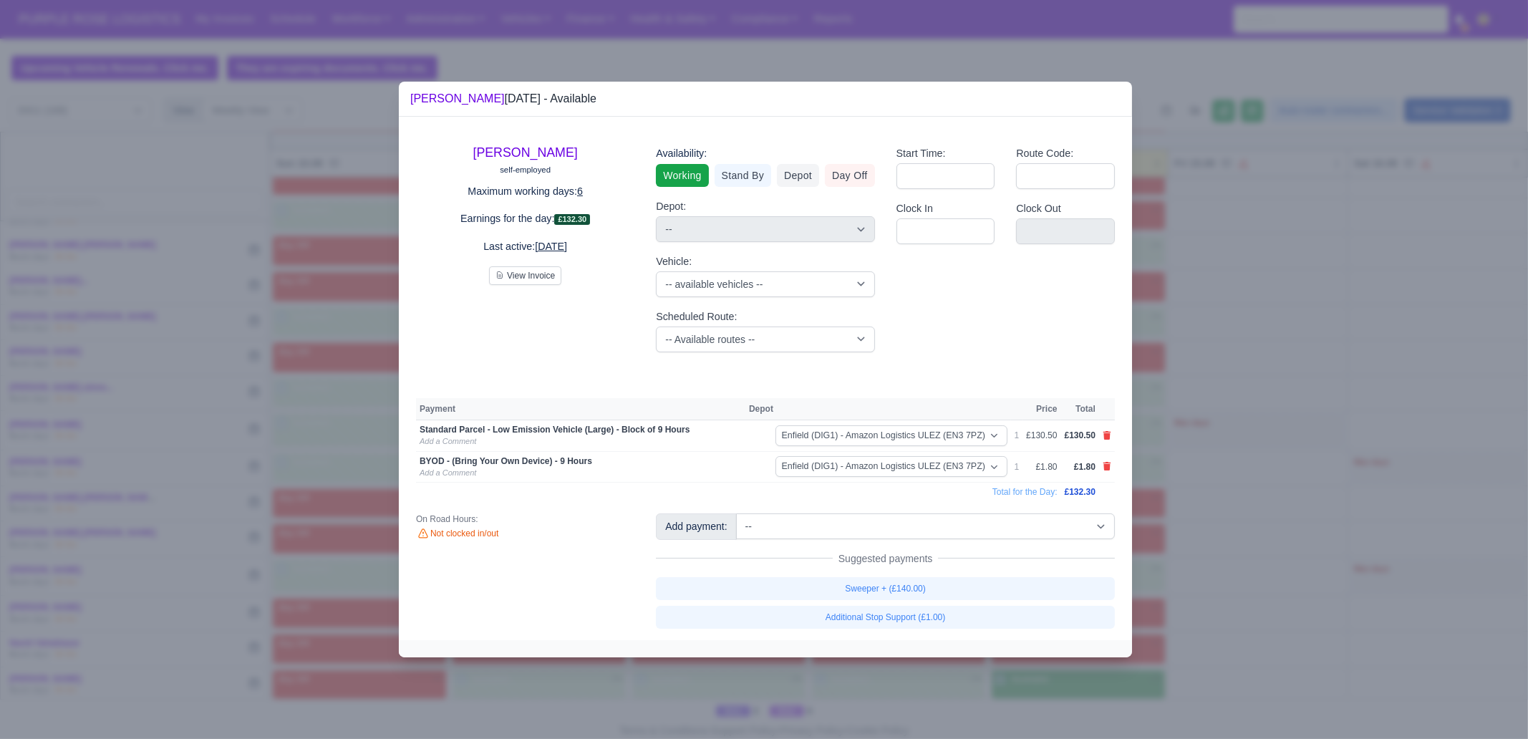
click at [1085, 679] on div at bounding box center [764, 369] width 1528 height 739
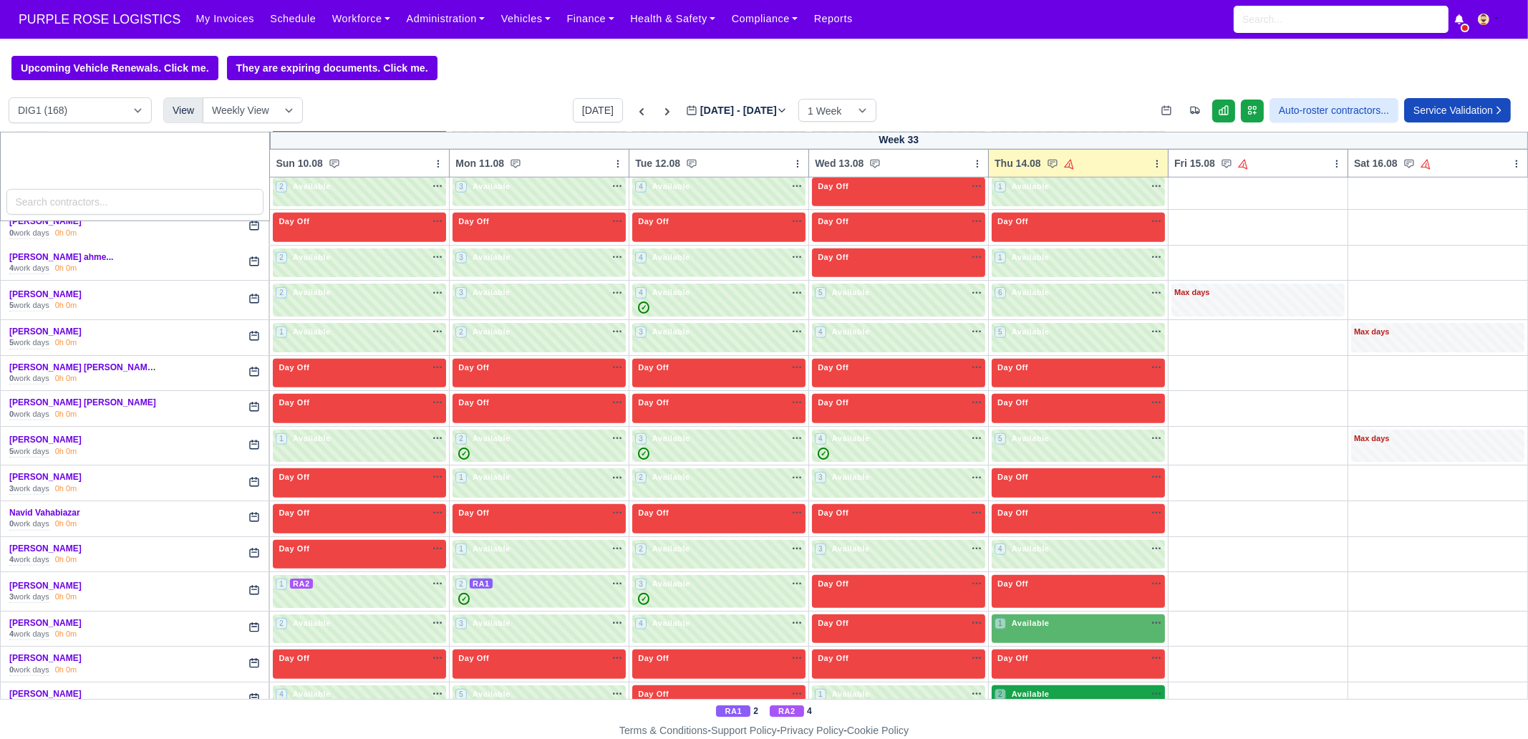
scroll to position [2238, 0]
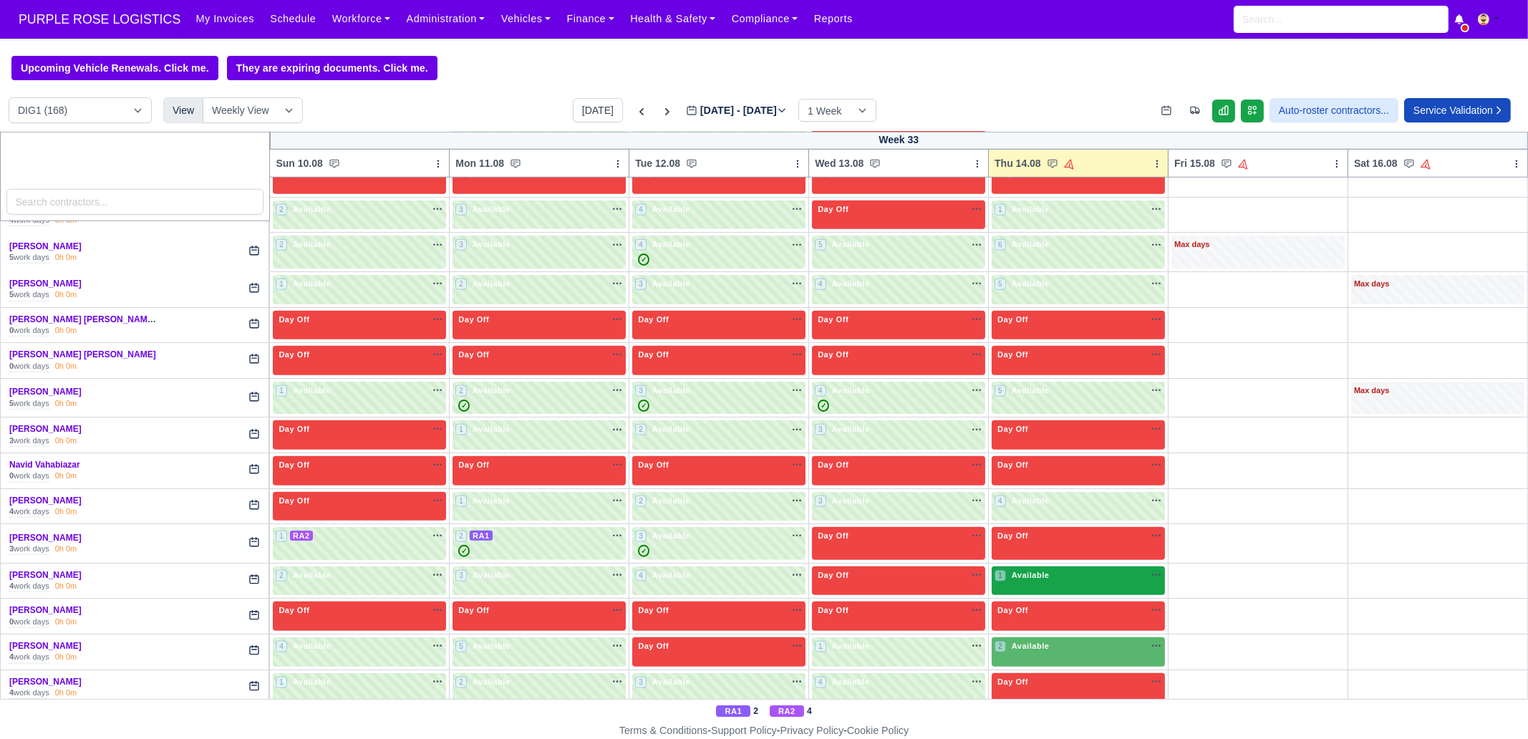
click at [1041, 569] on div "1 Available" at bounding box center [1023, 575] width 57 height 12
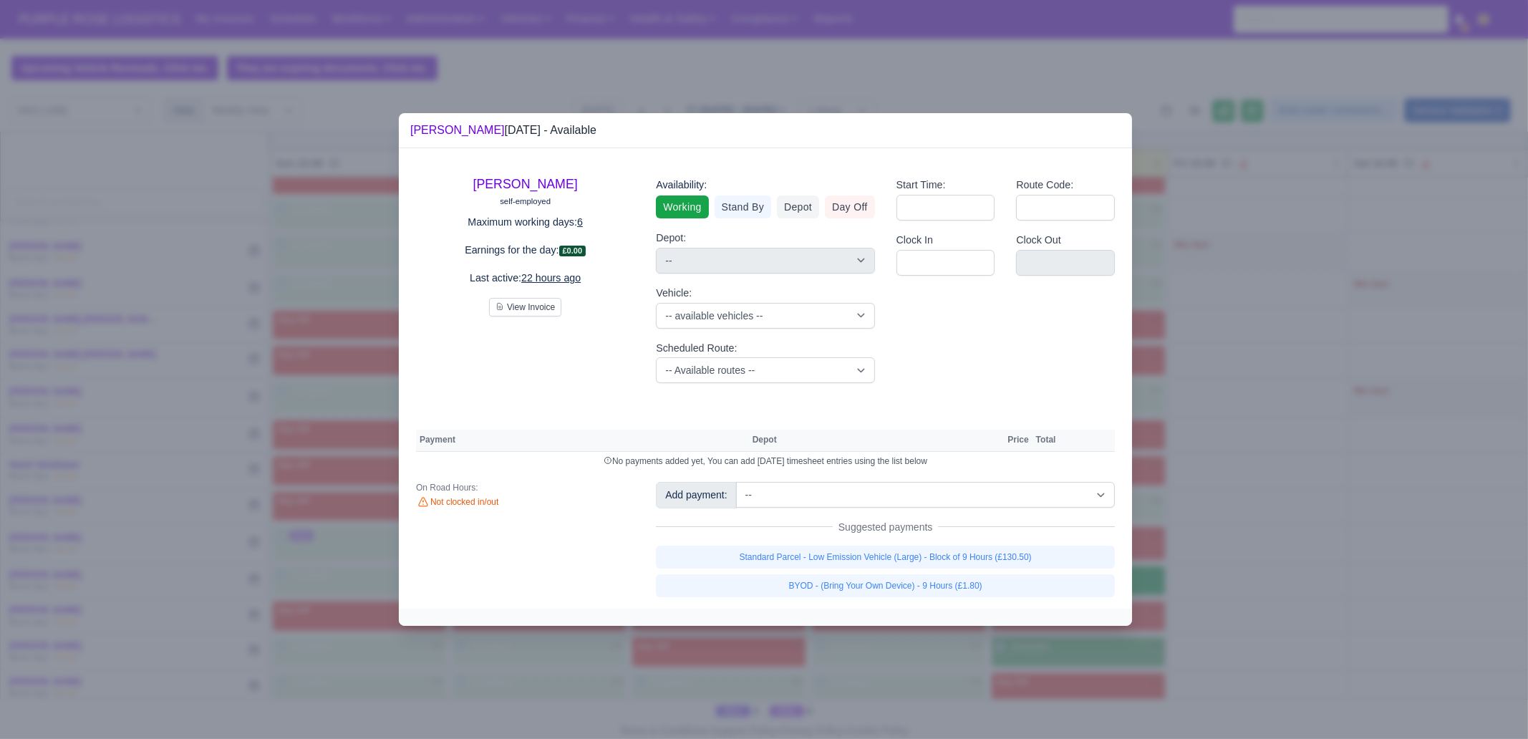
click at [1041, 557] on link "Standard Parcel - Low Emission Vehicle (Large) - Block of 9 Hours (£130.50)" at bounding box center [885, 557] width 459 height 23
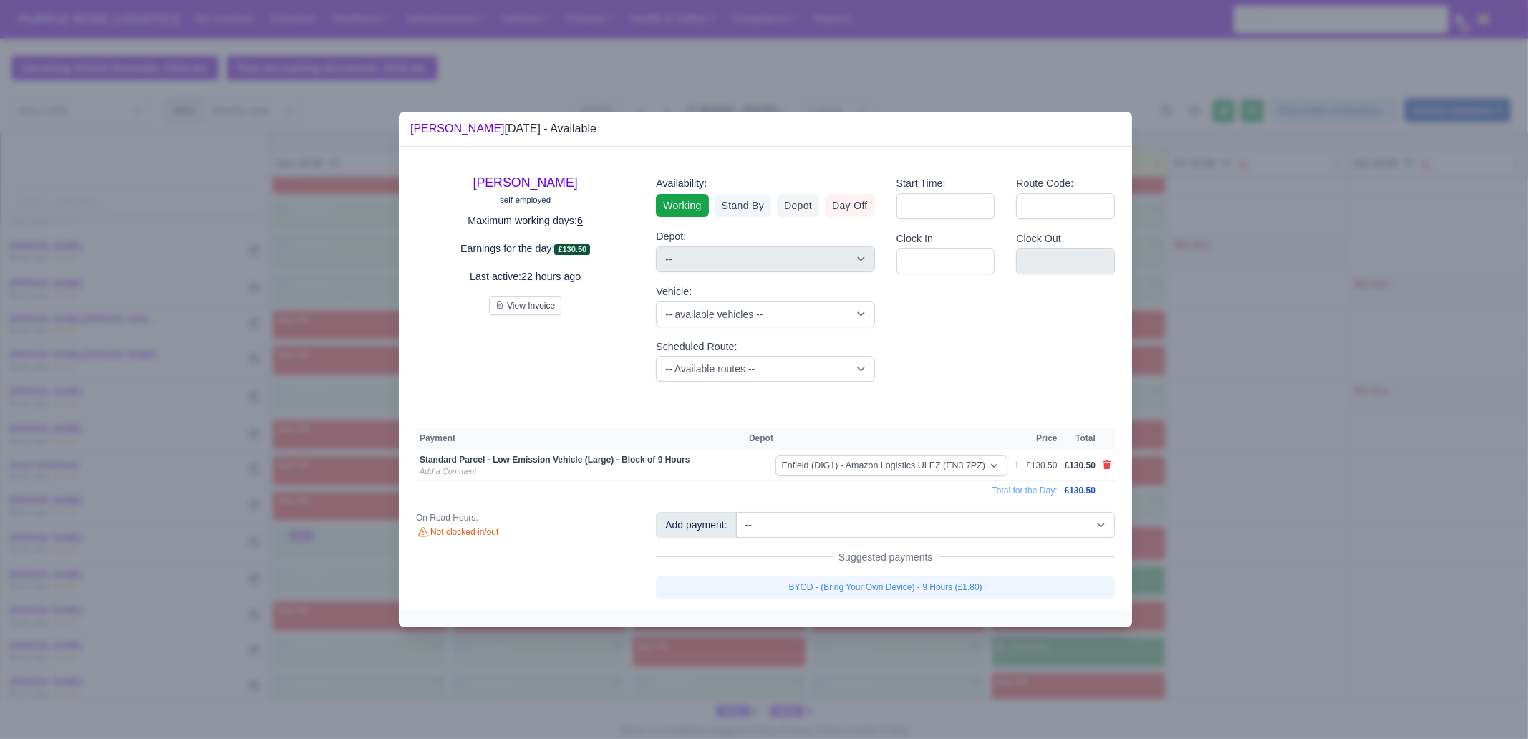
click at [1040, 586] on link "BYOD - (Bring Your Own Device) - 9 Hours (£1.80)" at bounding box center [885, 587] width 459 height 23
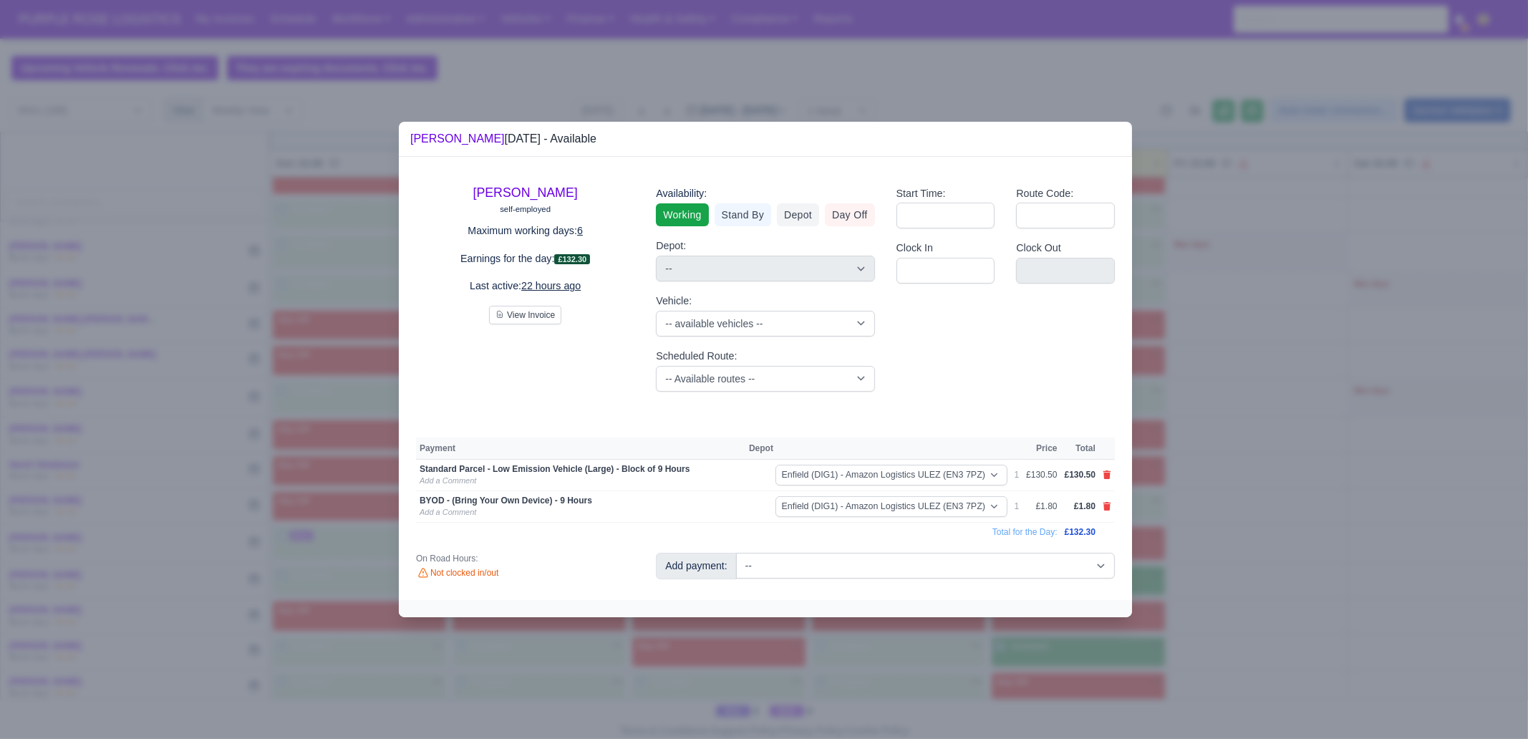
click at [1047, 660] on div at bounding box center [764, 369] width 1528 height 739
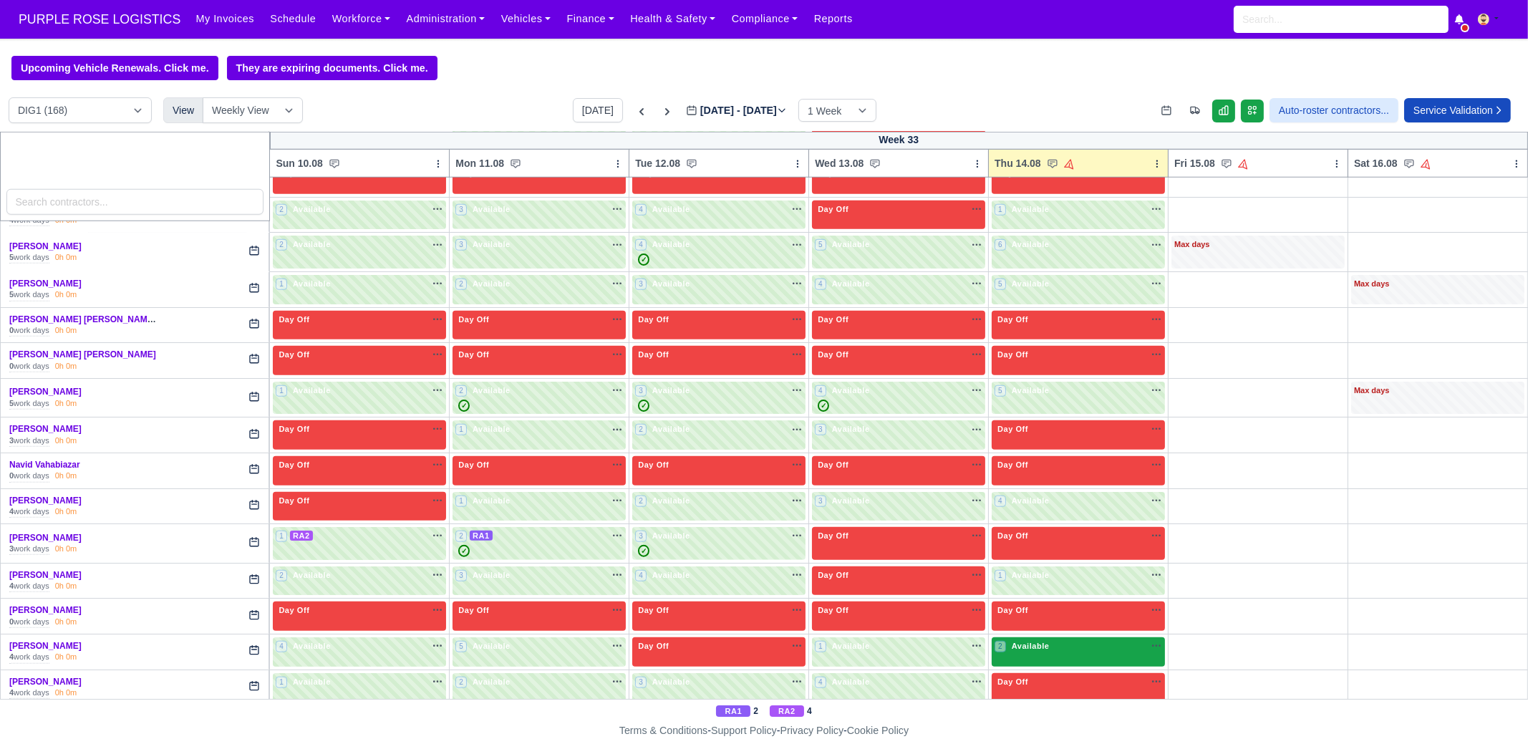
click at [1045, 640] on div "2 Available na" at bounding box center [1079, 646] width 168 height 12
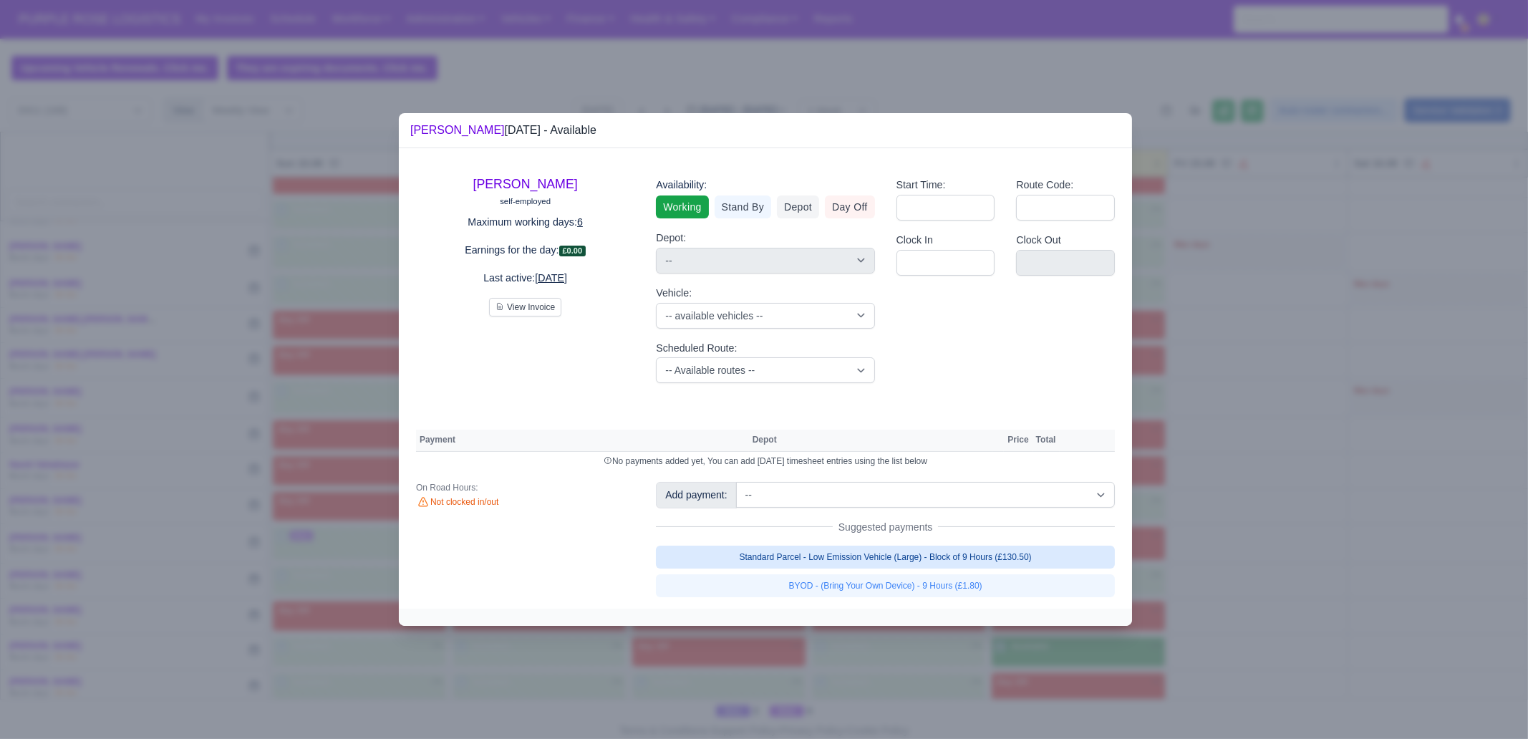
click at [986, 559] on link "Standard Parcel - Low Emission Vehicle (Large) - Block of 9 Hours (£130.50)" at bounding box center [885, 557] width 459 height 23
click at [990, 569] on link "Standard Parcel - Low Emission Vehicle (Large) - Block of 9 Hours (£130.50)" at bounding box center [885, 557] width 459 height 23
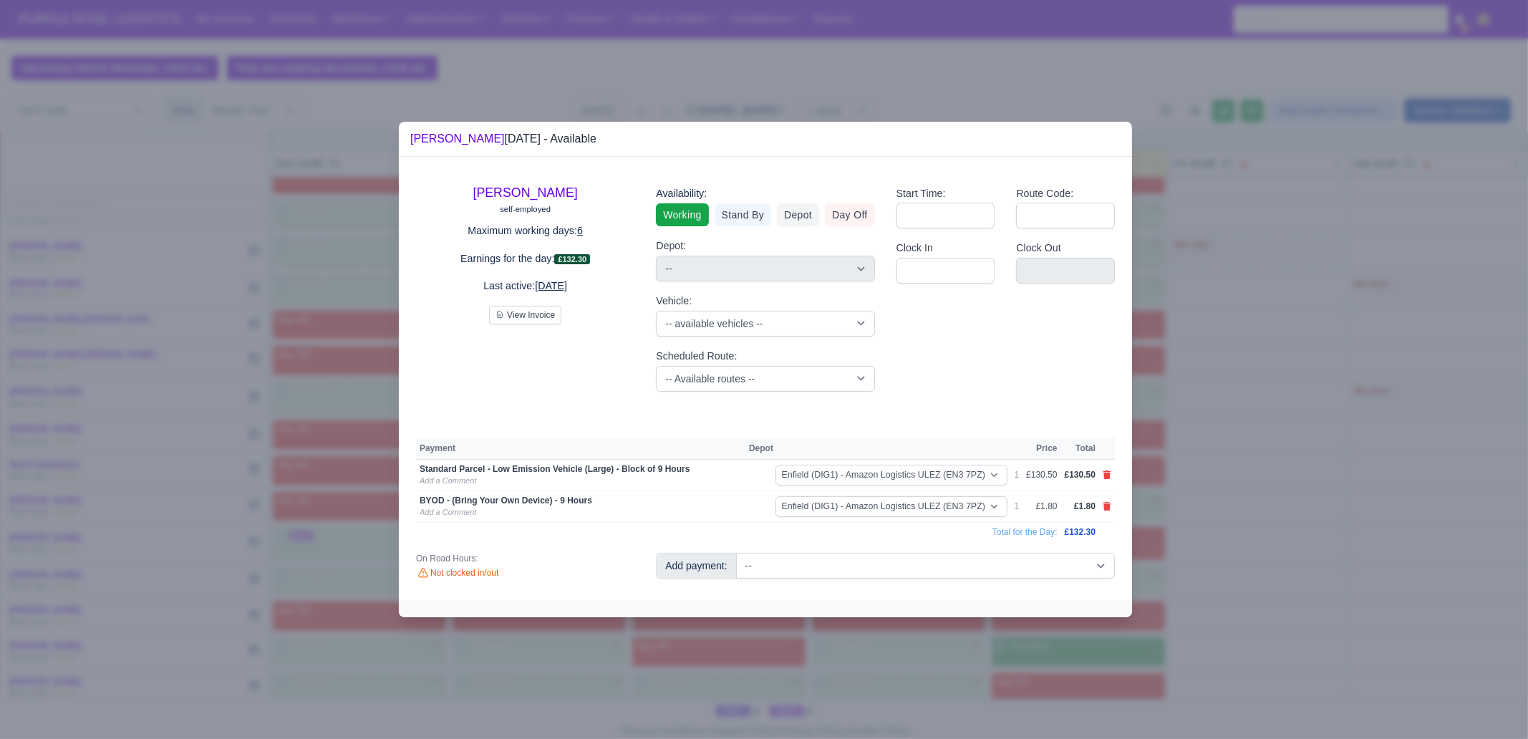
click at [1066, 681] on div at bounding box center [764, 369] width 1528 height 739
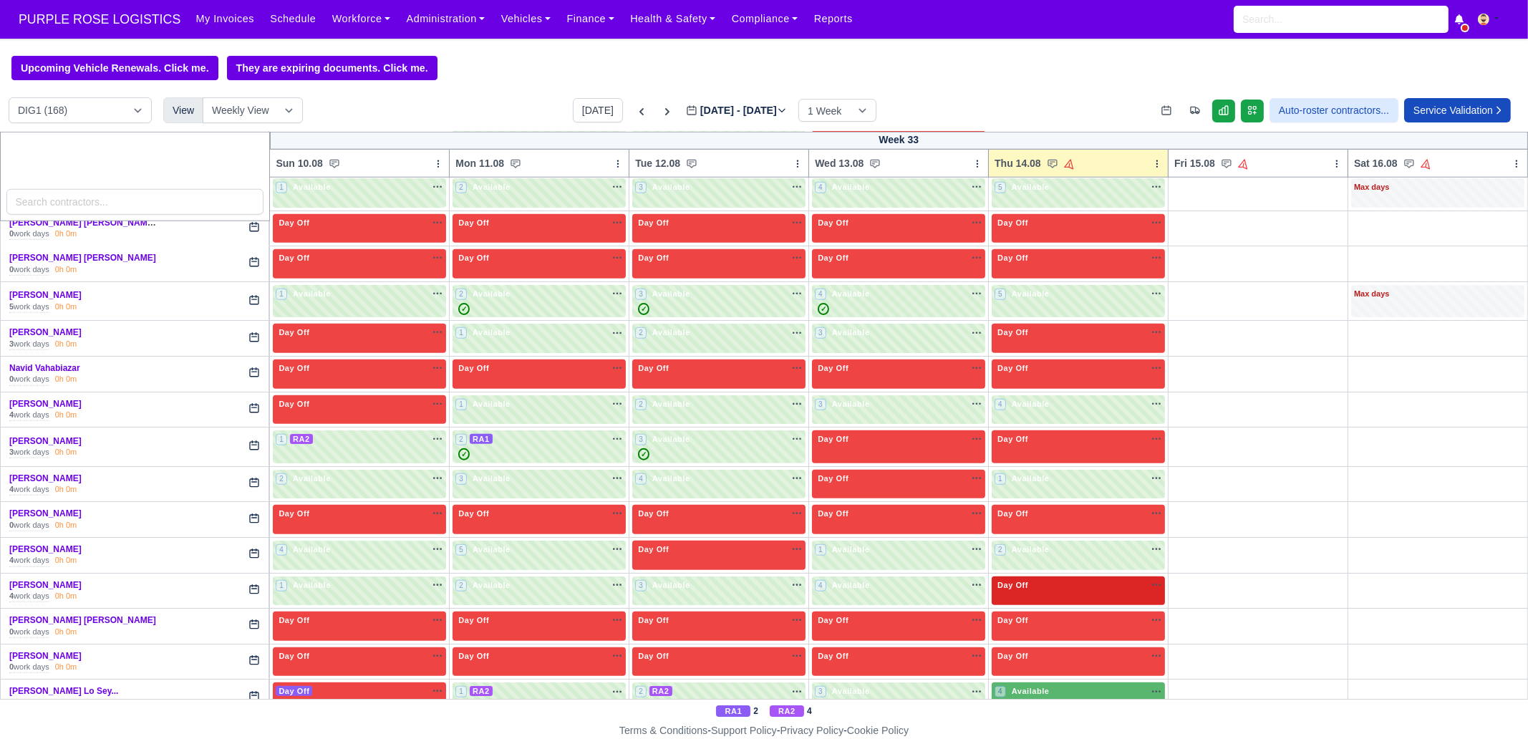
scroll to position [2417, 0]
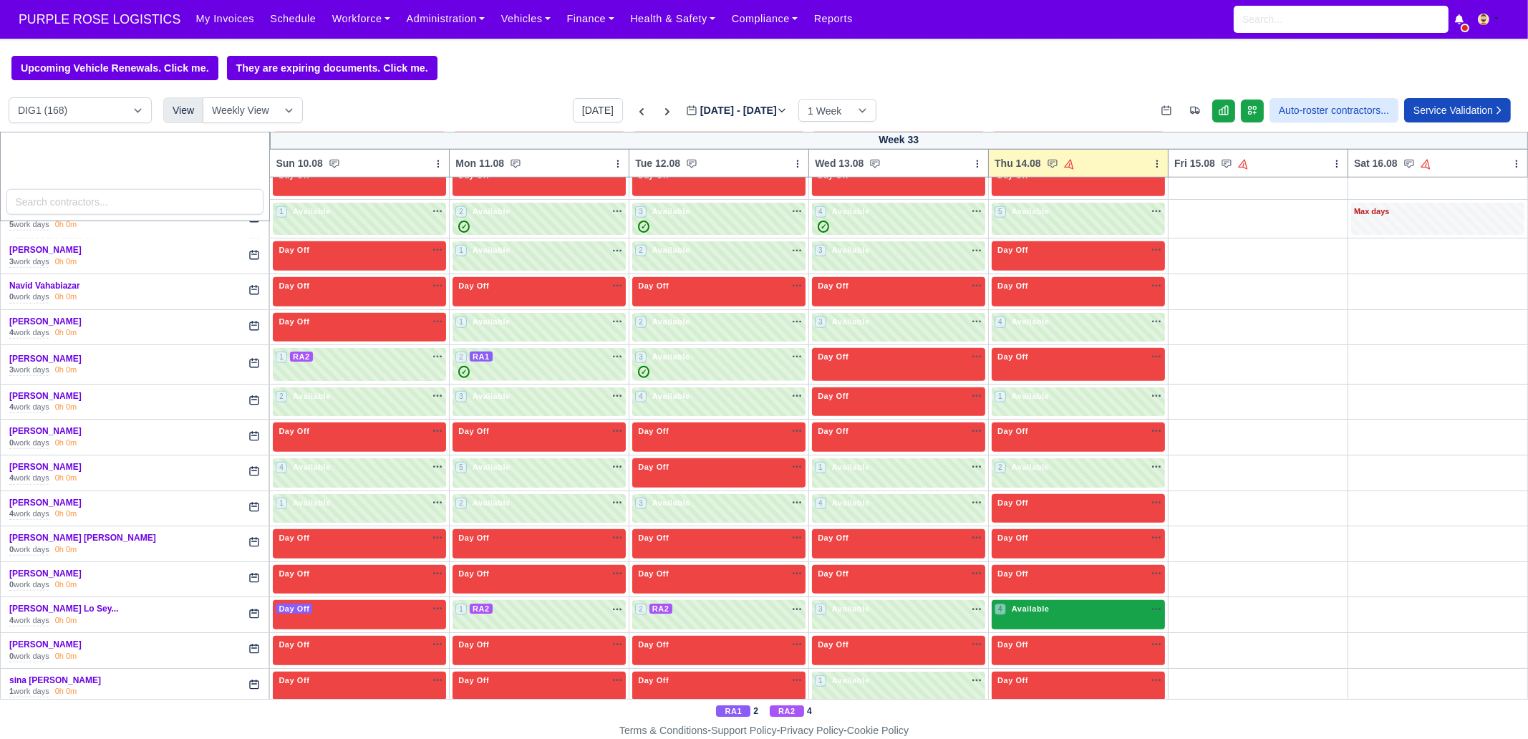
click at [1031, 603] on div "4 Available na" at bounding box center [1079, 610] width 168 height 15
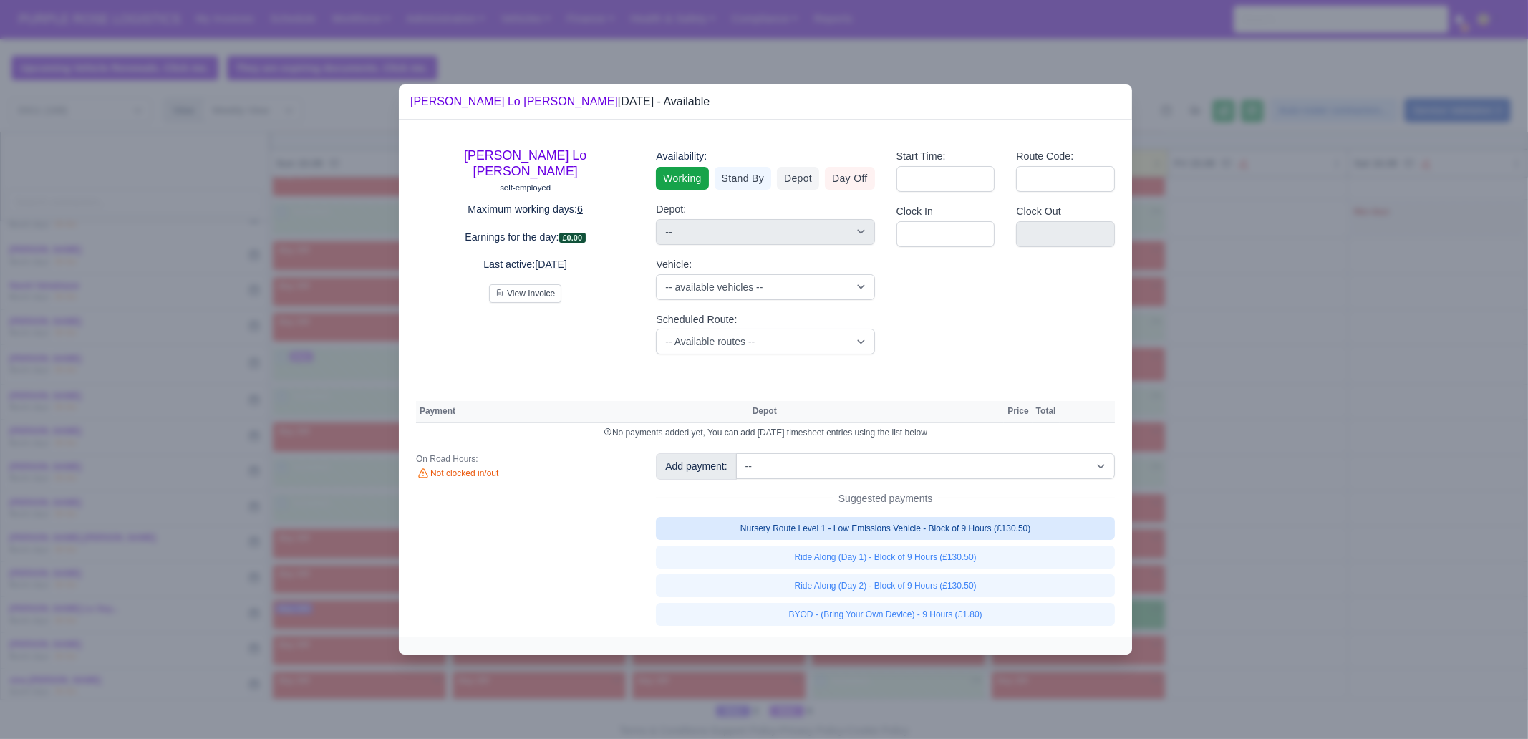
click at [1012, 529] on link "Nursery Route Level 1 - Low Emissions Vehicle - Block of 9 Hours (£130.50)" at bounding box center [885, 528] width 459 height 23
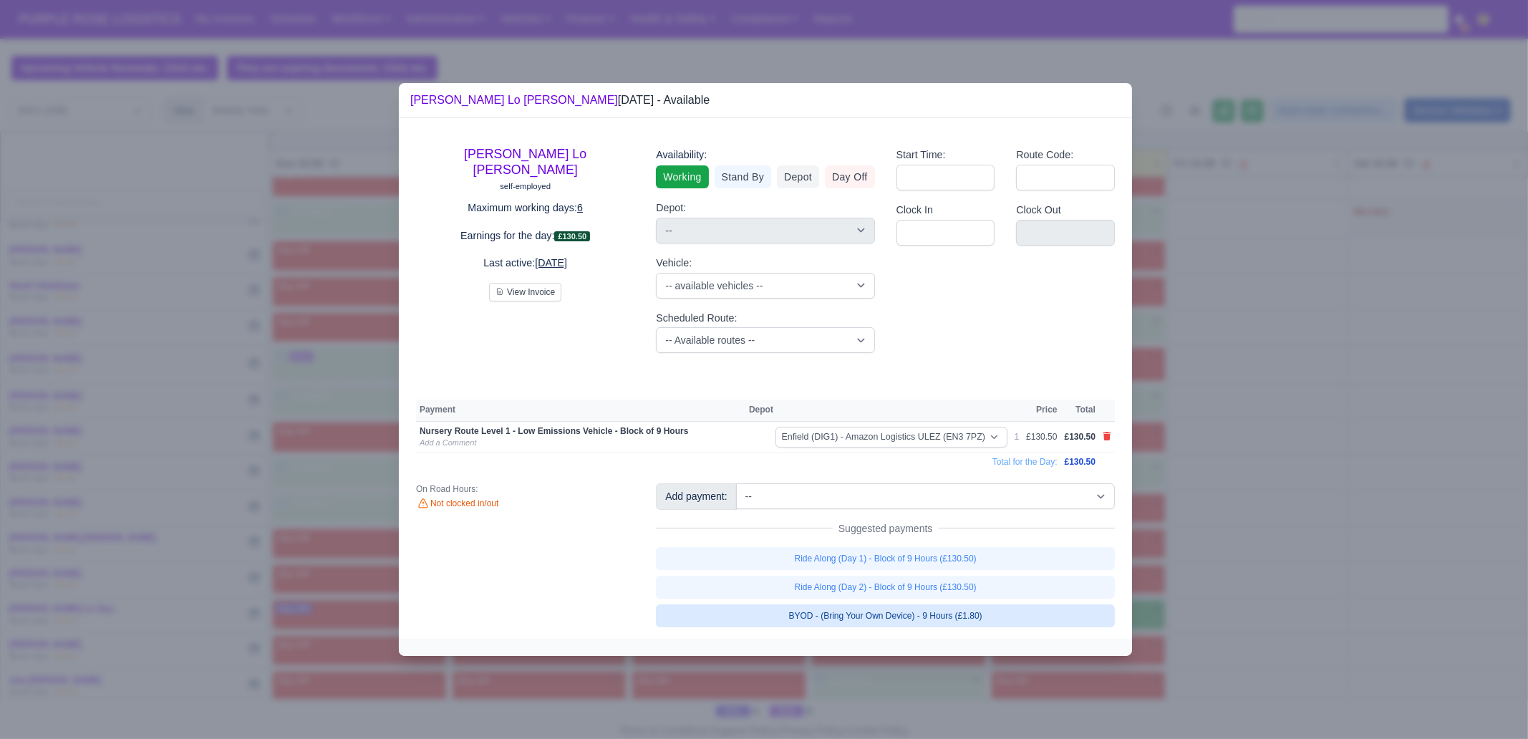
click at [1008, 619] on link "BYOD - (Bring Your Own Device) - 9 Hours (£1.80)" at bounding box center [885, 616] width 459 height 23
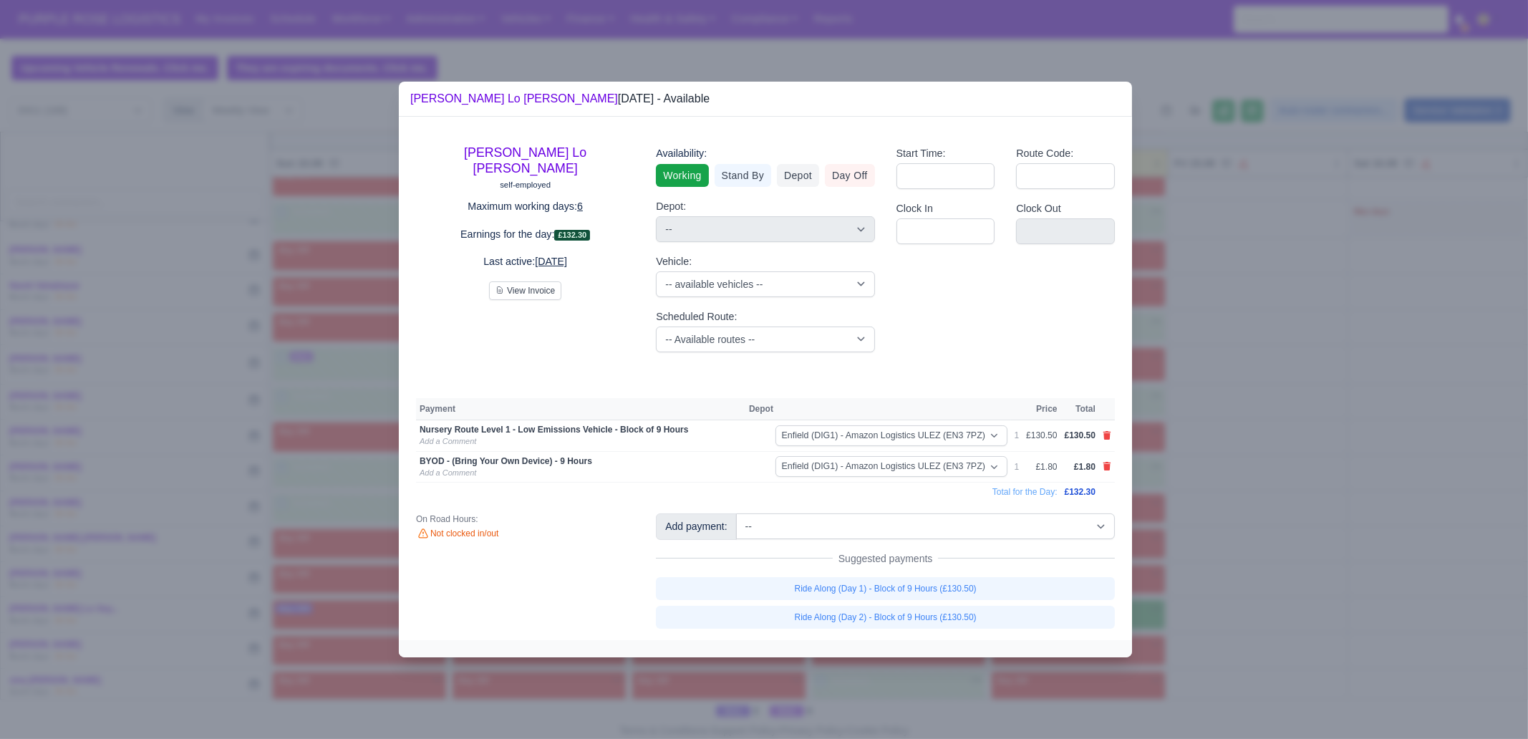
drag, startPoint x: 1033, startPoint y: 671, endPoint x: 1077, endPoint y: 668, distance: 44.6
click at [1033, 671] on div at bounding box center [764, 369] width 1528 height 739
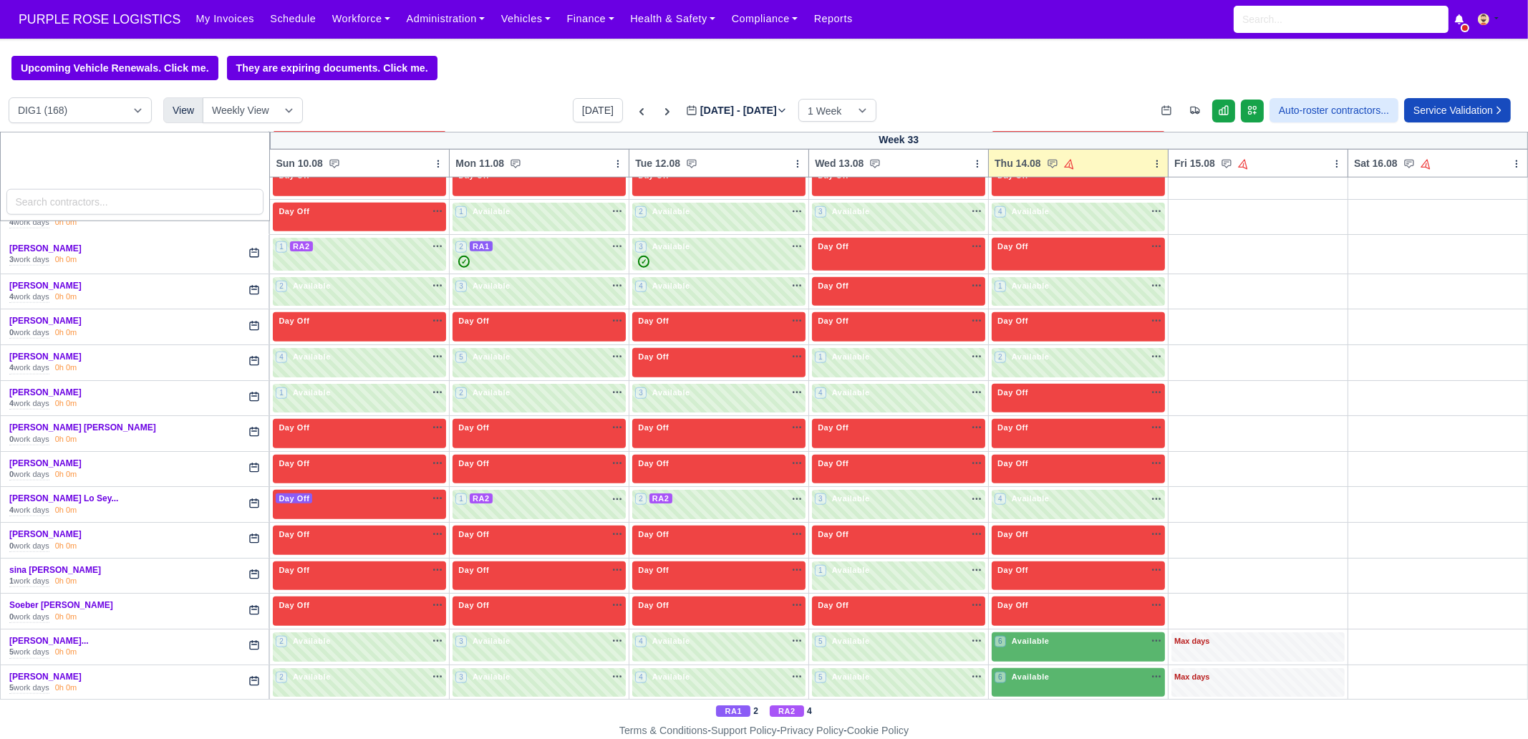
scroll to position [2596, 0]
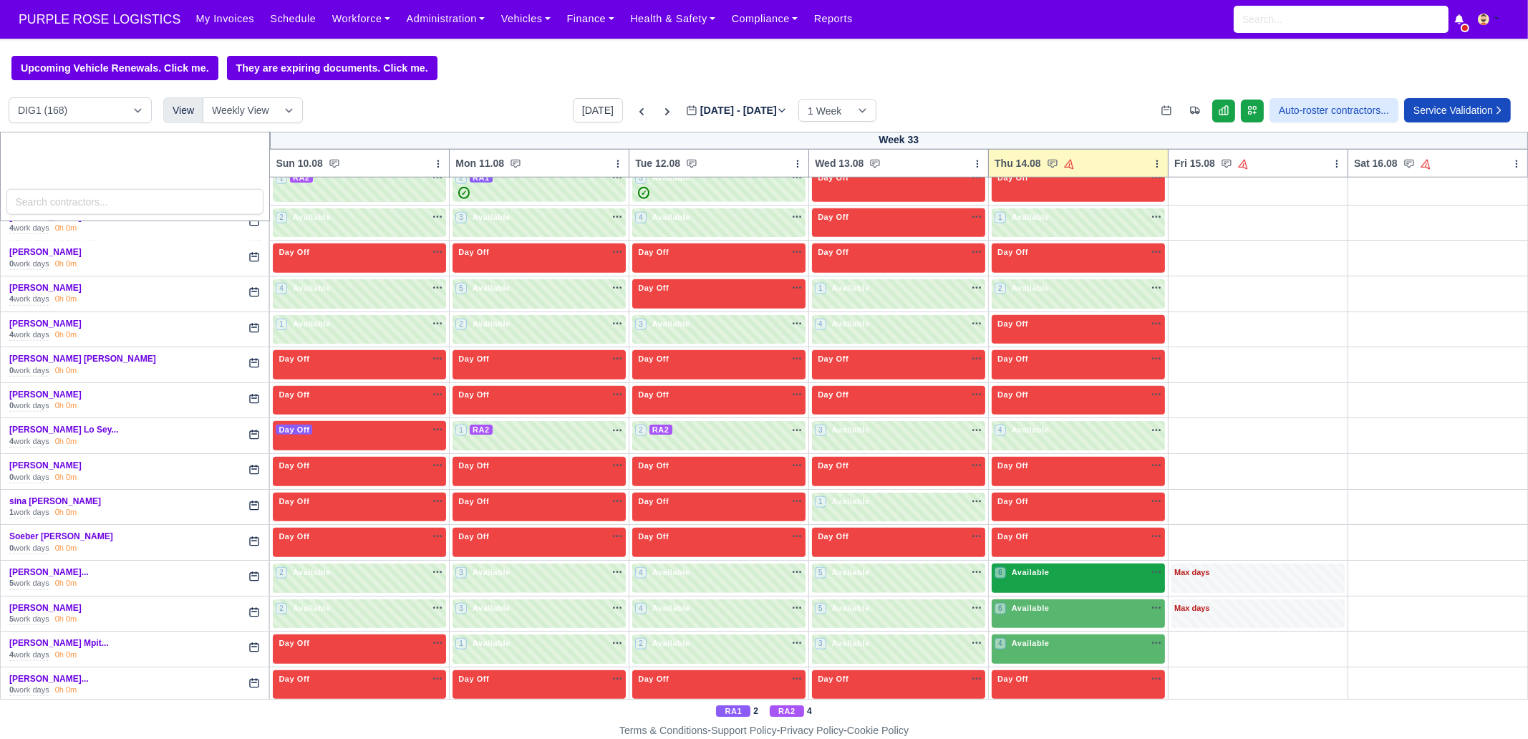
click at [1016, 564] on div "6 Available" at bounding box center [1078, 578] width 173 height 29
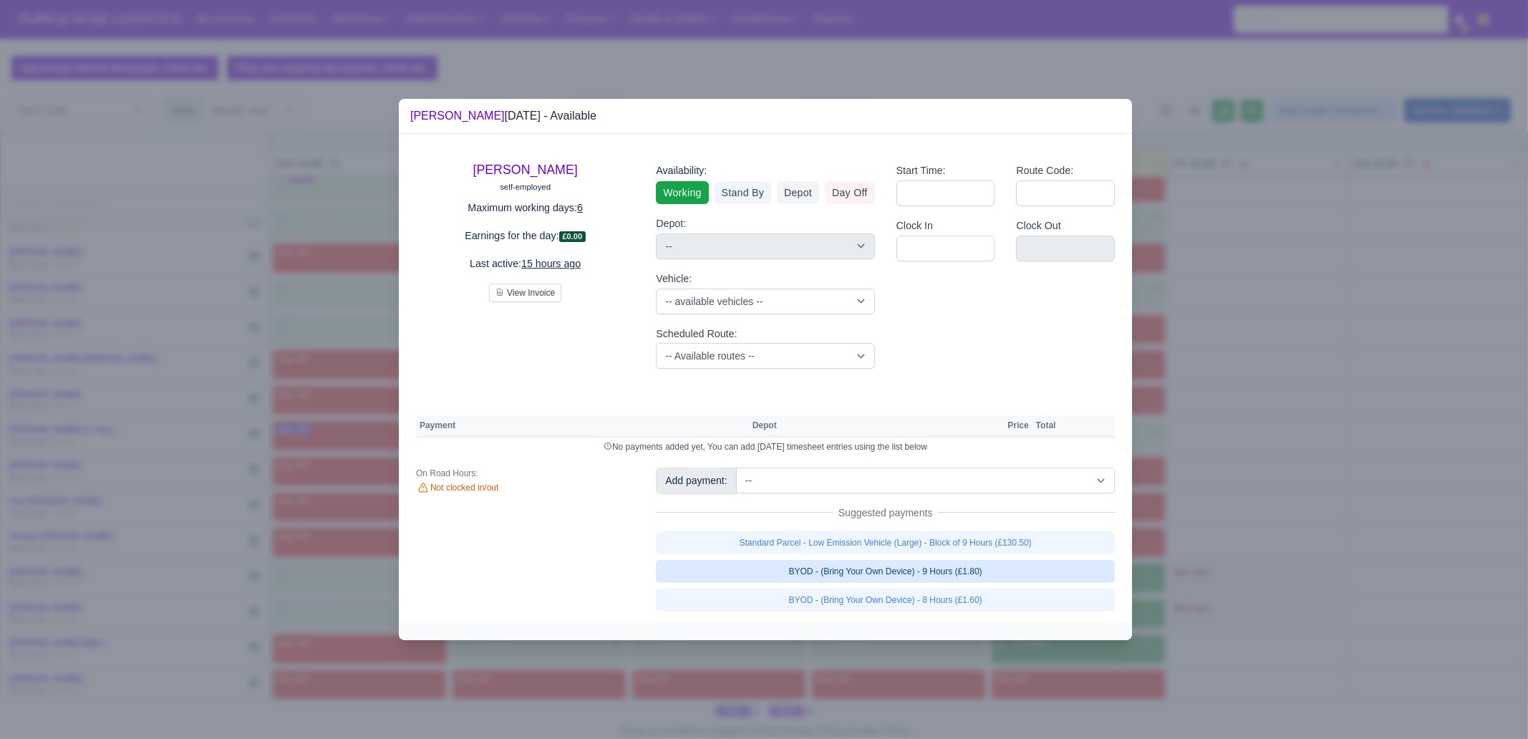
click at [1011, 571] on link "BYOD - (Bring Your Own Device) - 9 Hours (£1.80)" at bounding box center [885, 571] width 459 height 23
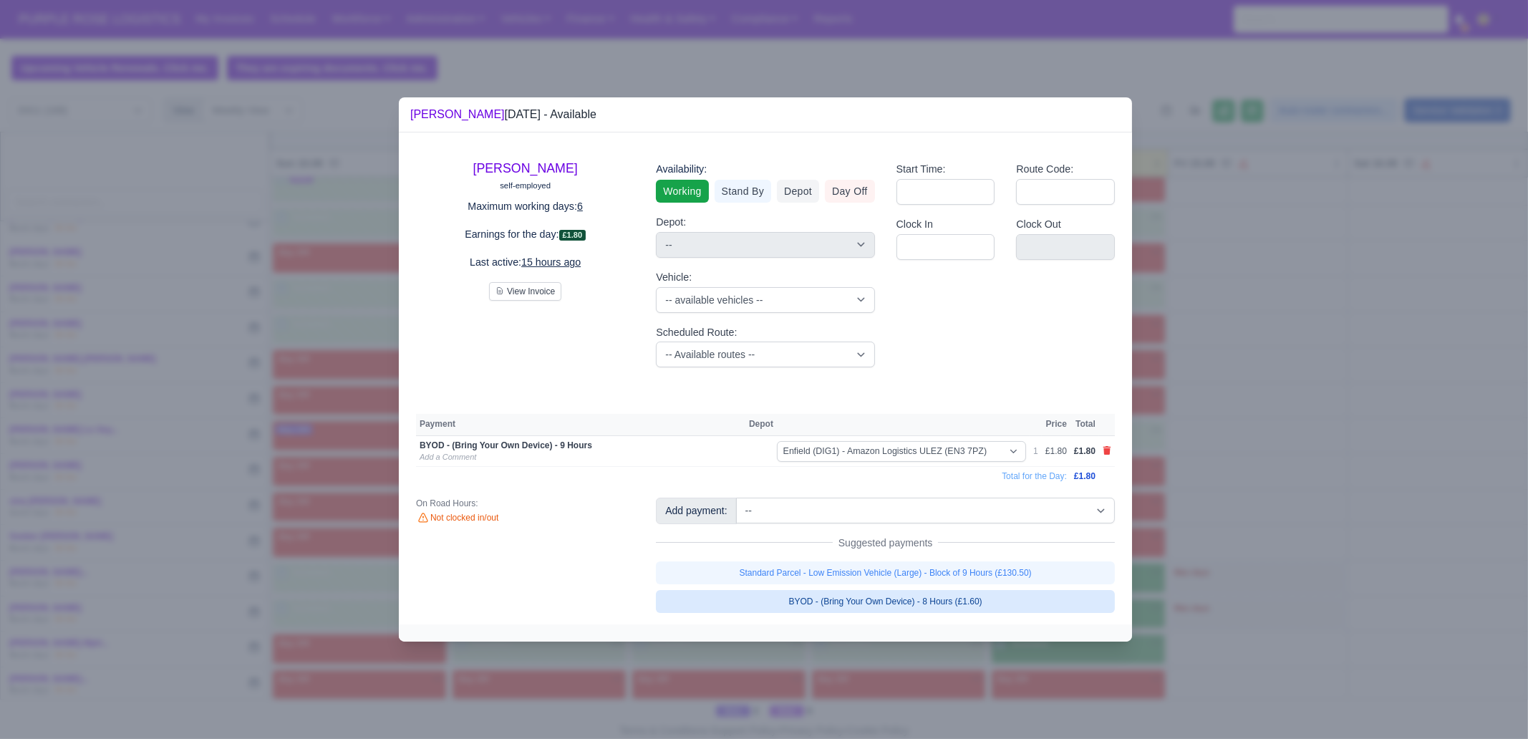
click at [1011, 571] on link "Standard Parcel - Low Emission Vehicle (Large) - Block of 9 Hours (£130.50)" at bounding box center [885, 573] width 459 height 23
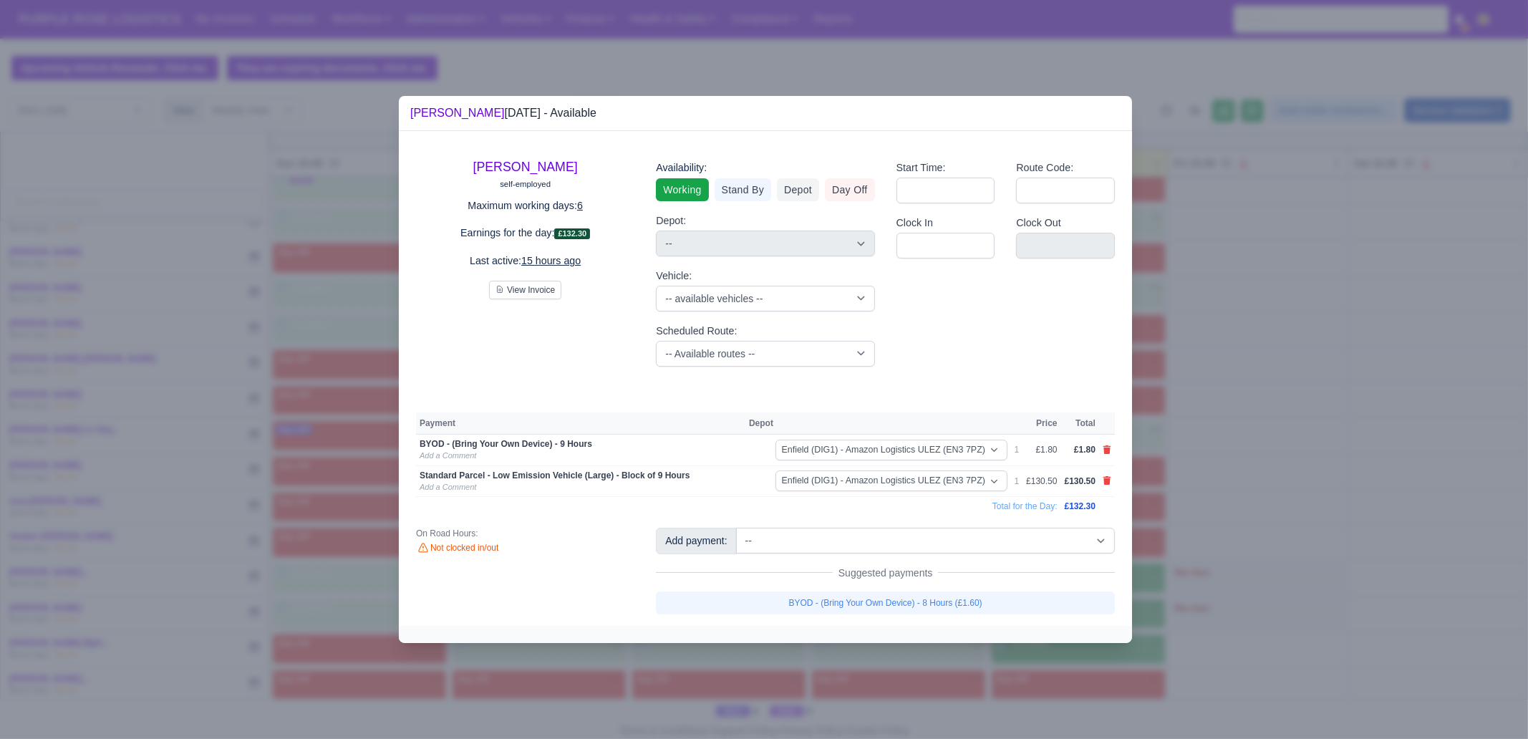
click at [1014, 687] on div at bounding box center [764, 369] width 1528 height 739
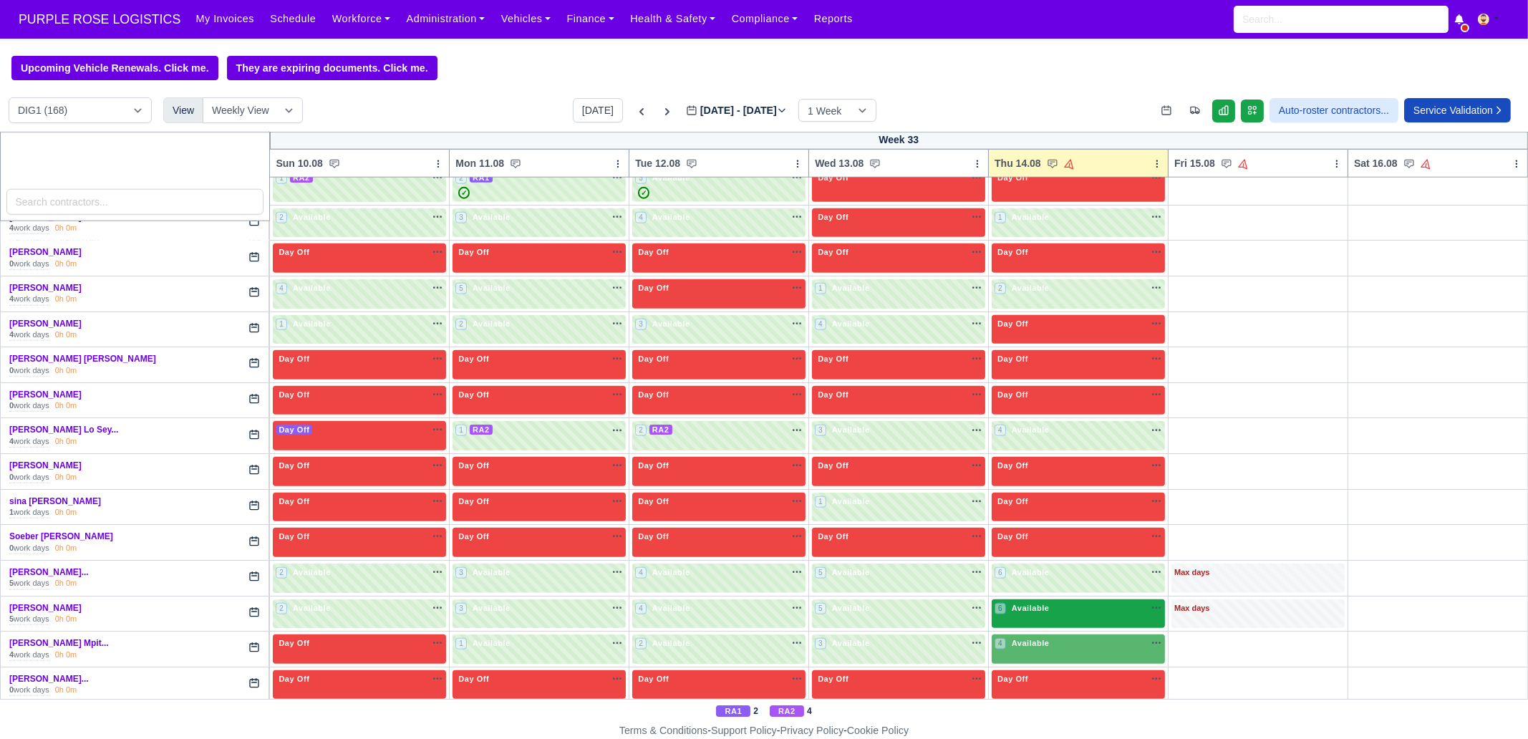
click at [1093, 602] on div "6 Available na" at bounding box center [1079, 609] width 168 height 15
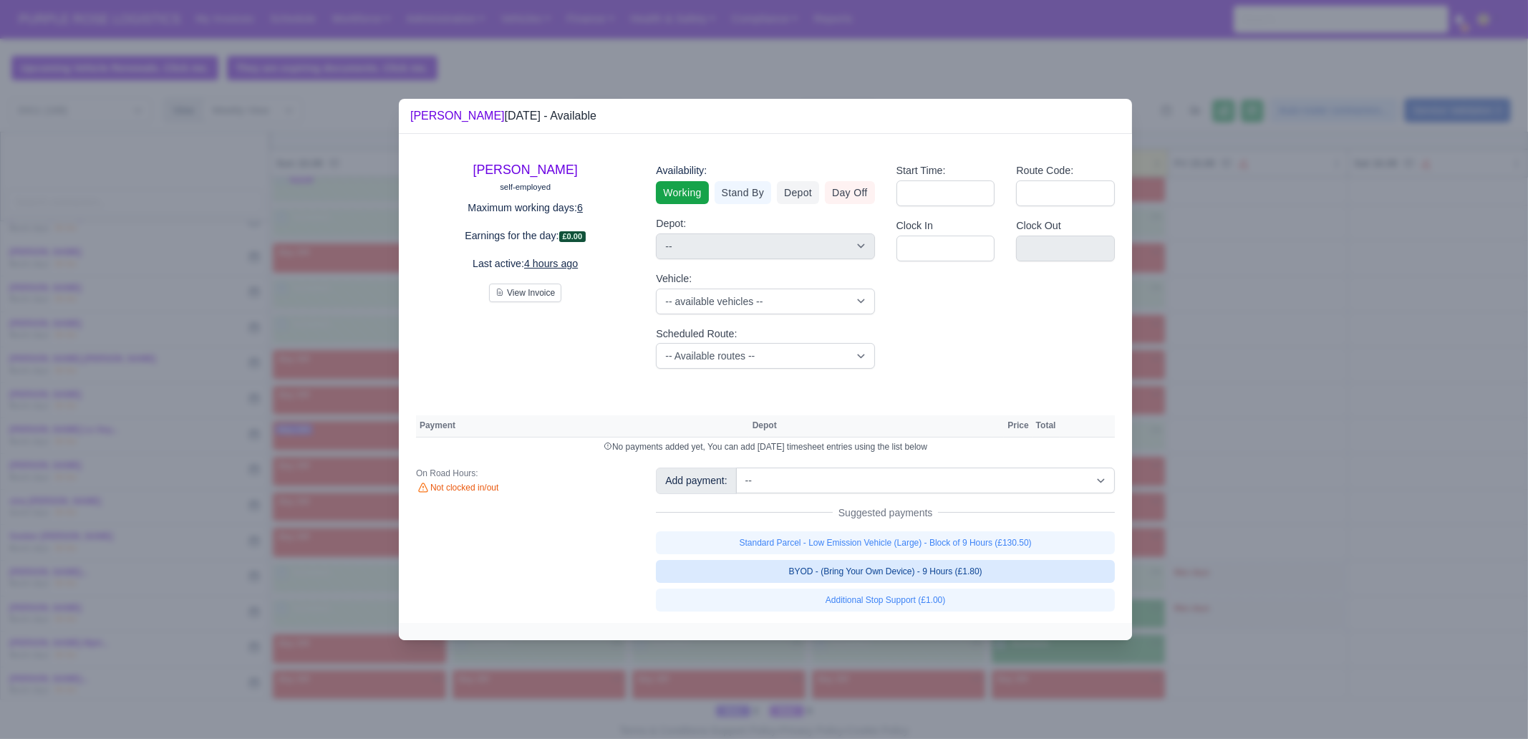
click at [1054, 570] on link "BYOD - (Bring Your Own Device) - 9 Hours (£1.80)" at bounding box center [885, 571] width 459 height 23
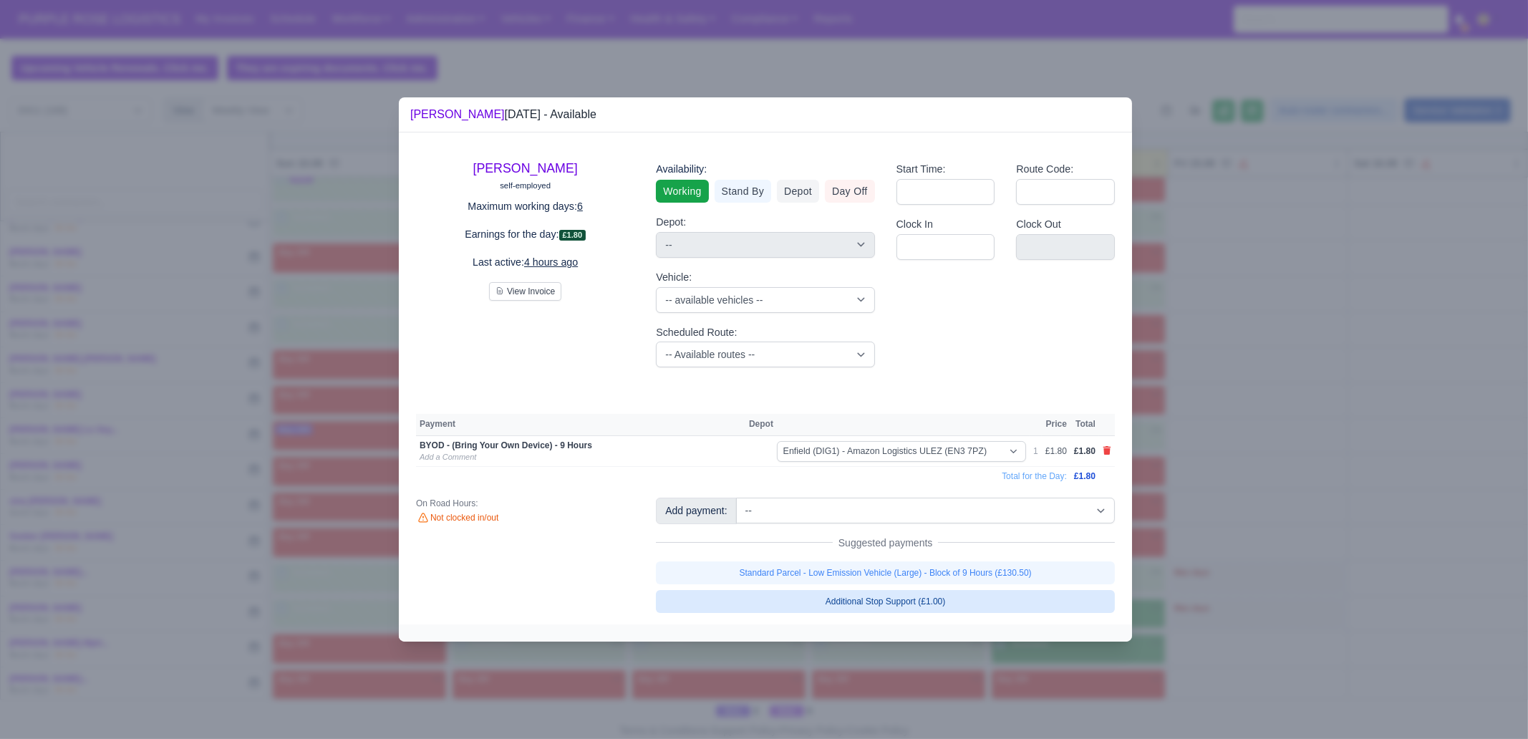
click at [1054, 570] on link "Standard Parcel - Low Emission Vehicle (Large) - Block of 9 Hours (£130.50)" at bounding box center [885, 573] width 459 height 23
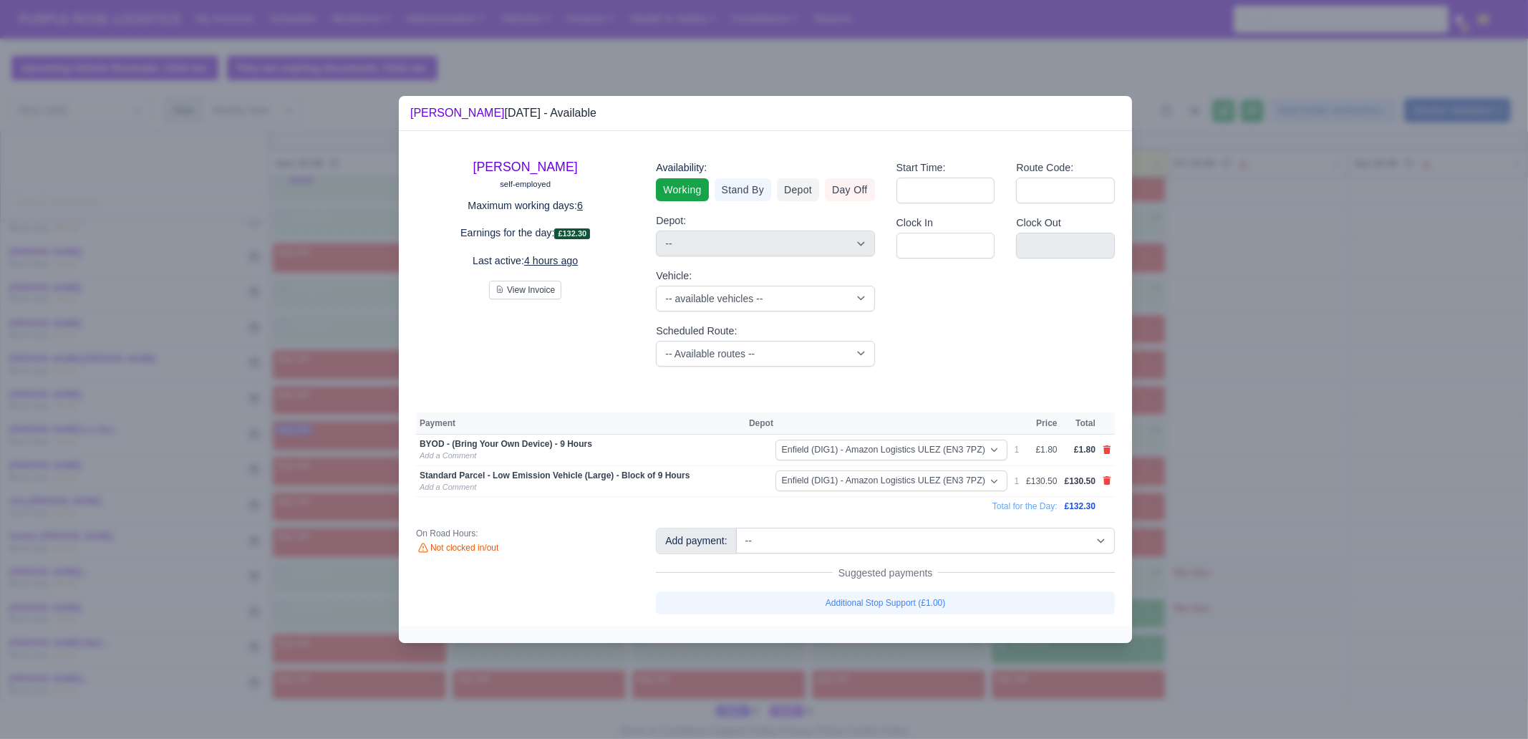
click at [1225, 620] on div at bounding box center [764, 369] width 1528 height 739
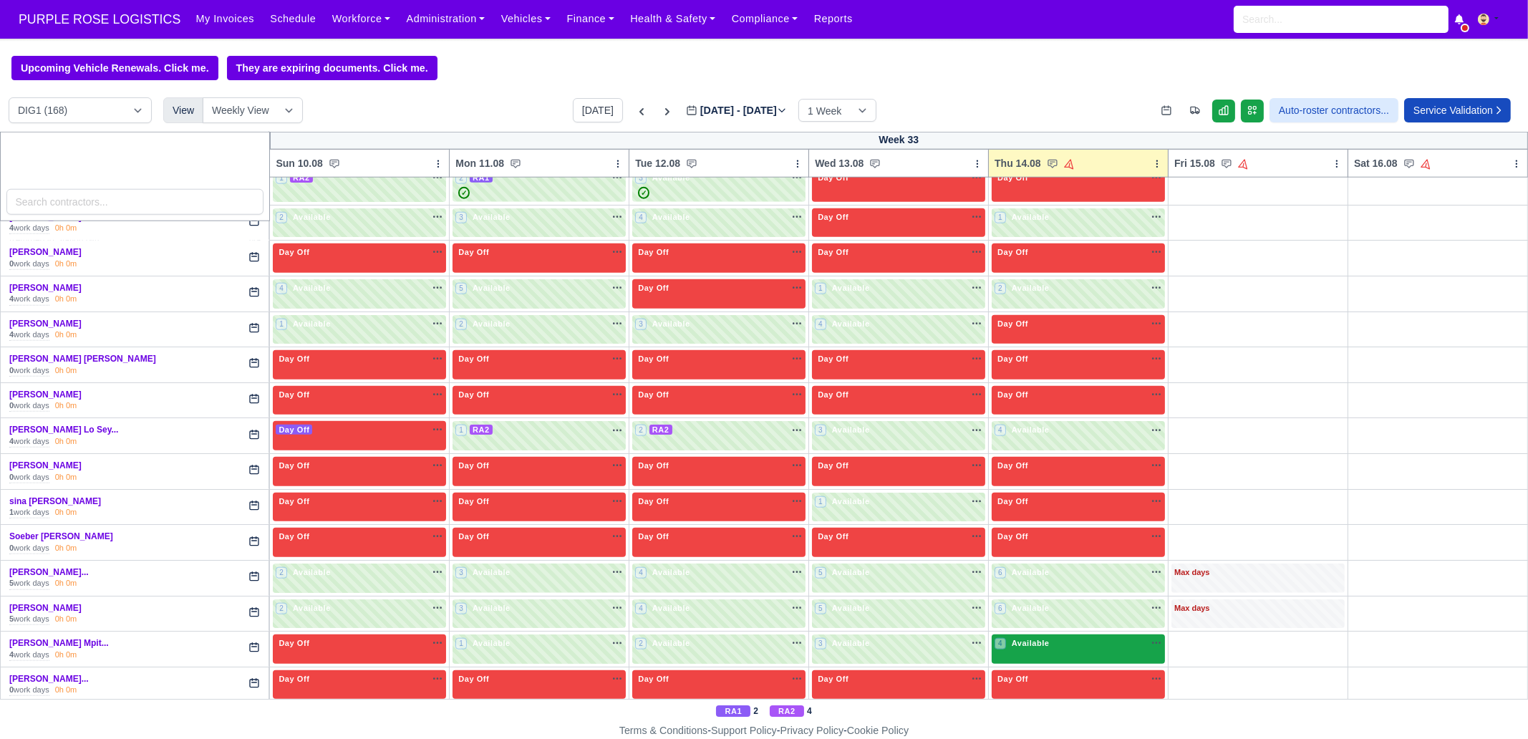
click at [1050, 637] on div "4 Available na" at bounding box center [1079, 644] width 168 height 15
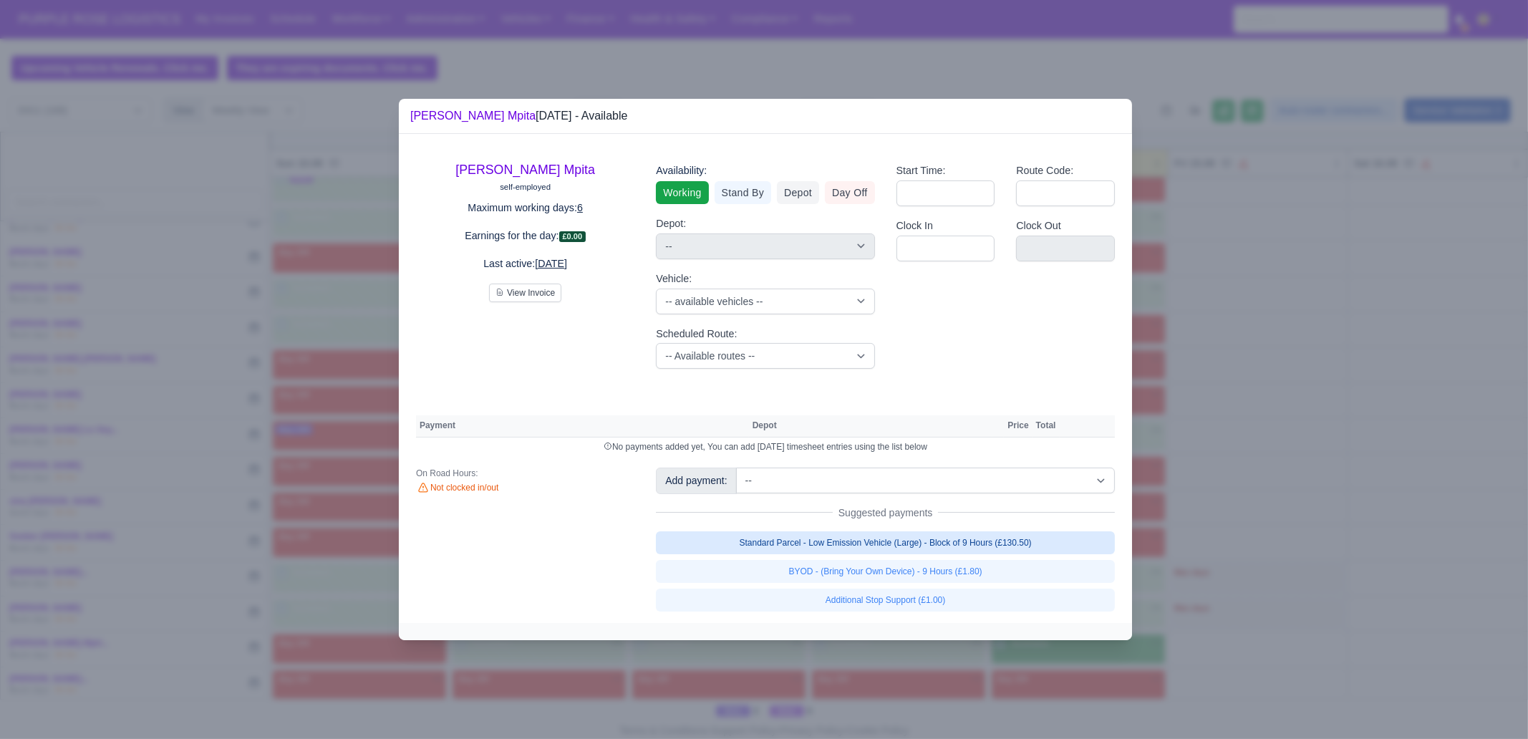
drag, startPoint x: 832, startPoint y: 544, endPoint x: 832, endPoint y: 551, distance: 7.2
click at [832, 544] on link "Standard Parcel - Low Emission Vehicle (Large) - Block of 9 Hours (£130.50)" at bounding box center [885, 542] width 459 height 23
click at [830, 554] on link "Standard Parcel - Low Emission Vehicle (Large) - Block of 9 Hours (£130.50)" at bounding box center [885, 542] width 459 height 23
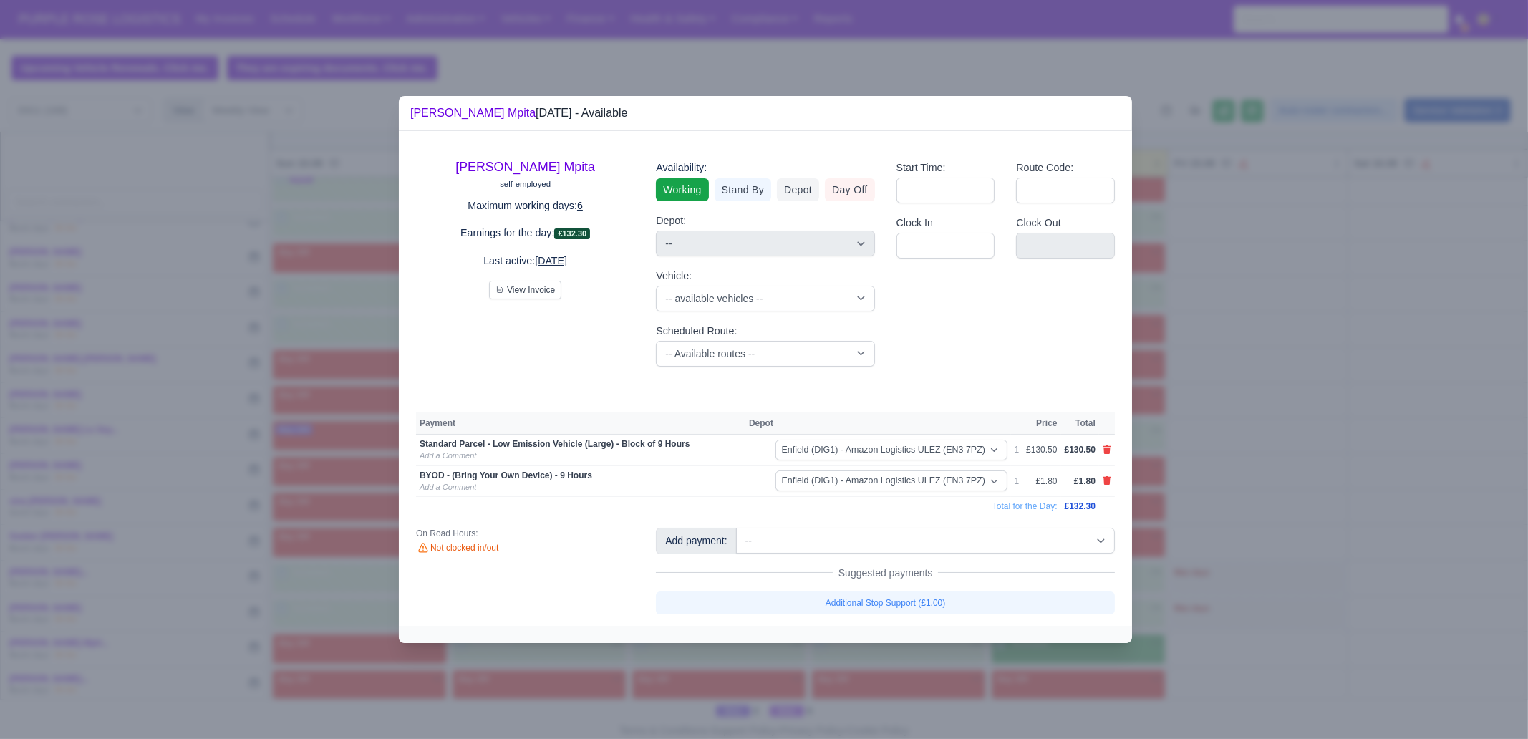
click at [723, 707] on div at bounding box center [764, 369] width 1528 height 739
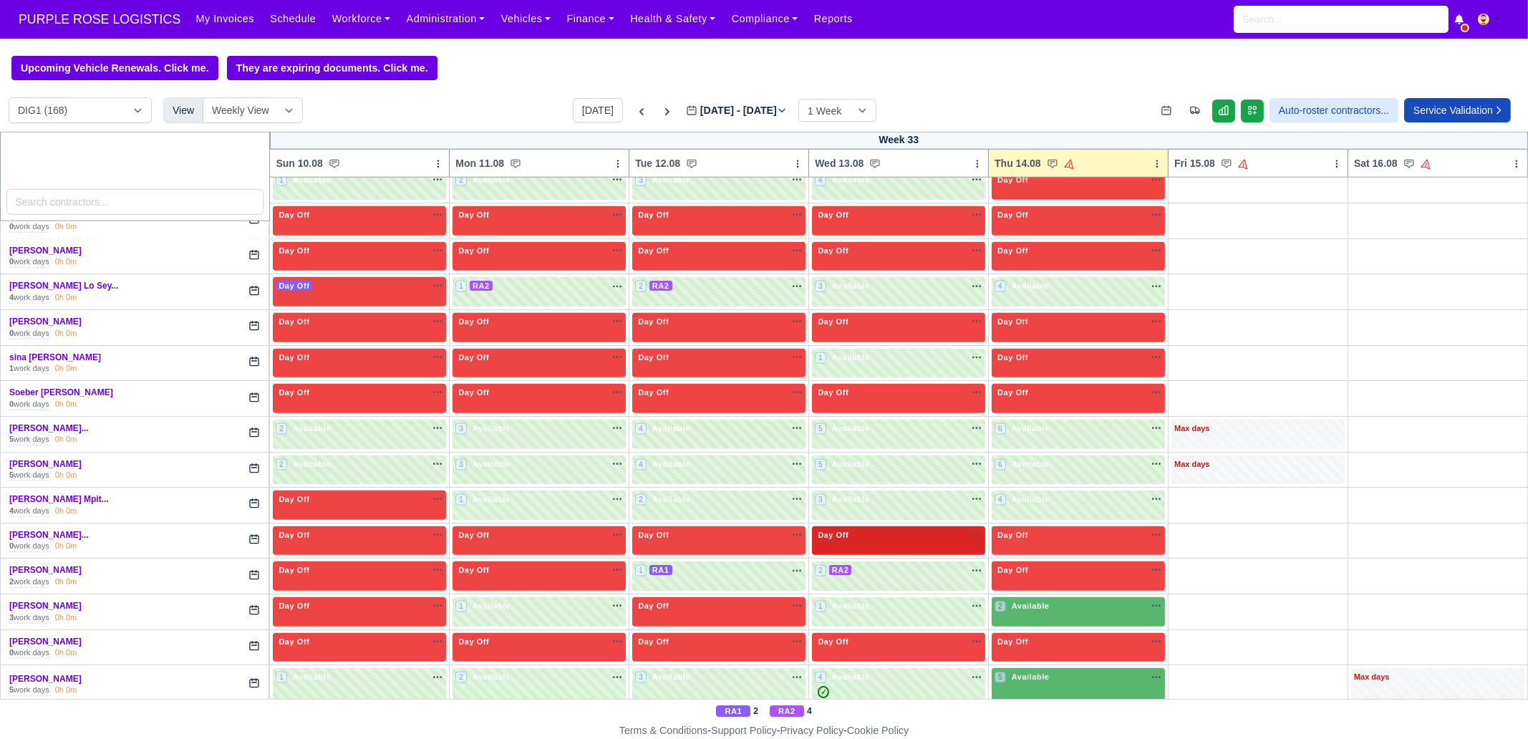
scroll to position [2775, 0]
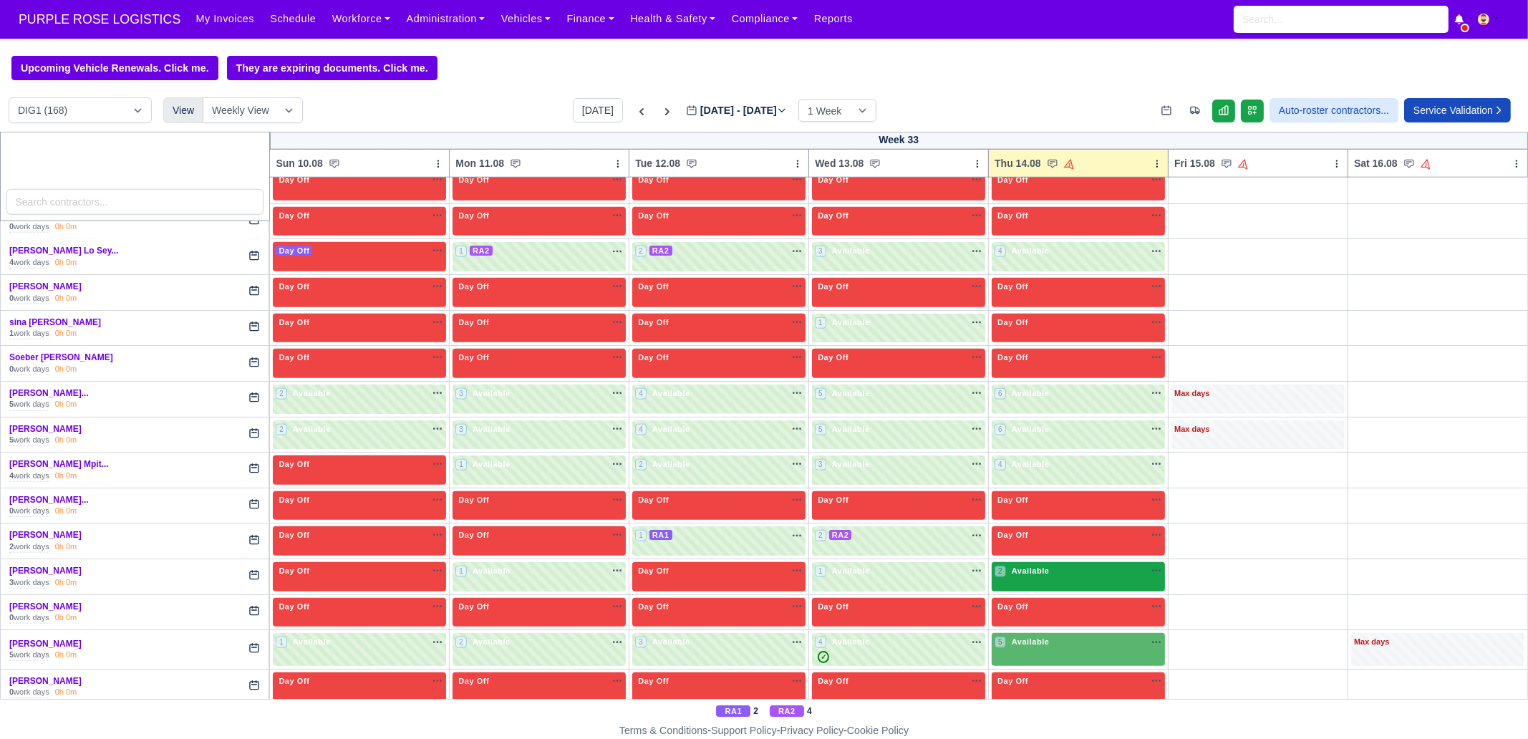
click at [1014, 566] on span "Available" at bounding box center [1031, 571] width 44 height 10
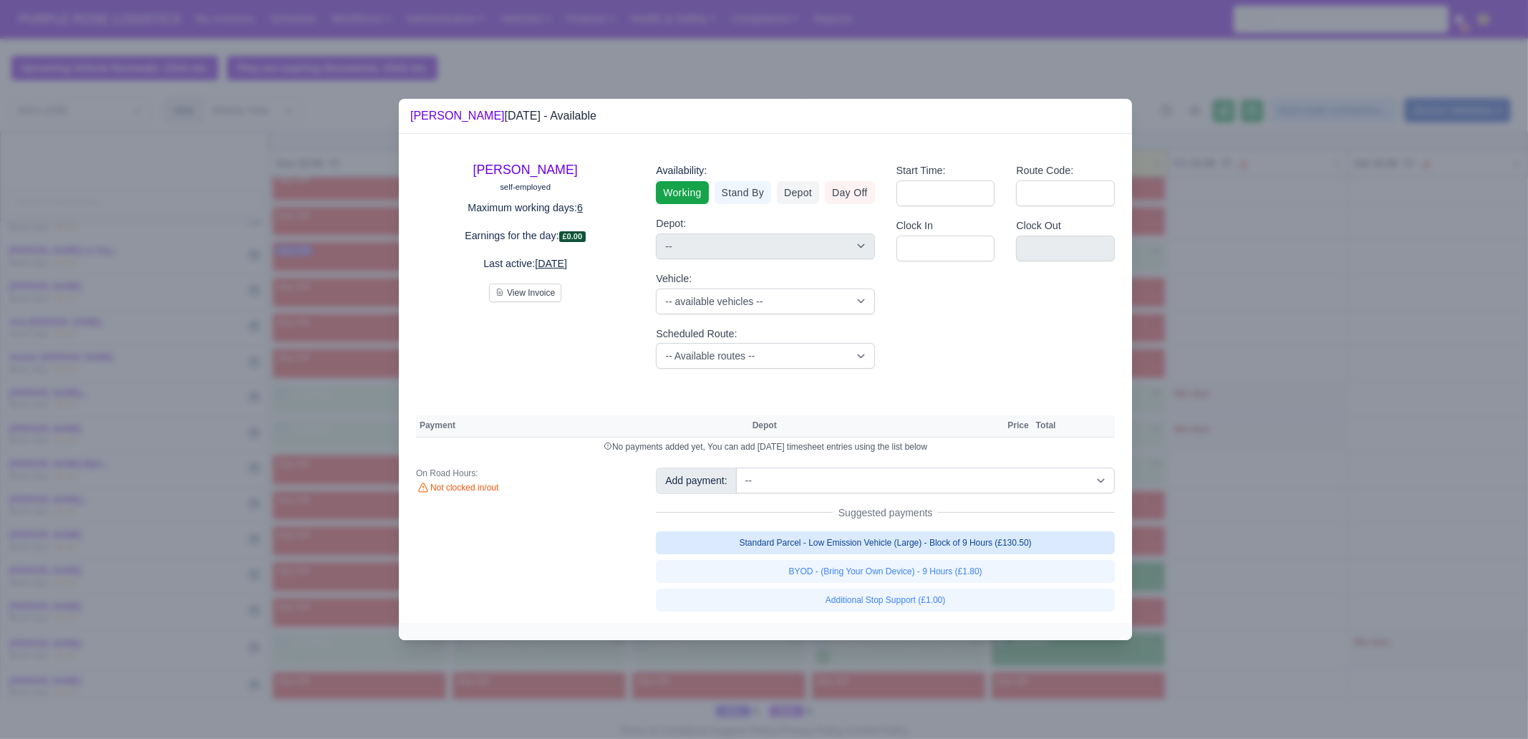
click at [1007, 540] on link "Standard Parcel - Low Emission Vehicle (Large) - Block of 9 Hours (£130.50)" at bounding box center [885, 542] width 459 height 23
click at [999, 564] on div "Standard Parcel - Low Emission Vehicle (Large) - Block of 9 Hours (£130.50) BYO…" at bounding box center [885, 571] width 459 height 80
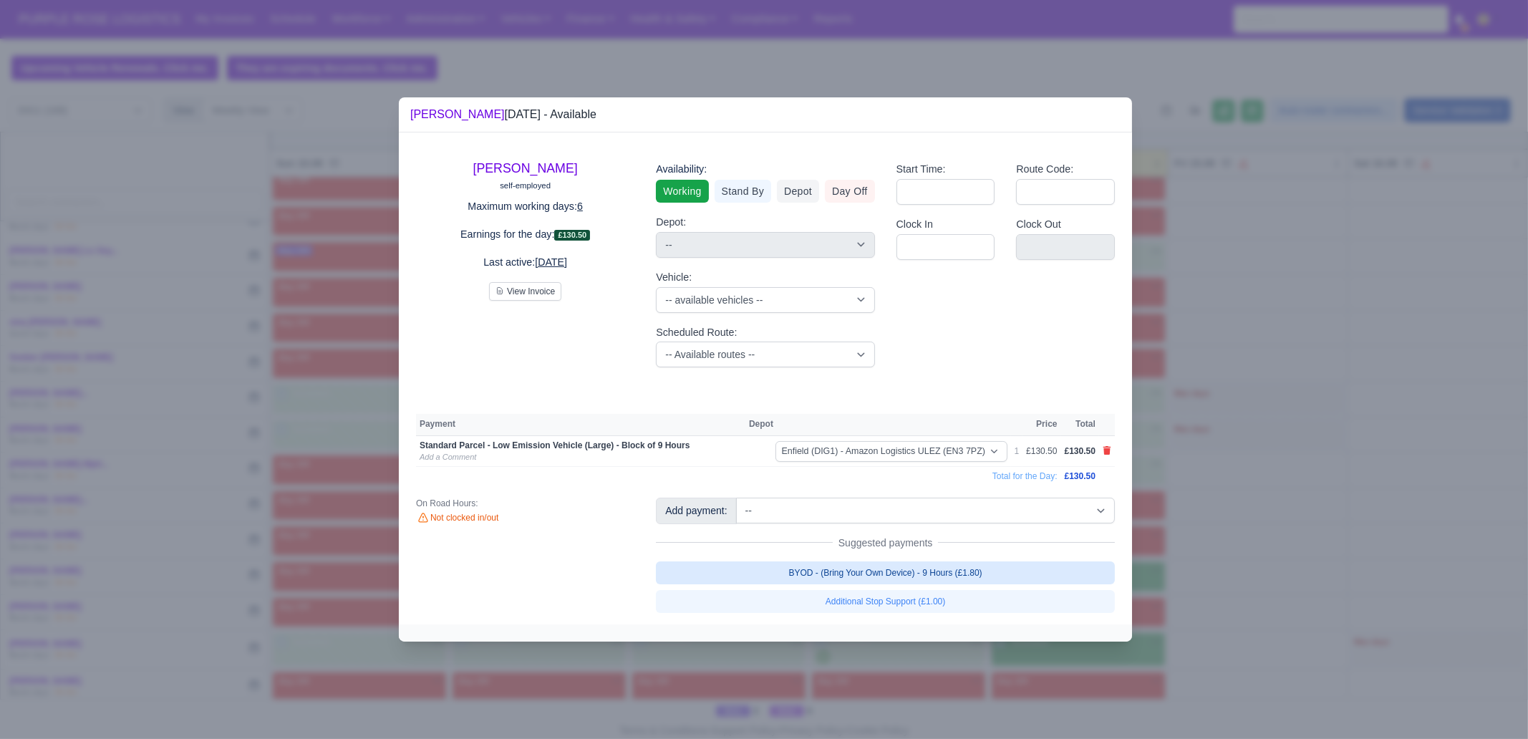
click at [1011, 573] on link "BYOD - (Bring Your Own Device) - 9 Hours (£1.80)" at bounding box center [885, 573] width 459 height 23
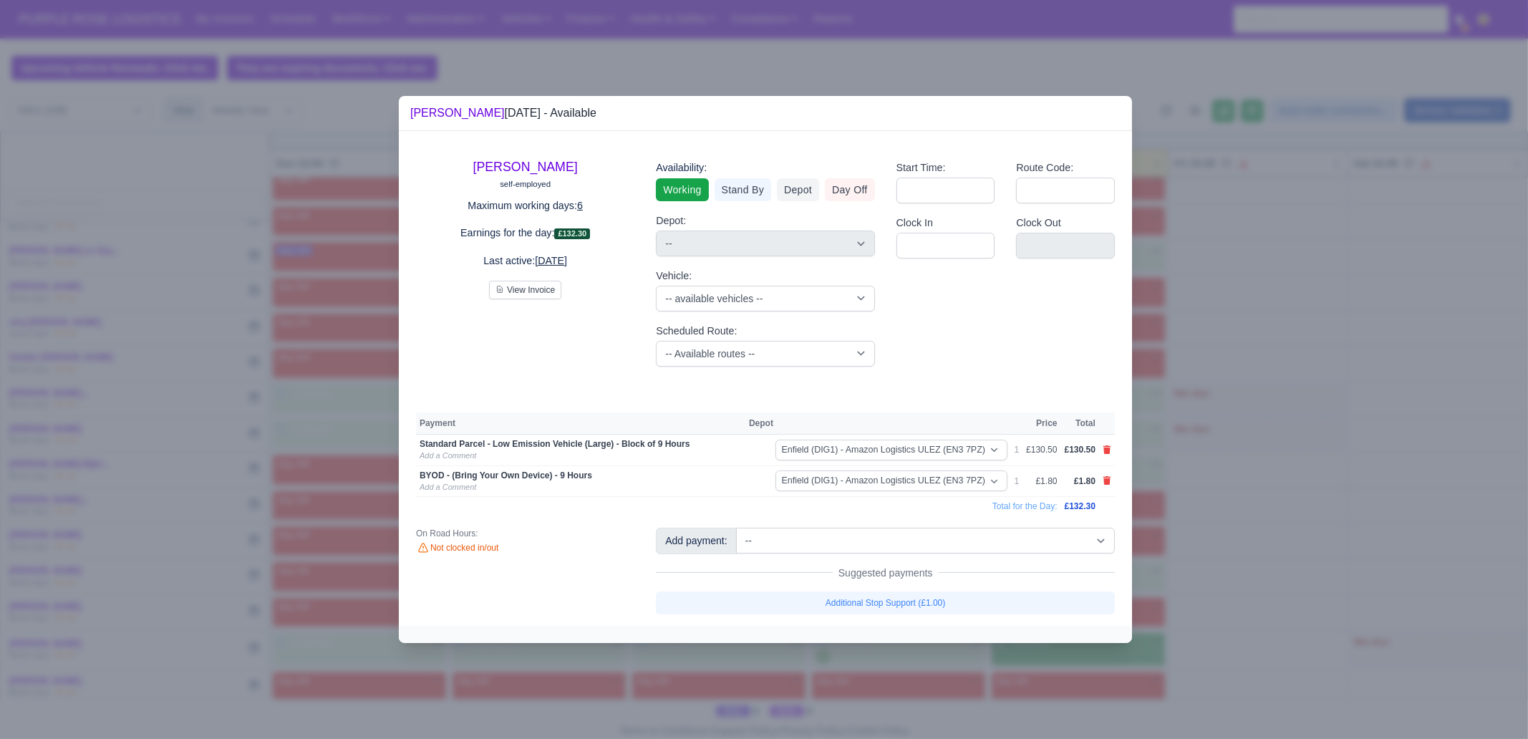
click at [1125, 537] on div "Add payment: -- Additional Hour Support (£14.50) Additional Stop Support (£1.00…" at bounding box center [885, 571] width 481 height 86
click at [1062, 677] on div at bounding box center [764, 369] width 1528 height 739
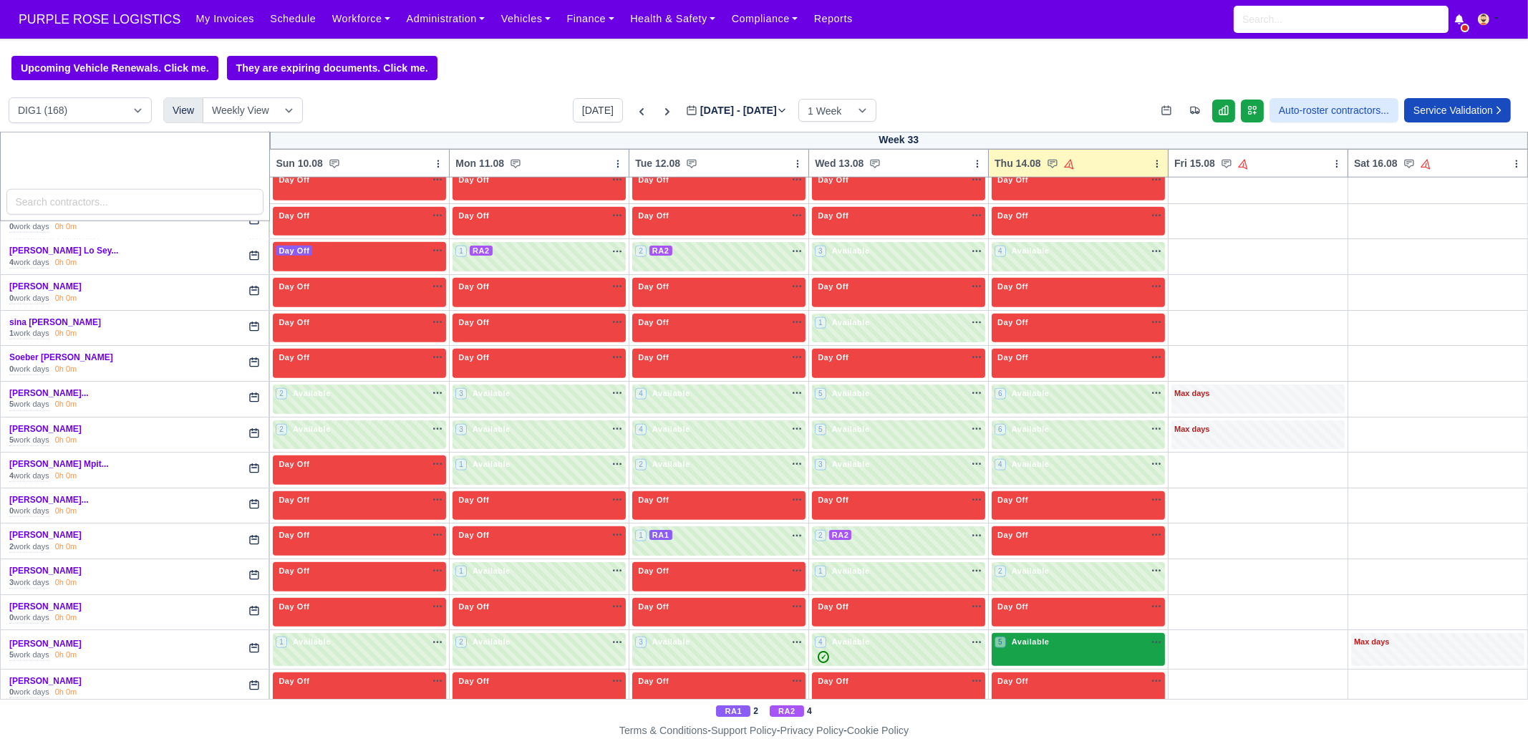
click at [1036, 637] on span "Available" at bounding box center [1031, 642] width 44 height 10
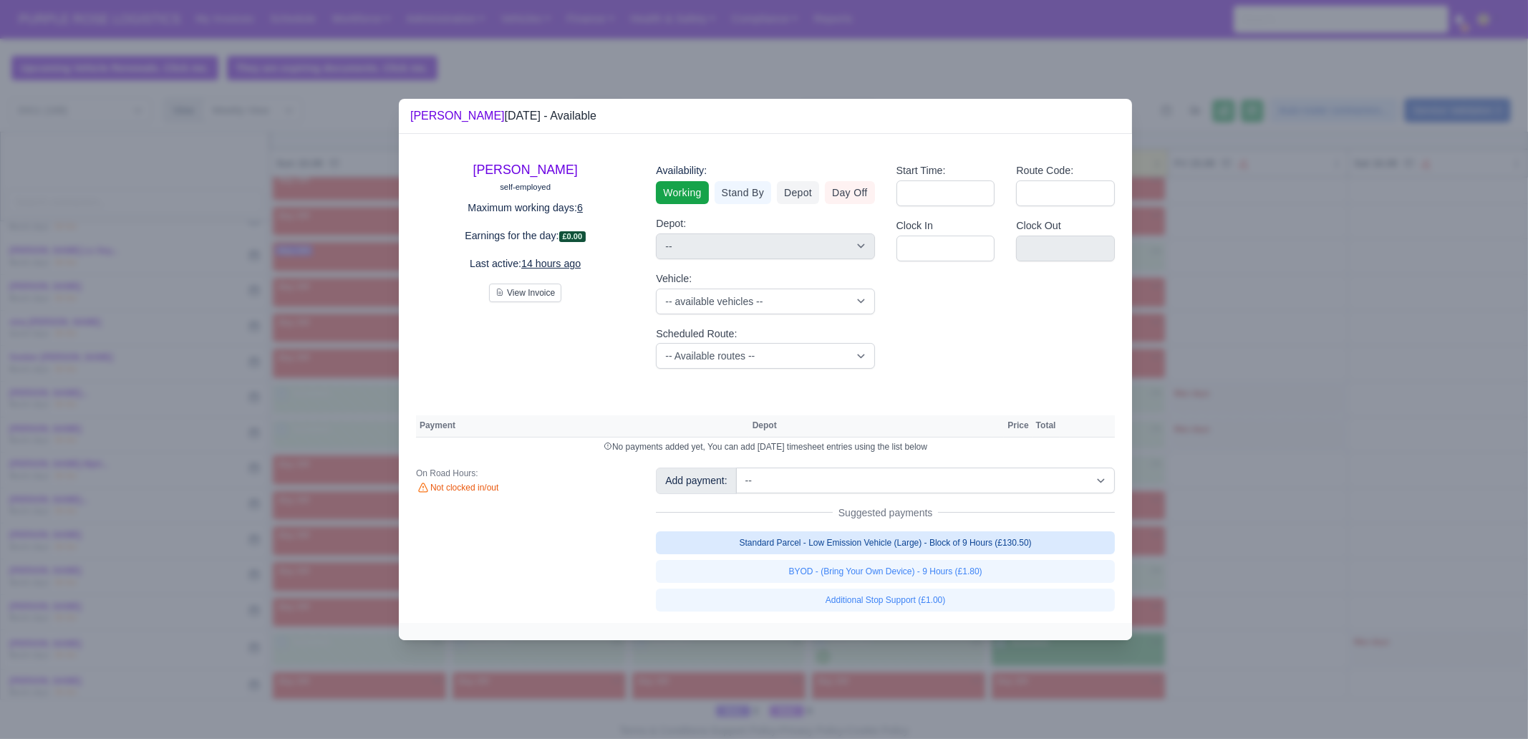
click at [1008, 545] on link "Standard Parcel - Low Emission Vehicle (Large) - Block of 9 Hours (£130.50)" at bounding box center [885, 542] width 459 height 23
click at [999, 554] on link "Standard Parcel - Low Emission Vehicle (Large) - Block of 9 Hours (£130.50)" at bounding box center [885, 542] width 459 height 23
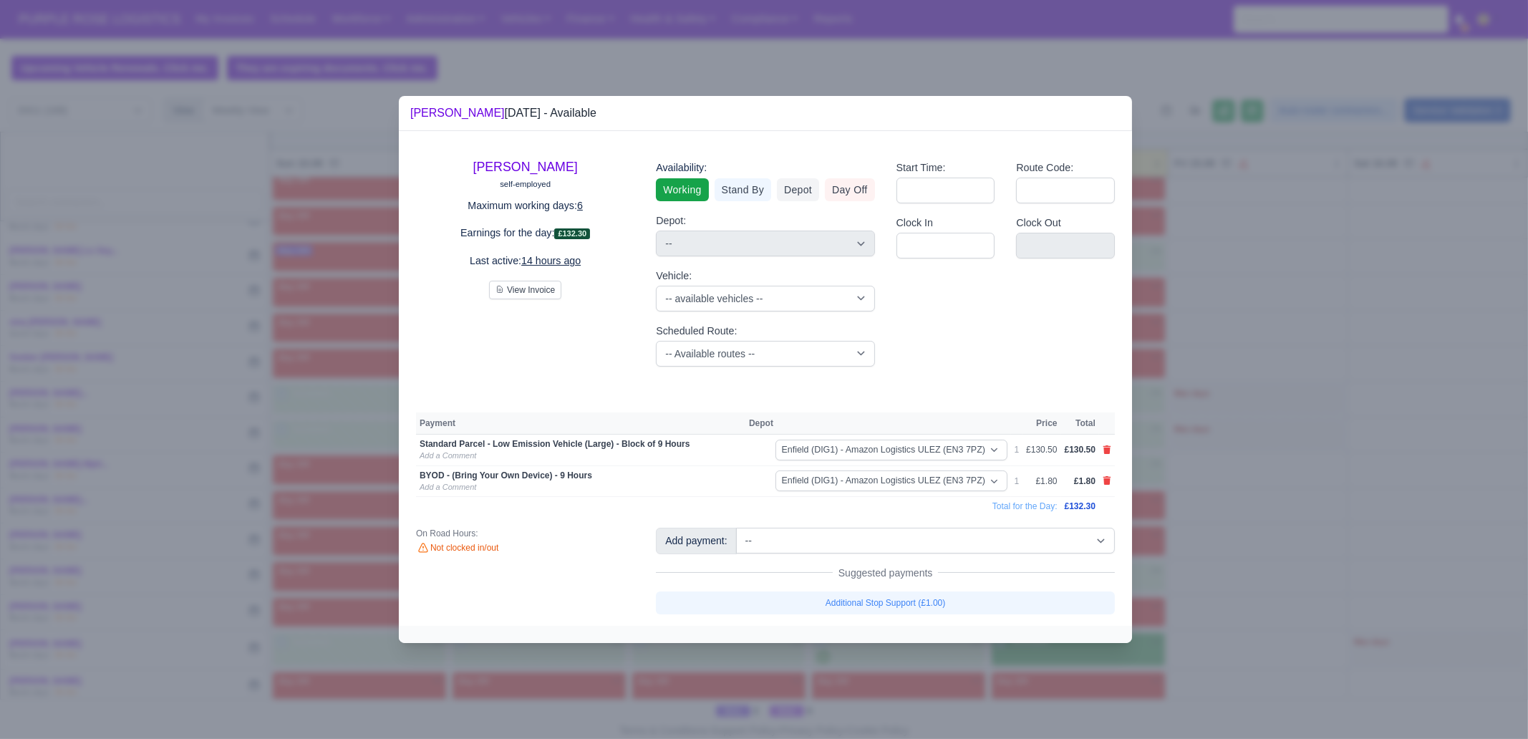
click at [1227, 615] on div at bounding box center [764, 369] width 1528 height 739
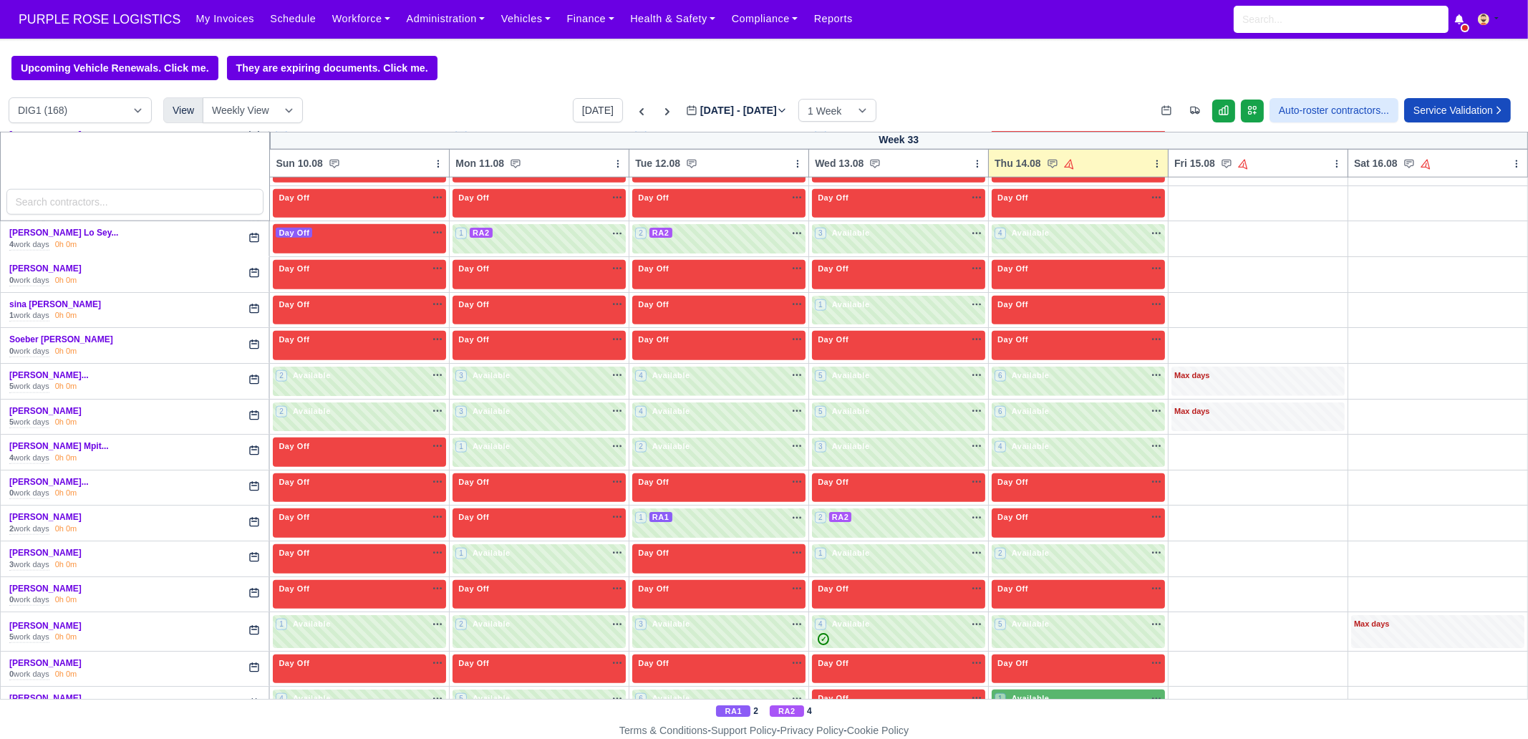
scroll to position [2794, 0]
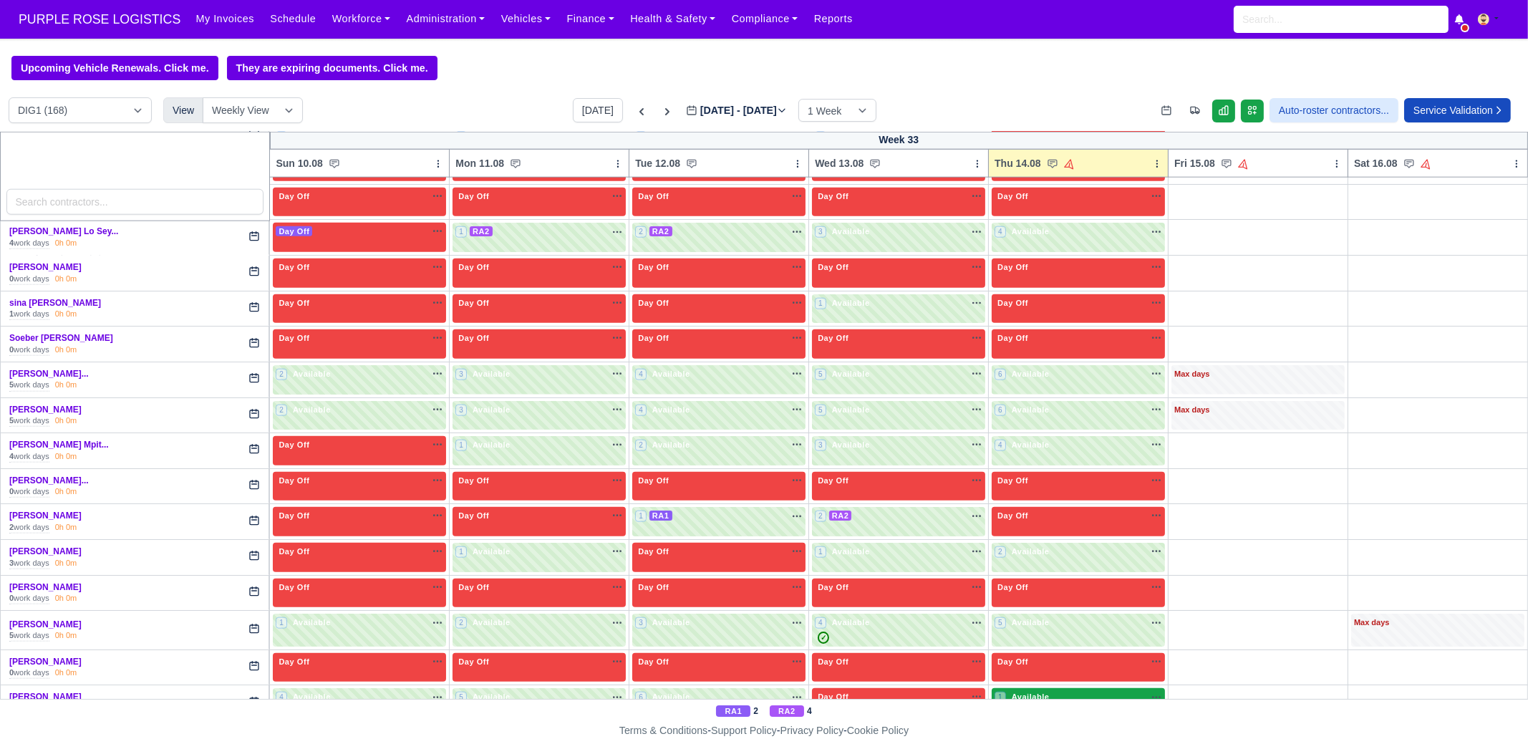
click at [1031, 692] on span "Available" at bounding box center [1031, 697] width 44 height 10
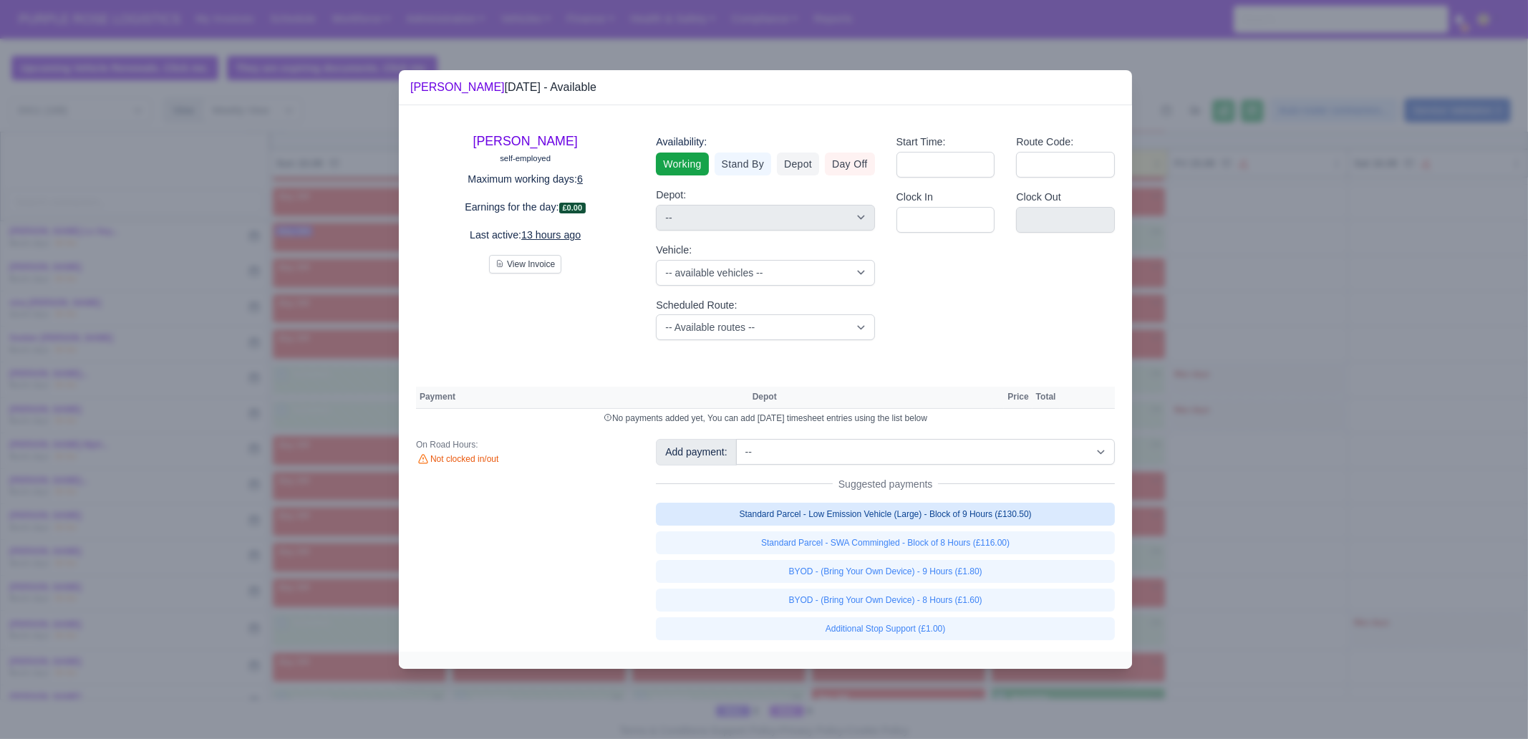
click at [1028, 517] on link "Standard Parcel - Low Emission Vehicle (Large) - Block of 9 Hours (£130.50)" at bounding box center [885, 514] width 459 height 23
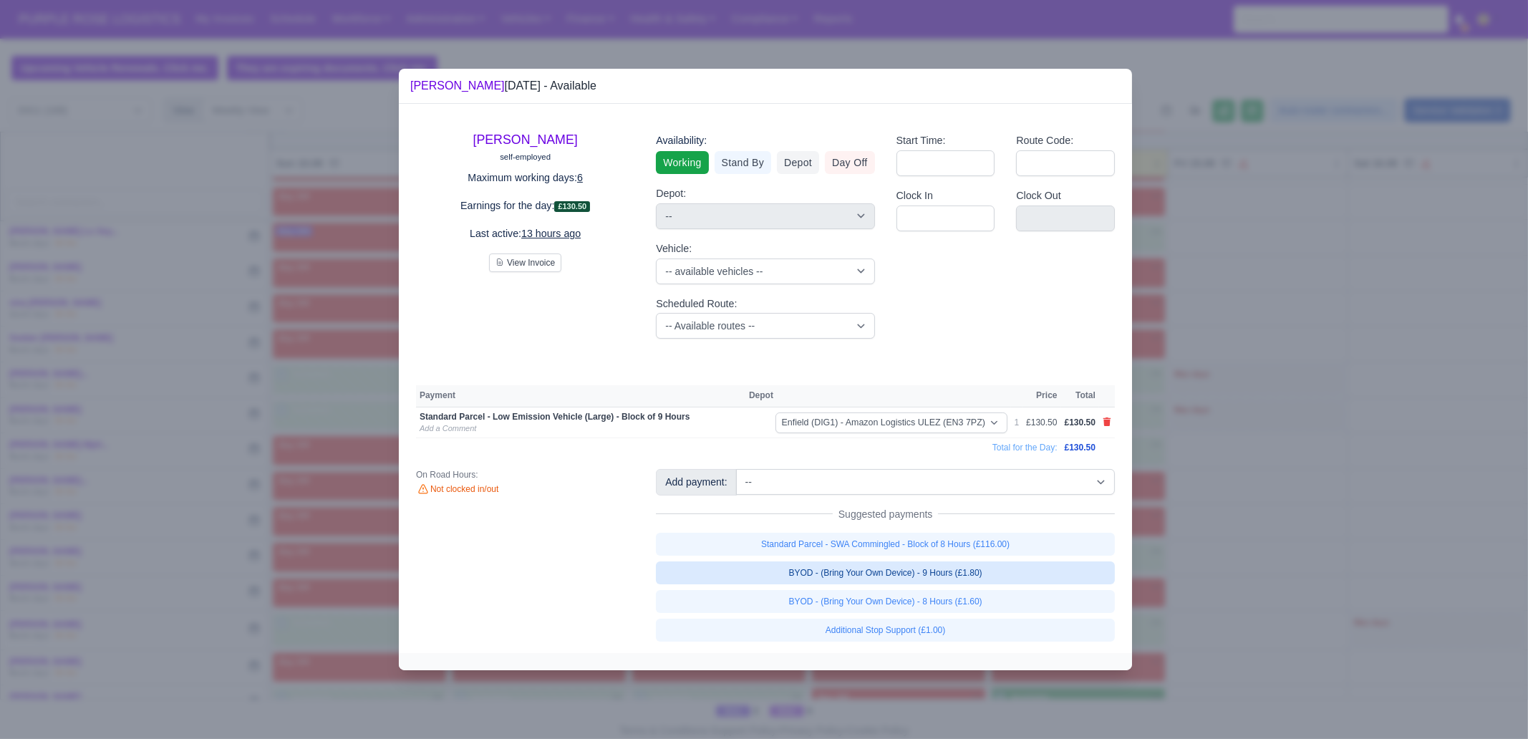
click at [992, 575] on link "BYOD - (Bring Your Own Device) - 9 Hours (£1.80)" at bounding box center [885, 573] width 459 height 23
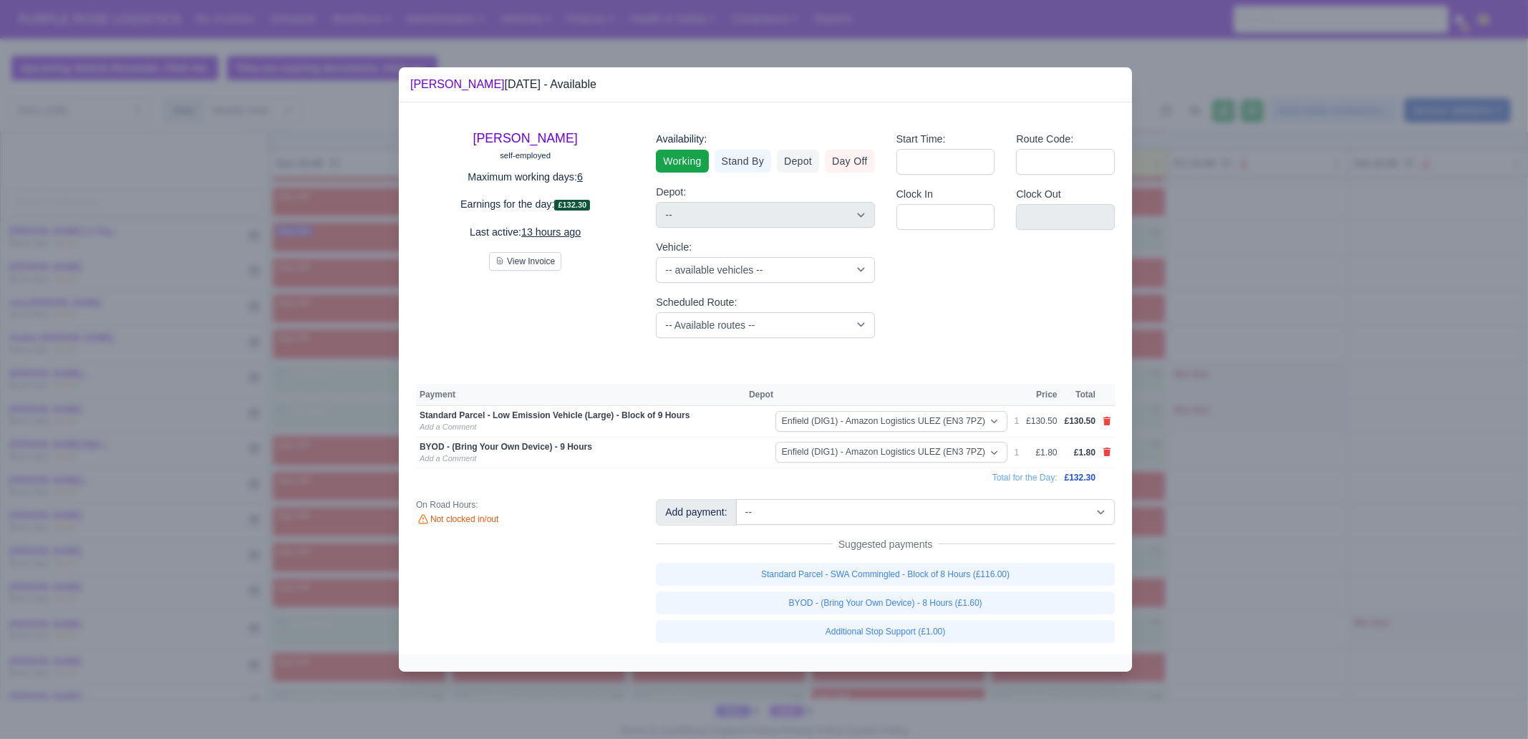
click at [1193, 577] on div at bounding box center [764, 369] width 1528 height 739
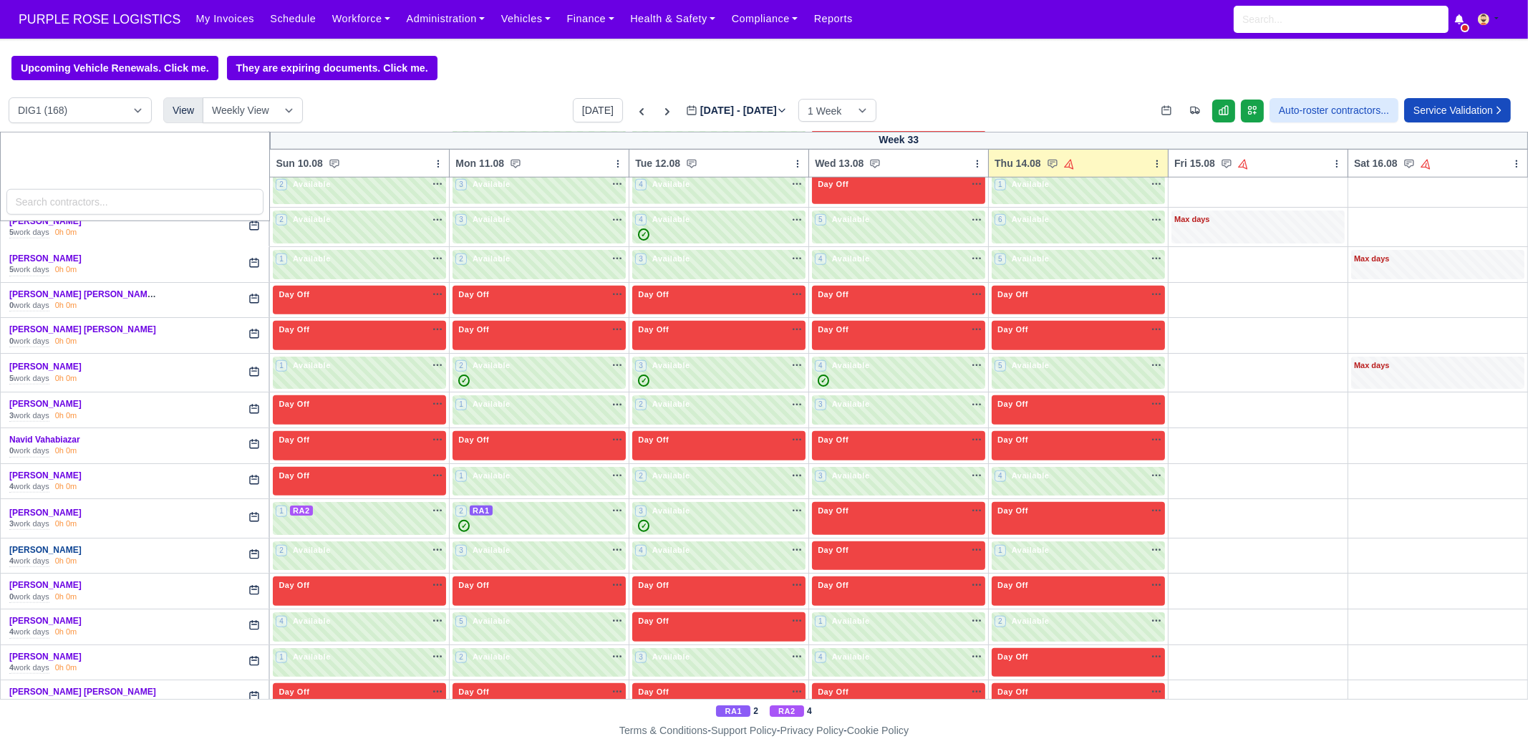
scroll to position [2257, 0]
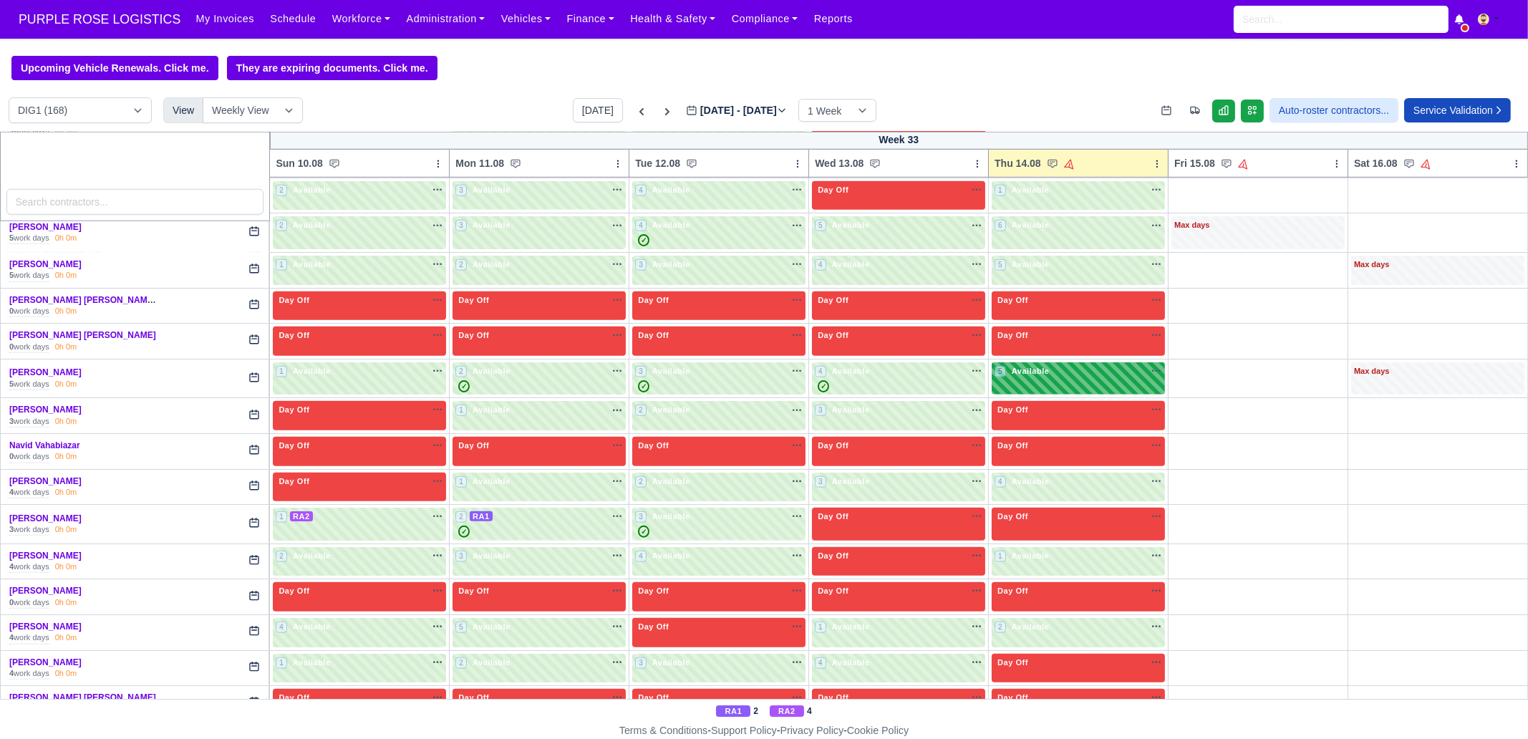
click at [1068, 365] on div "5 Available na" at bounding box center [1079, 372] width 168 height 15
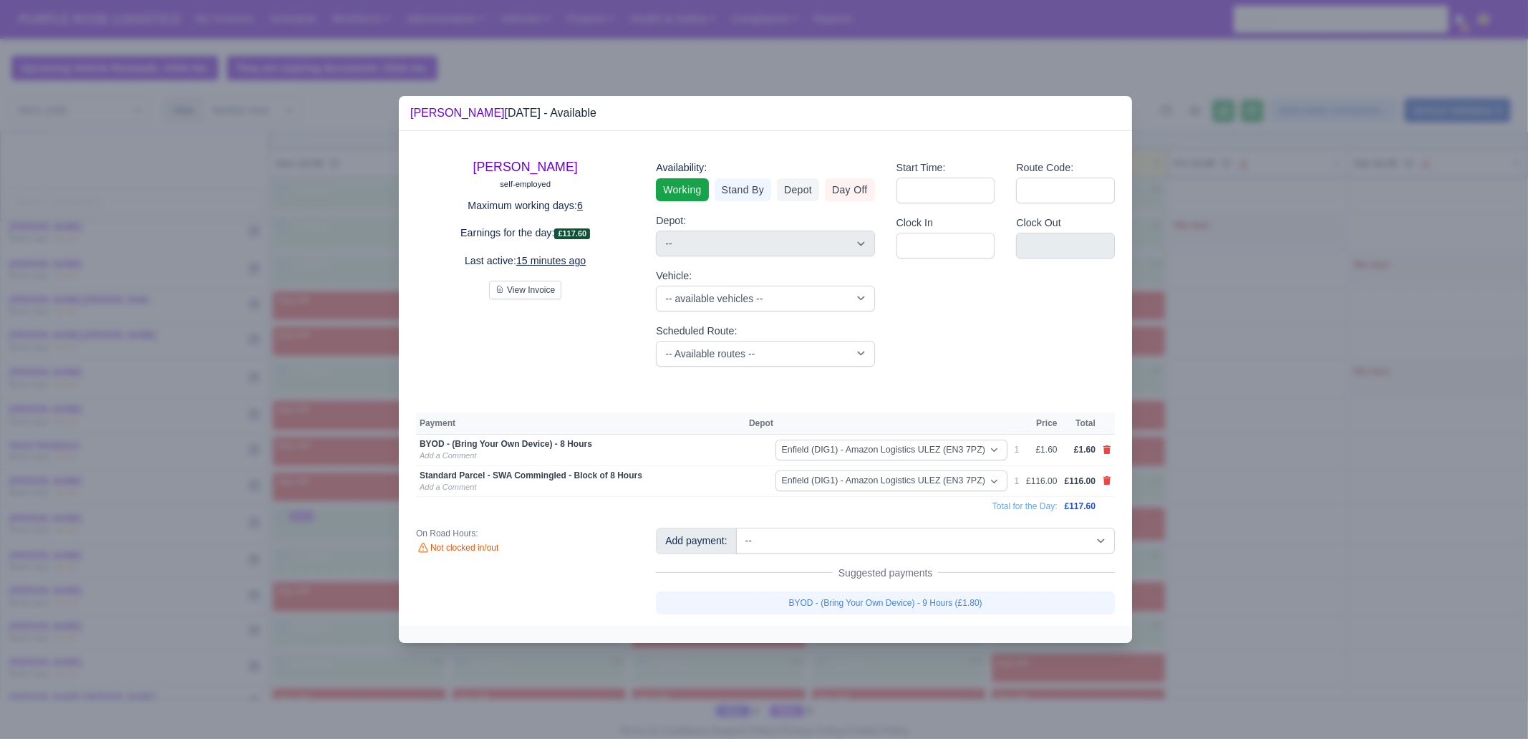
click at [1239, 524] on div at bounding box center [764, 369] width 1528 height 739
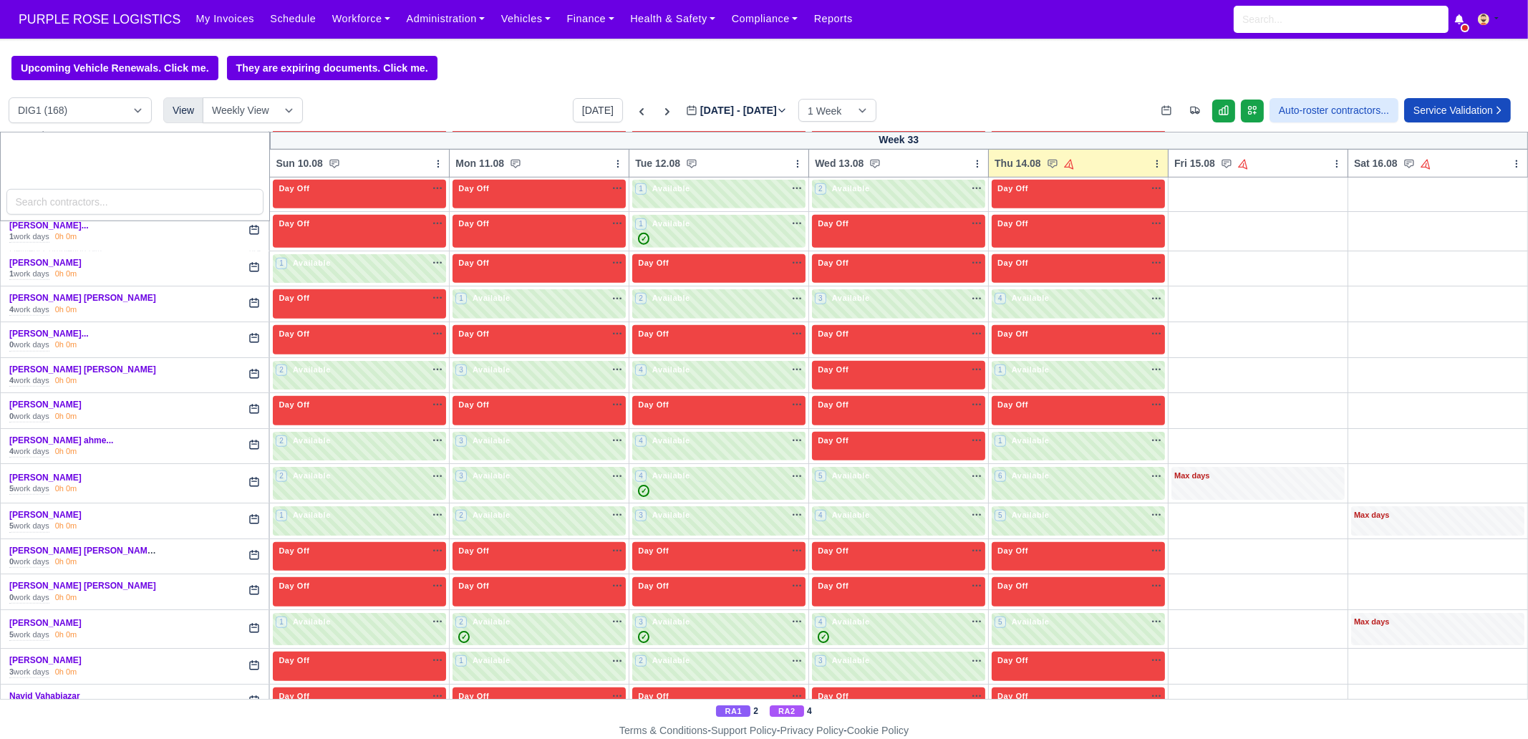
scroll to position [1899, 0]
